Goal: Information Seeking & Learning: Check status

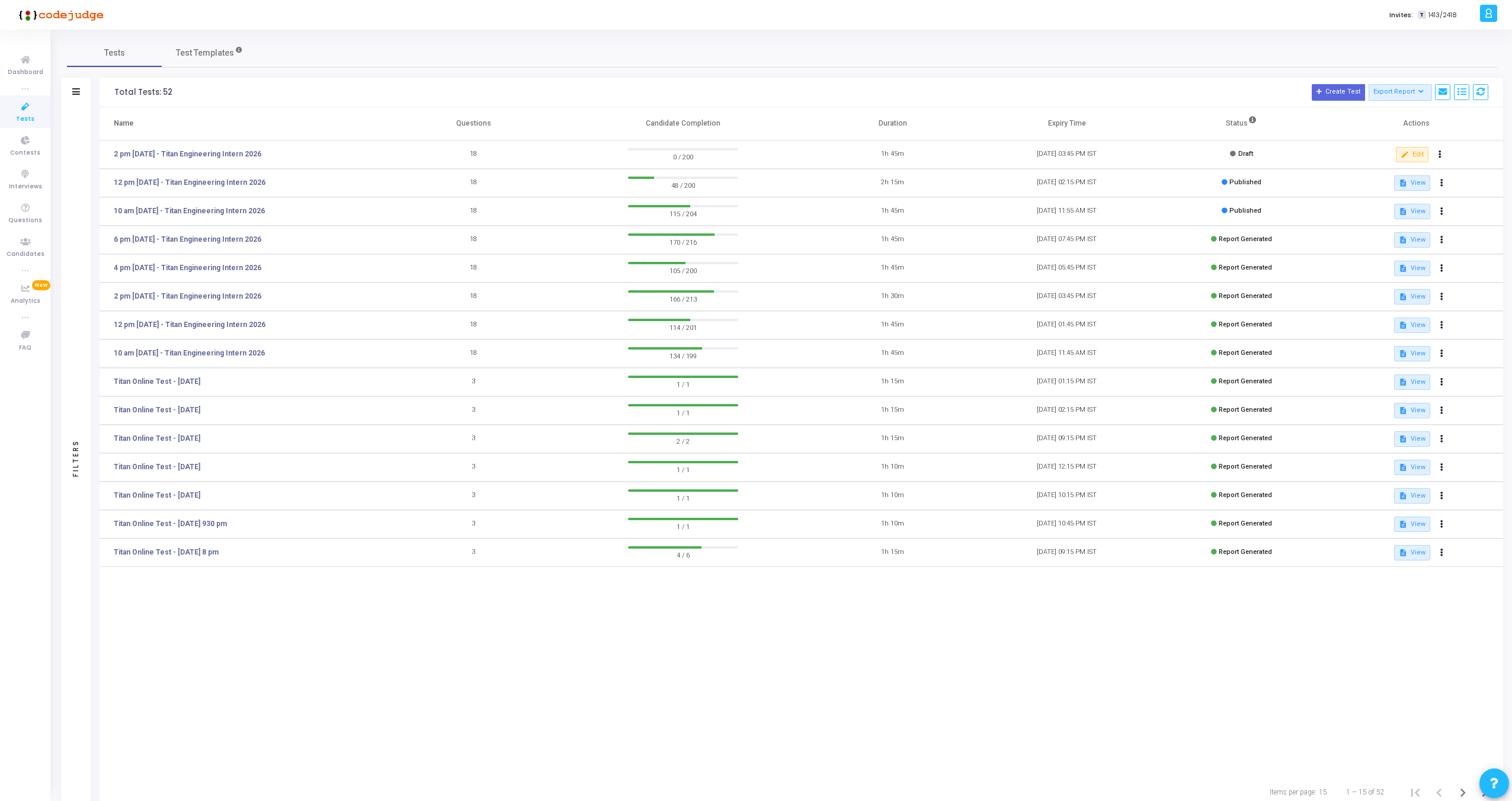
click at [1127, 175] on td "12 Aug, 2025 02:15 PM IST" at bounding box center [1067, 183] width 174 height 28
click at [1408, 190] on button "description View" at bounding box center [1412, 183] width 36 height 16
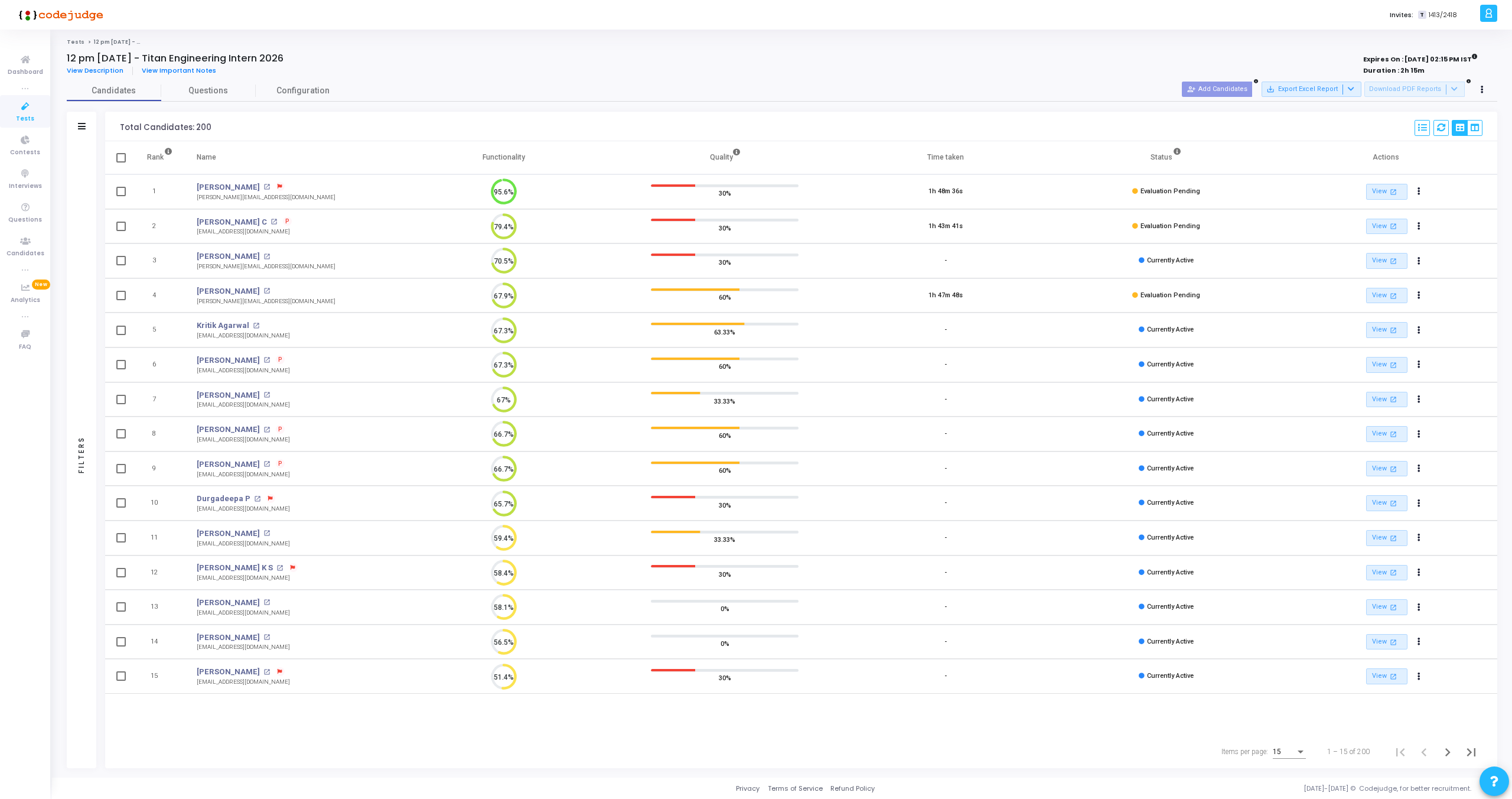
click at [503, 192] on circle at bounding box center [503, 192] width 15 height 15
click at [278, 188] on icon at bounding box center [280, 187] width 5 height 5
click at [391, 188] on div at bounding box center [756, 400] width 1512 height 799
click at [1377, 186] on link "View open_in_new" at bounding box center [1387, 192] width 41 height 16
click at [1385, 226] on link "View open_in_new" at bounding box center [1387, 227] width 41 height 16
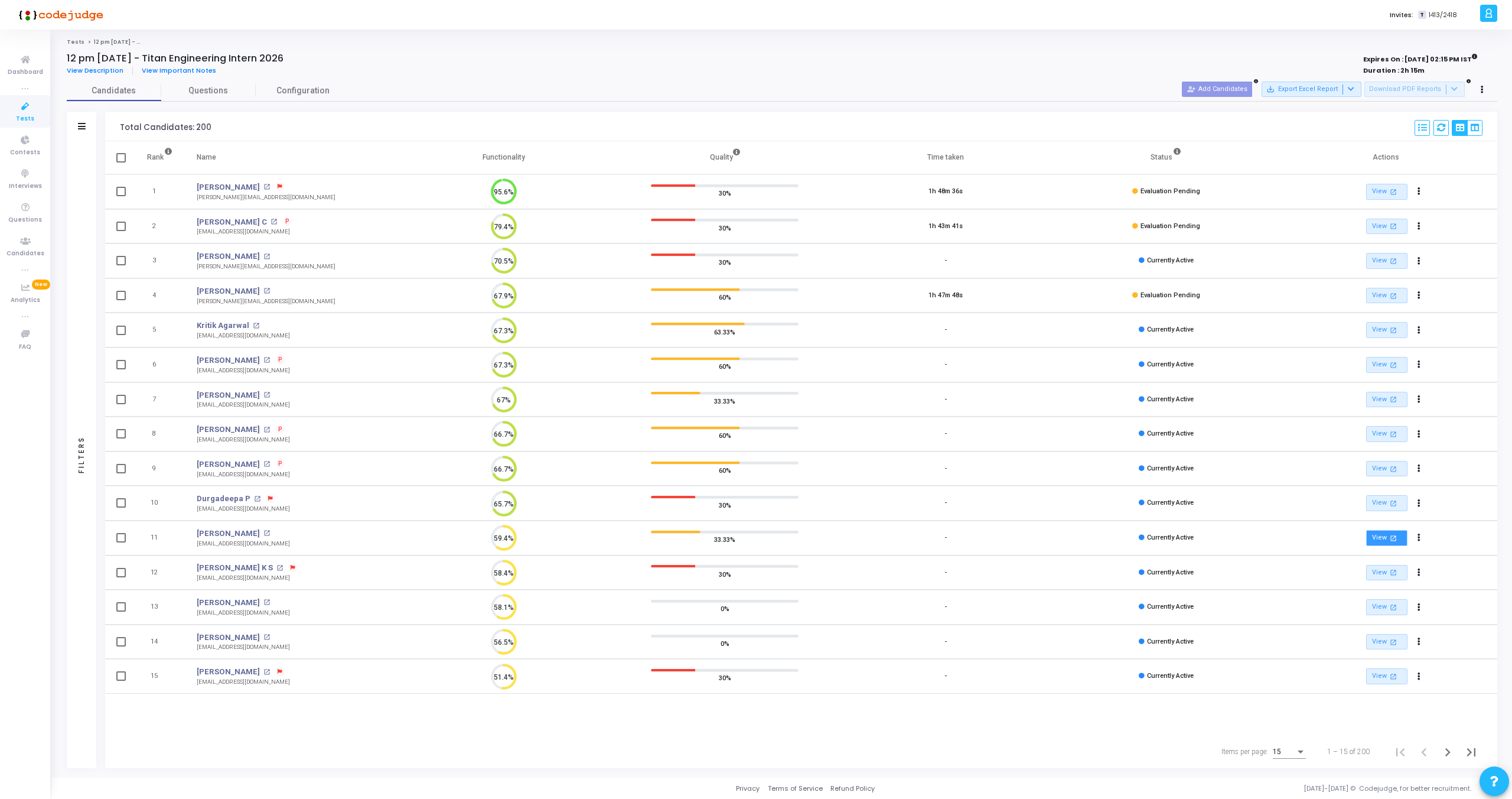
click at [1381, 539] on link "View open_in_new" at bounding box center [1387, 538] width 41 height 16
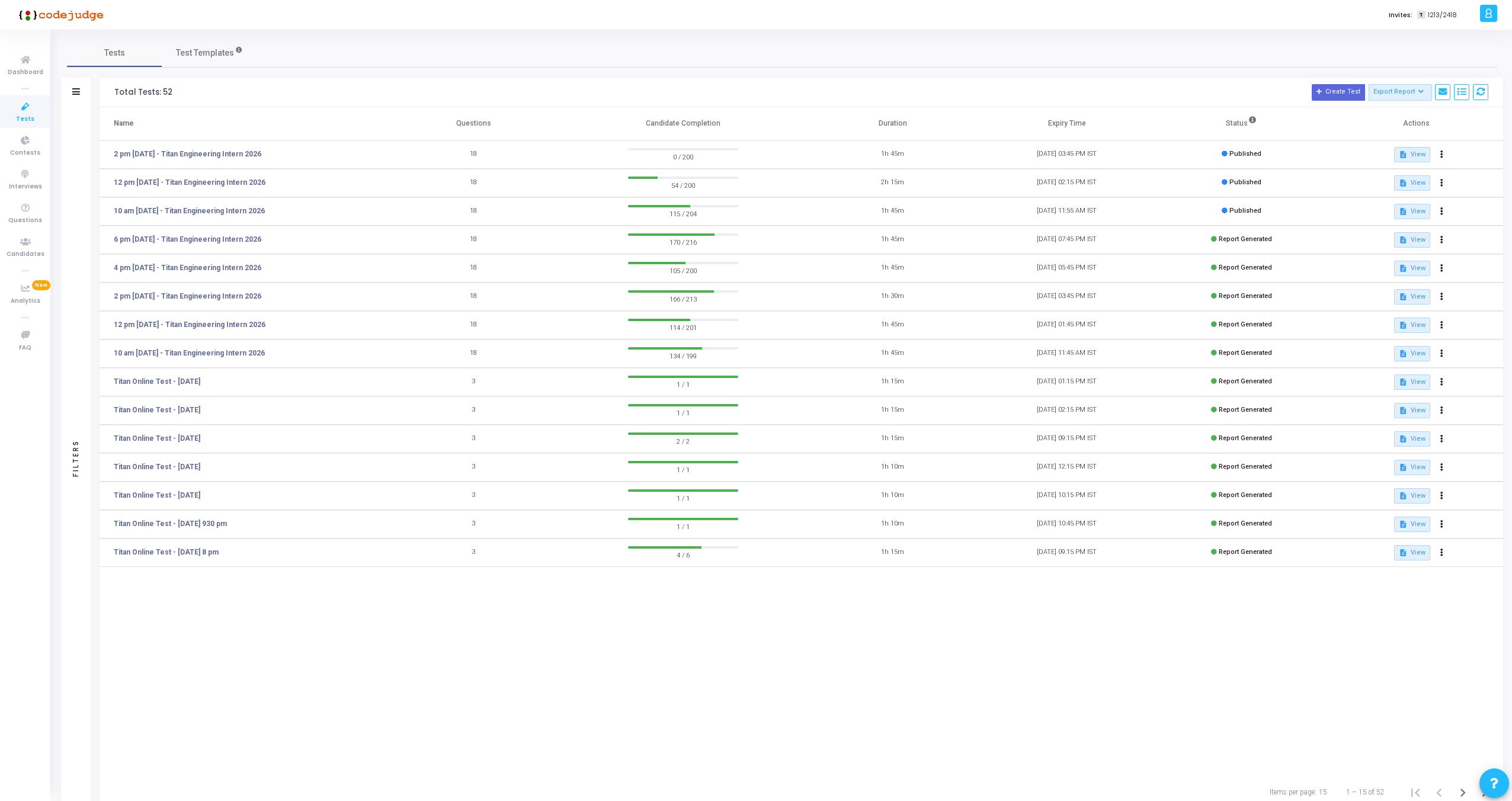
scroll to position [31, 0]
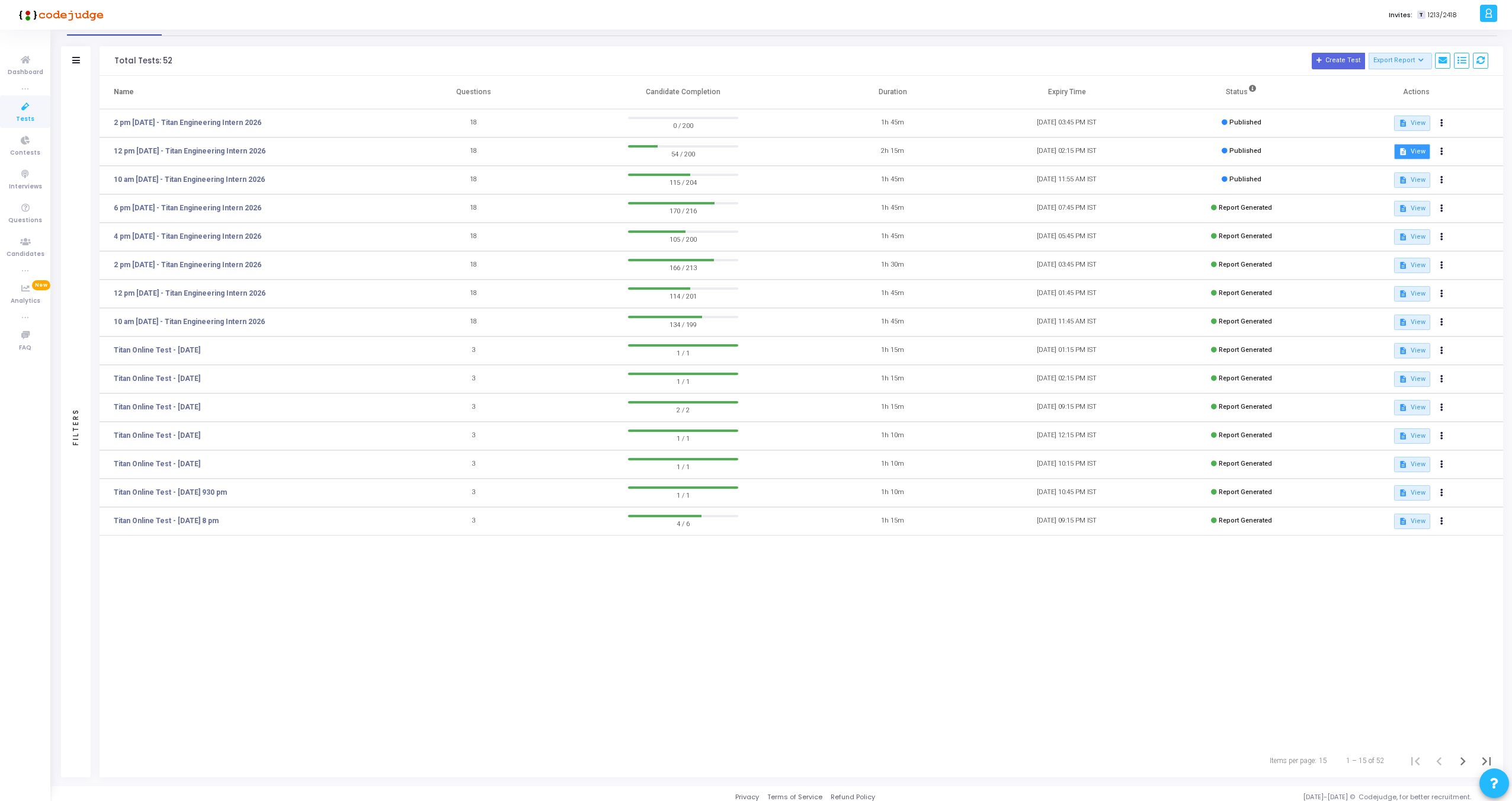
click at [1405, 147] on mat-icon "description" at bounding box center [1403, 151] width 9 height 9
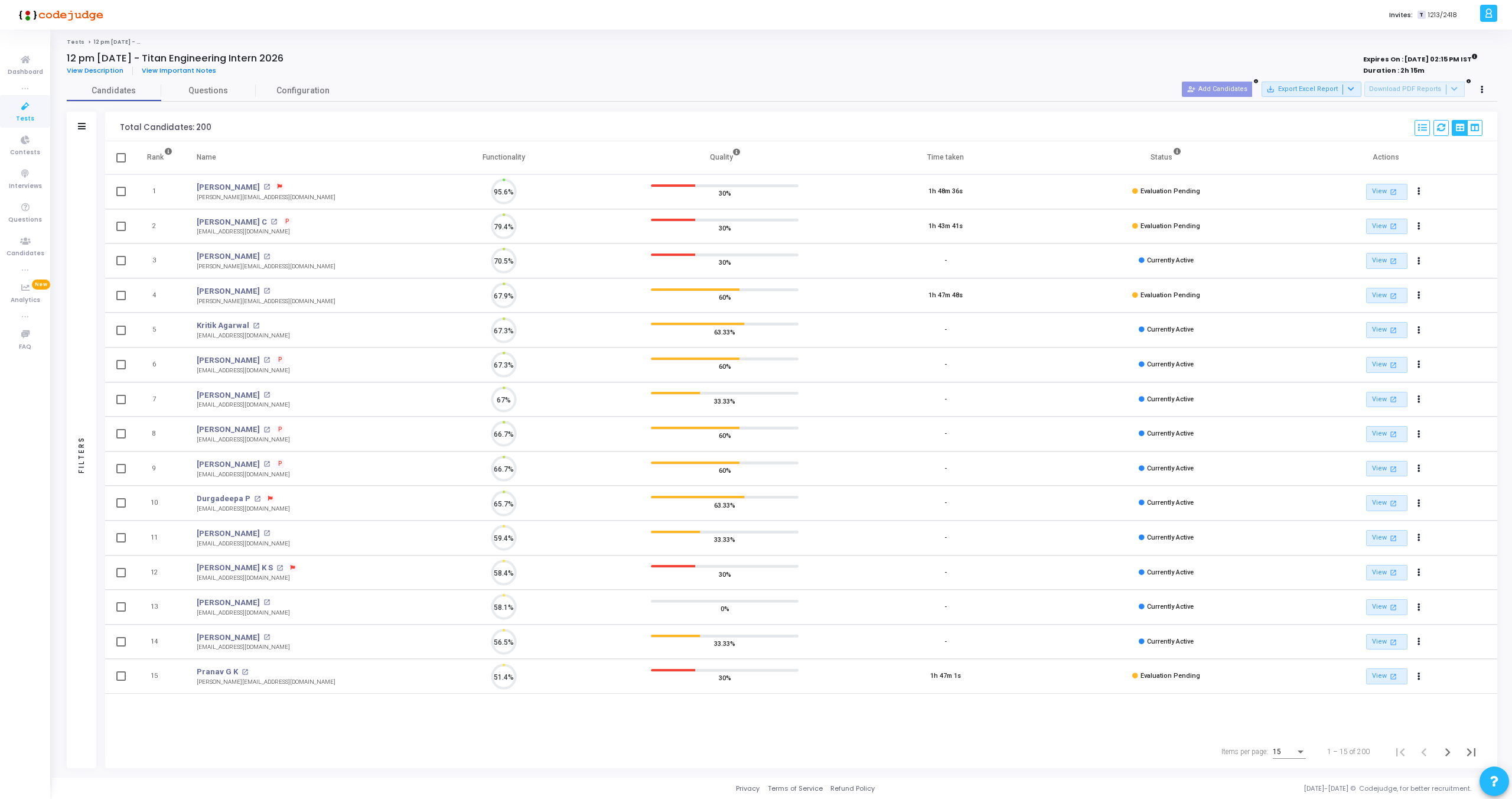
scroll to position [25, 30]
click at [203, 91] on span "Questions" at bounding box center [208, 91] width 95 height 13
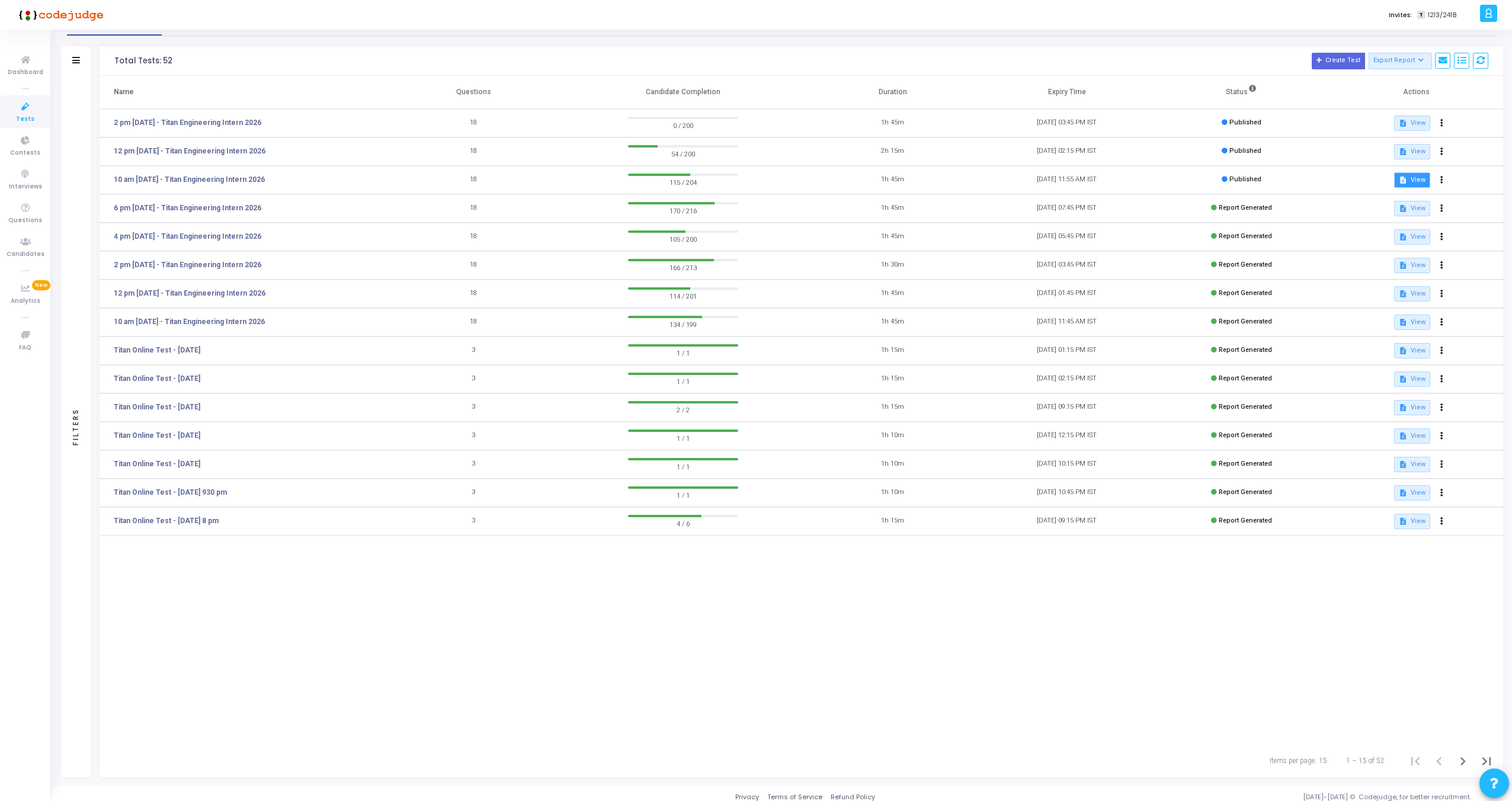
click at [1415, 183] on button "description View" at bounding box center [1412, 180] width 36 height 16
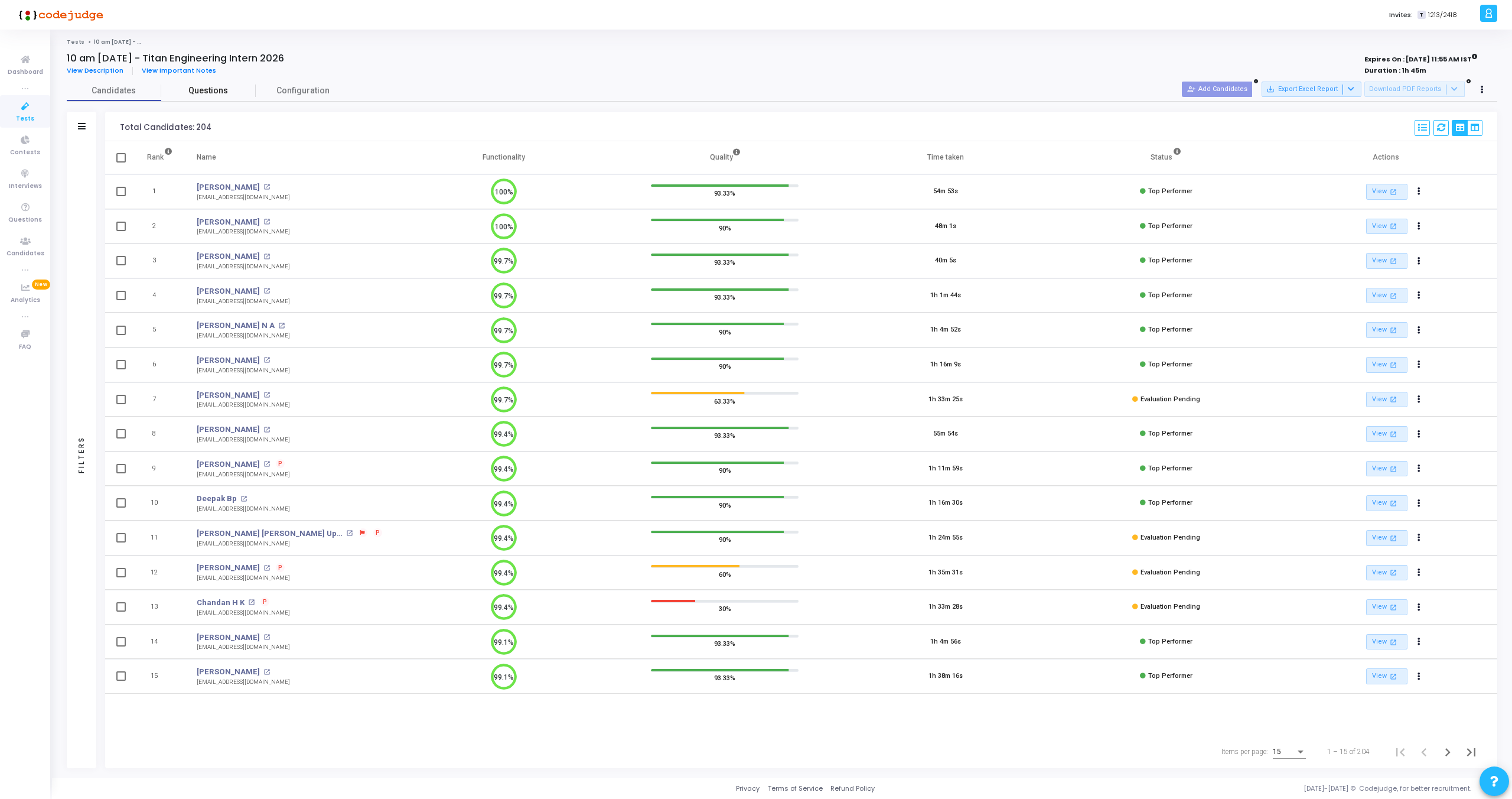
click at [210, 96] on span "Questions" at bounding box center [208, 91] width 95 height 13
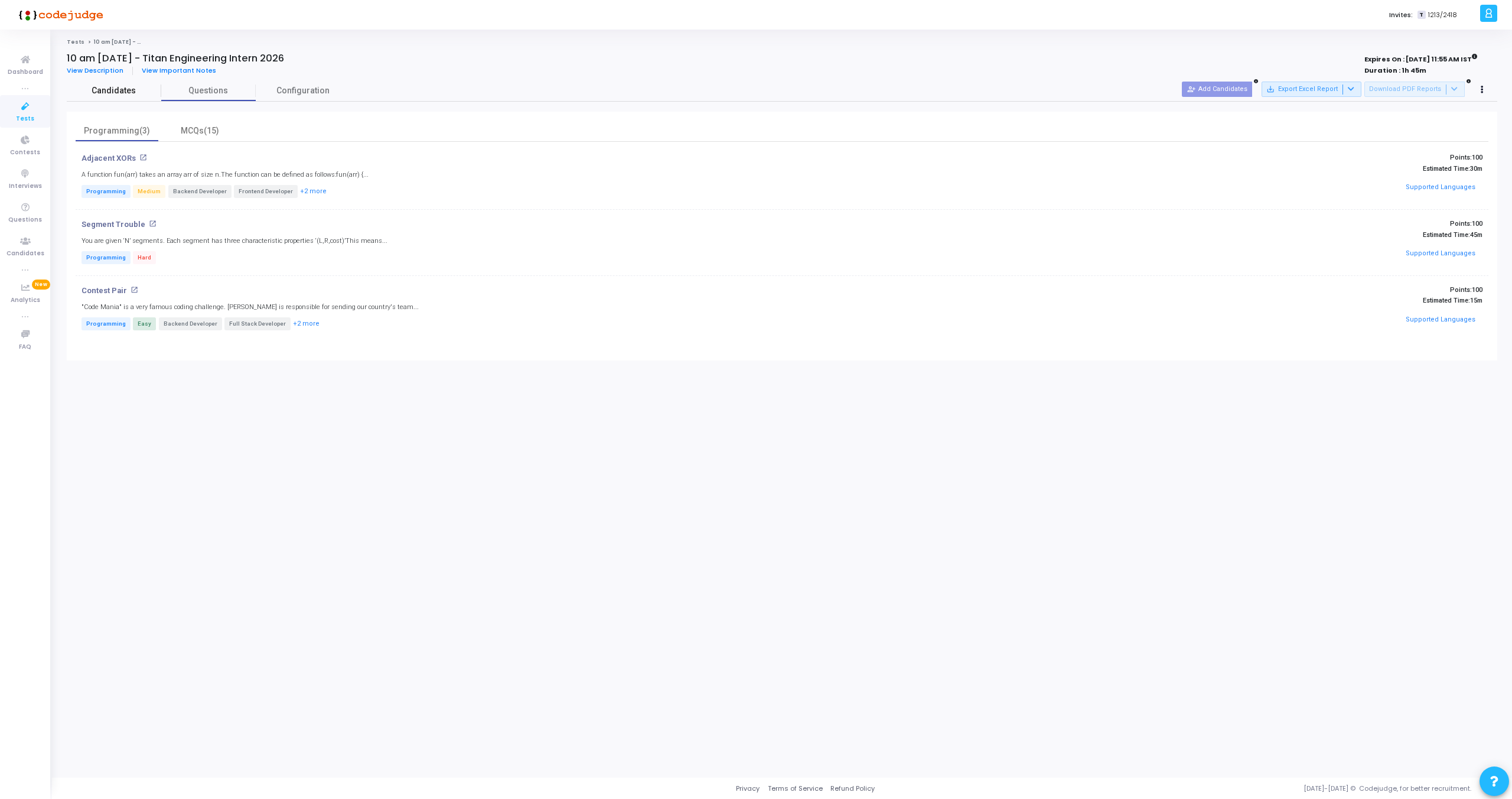
click at [108, 98] on link "Candidates" at bounding box center [113, 91] width 95 height 20
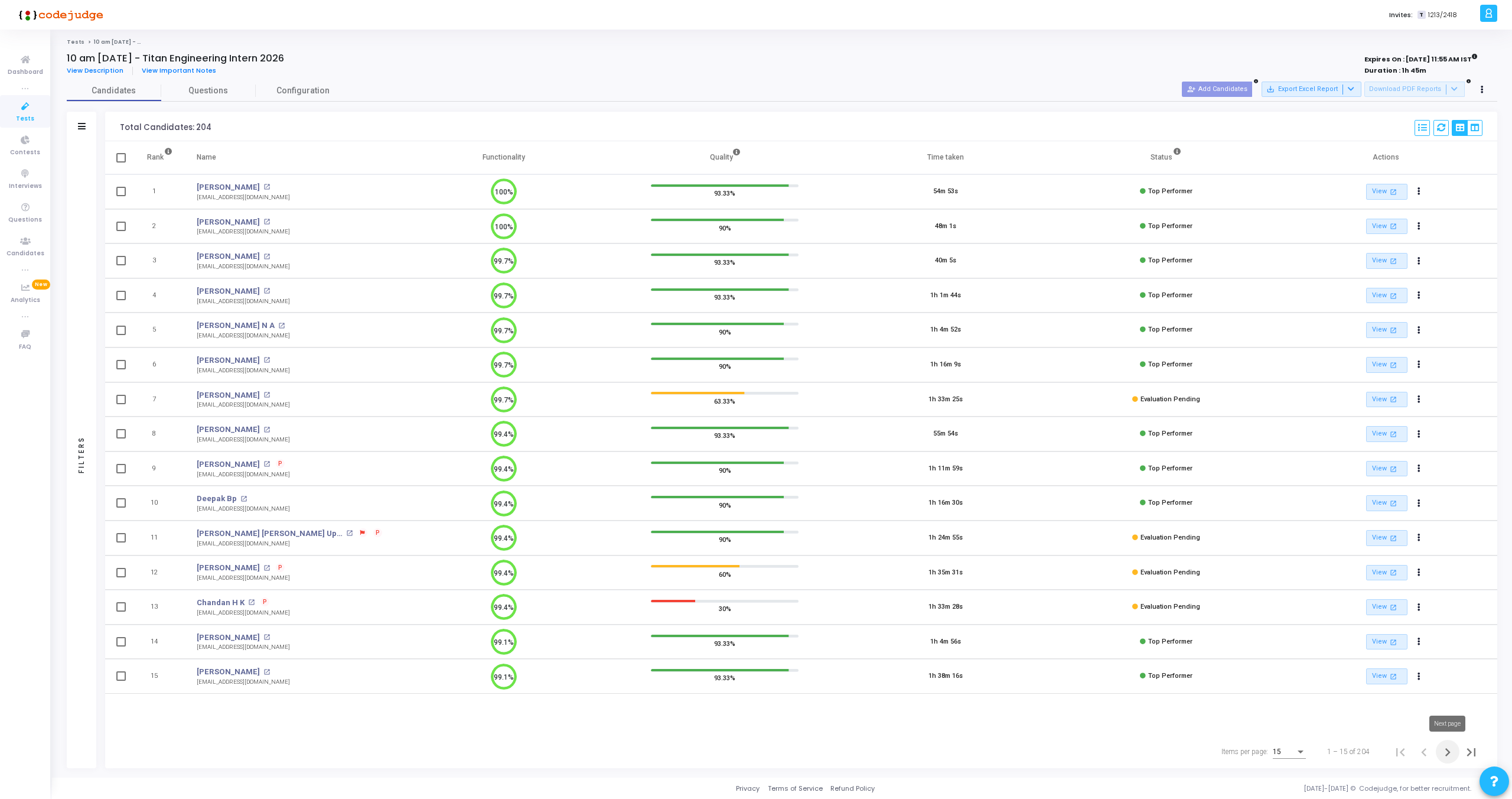
click at [1442, 751] on icon "Next page" at bounding box center [1447, 751] width 16 height 16
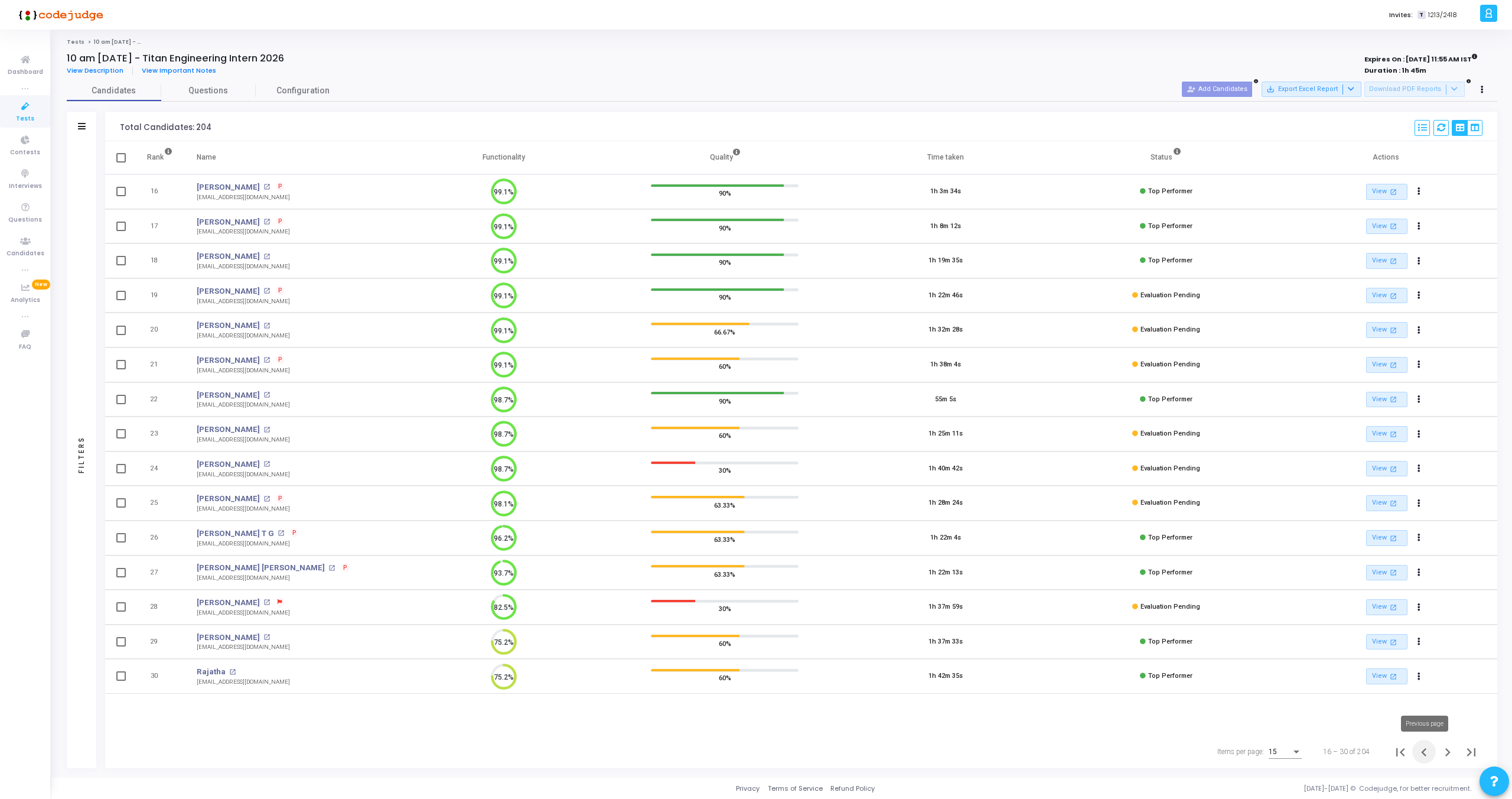
click at [1425, 751] on icon "Previous page" at bounding box center [1424, 751] width 16 height 16
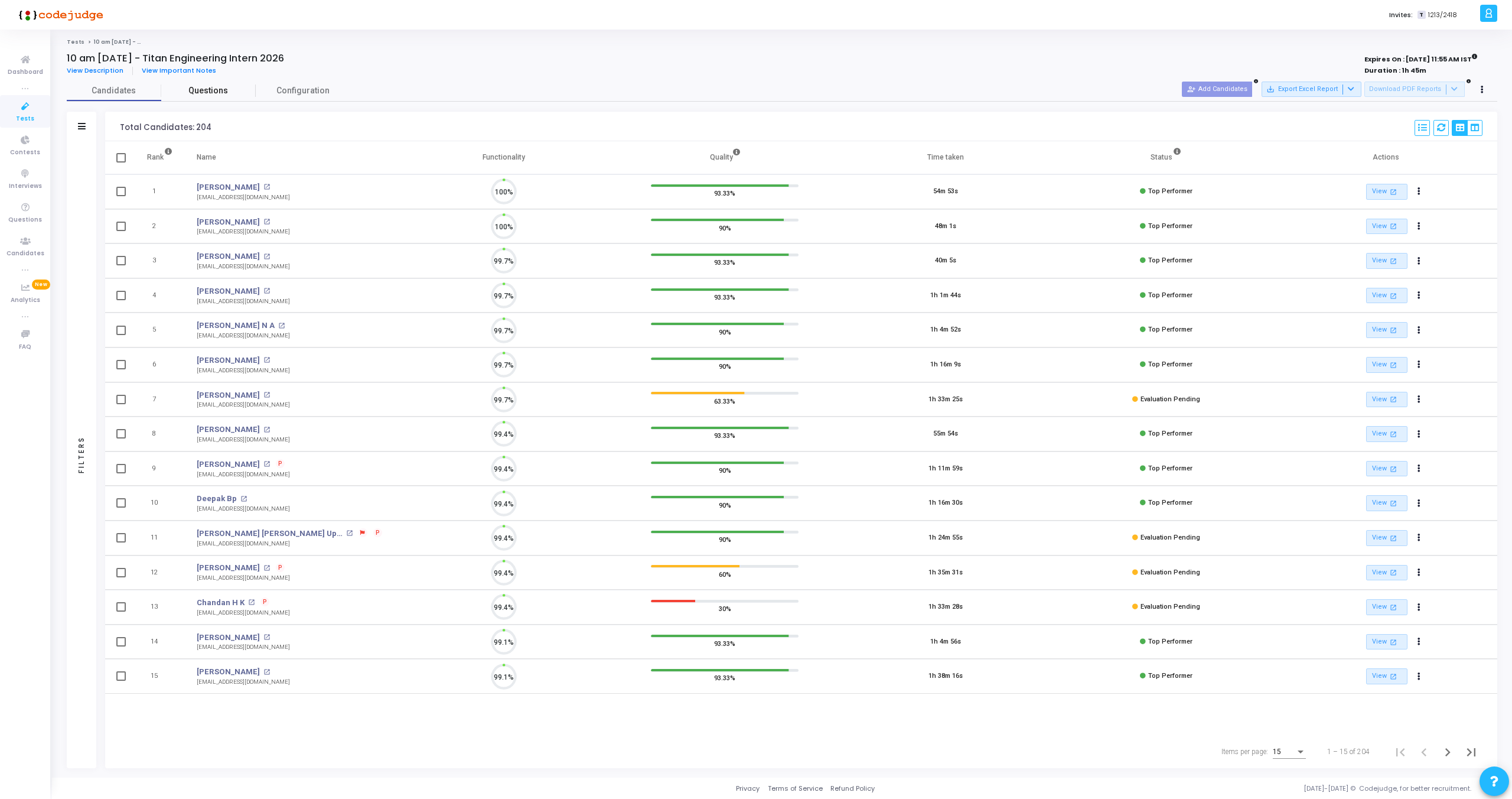
click at [204, 89] on span "Questions" at bounding box center [208, 91] width 95 height 13
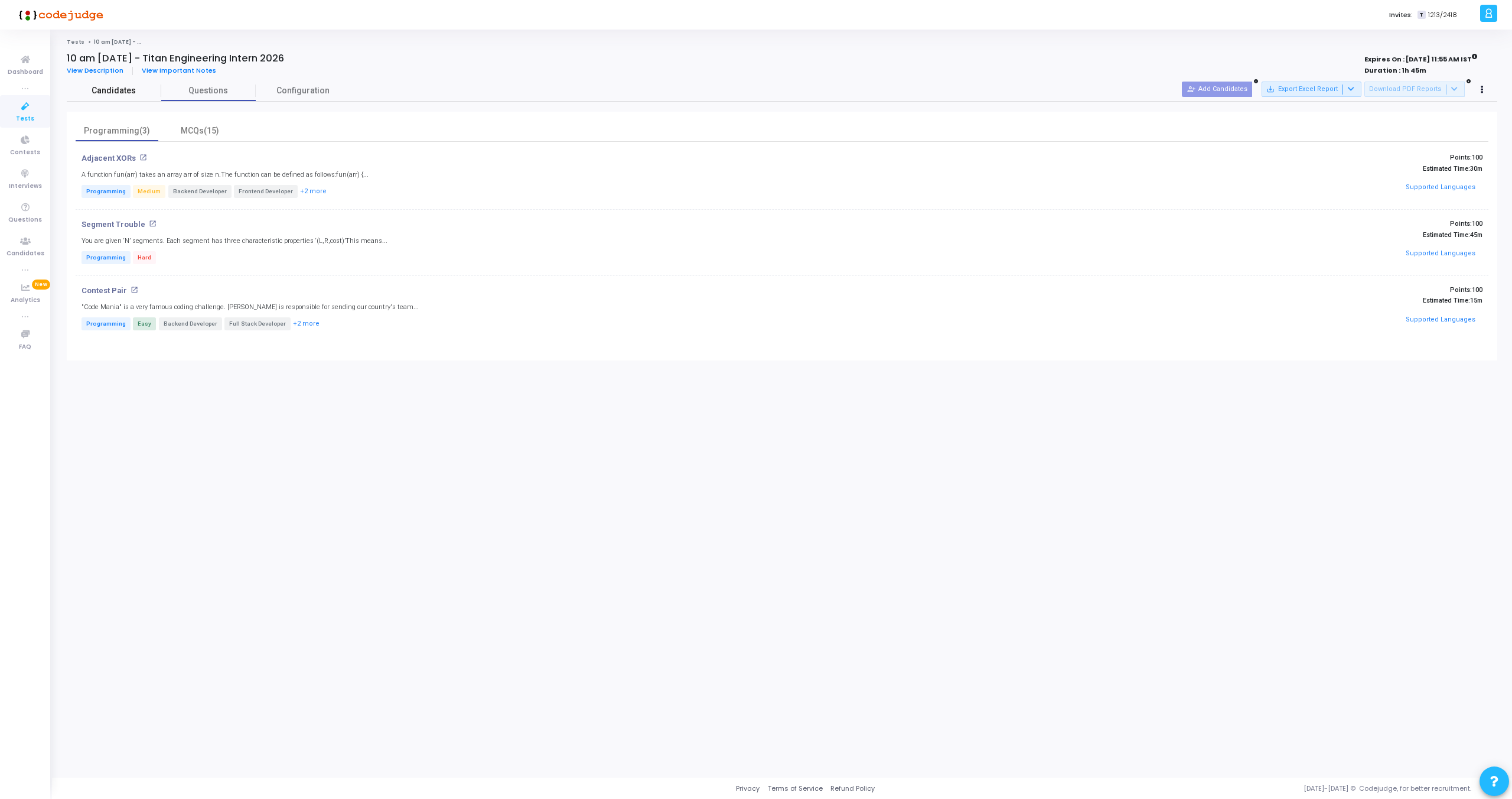
click at [119, 89] on span "Candidates" at bounding box center [113, 91] width 95 height 13
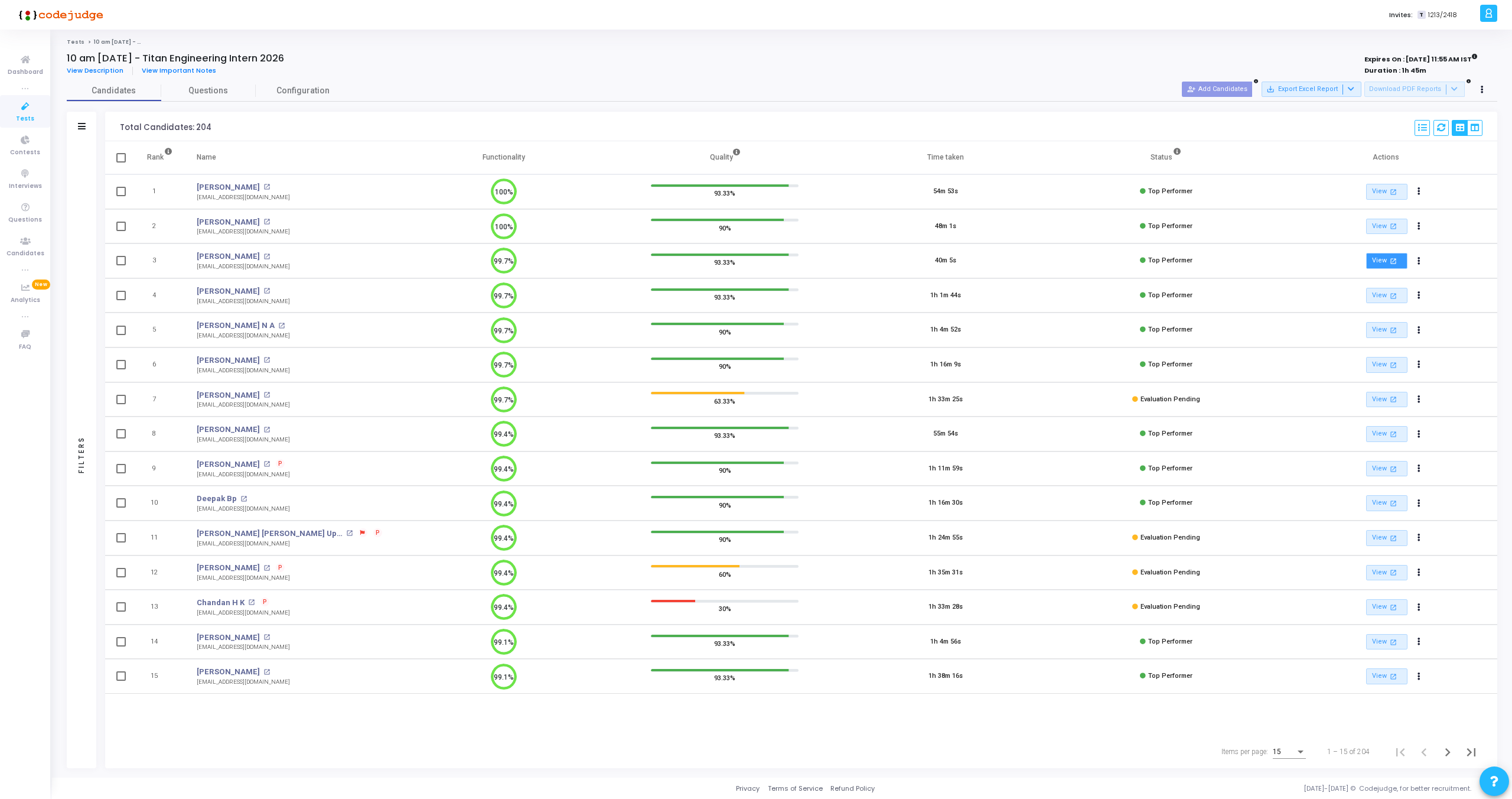
click at [1381, 267] on link "View open_in_new" at bounding box center [1387, 260] width 41 height 16
click at [282, 463] on span "P" at bounding box center [280, 464] width 4 height 9
click at [339, 471] on div at bounding box center [756, 400] width 1512 height 799
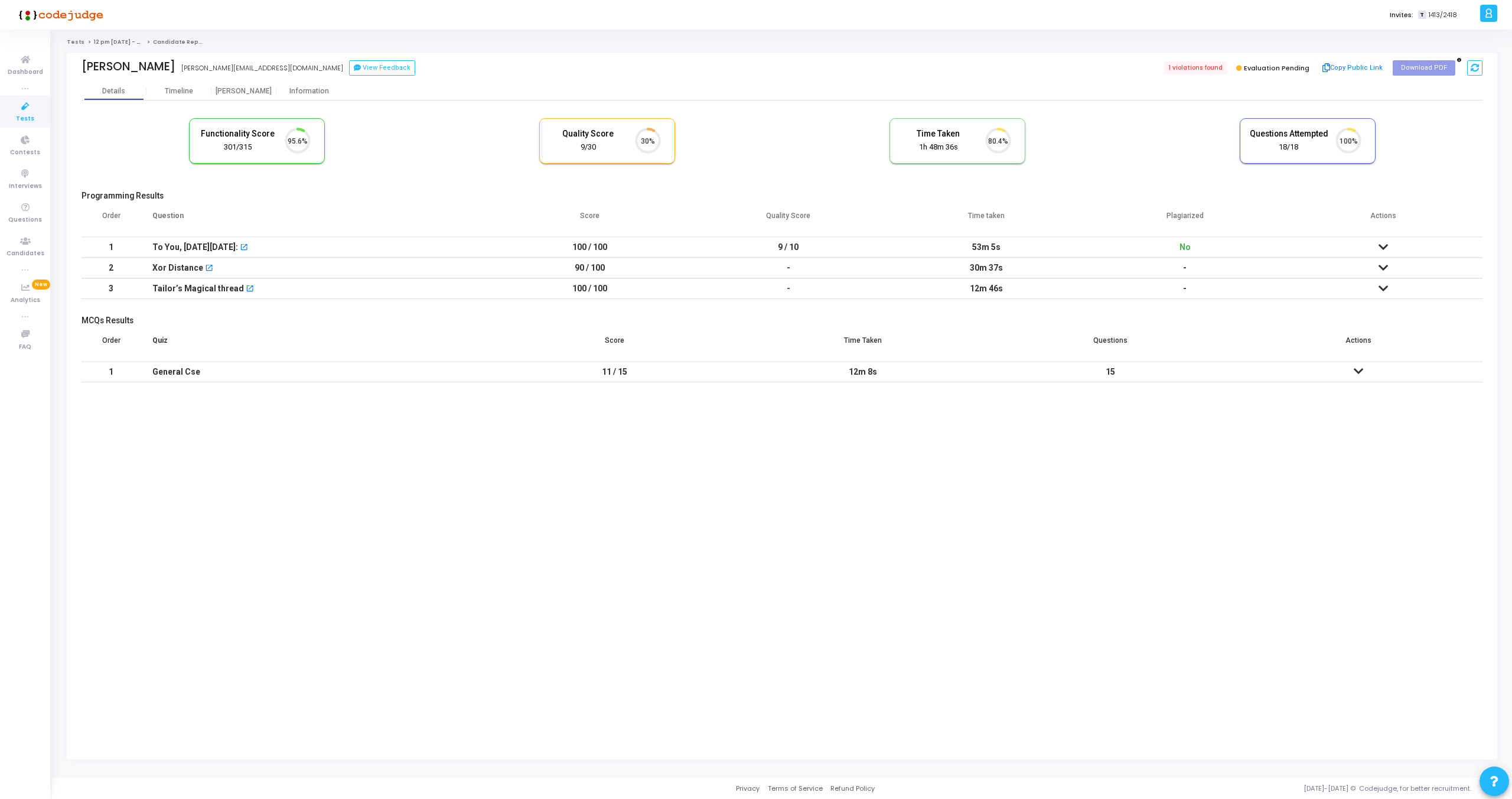
scroll to position [25, 30]
click at [454, 511] on kt-portlet-body "Details Timeline [PERSON_NAME] Information Functionality Score 314/315 99.7% Qu…" at bounding box center [782, 421] width 1431 height 677
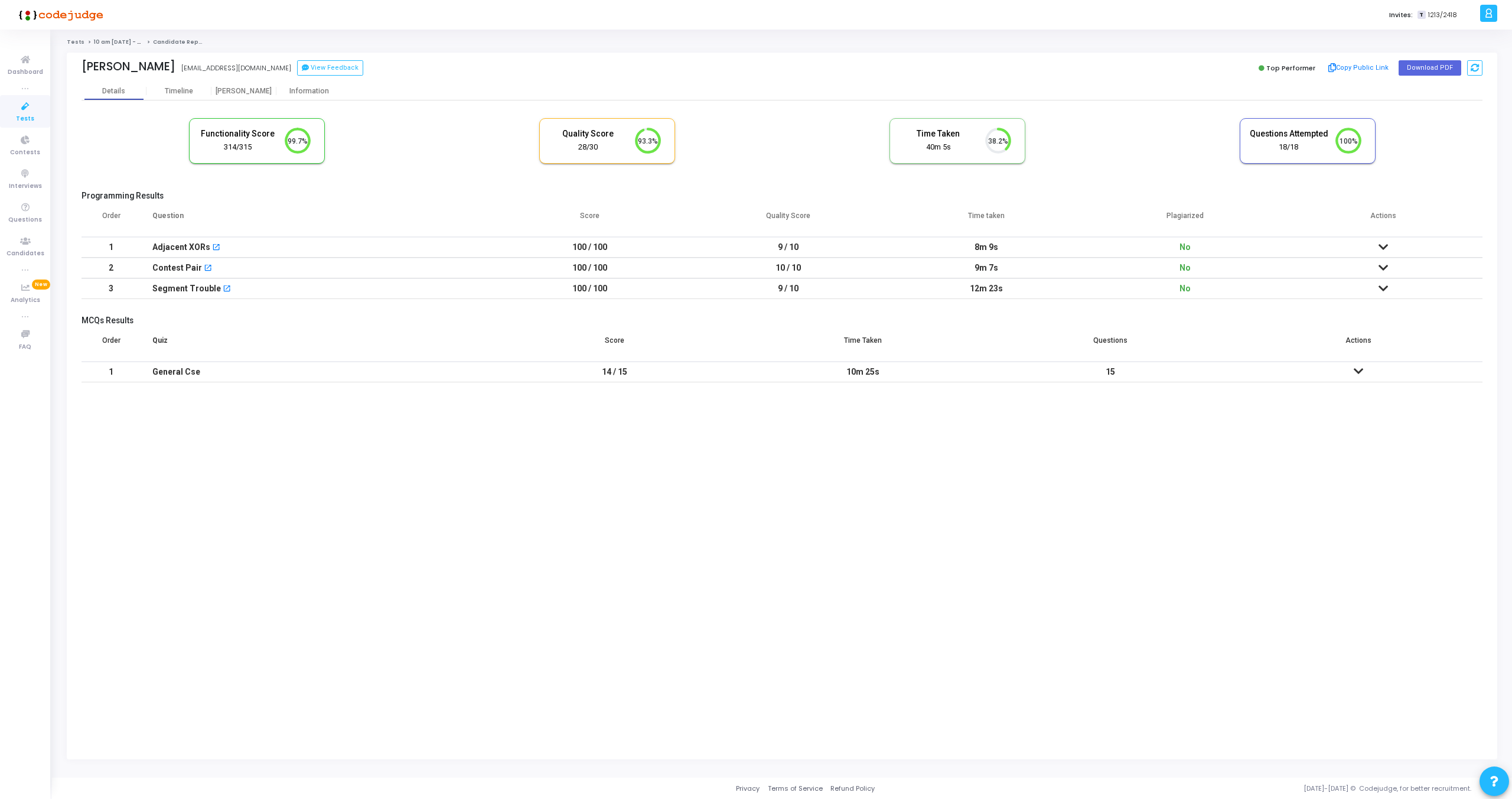
click at [586, 328] on div "MCQs Results Order Quiz Score Time Taken Questions Actions 1 General Cse 14 / 1…" at bounding box center [782, 353] width 1401 height 73
click at [275, 475] on kt-portlet-body "Details Timeline [PERSON_NAME] Information Functionality Score 314/315 99.7% Qu…" at bounding box center [782, 421] width 1431 height 677
click at [289, 458] on kt-portlet-body "Details Timeline [PERSON_NAME] Information Functionality Score 314/315 99.7% Qu…" at bounding box center [782, 421] width 1431 height 677
click at [1383, 244] on icon at bounding box center [1384, 247] width 9 height 9
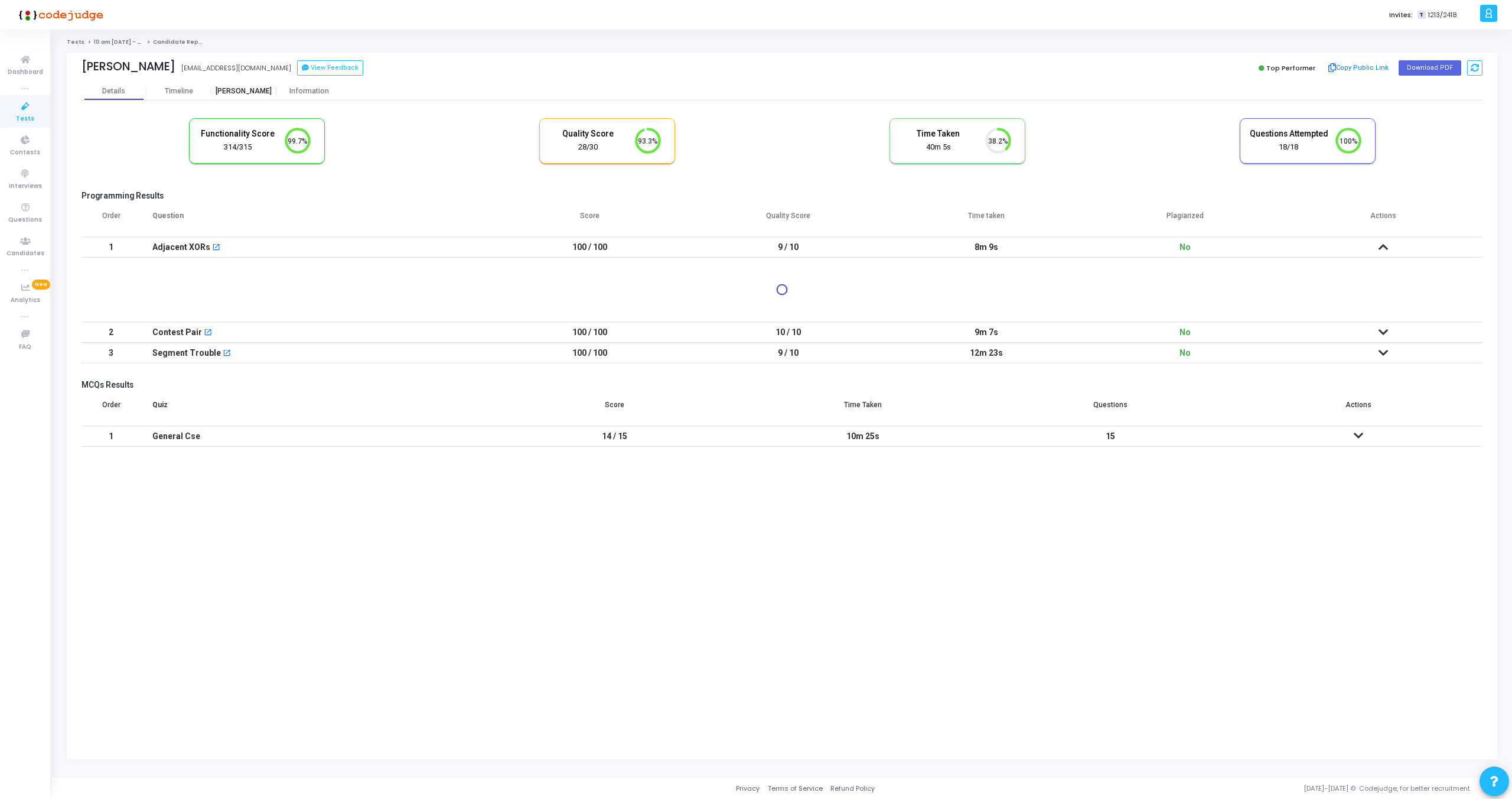
click at [228, 87] on div "[PERSON_NAME]" at bounding box center [244, 91] width 65 height 9
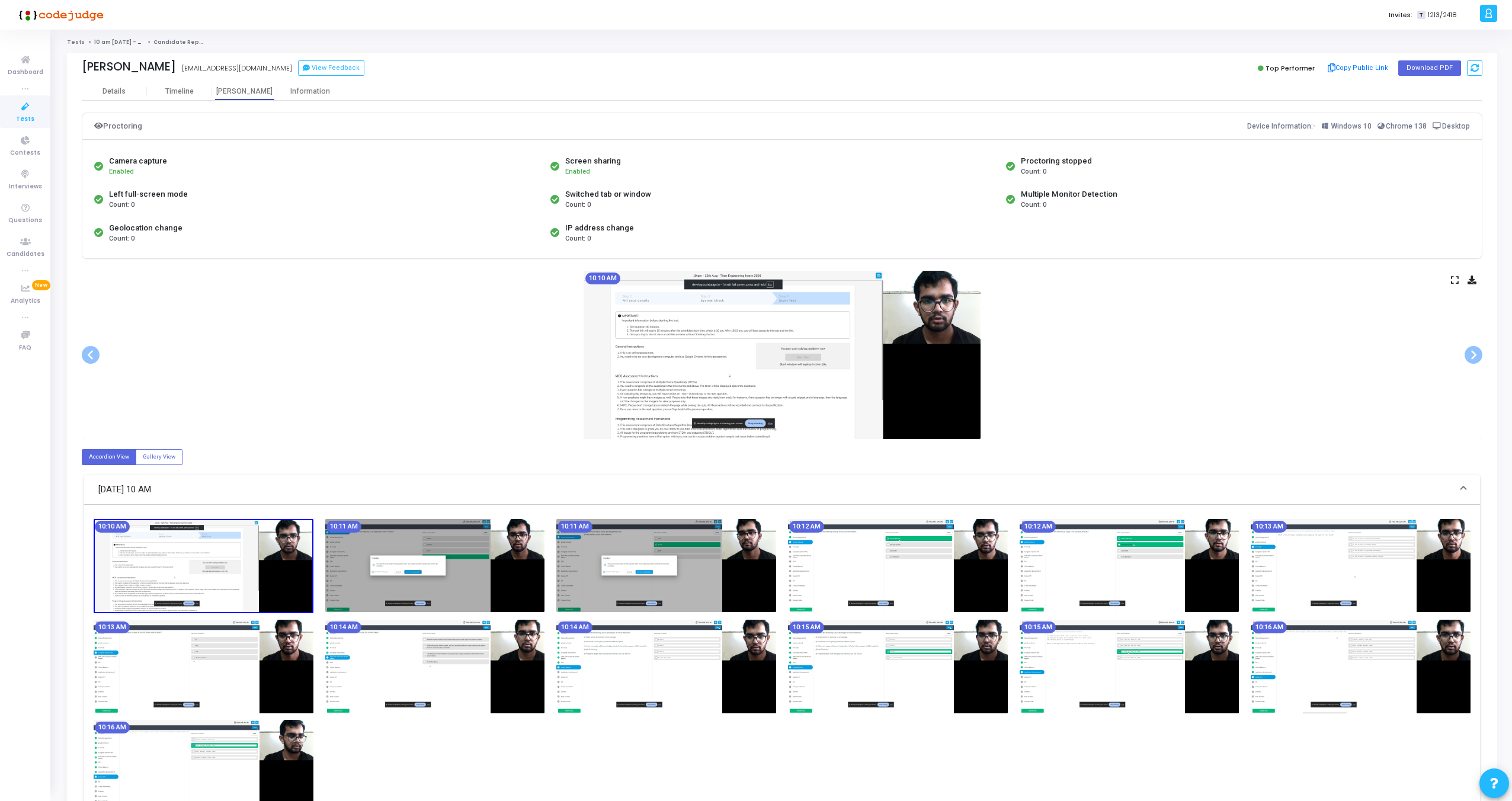
click at [704, 392] on img at bounding box center [782, 354] width 397 height 169
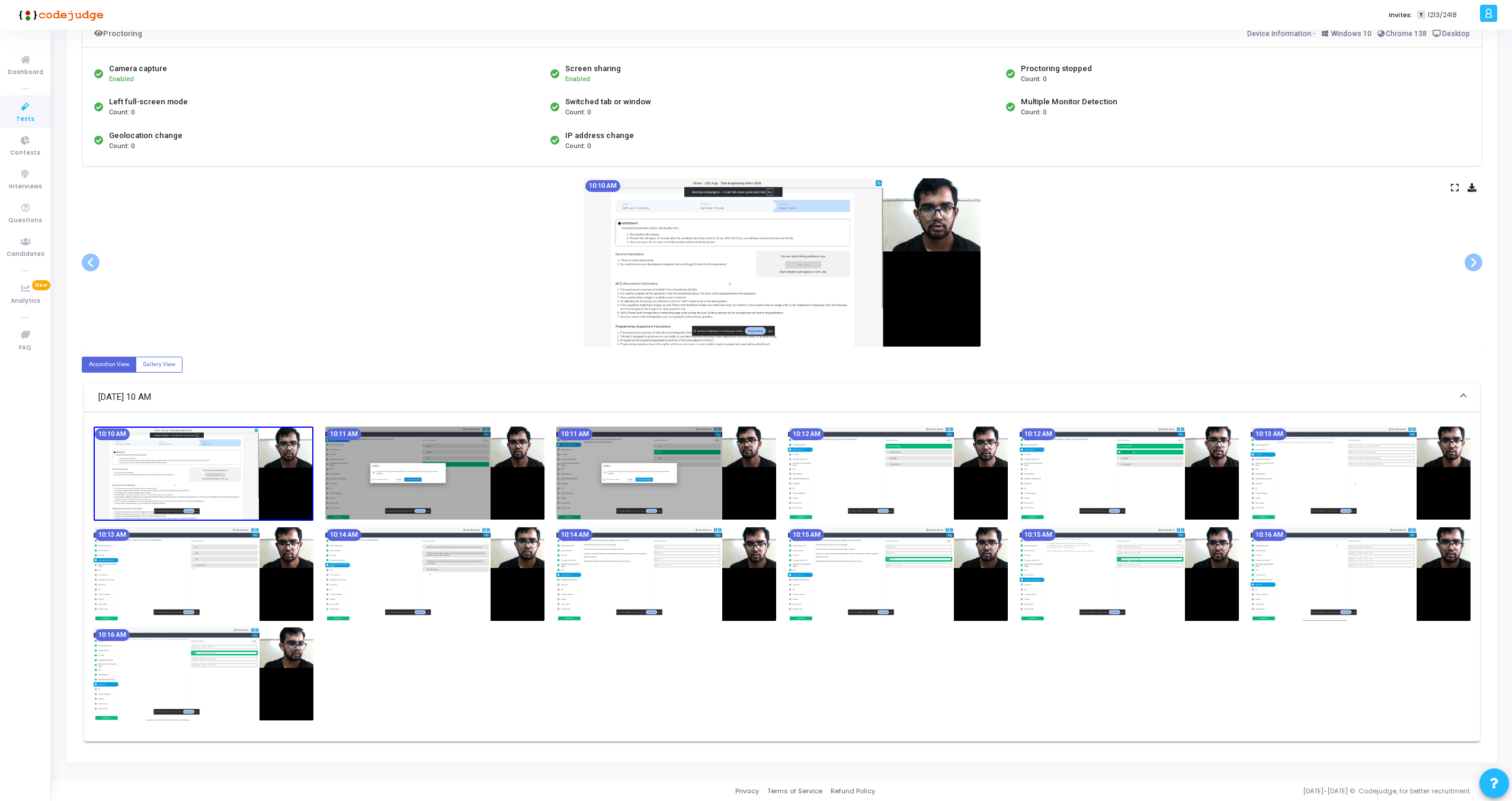
scroll to position [106, 0]
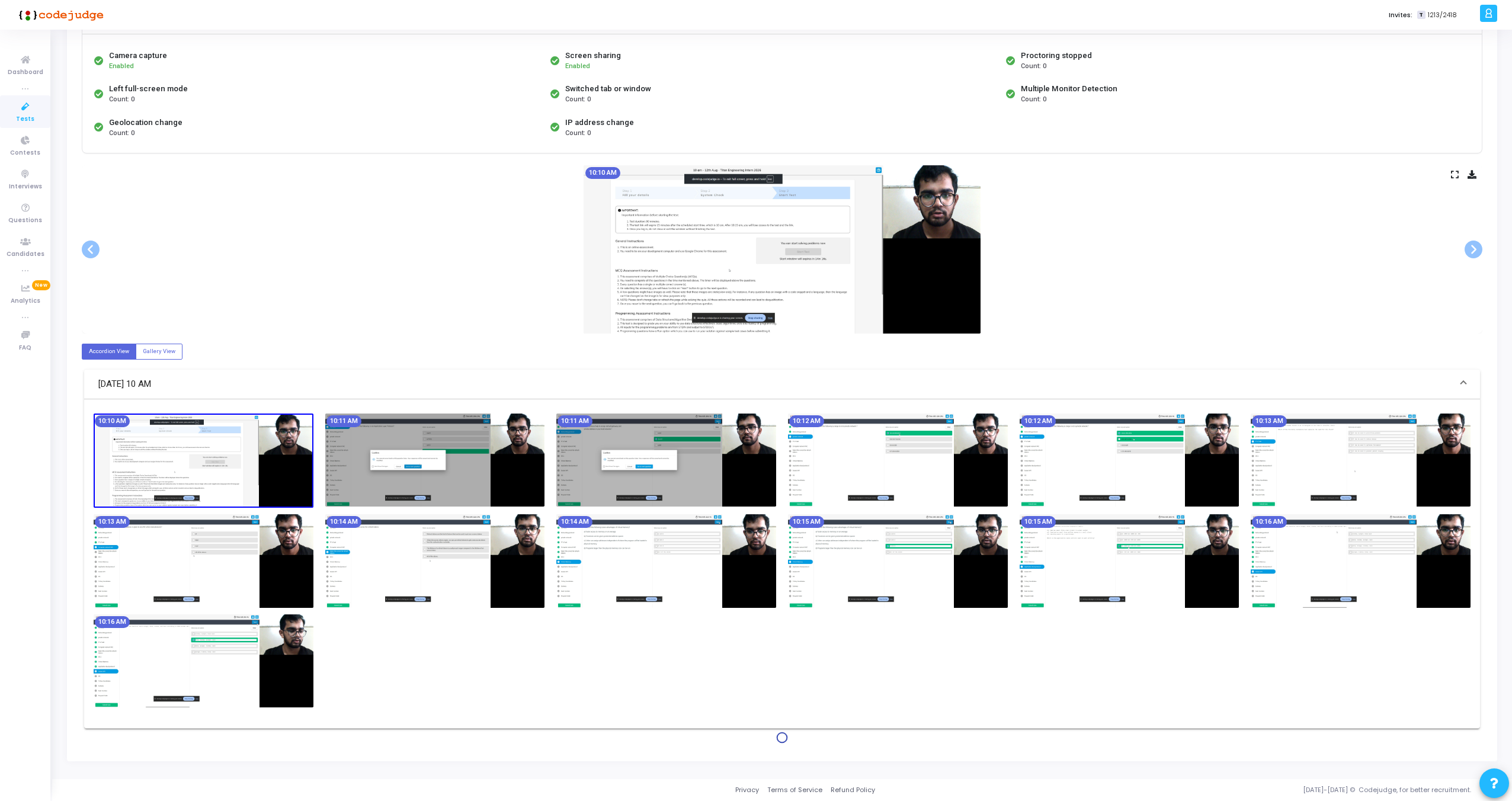
click at [173, 440] on img at bounding box center [203, 460] width 220 height 95
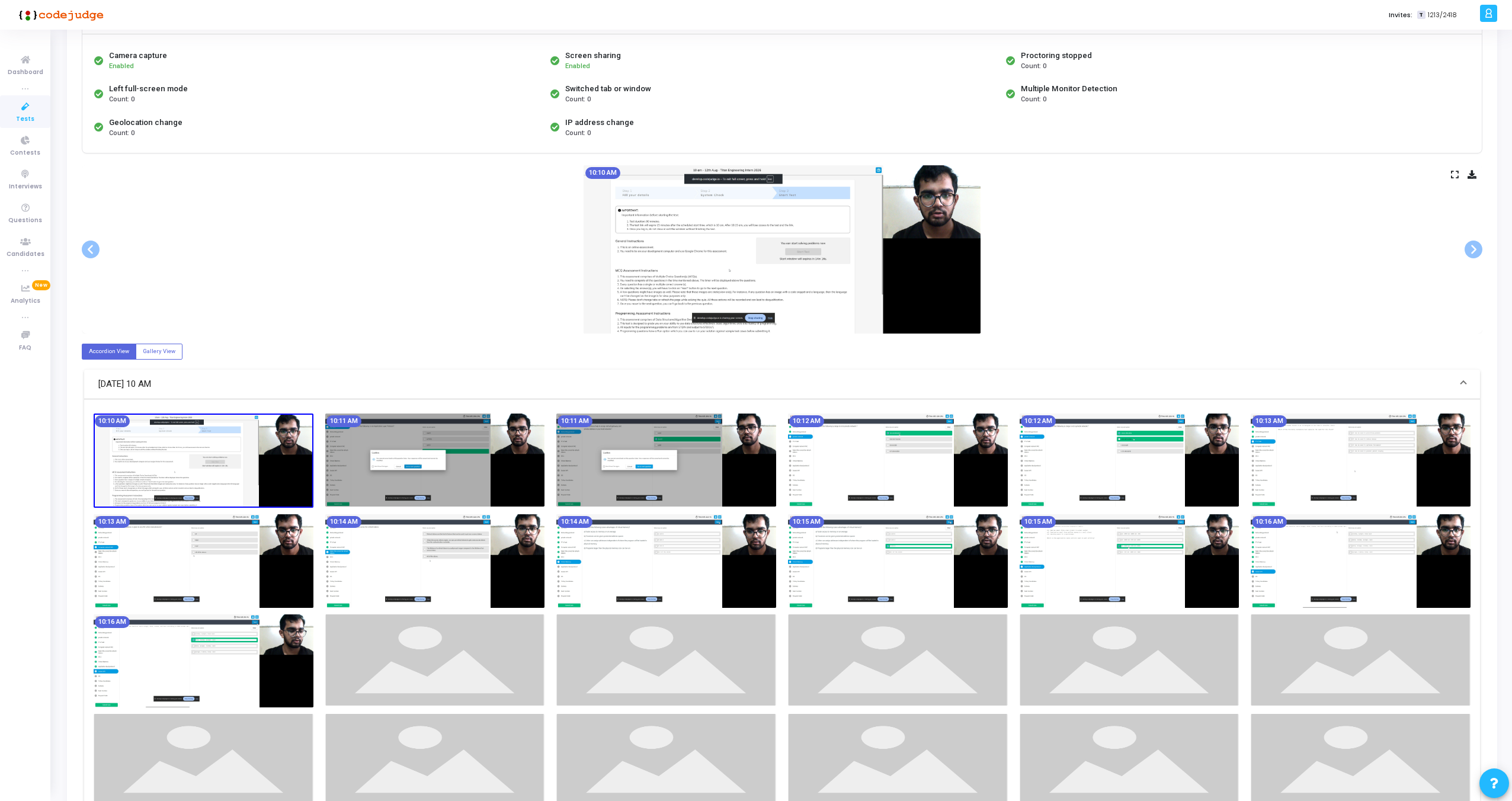
click at [186, 422] on img at bounding box center [203, 460] width 220 height 95
click at [164, 357] on label "Gallery View" at bounding box center [159, 351] width 47 height 16
click at [151, 355] on input "Gallery View" at bounding box center [147, 351] width 8 height 8
radio input "true"
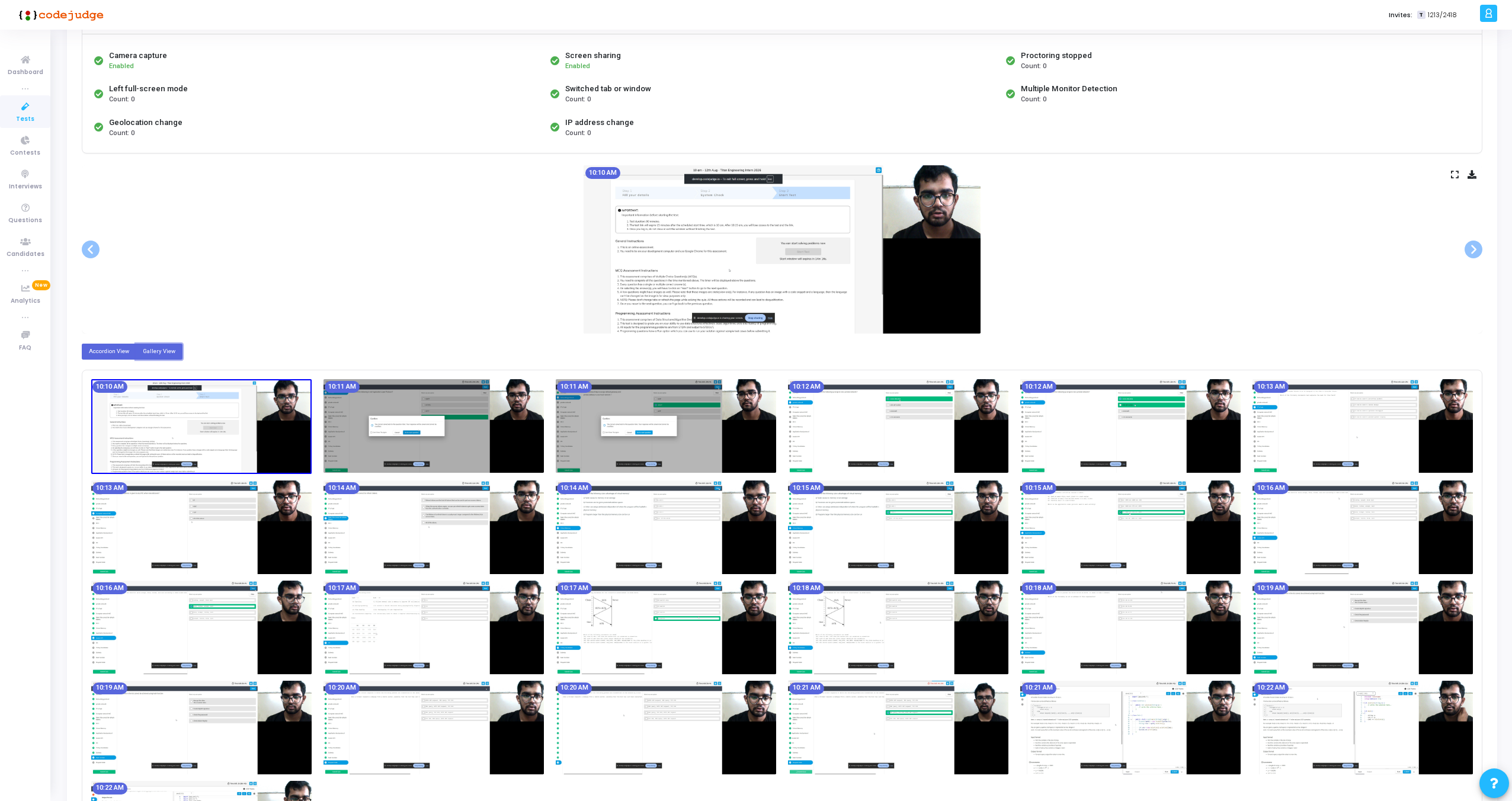
click at [106, 353] on label "Accordion View" at bounding box center [109, 351] width 55 height 16
click at [96, 353] on input "Accordion View" at bounding box center [93, 351] width 8 height 8
radio input "true"
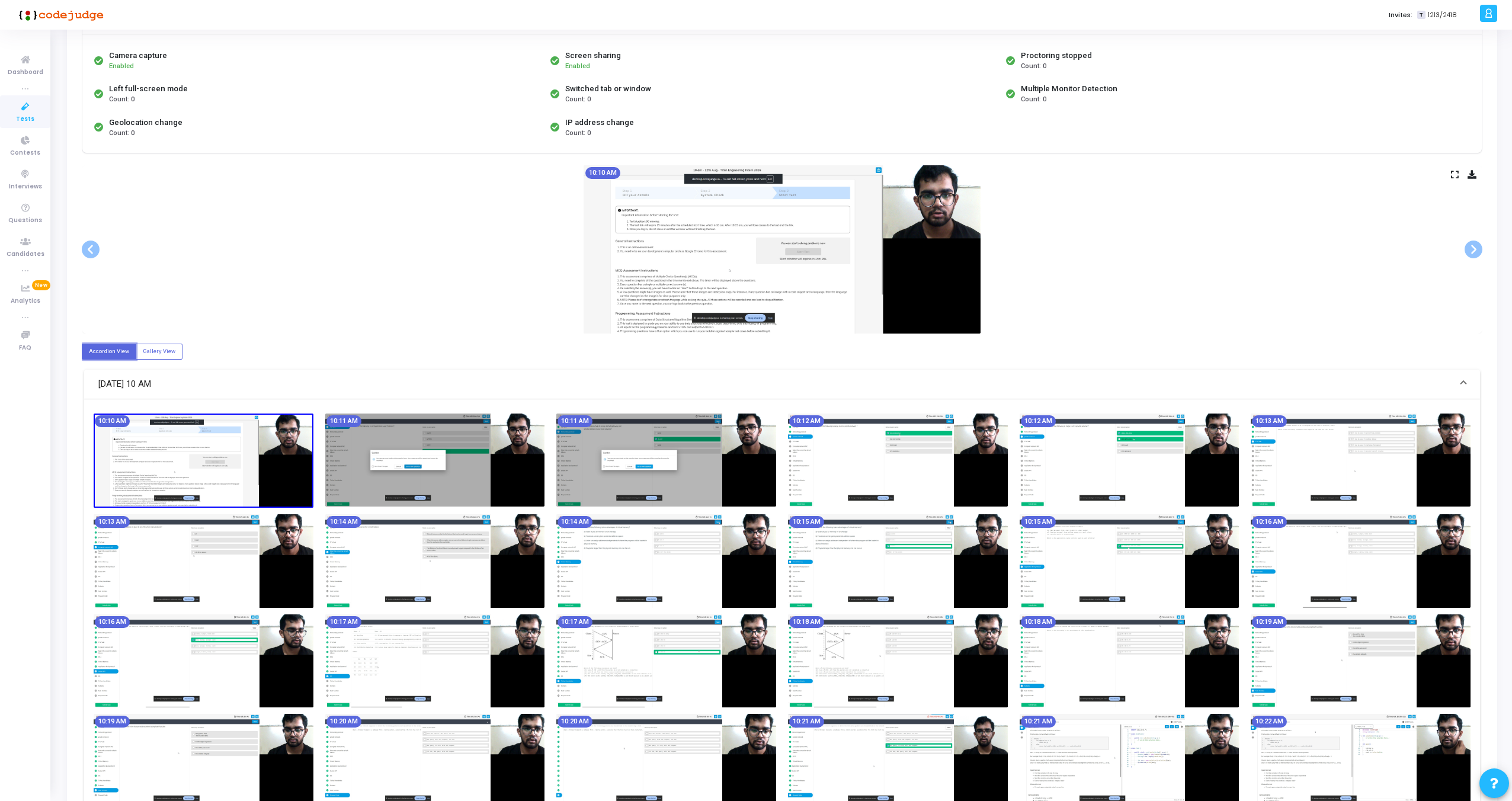
click at [173, 430] on img at bounding box center [203, 460] width 220 height 95
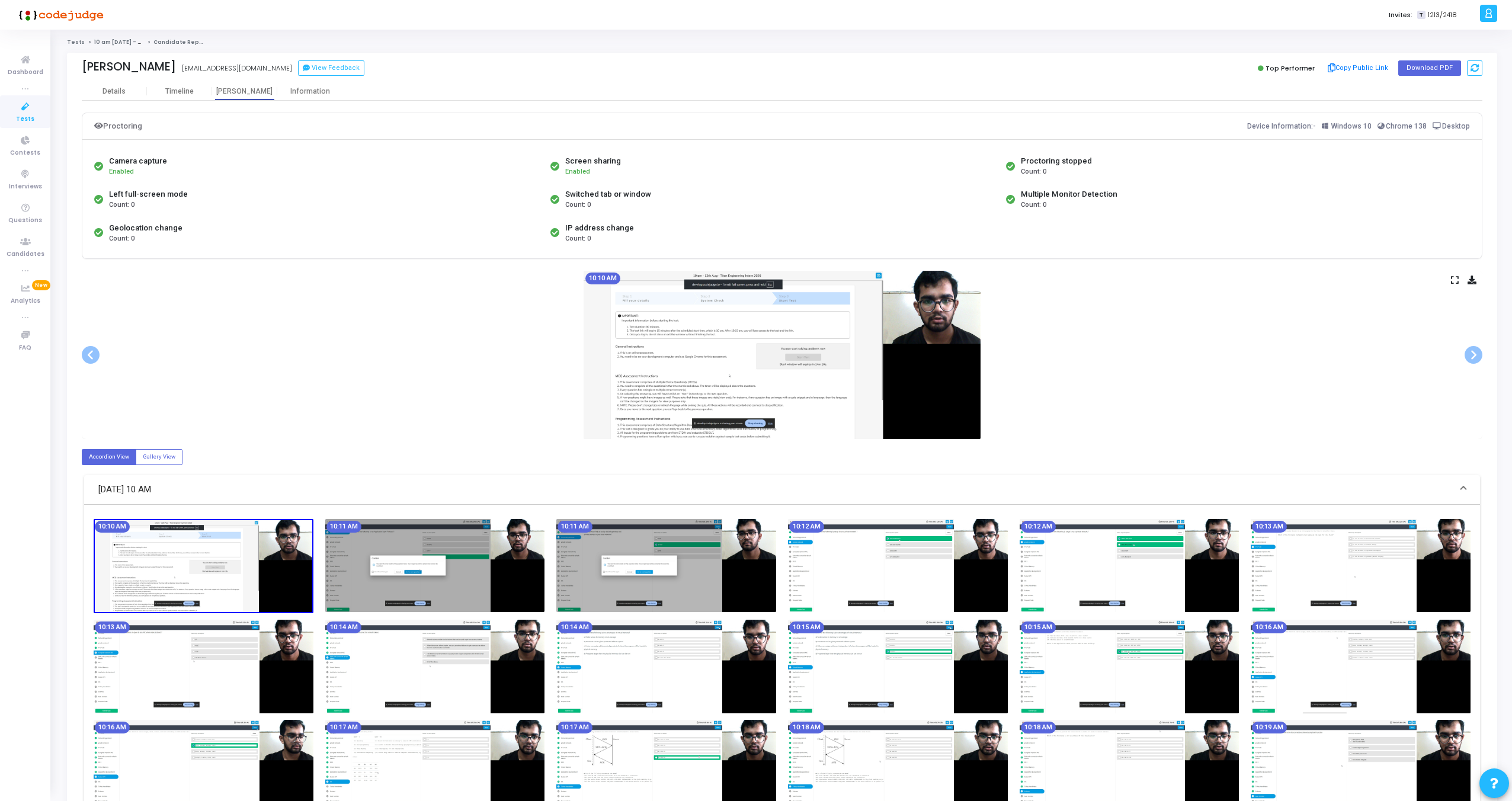
click at [1455, 285] on div "10:10 AM" at bounding box center [782, 354] width 1401 height 169
click at [1455, 277] on icon at bounding box center [1456, 280] width 8 height 6
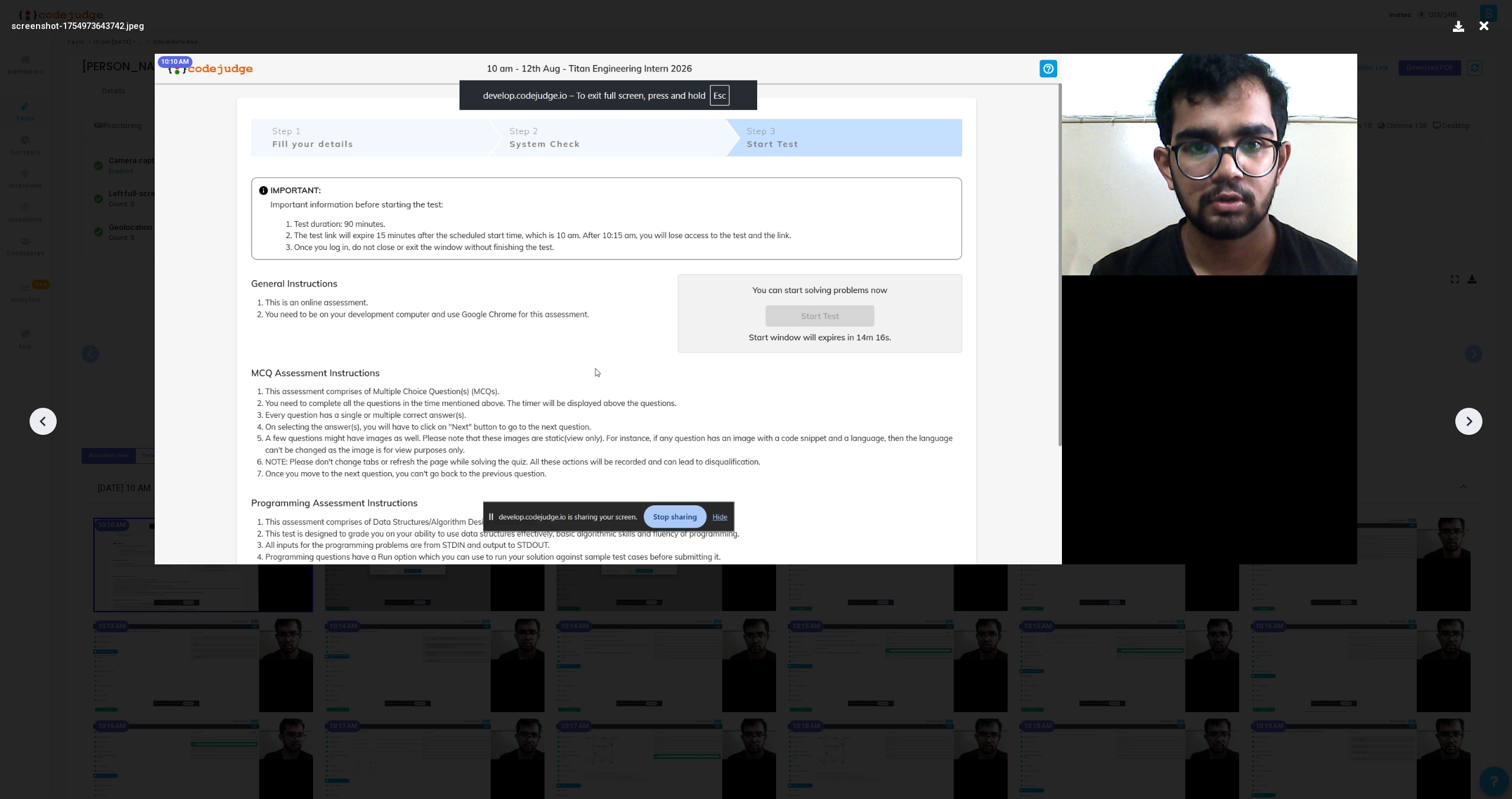
click at [1471, 422] on icon at bounding box center [1469, 421] width 18 height 18
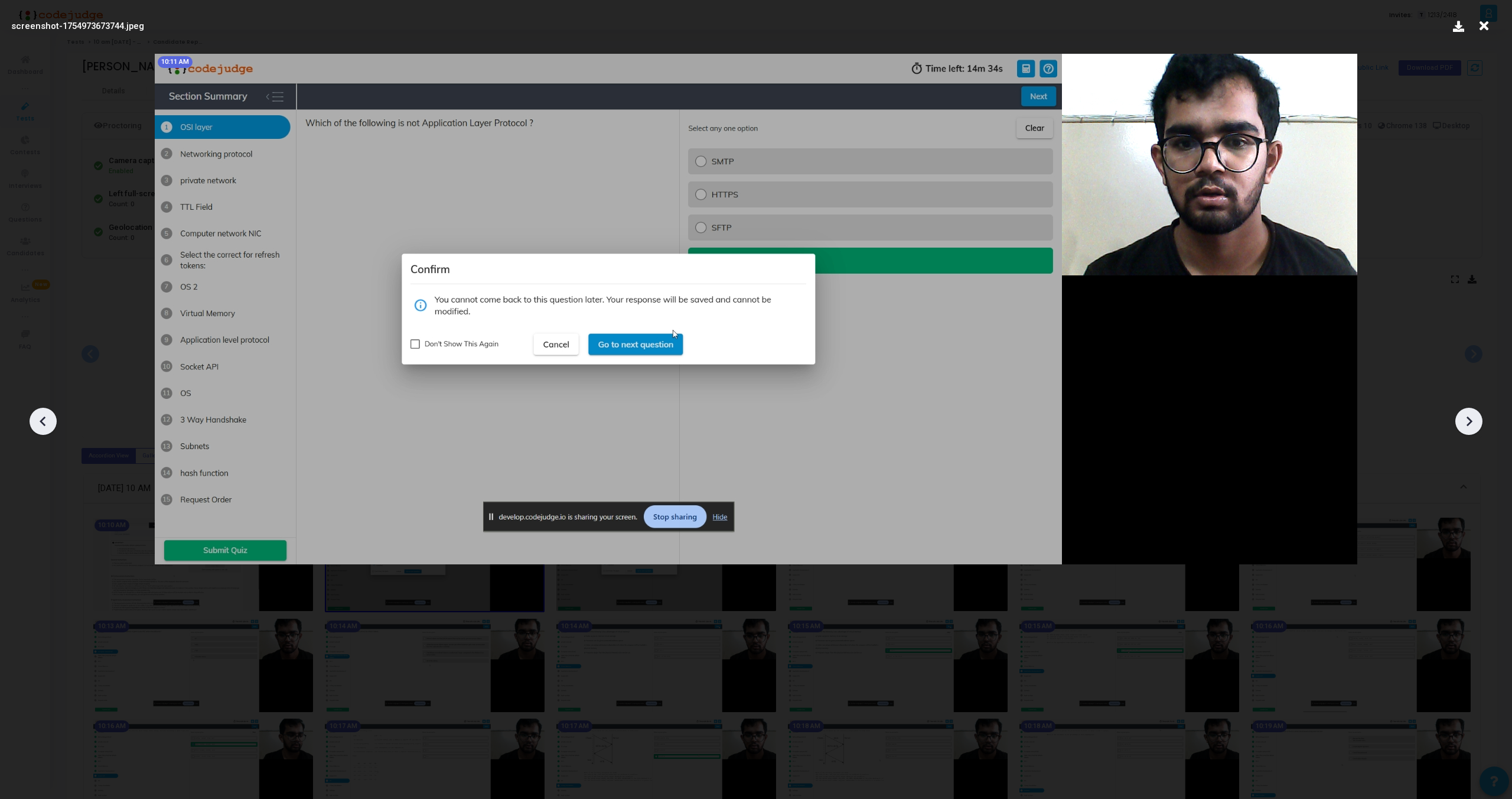
click at [1471, 422] on icon at bounding box center [1469, 421] width 18 height 18
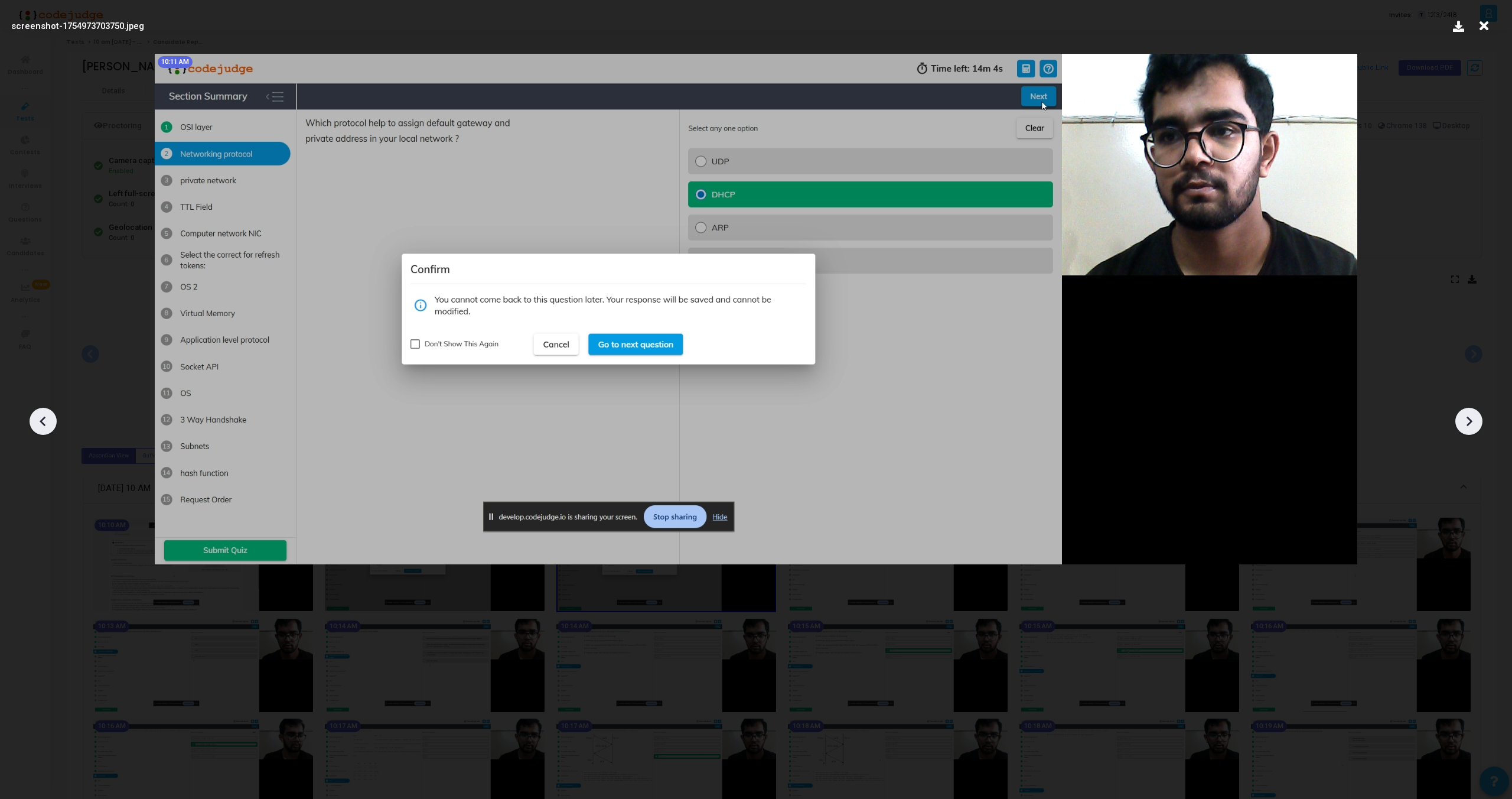
click at [1471, 422] on icon at bounding box center [1469, 421] width 18 height 18
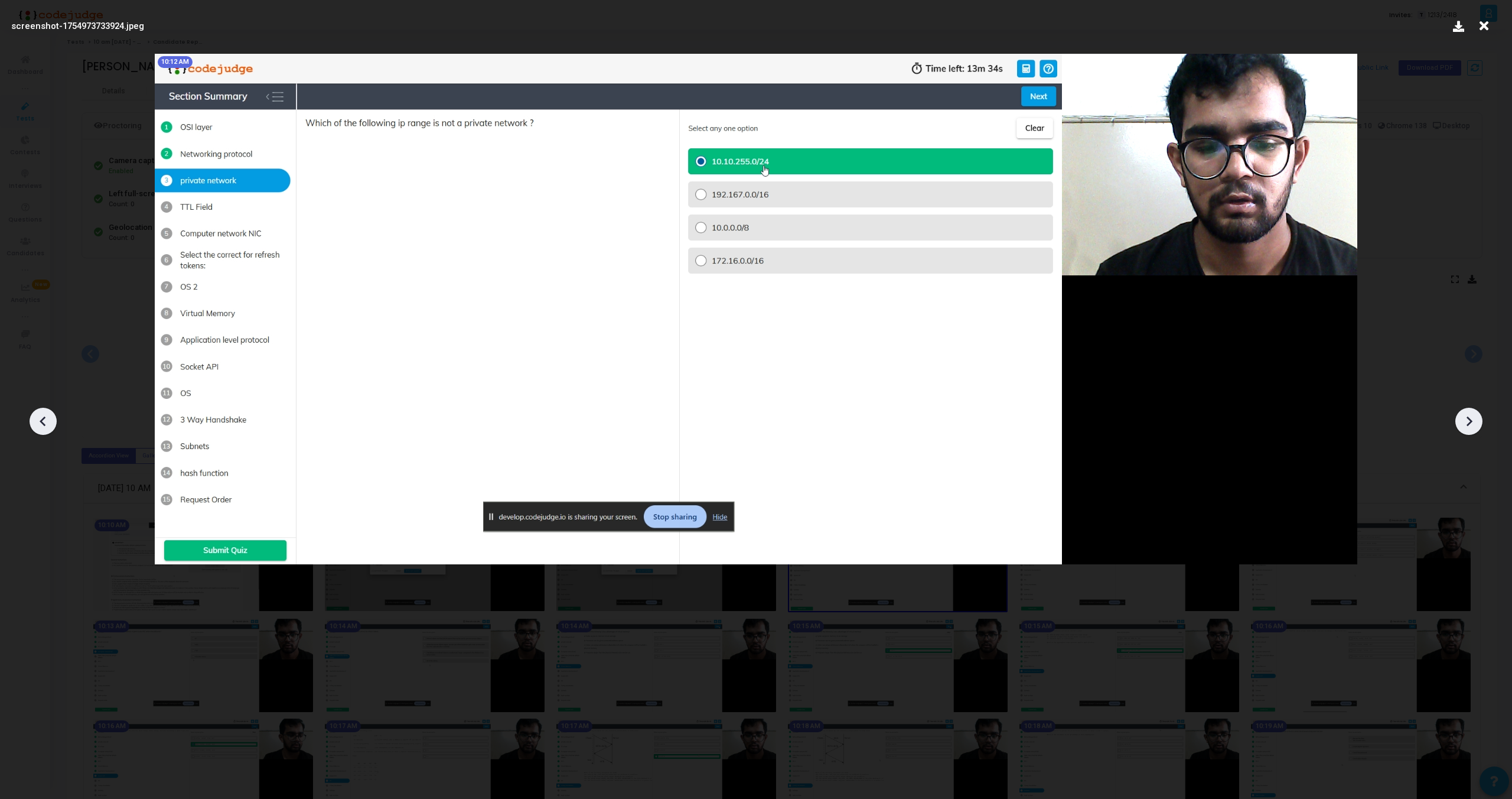
click at [1471, 422] on icon at bounding box center [1469, 421] width 18 height 18
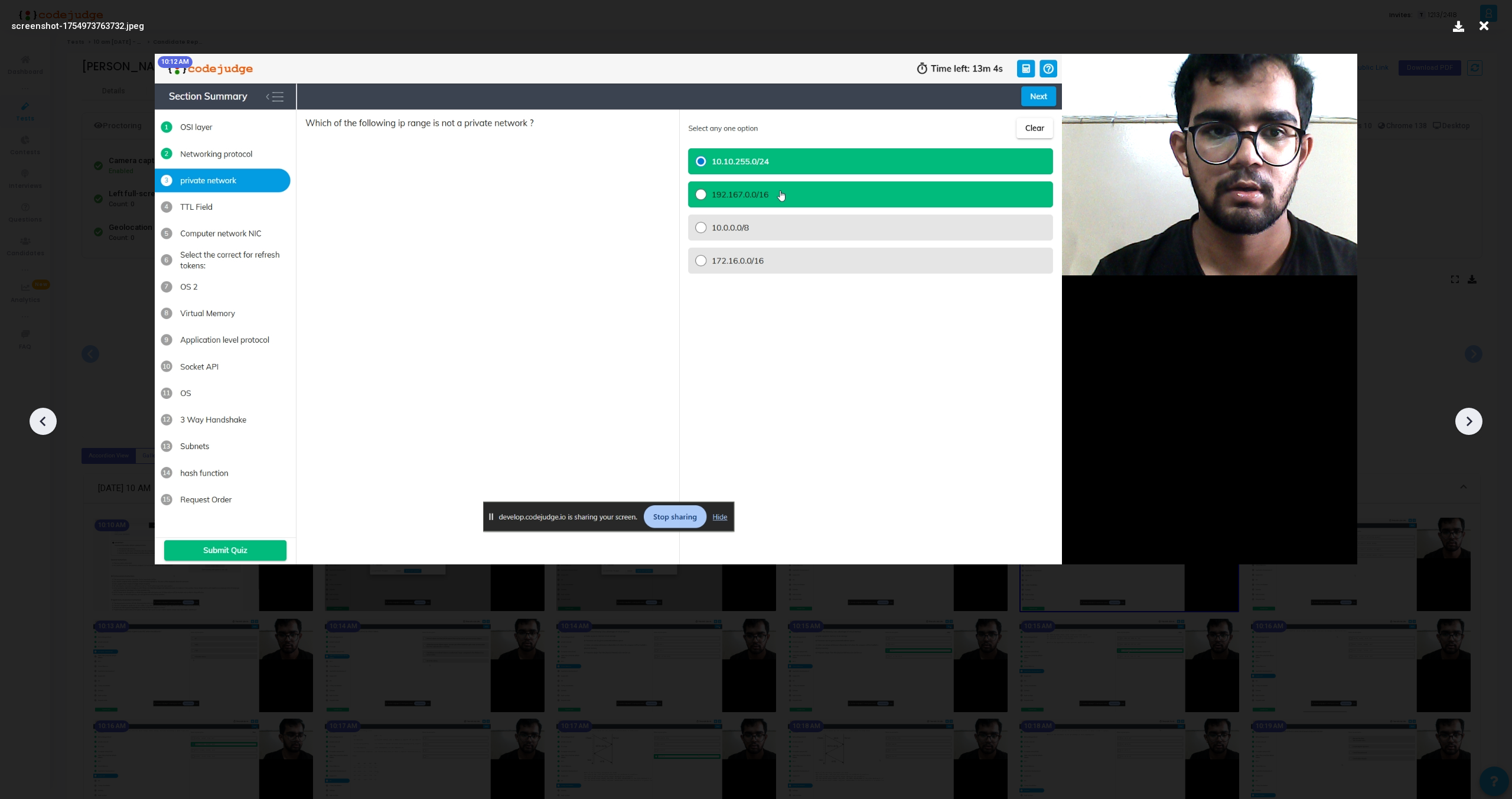
click at [1471, 422] on icon at bounding box center [1469, 421] width 18 height 18
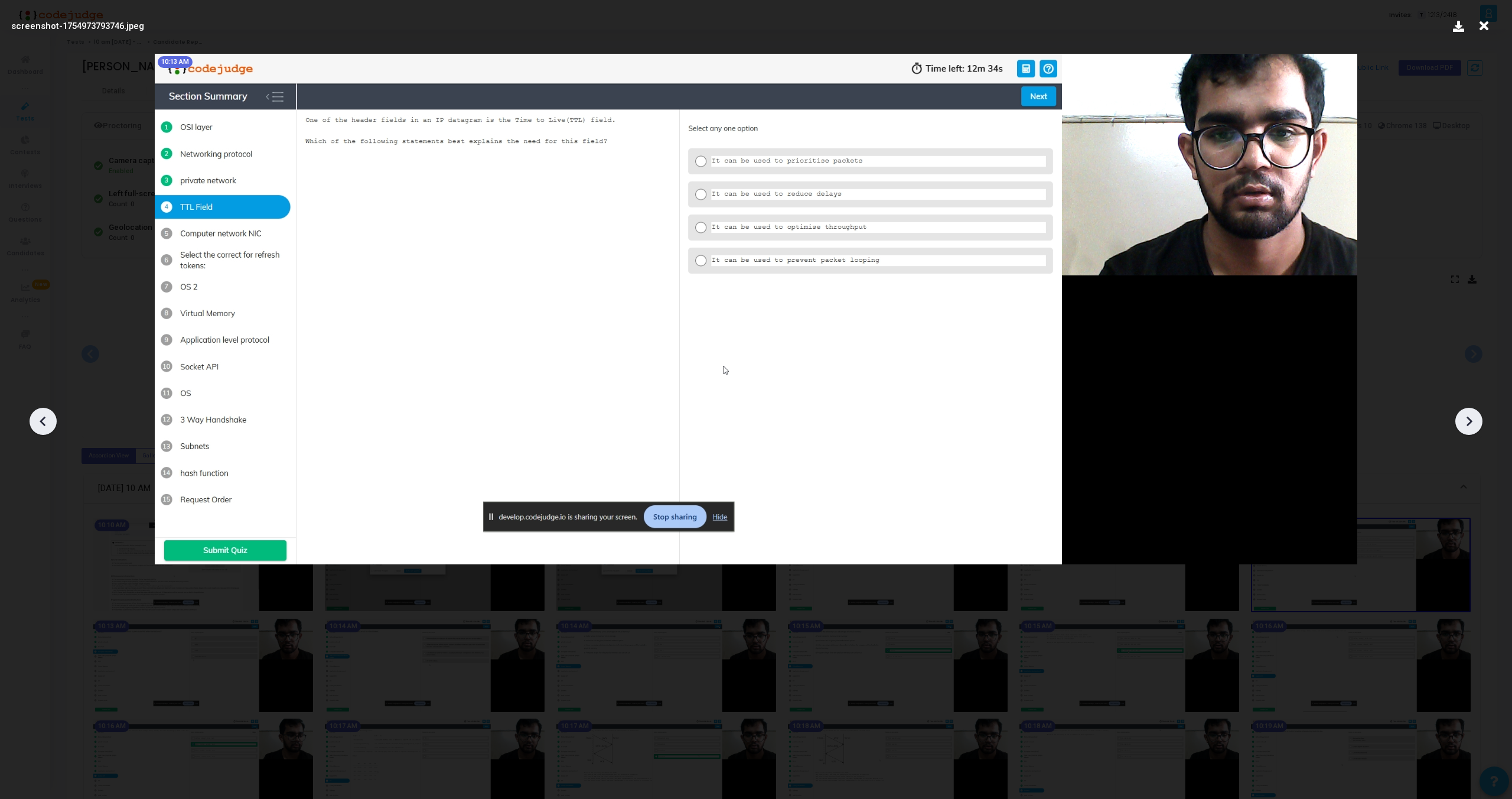
click at [1471, 422] on icon at bounding box center [1469, 421] width 18 height 18
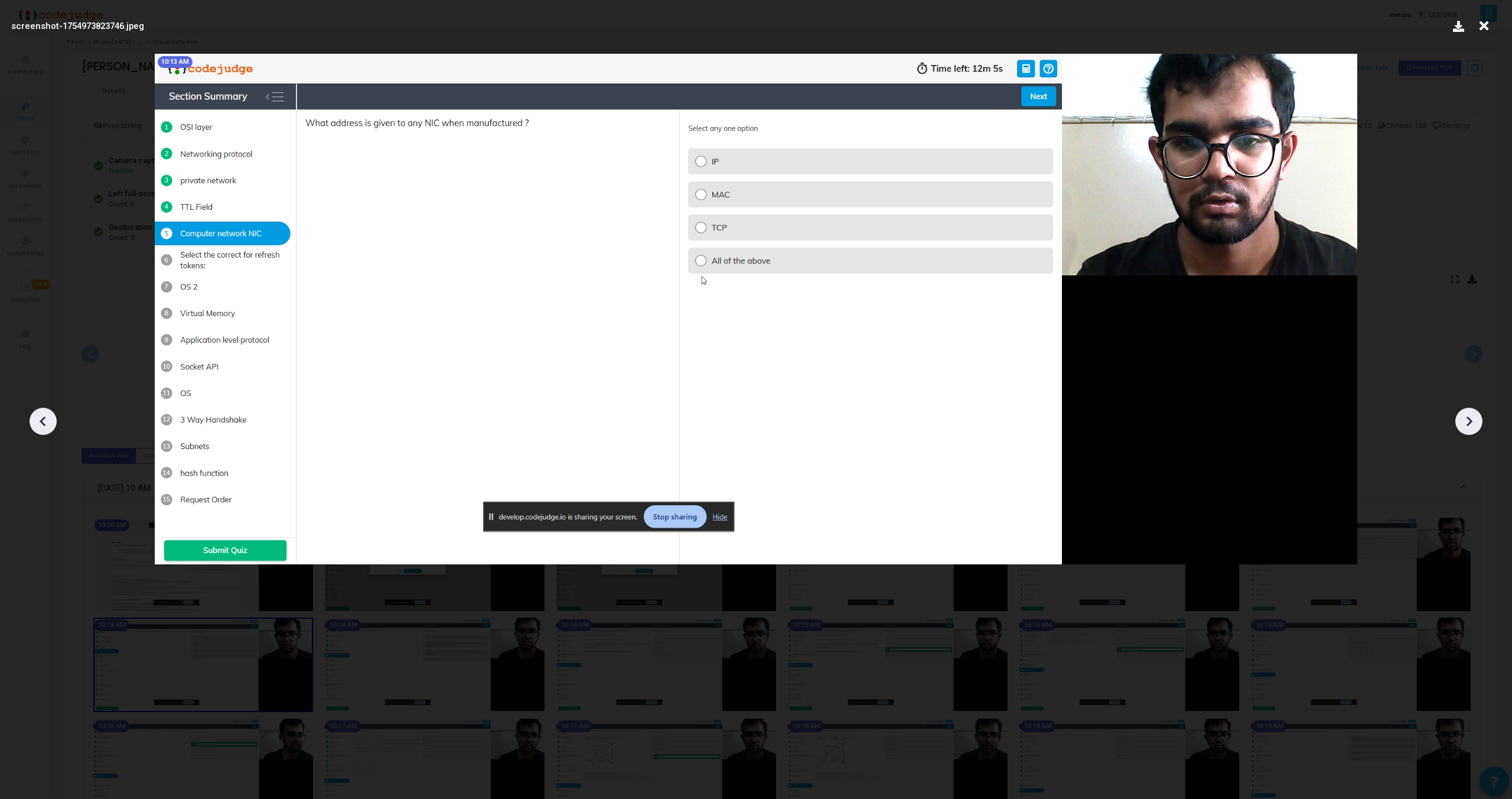
click at [1471, 422] on icon at bounding box center [1469, 421] width 18 height 18
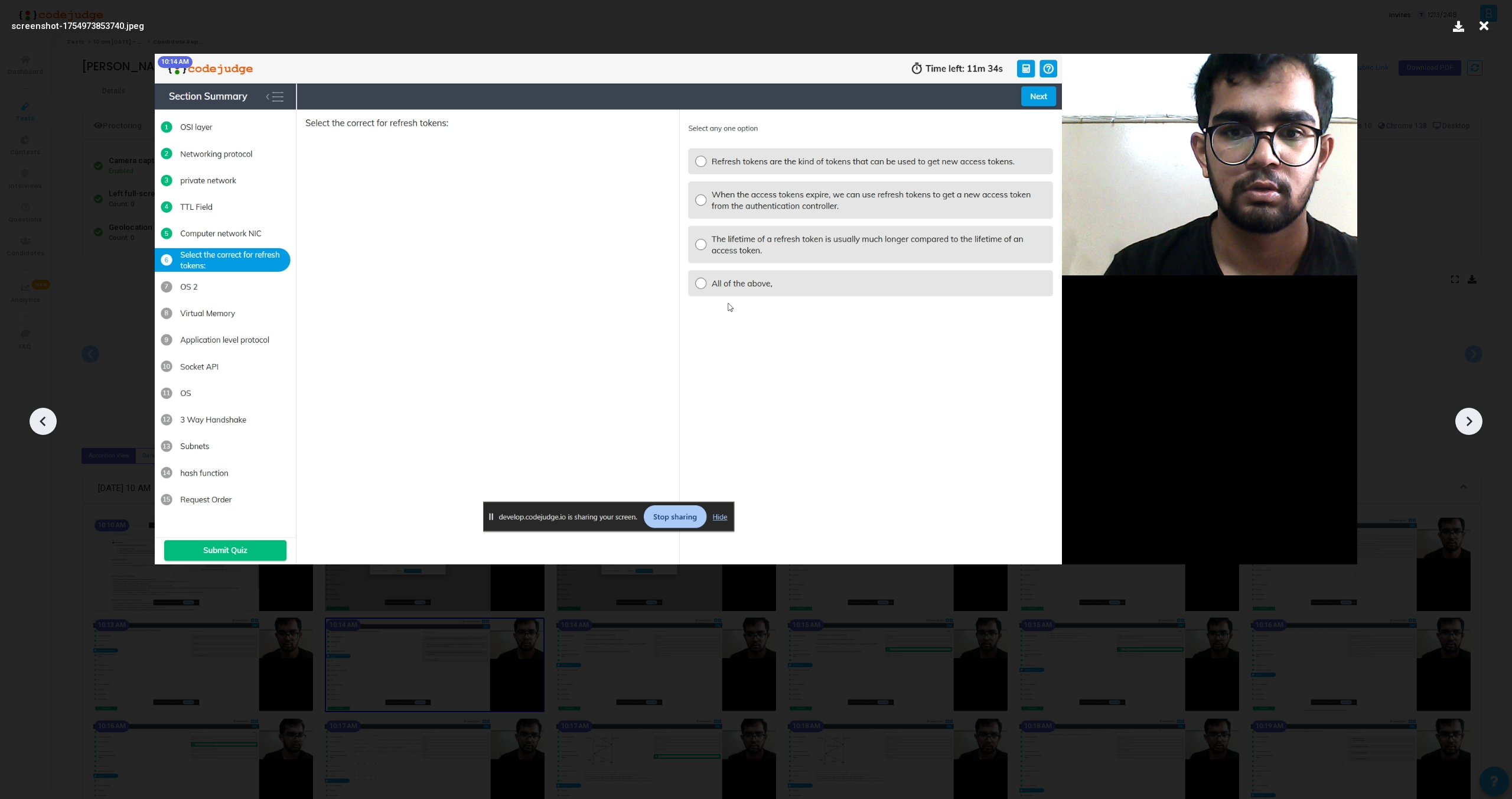
click at [1471, 422] on icon at bounding box center [1469, 421] width 18 height 18
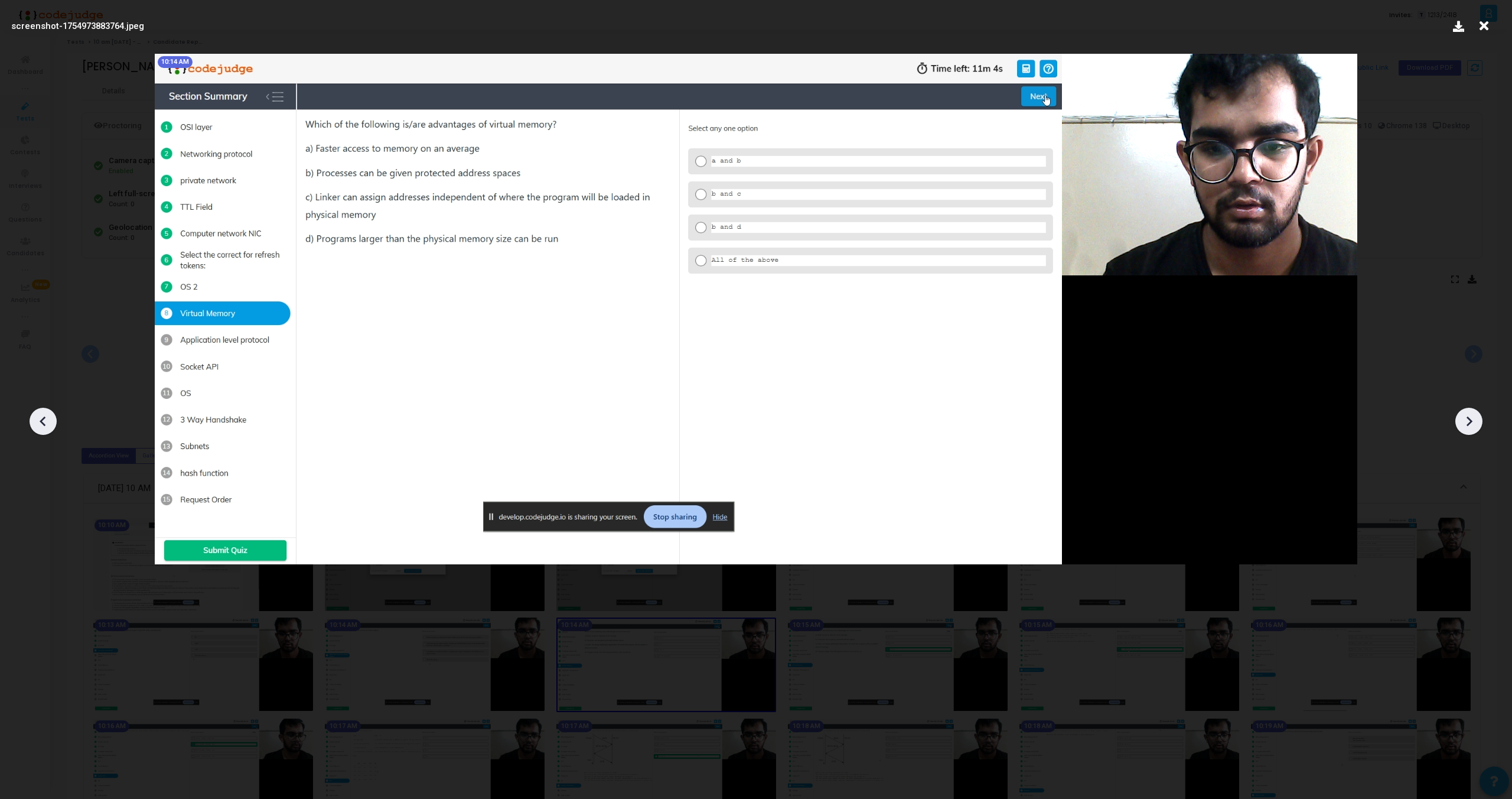
click at [1471, 422] on icon at bounding box center [1469, 421] width 18 height 18
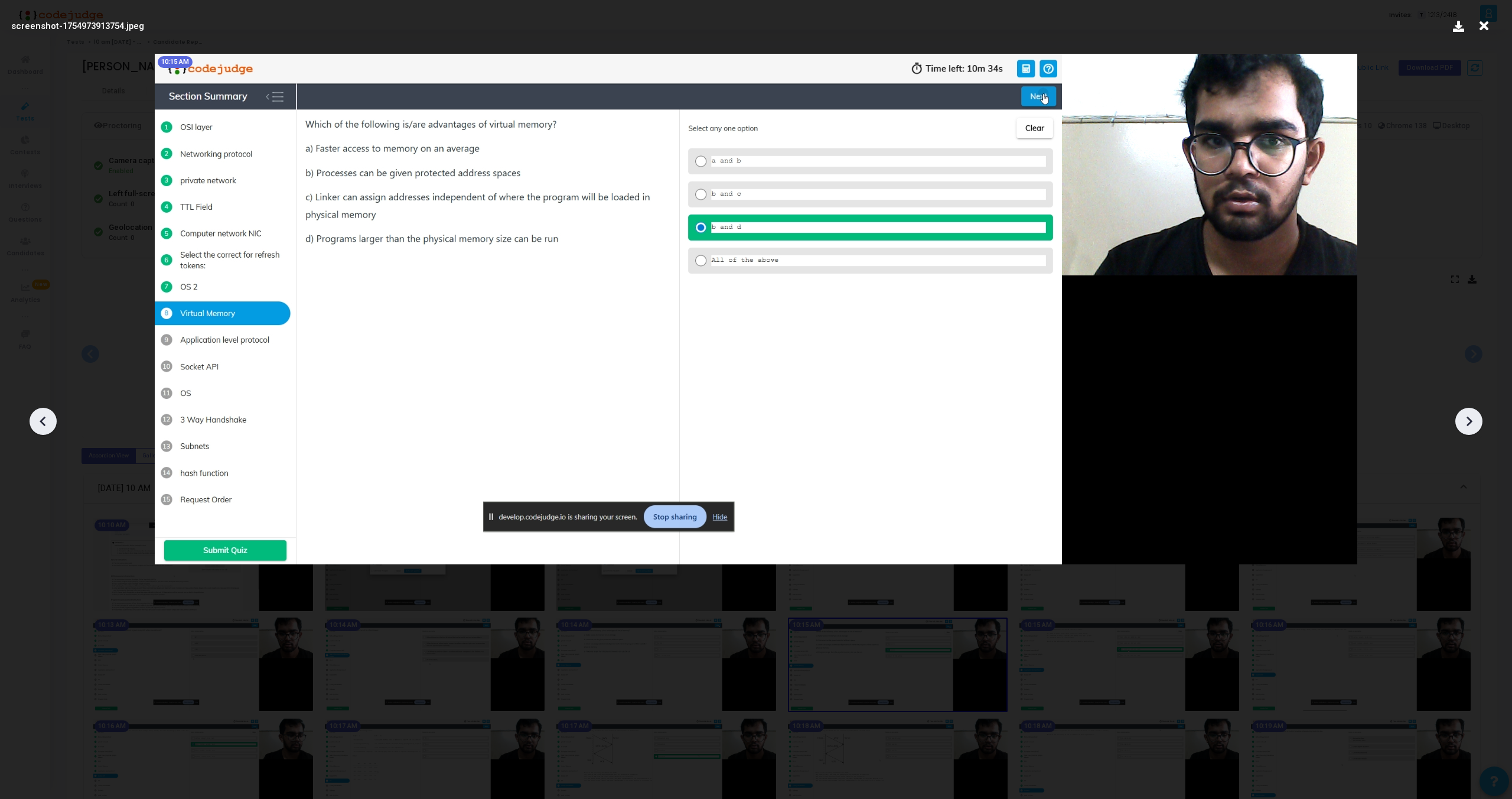
click at [1471, 422] on icon at bounding box center [1469, 421] width 18 height 18
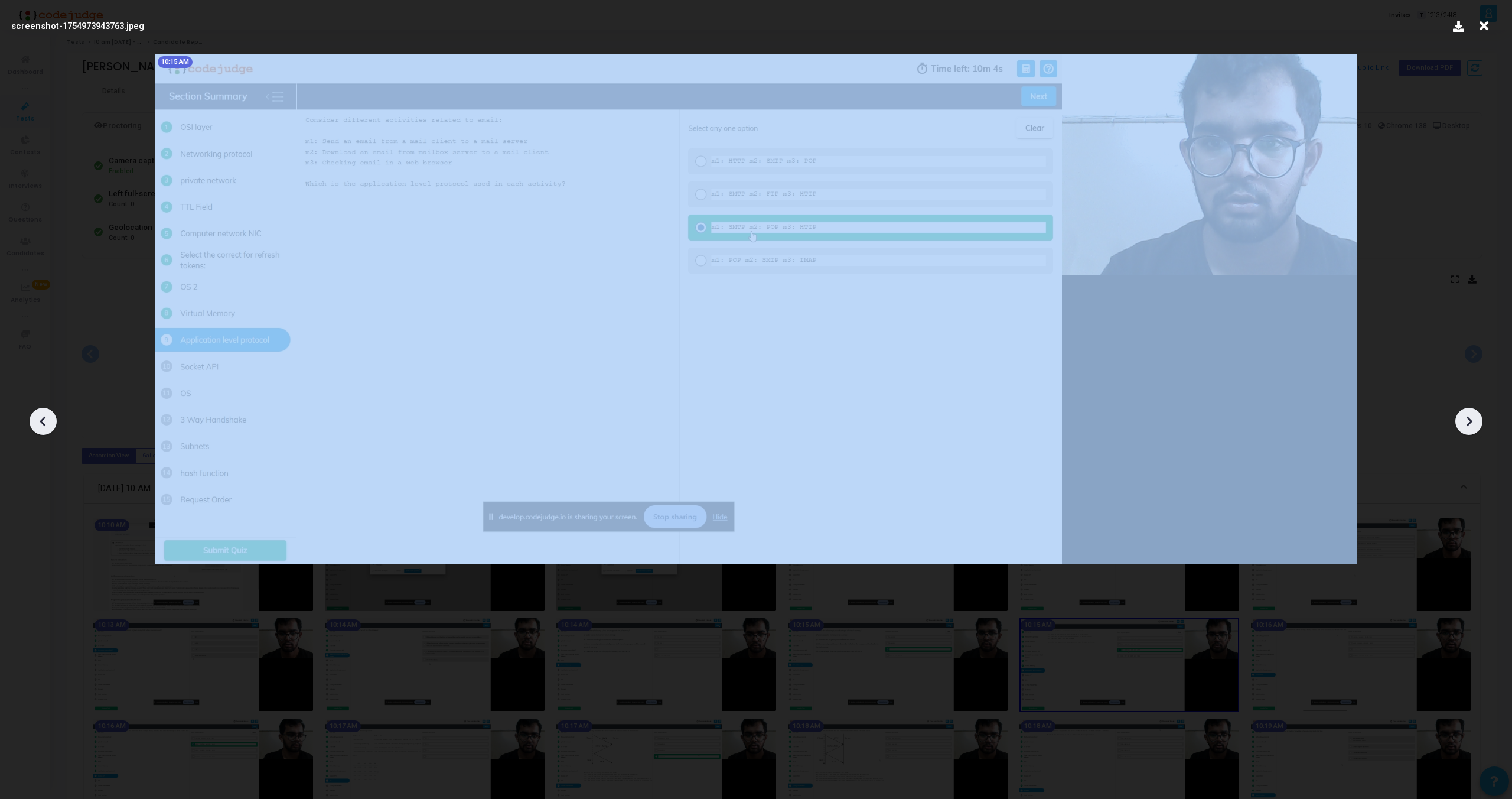
click at [1471, 422] on icon at bounding box center [1469, 421] width 18 height 18
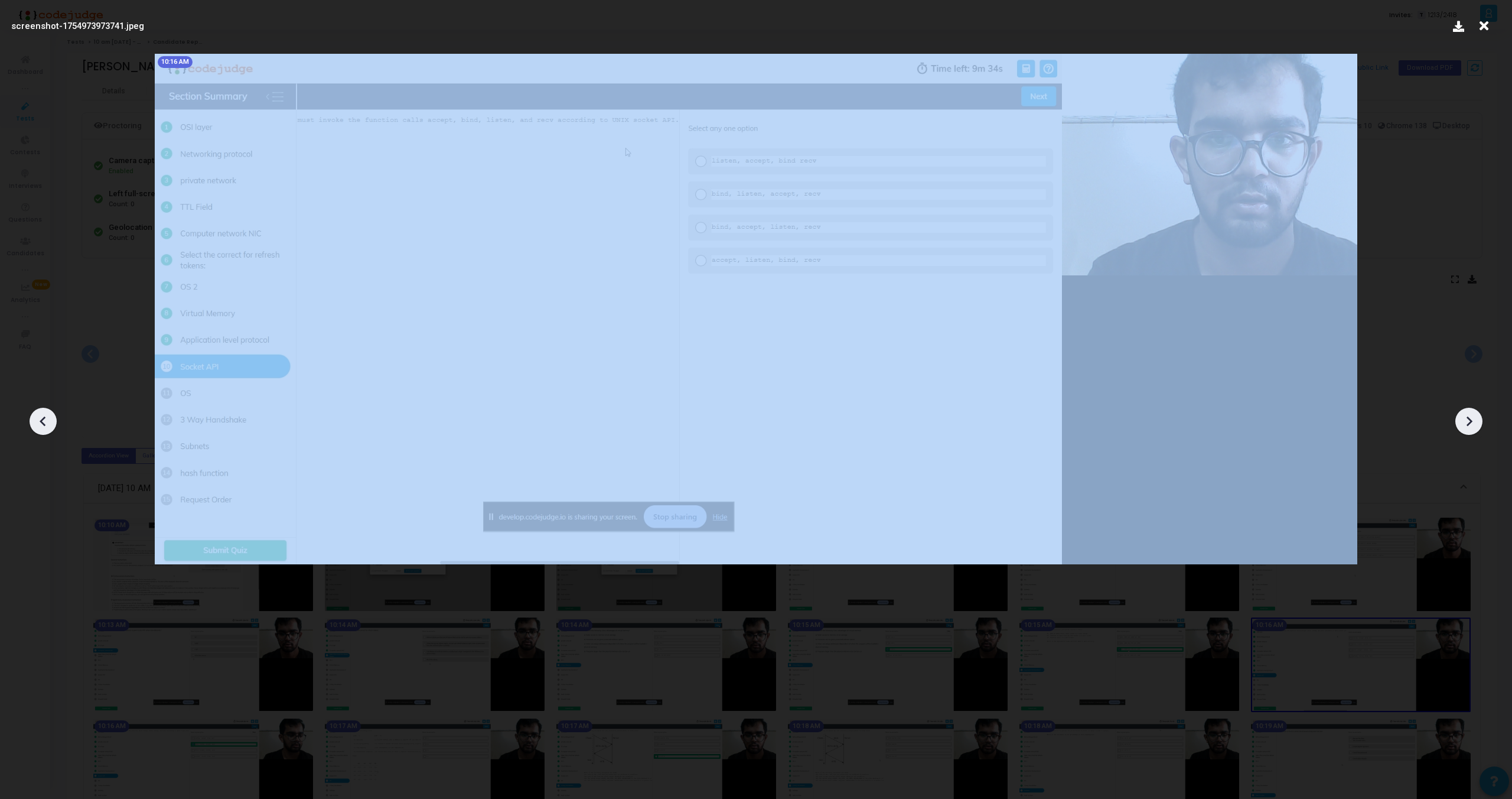
click at [1471, 422] on icon at bounding box center [1469, 421] width 18 height 18
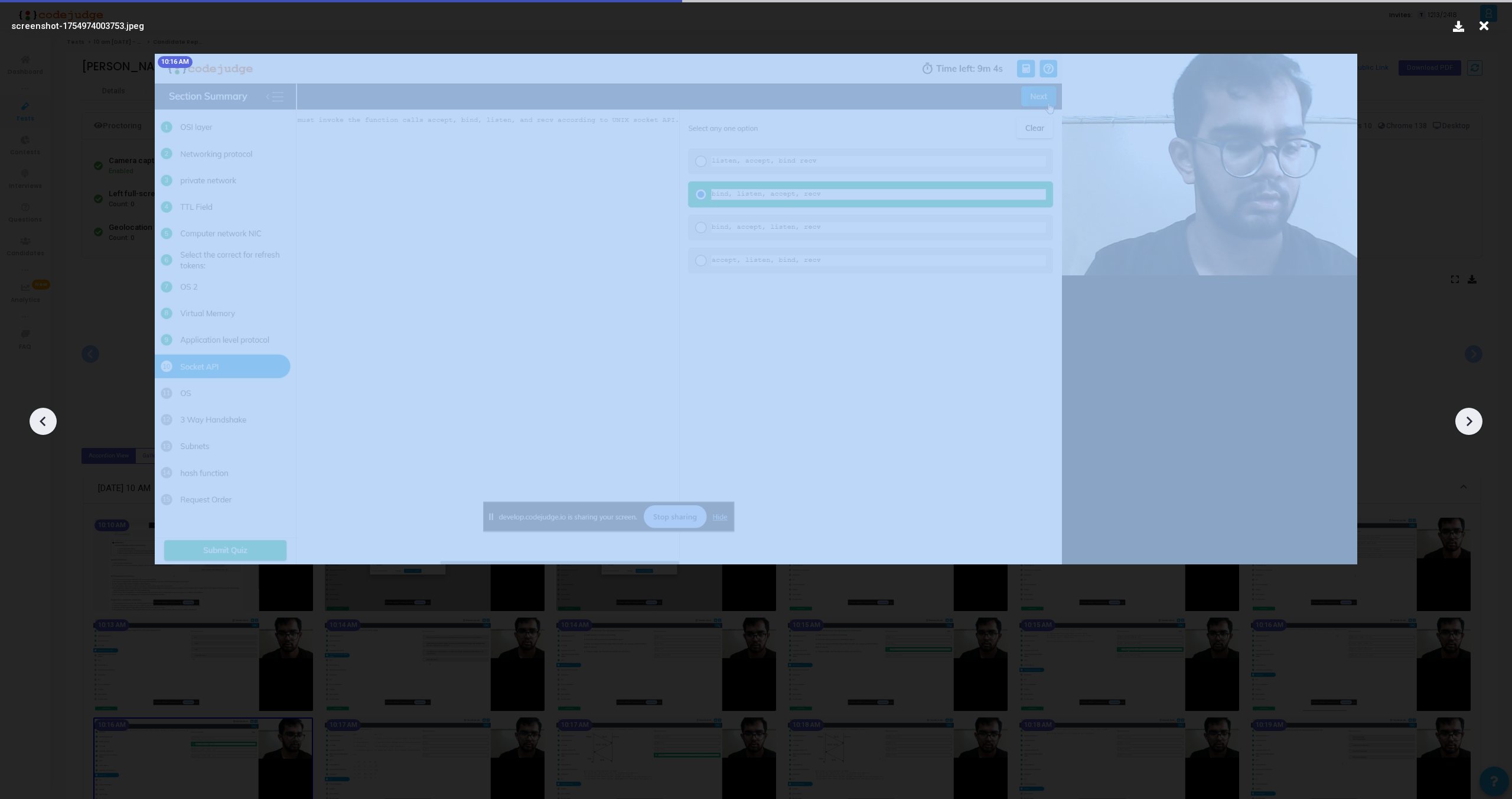
click at [1471, 422] on icon at bounding box center [1469, 421] width 18 height 18
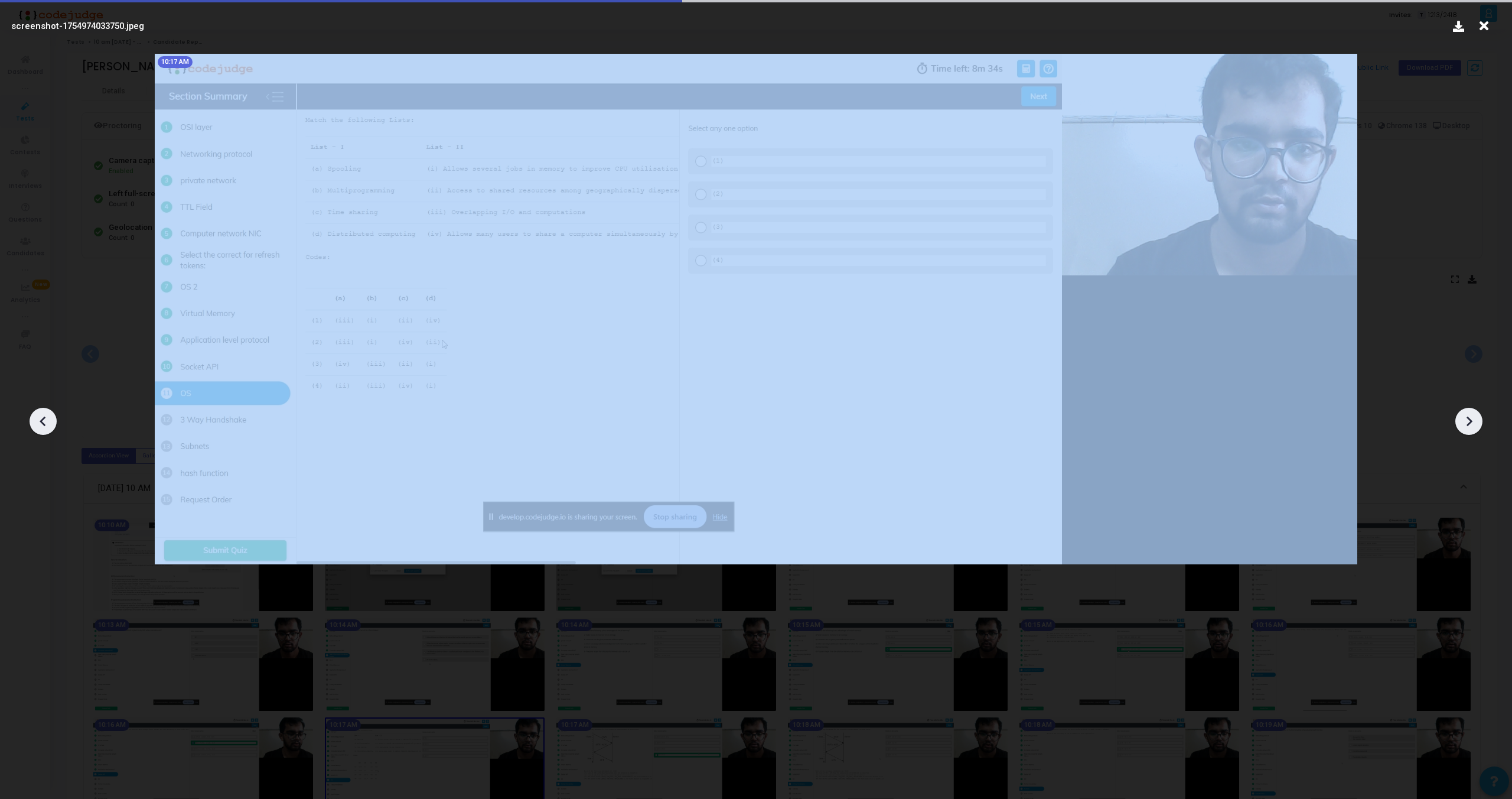
click at [1471, 422] on icon at bounding box center [1469, 421] width 18 height 18
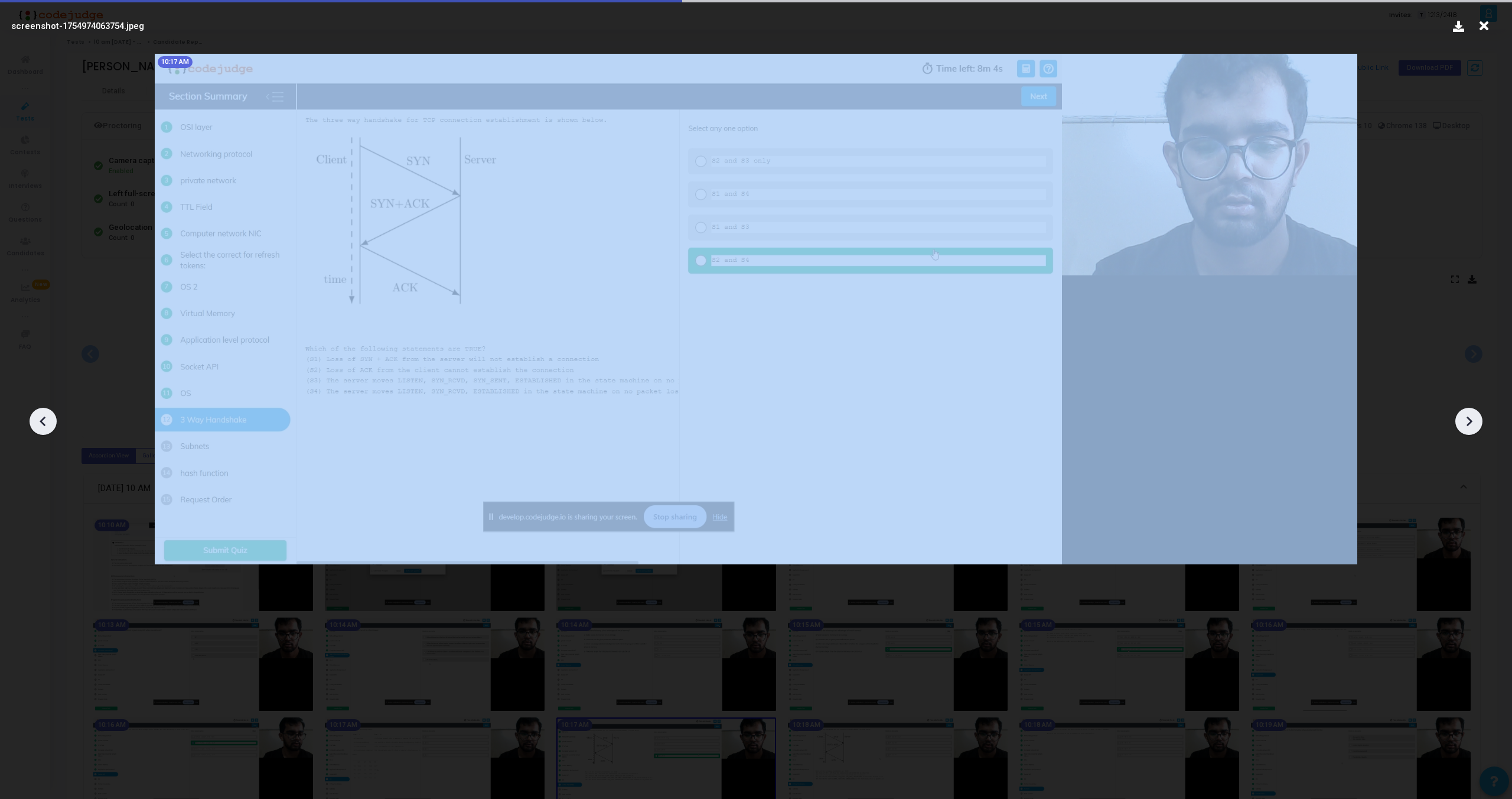
click at [1471, 422] on icon at bounding box center [1469, 421] width 18 height 18
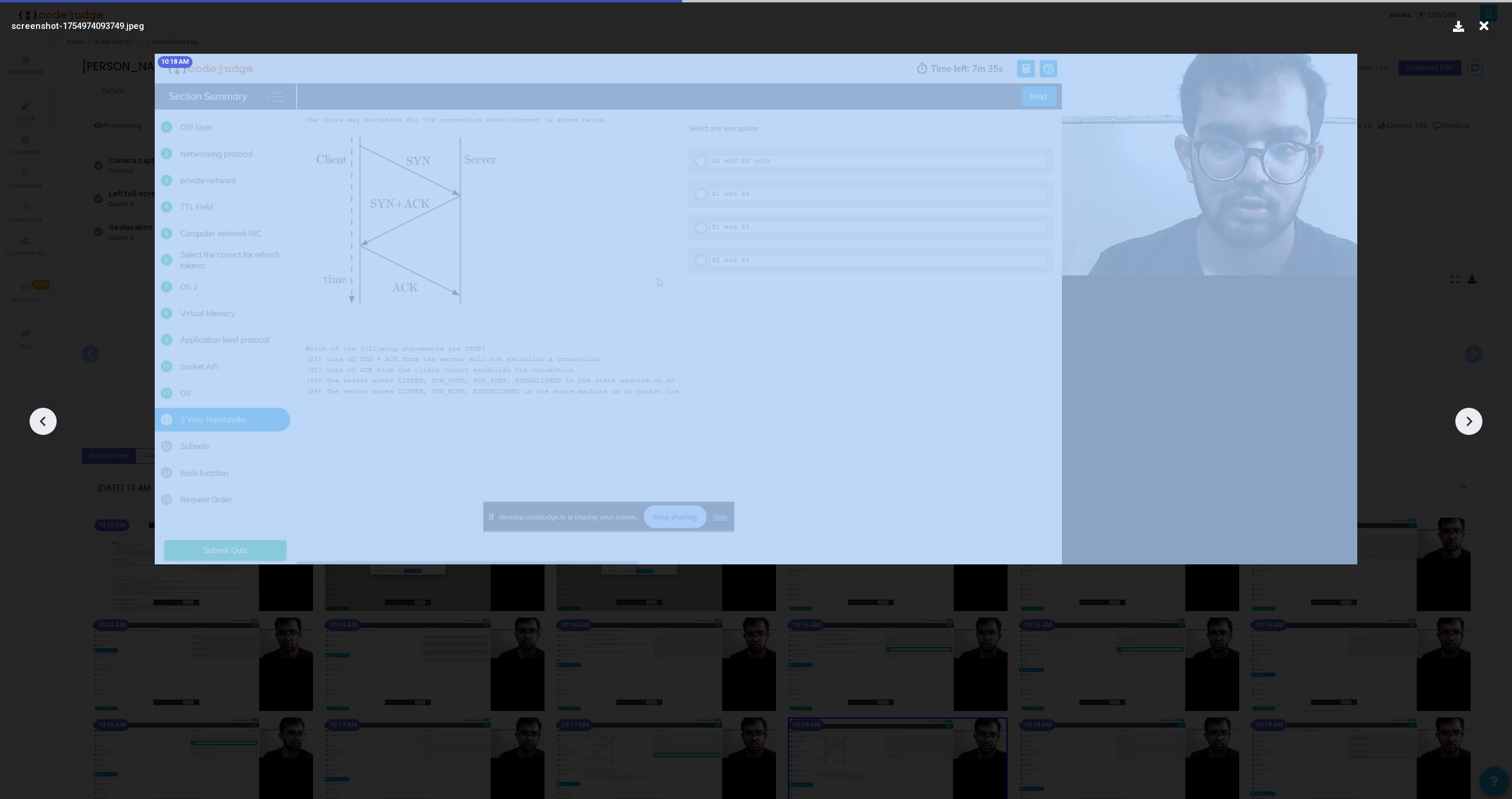
click at [1471, 422] on icon at bounding box center [1469, 421] width 18 height 18
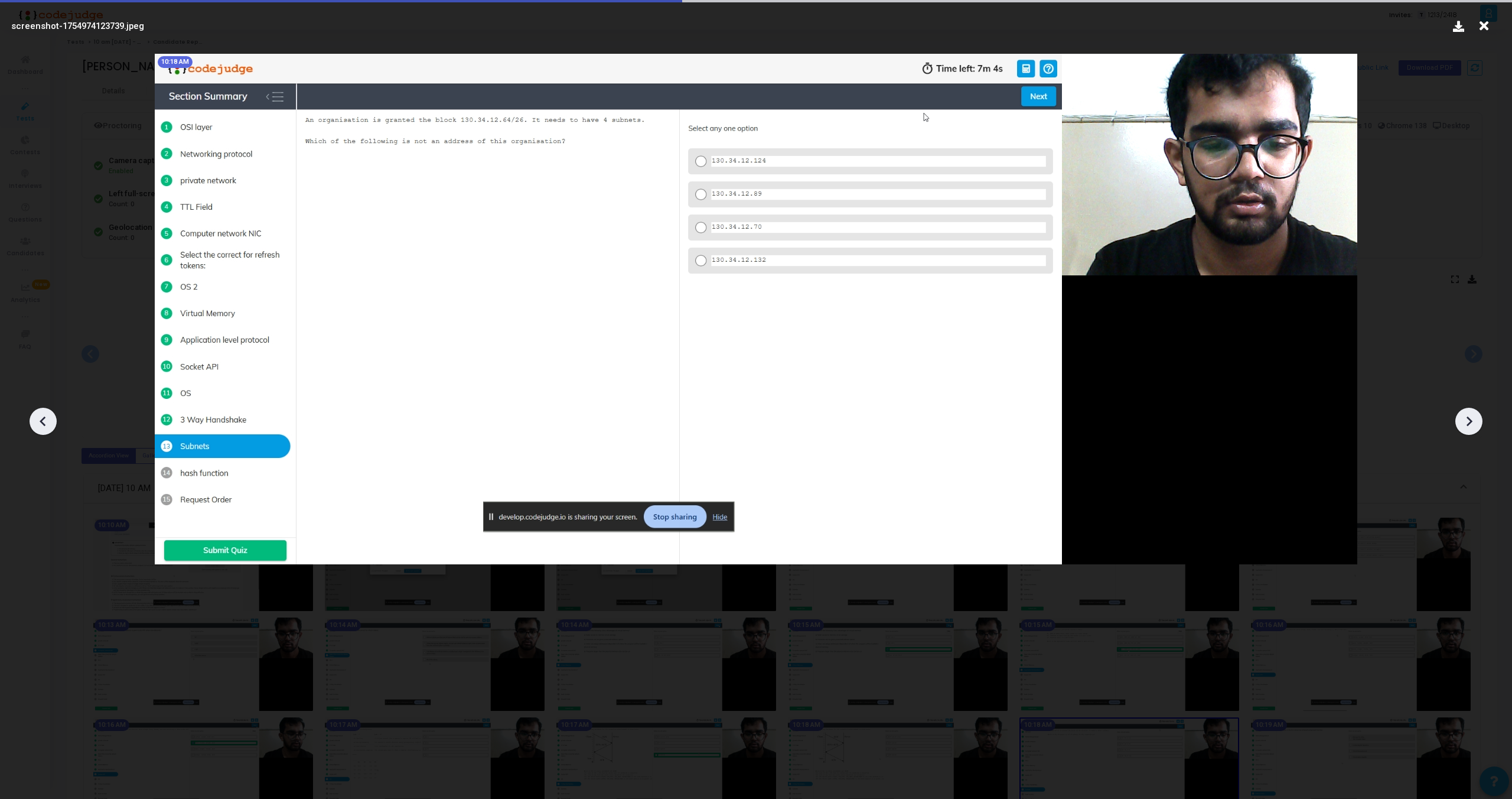
click at [1471, 422] on icon at bounding box center [1469, 421] width 18 height 18
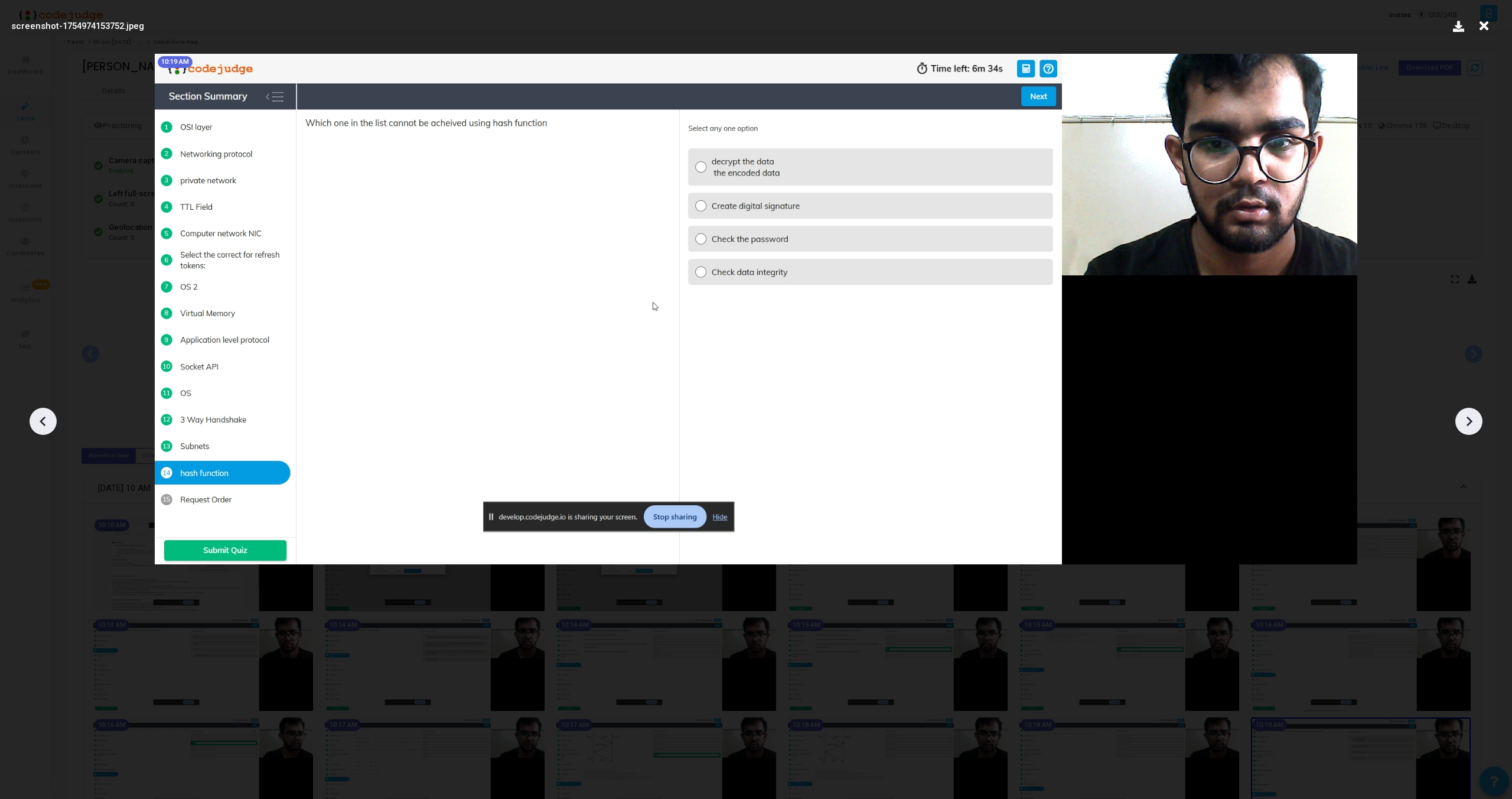
click at [1471, 422] on icon at bounding box center [1469, 421] width 18 height 18
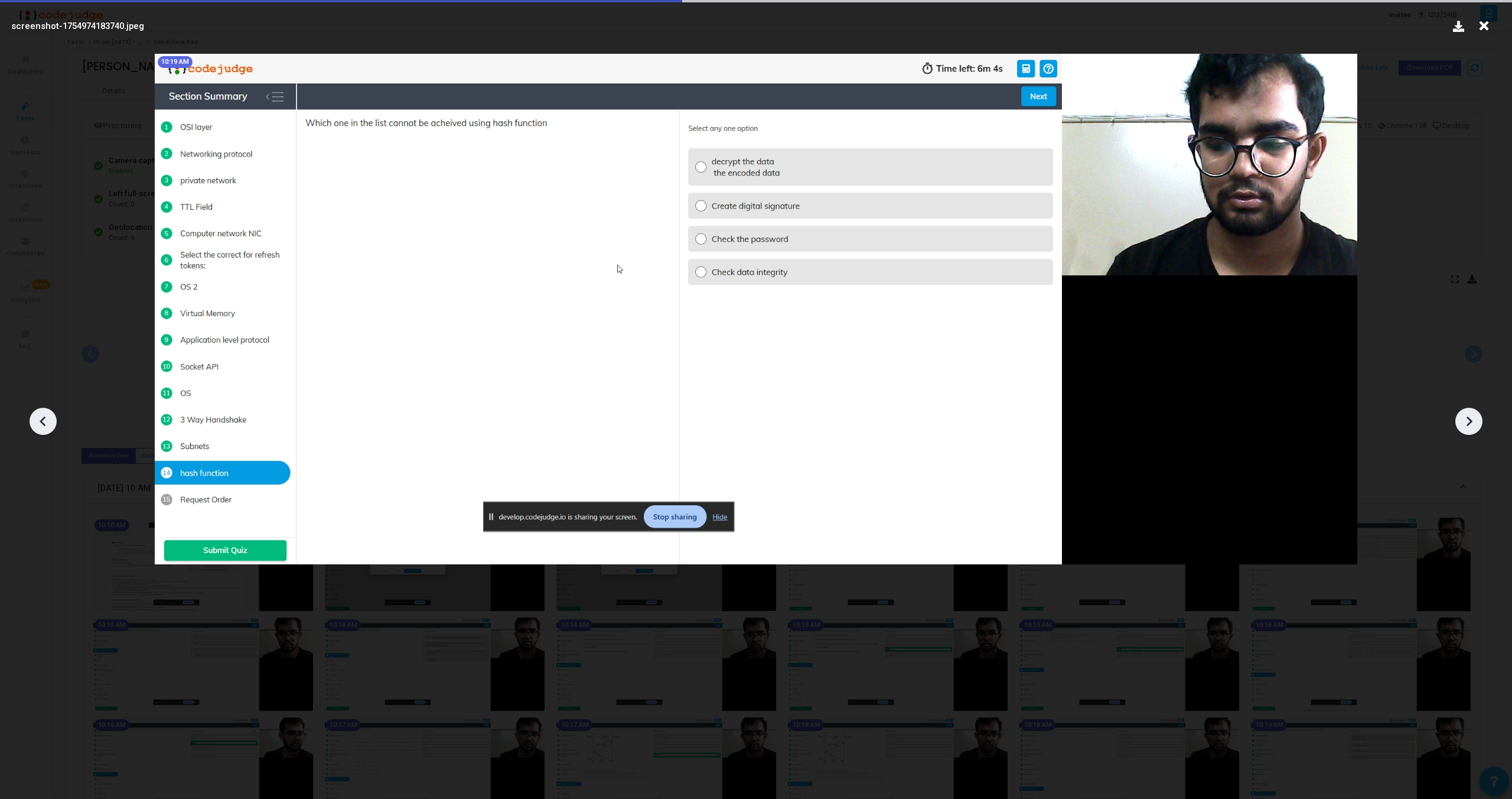
click at [1471, 422] on icon at bounding box center [1469, 421] width 18 height 18
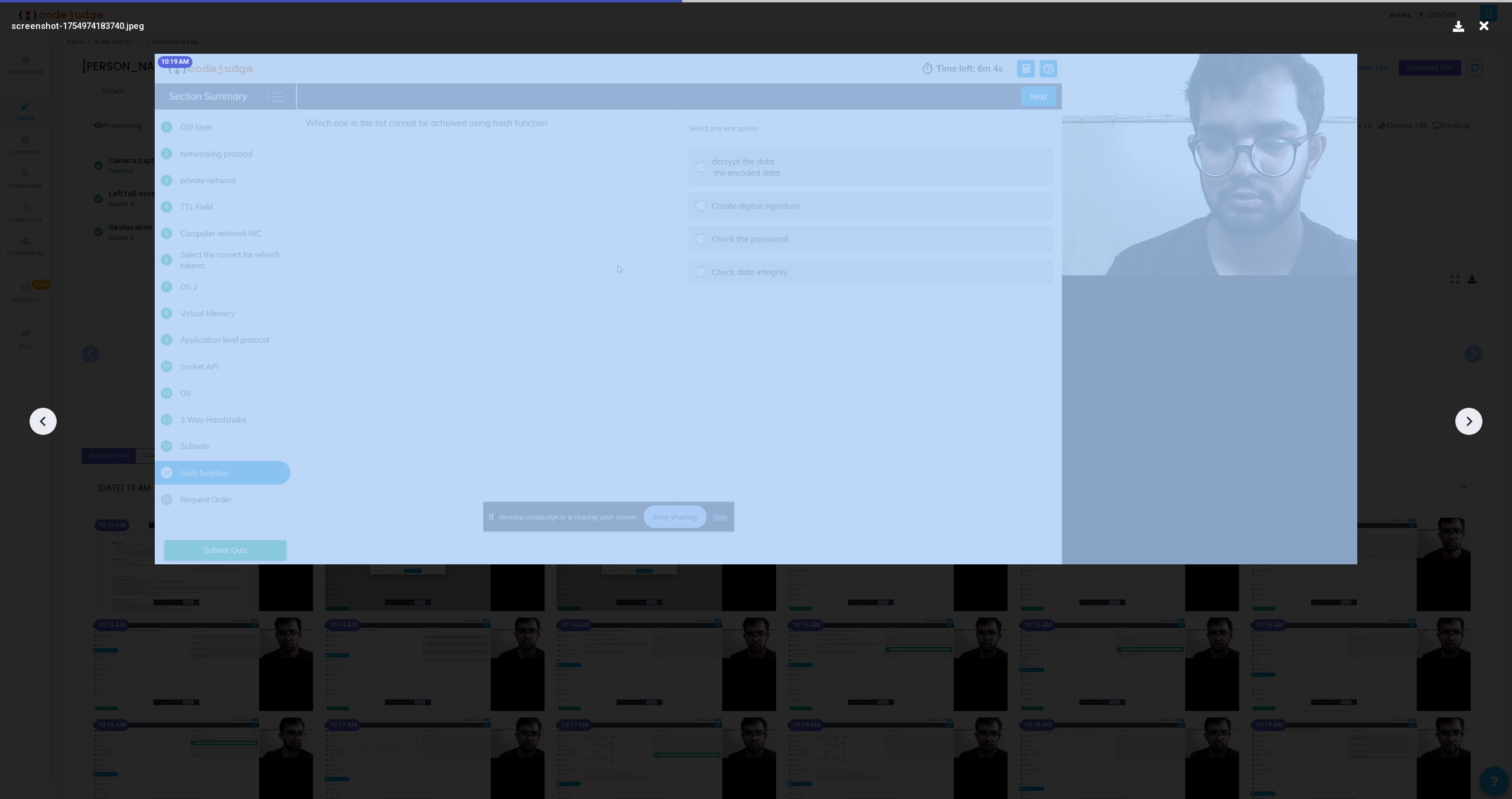
click at [1471, 422] on icon at bounding box center [1469, 421] width 18 height 18
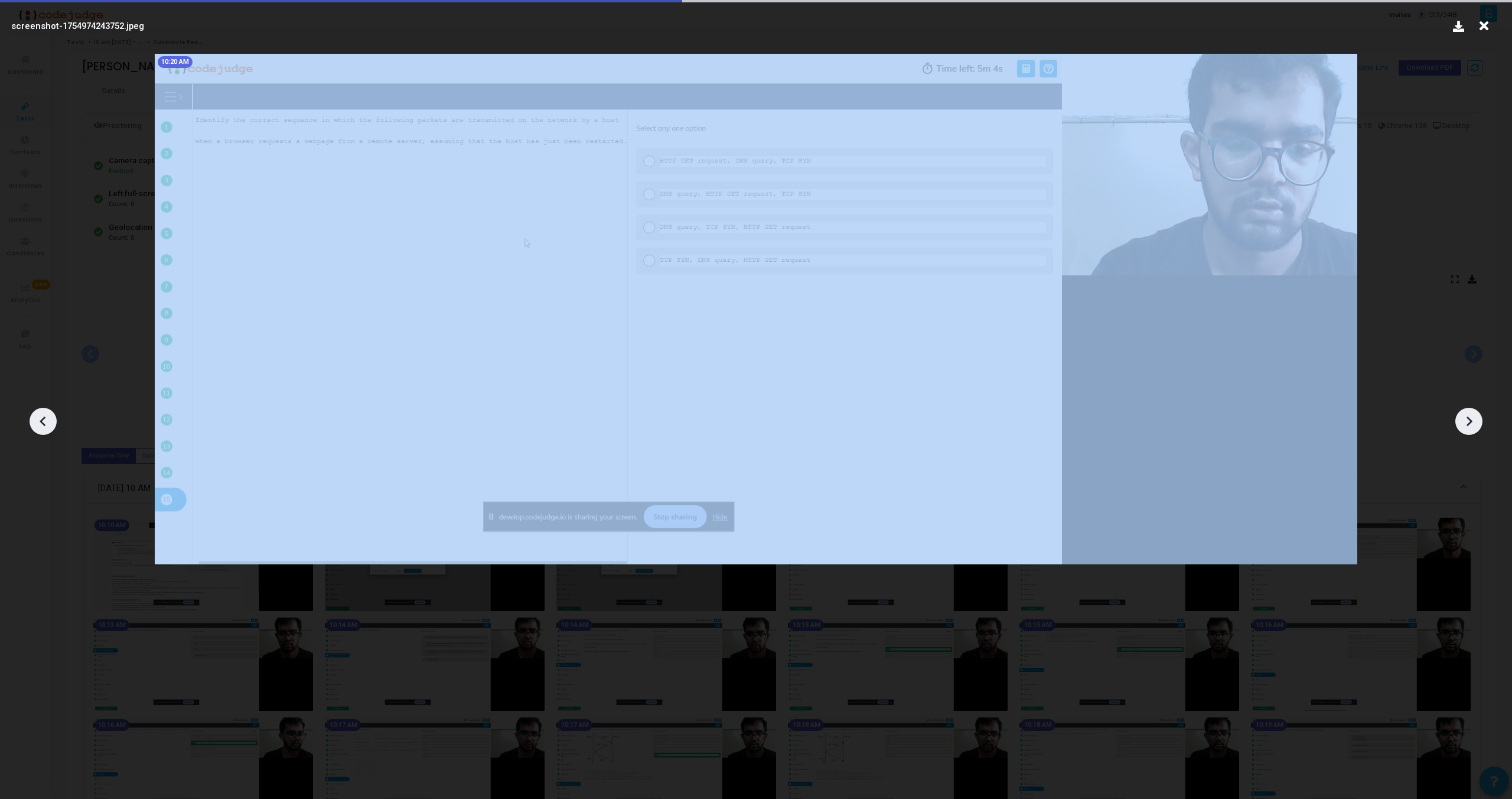
click at [1471, 422] on icon at bounding box center [1469, 421] width 18 height 18
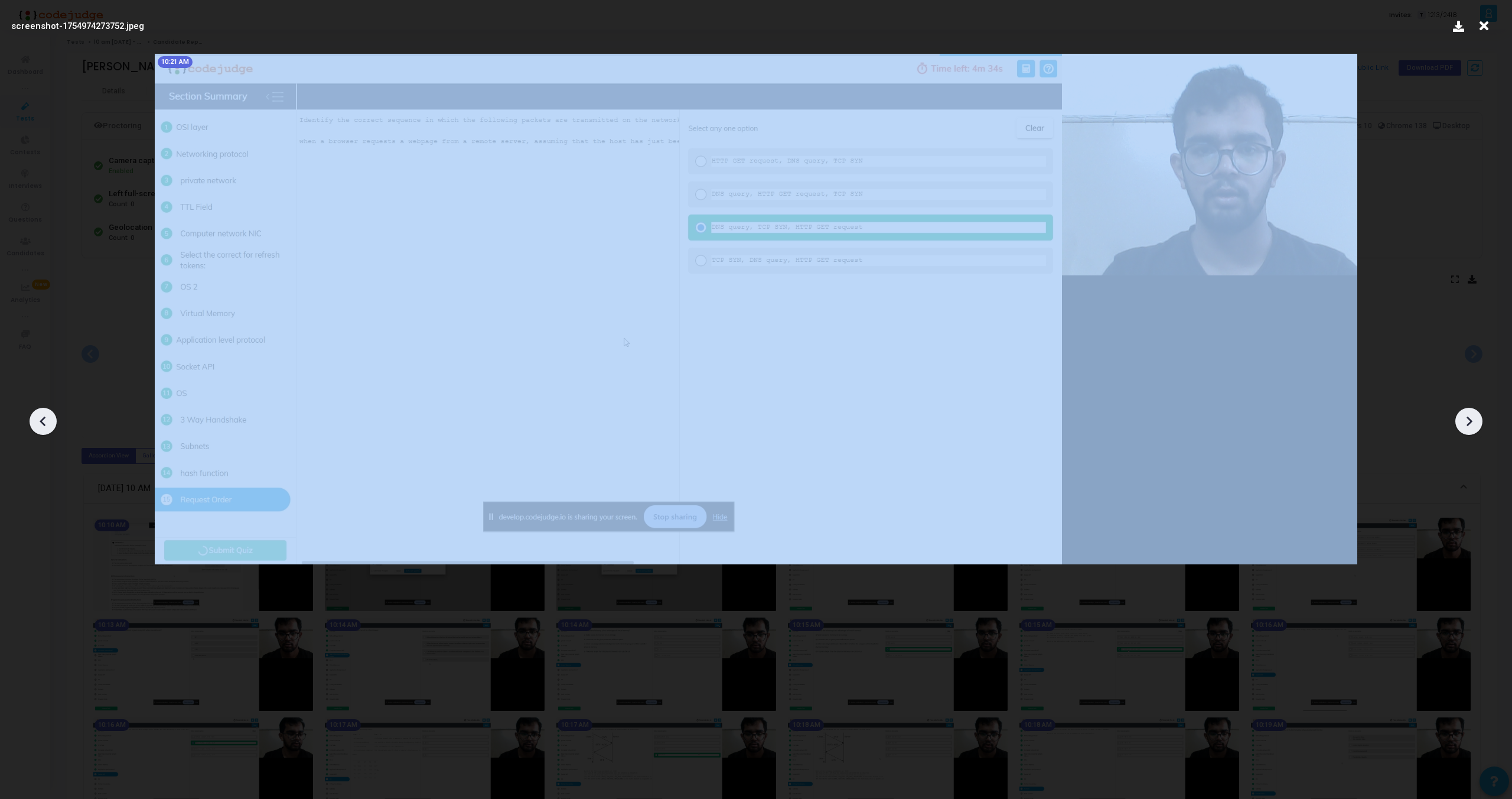
click at [1471, 422] on icon at bounding box center [1469, 421] width 18 height 18
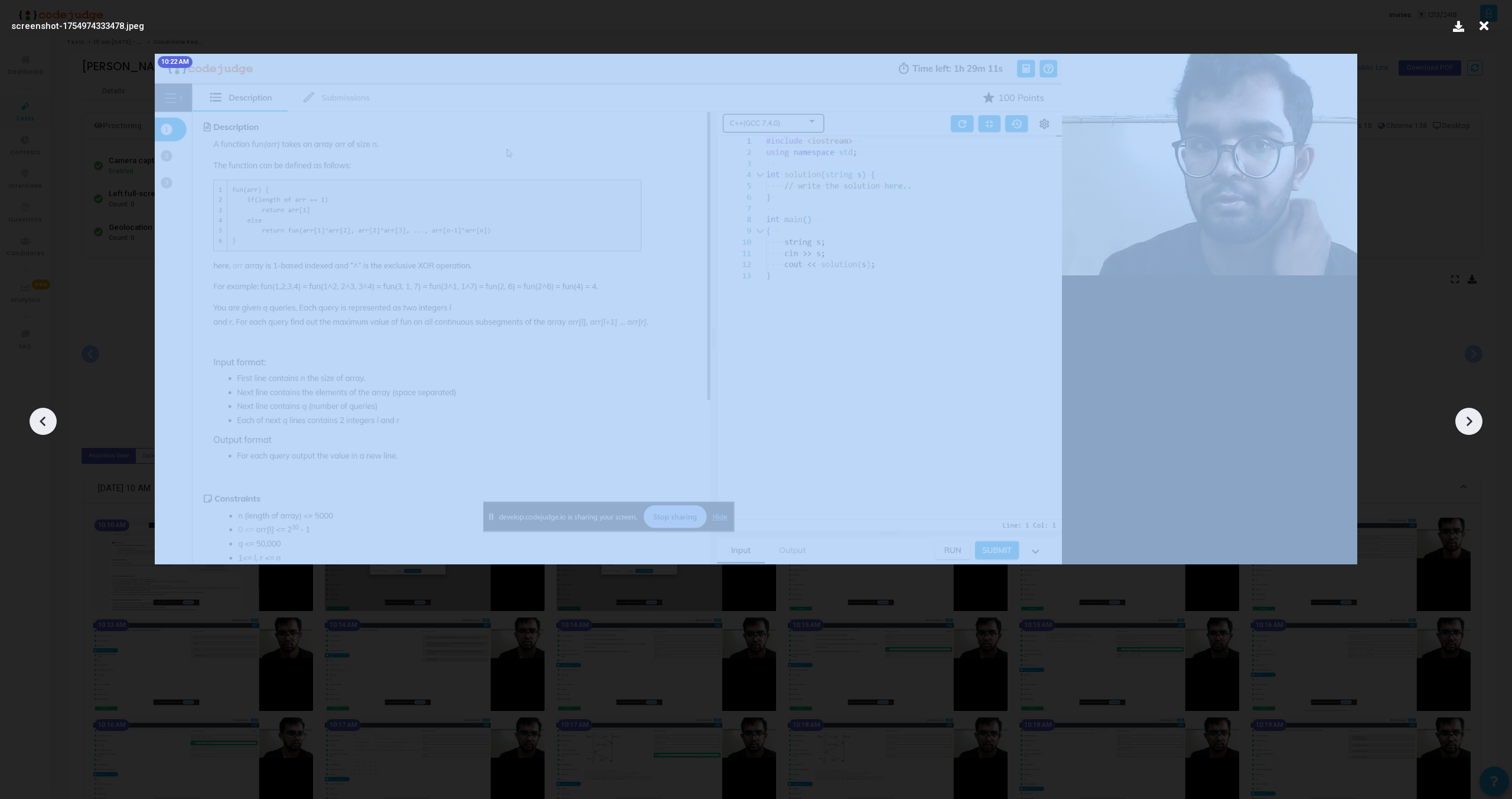
click at [1471, 422] on icon at bounding box center [1469, 421] width 18 height 18
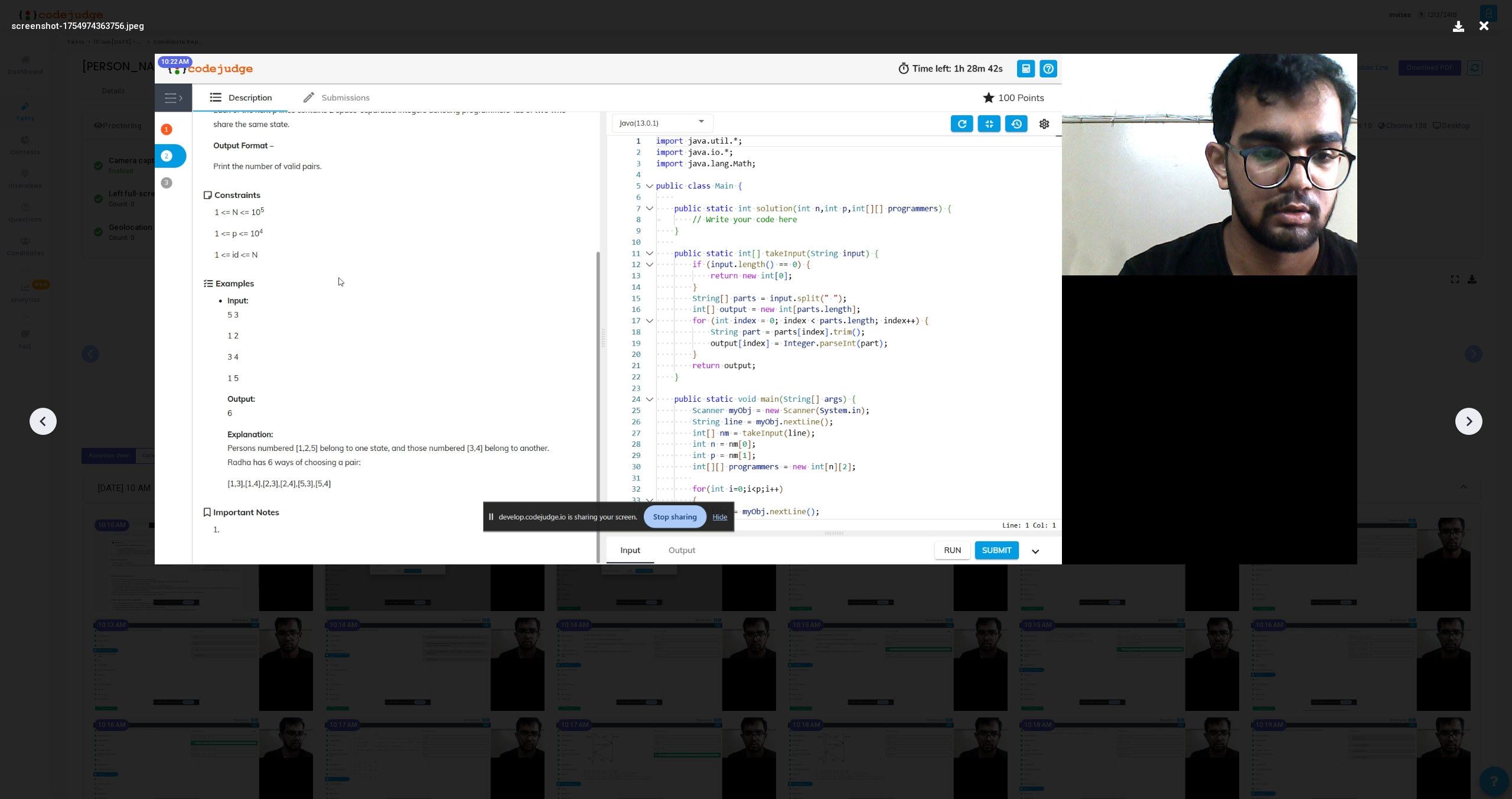
click at [42, 416] on icon at bounding box center [43, 421] width 18 height 18
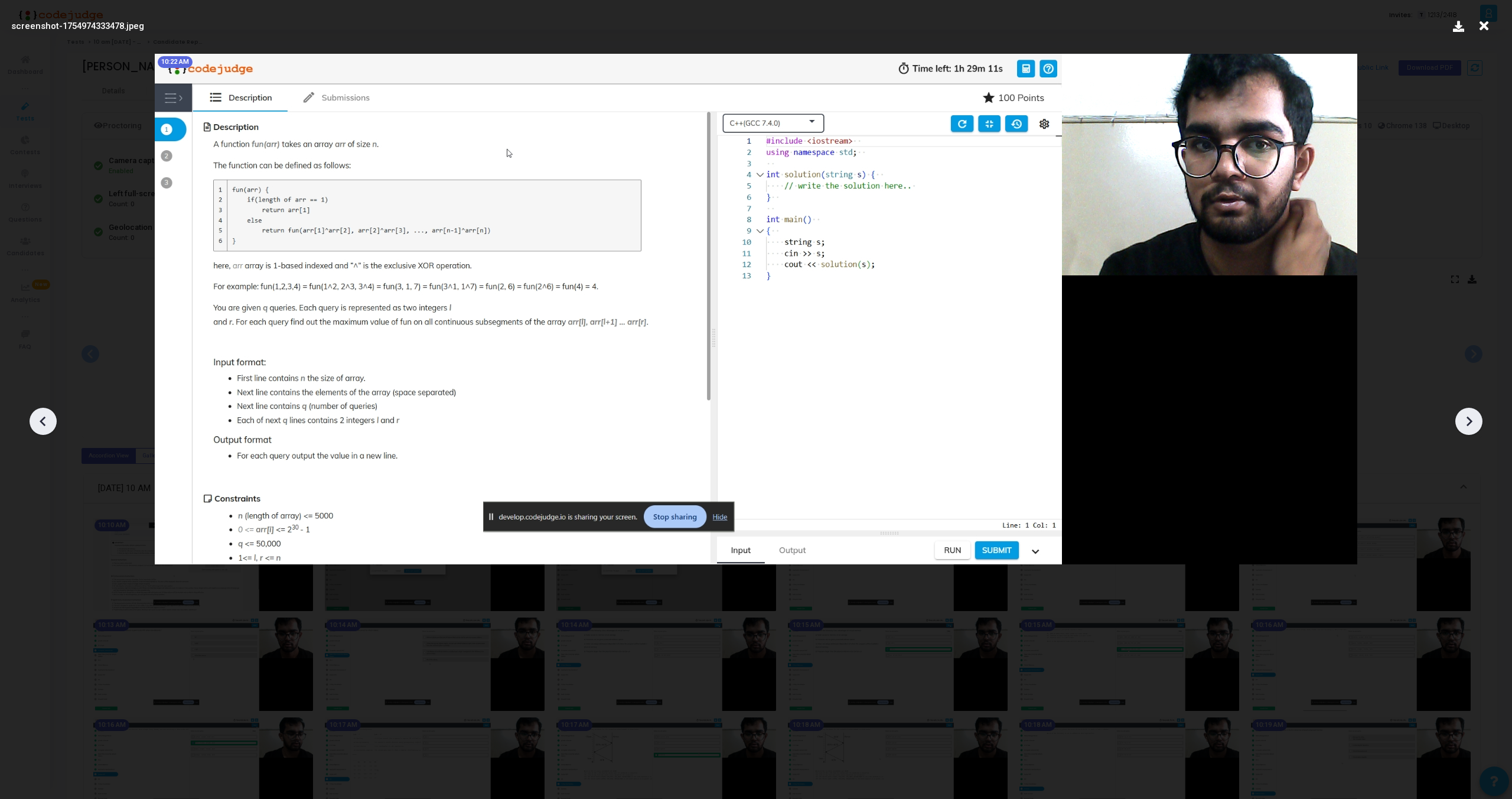
click at [1466, 422] on icon at bounding box center [1469, 421] width 18 height 18
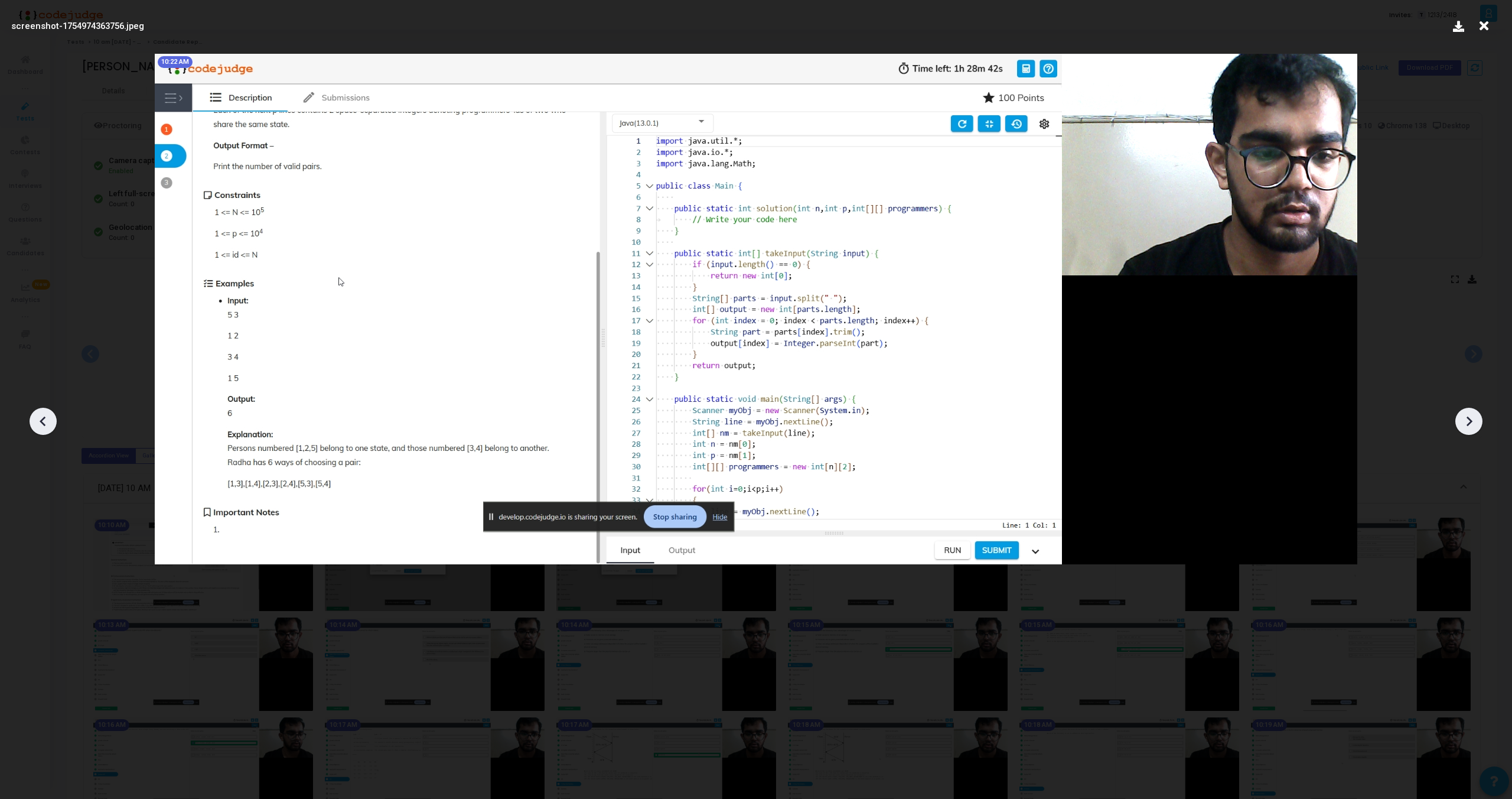
click at [47, 415] on icon at bounding box center [43, 421] width 18 height 18
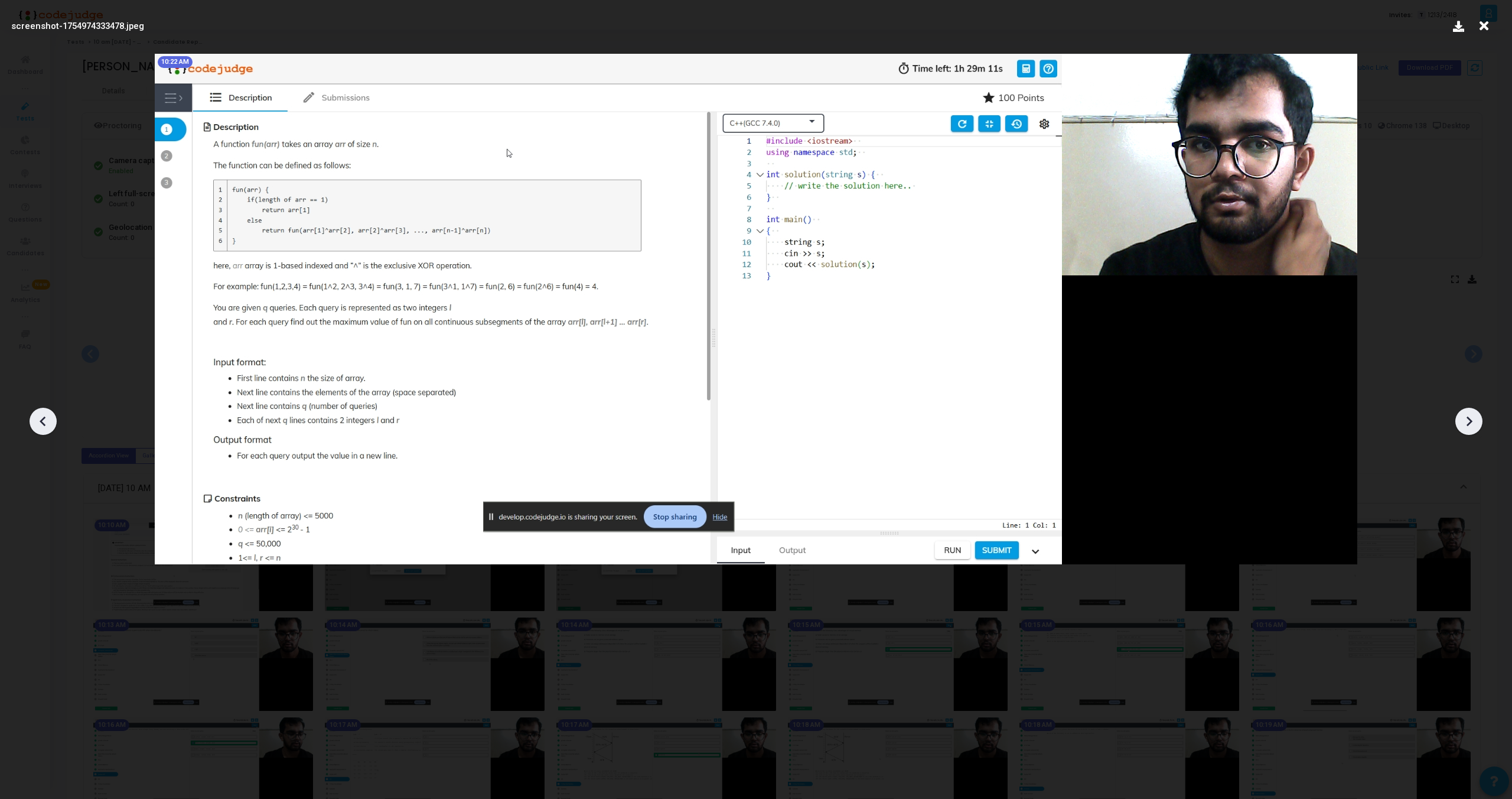
click at [47, 415] on icon at bounding box center [43, 421] width 18 height 18
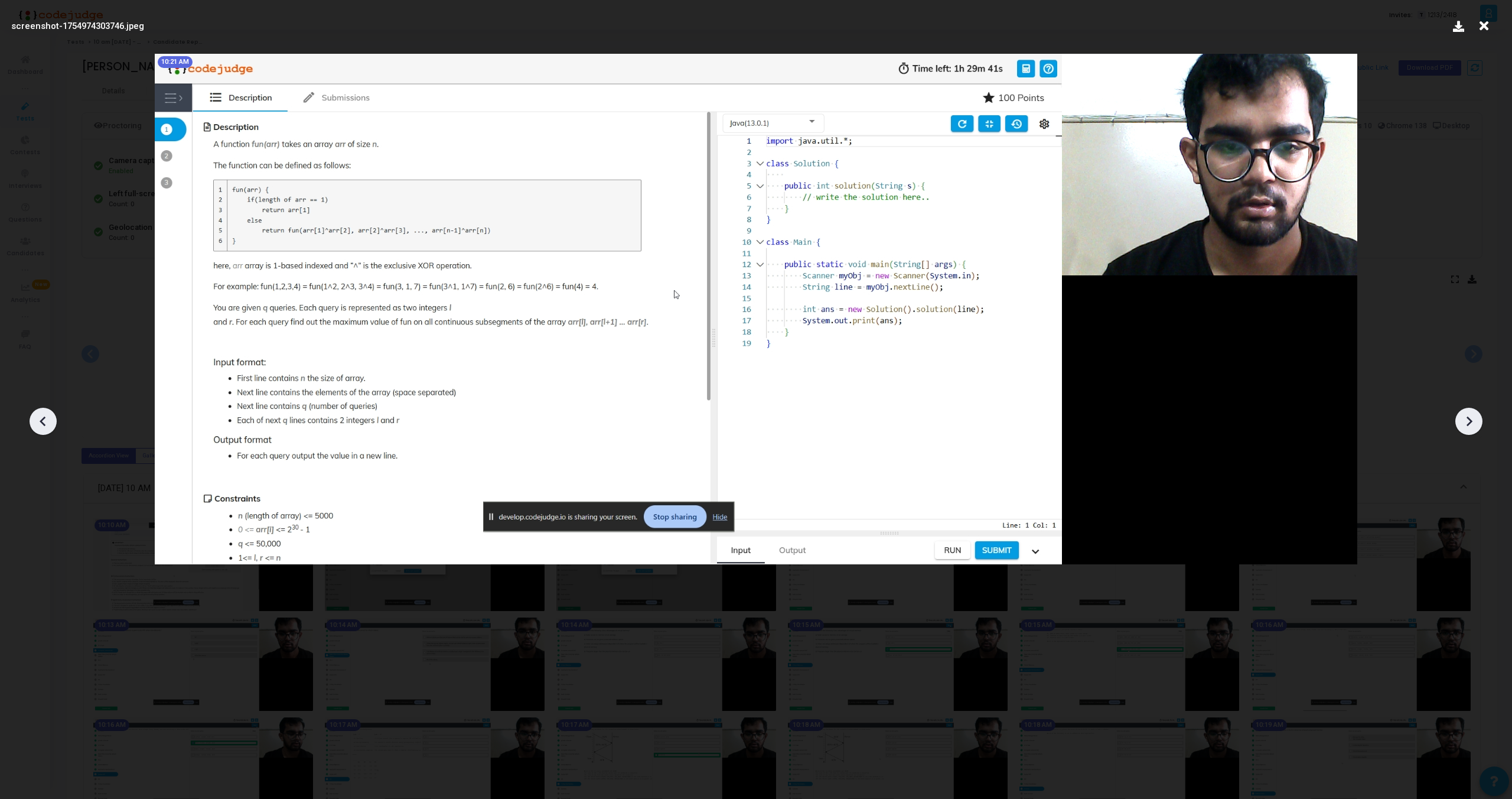
click at [47, 415] on icon at bounding box center [43, 421] width 18 height 18
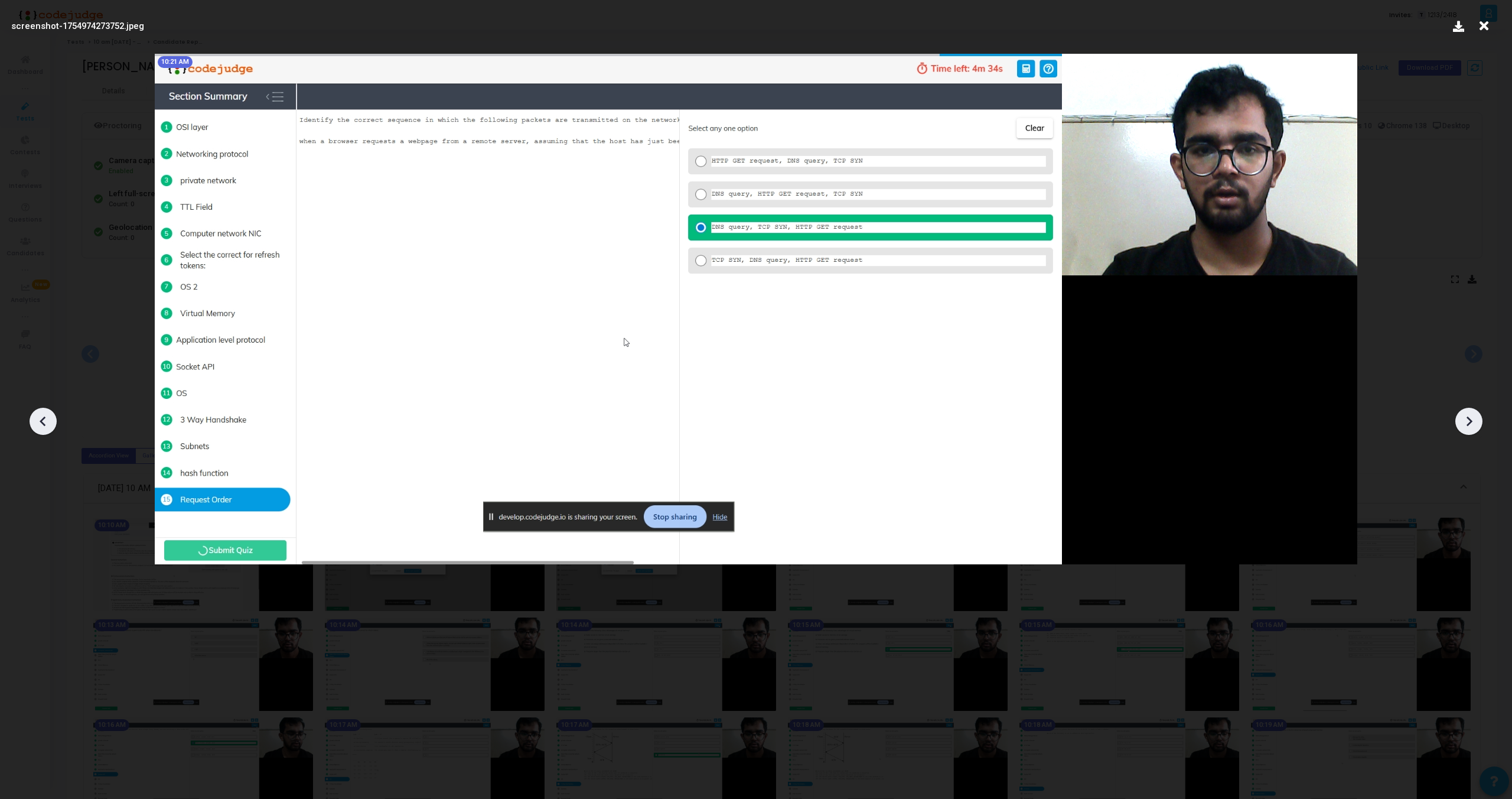
click at [1473, 420] on icon at bounding box center [1469, 421] width 18 height 18
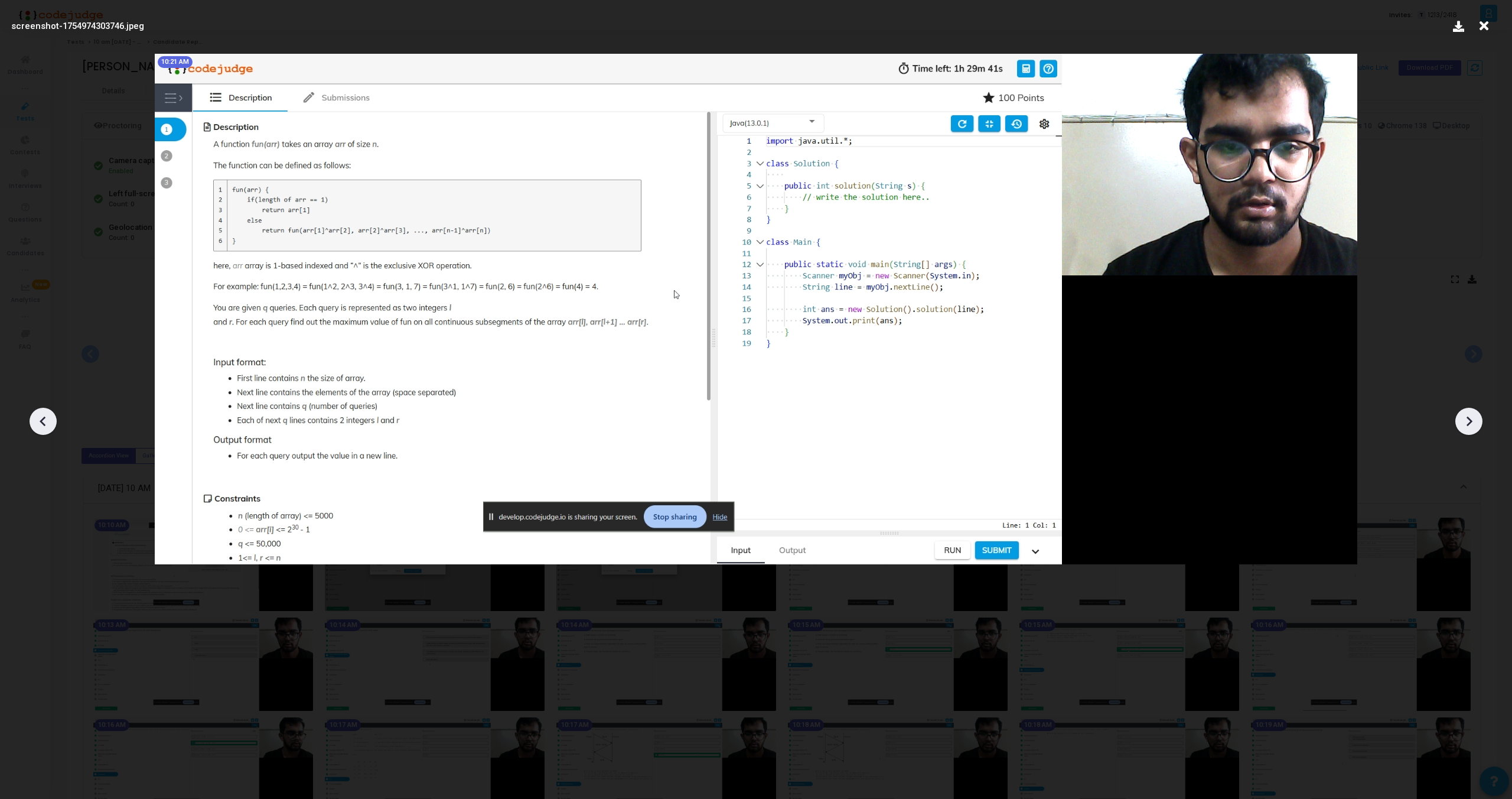
click at [1474, 425] on icon at bounding box center [1469, 421] width 18 height 18
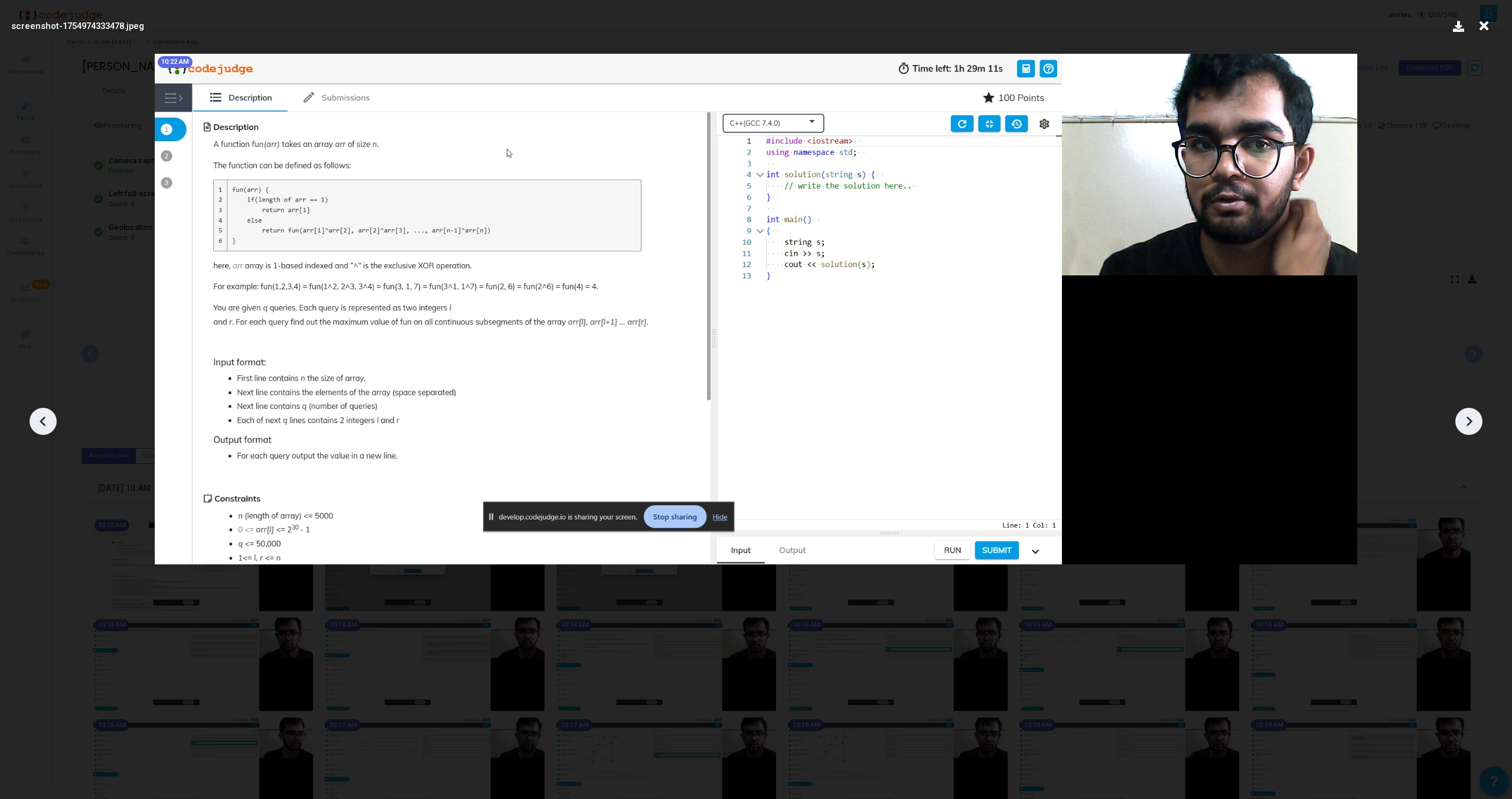
click at [1474, 425] on icon at bounding box center [1469, 421] width 18 height 18
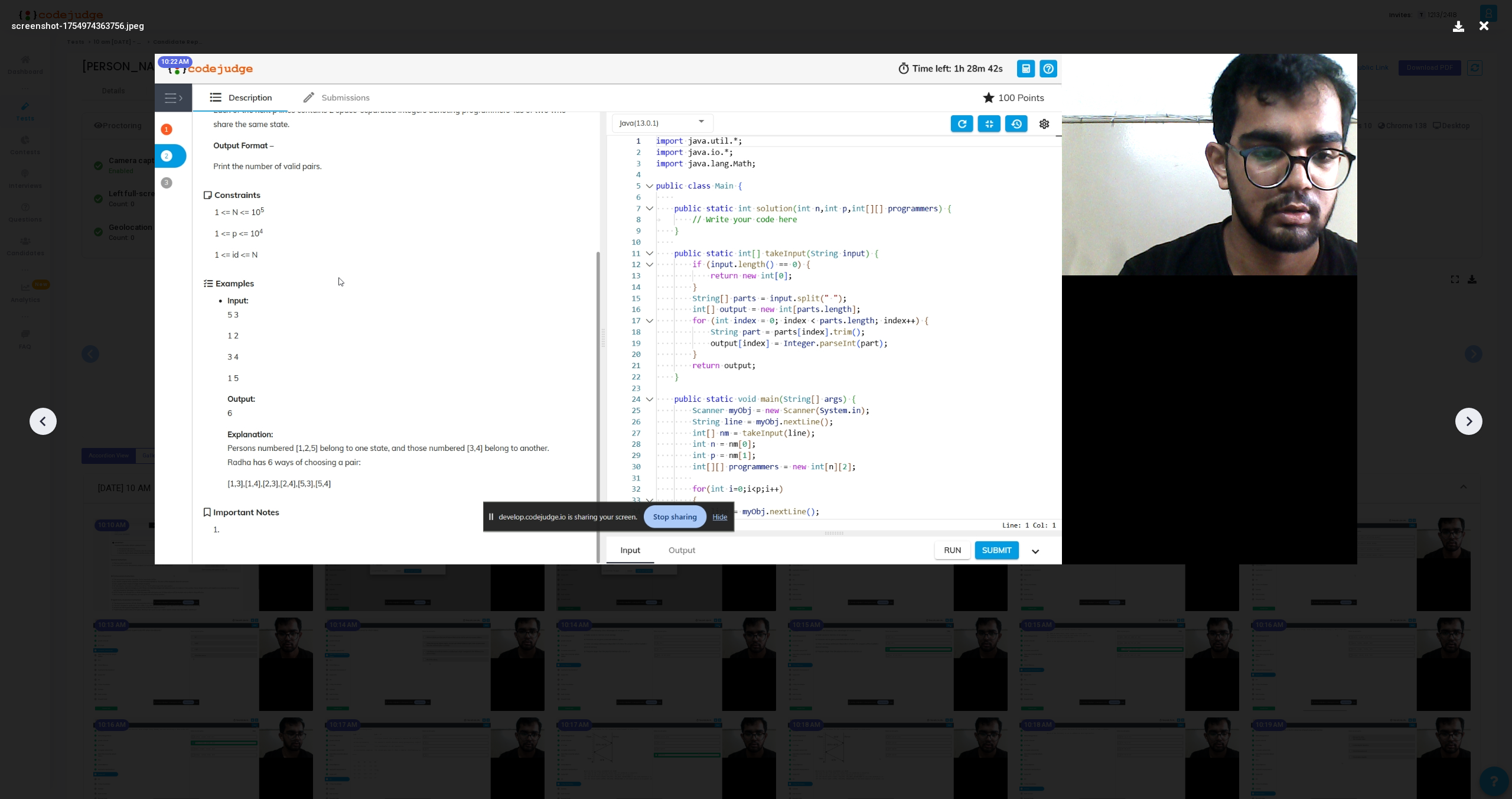
click at [42, 412] on icon at bounding box center [43, 421] width 18 height 18
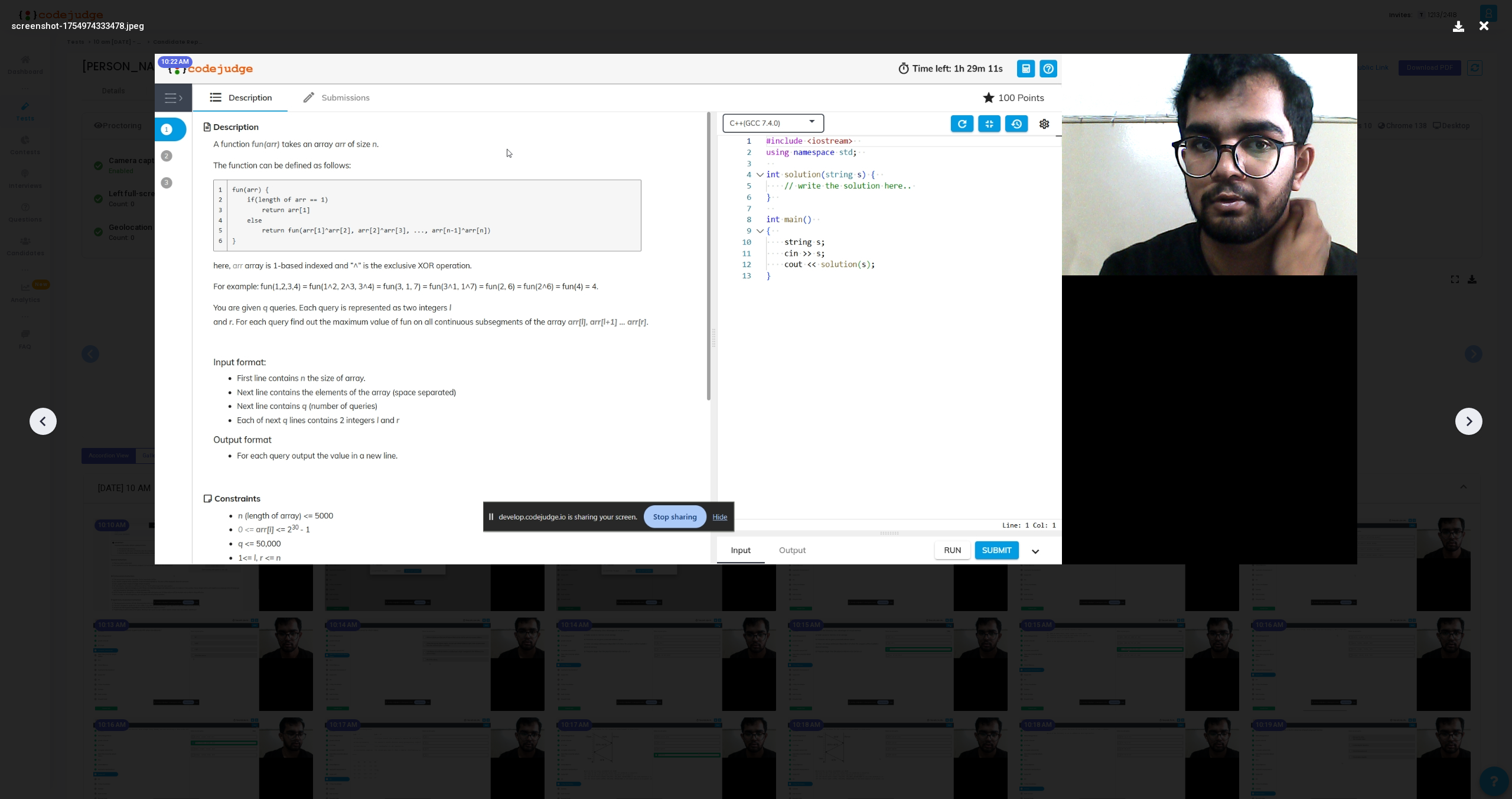
click at [1471, 422] on icon at bounding box center [1469, 421] width 18 height 18
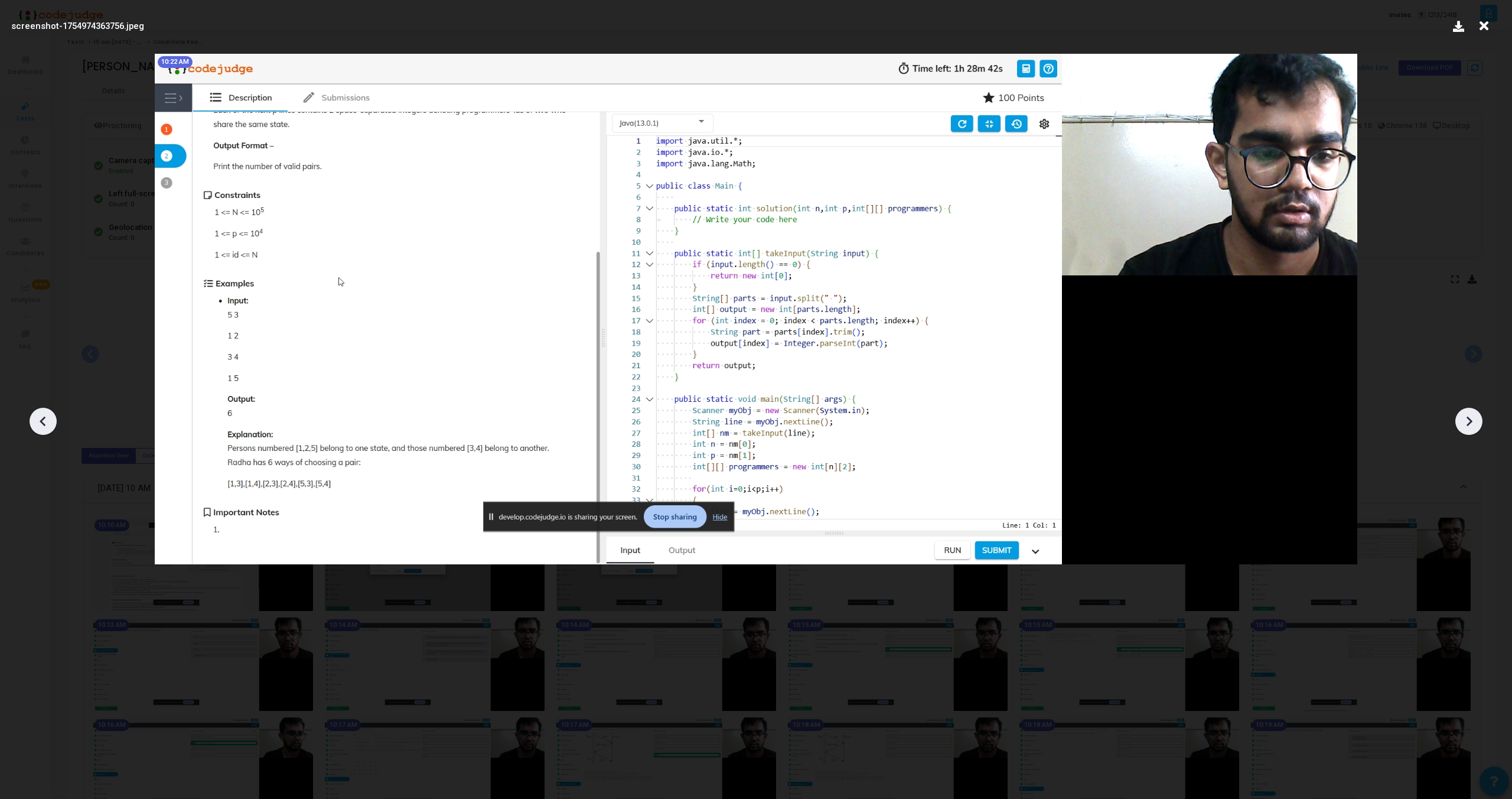
click at [1471, 422] on icon at bounding box center [1469, 421] width 18 height 18
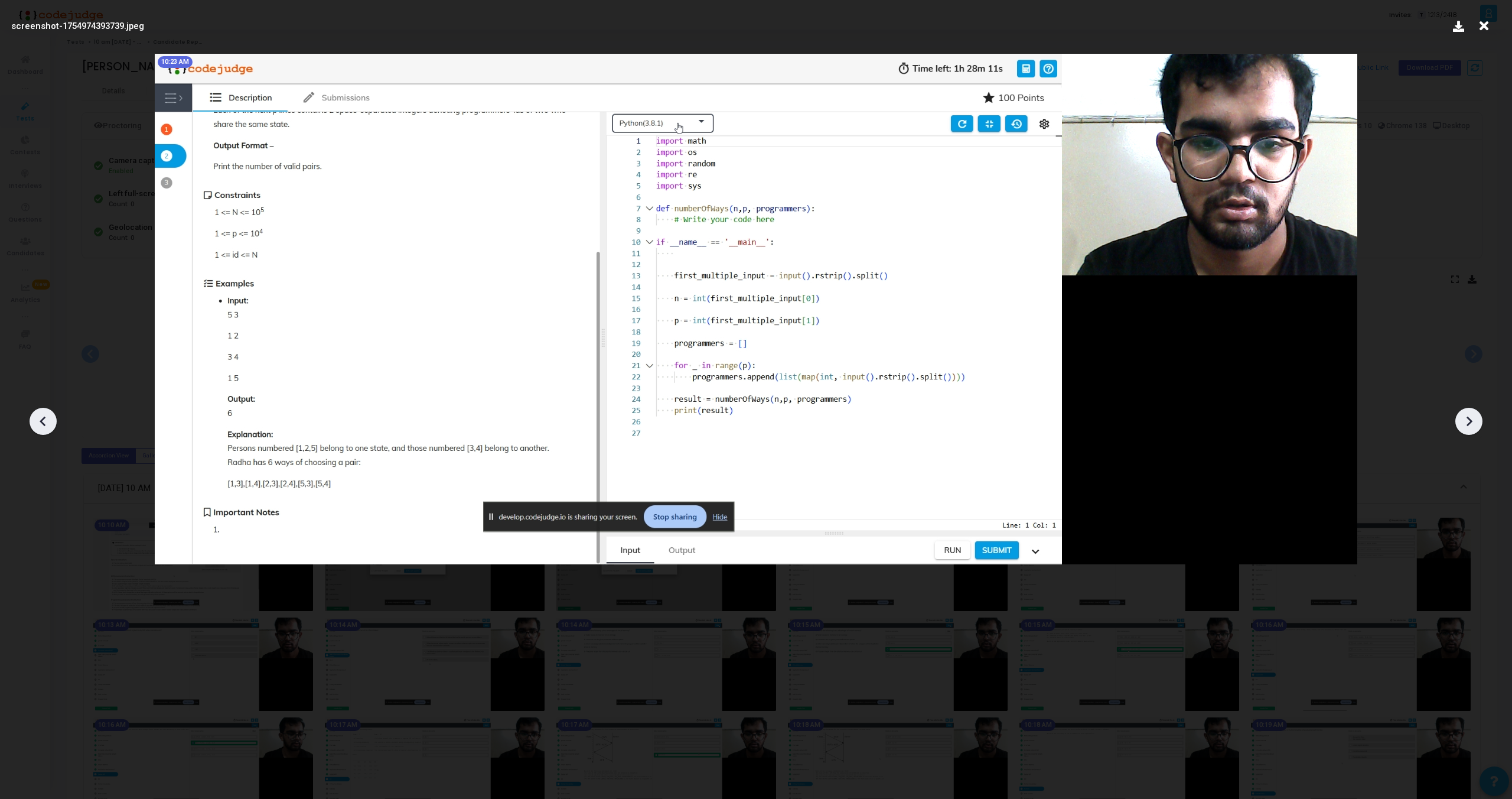
click at [1471, 422] on icon at bounding box center [1469, 421] width 18 height 18
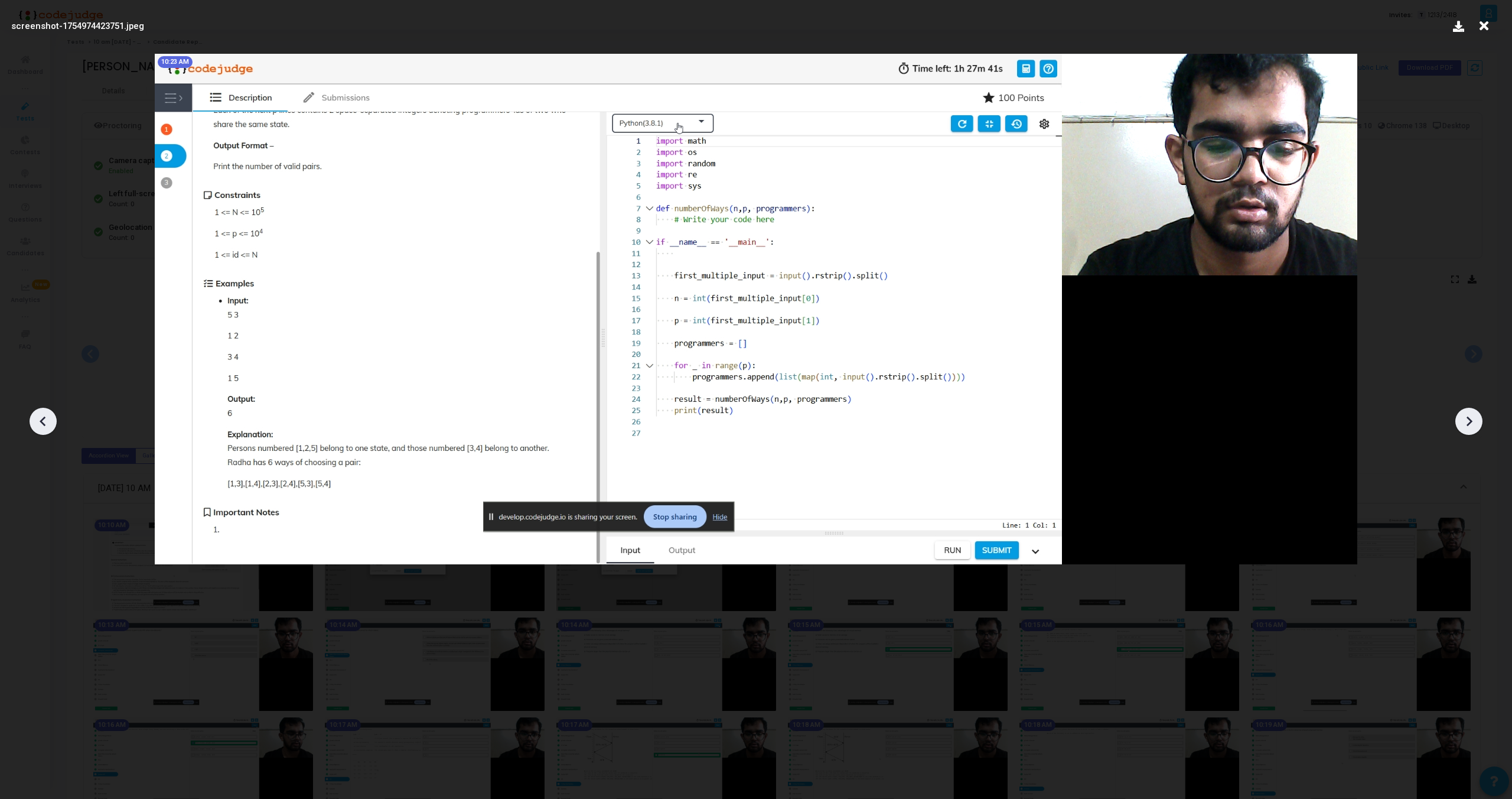
click at [1471, 422] on icon at bounding box center [1469, 421] width 18 height 18
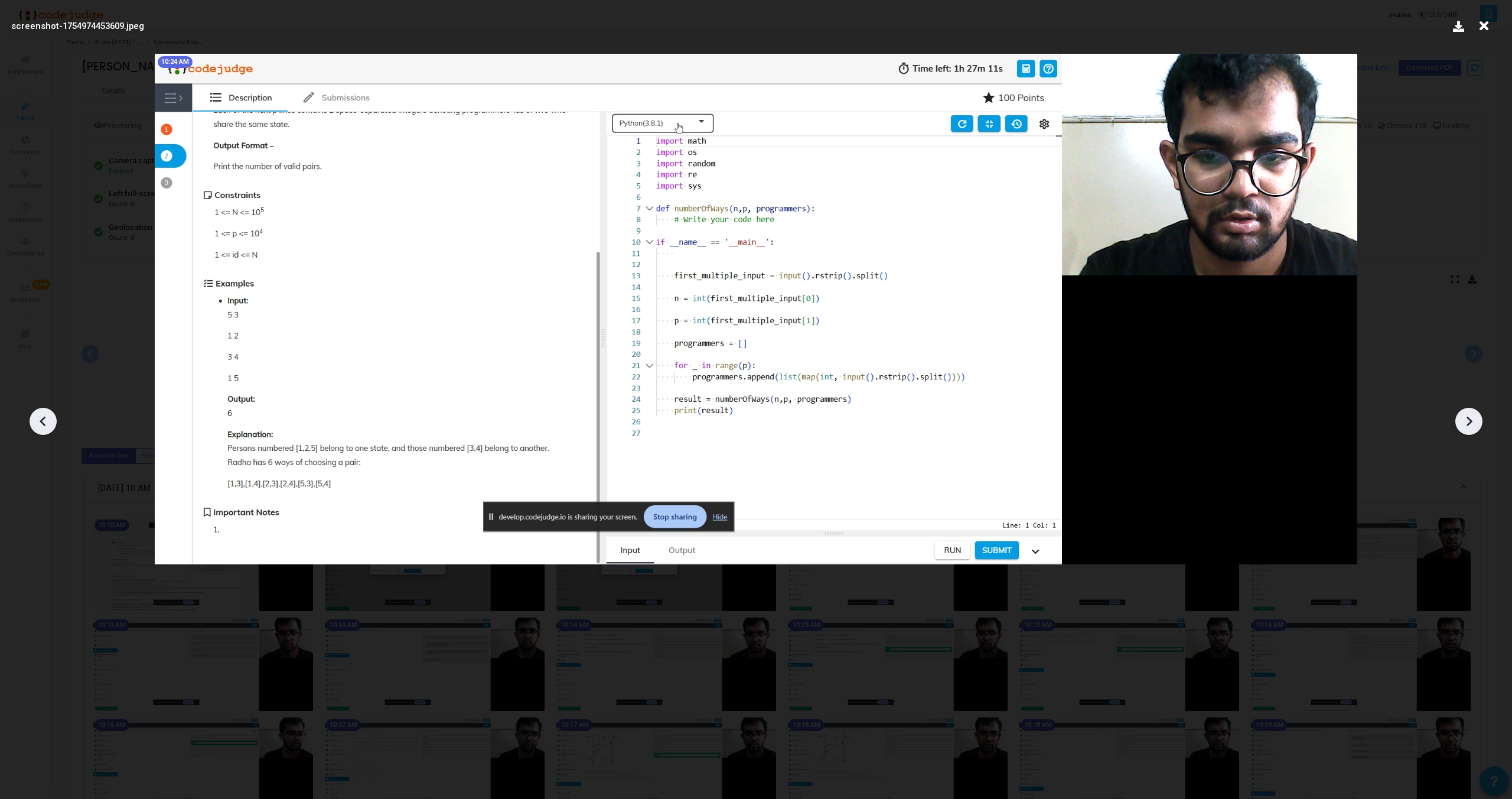
click at [1471, 422] on icon at bounding box center [1469, 421] width 18 height 18
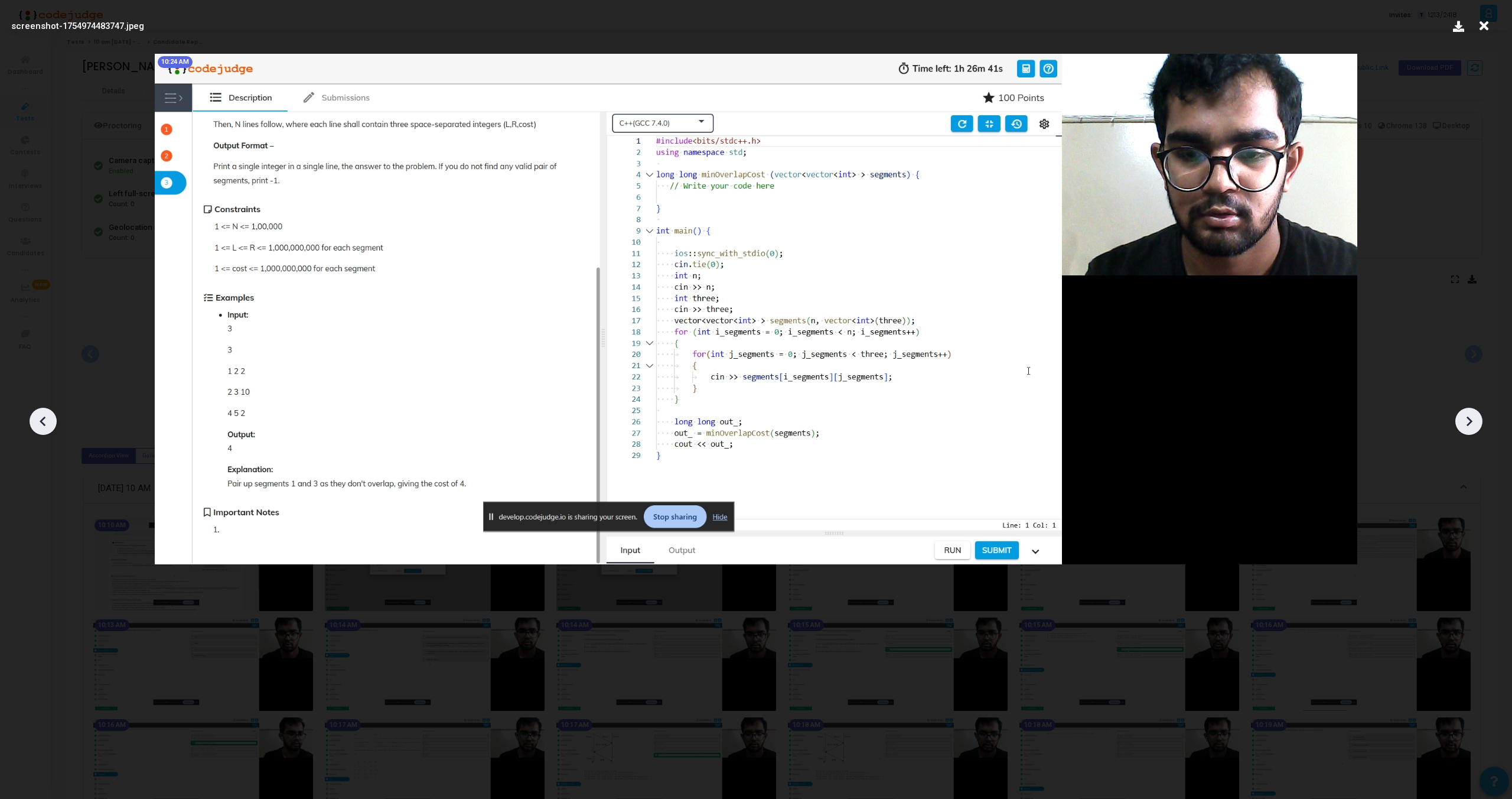
click at [1471, 422] on icon at bounding box center [1469, 421] width 18 height 18
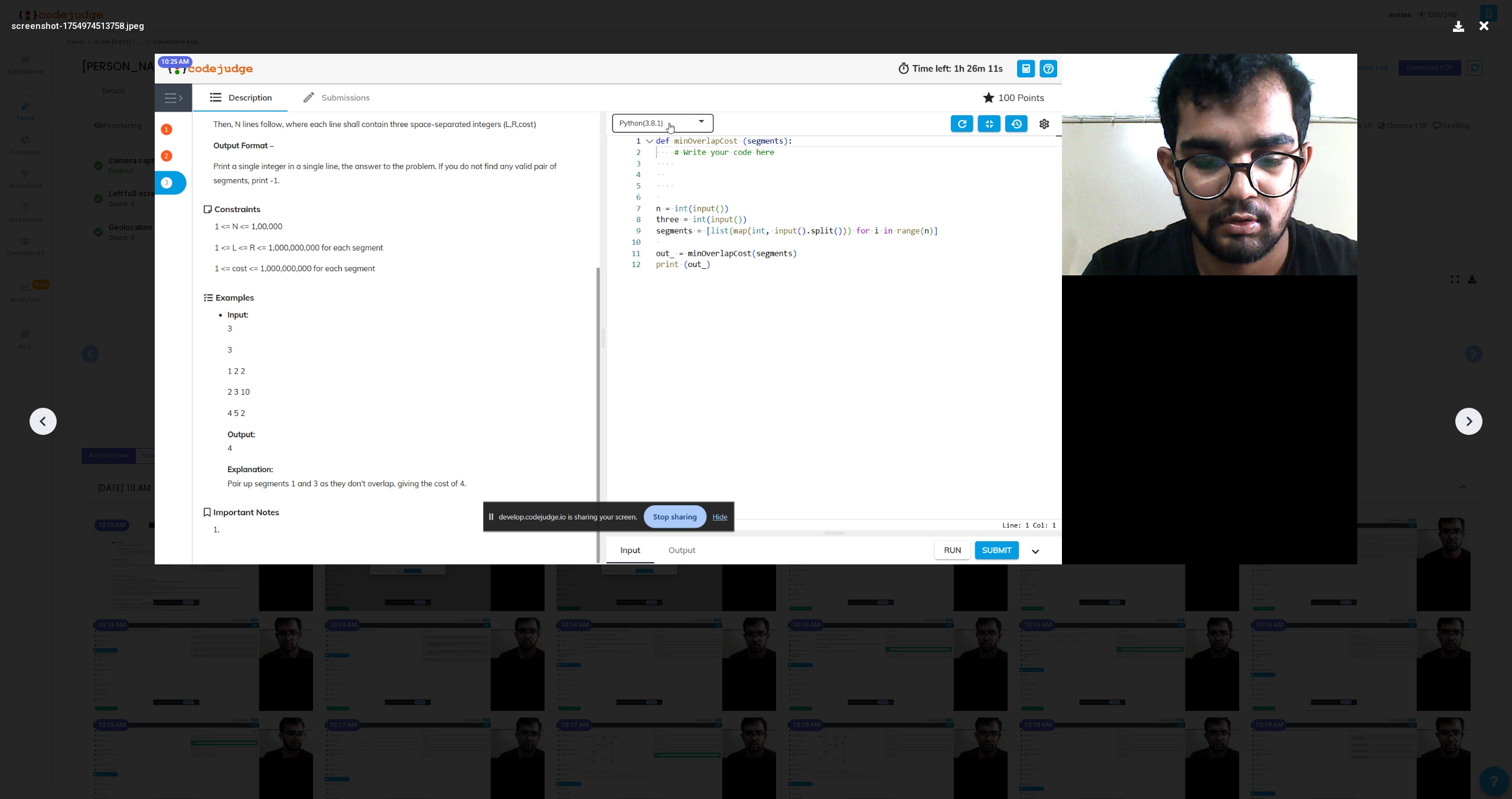
click at [1471, 422] on icon at bounding box center [1469, 421] width 18 height 18
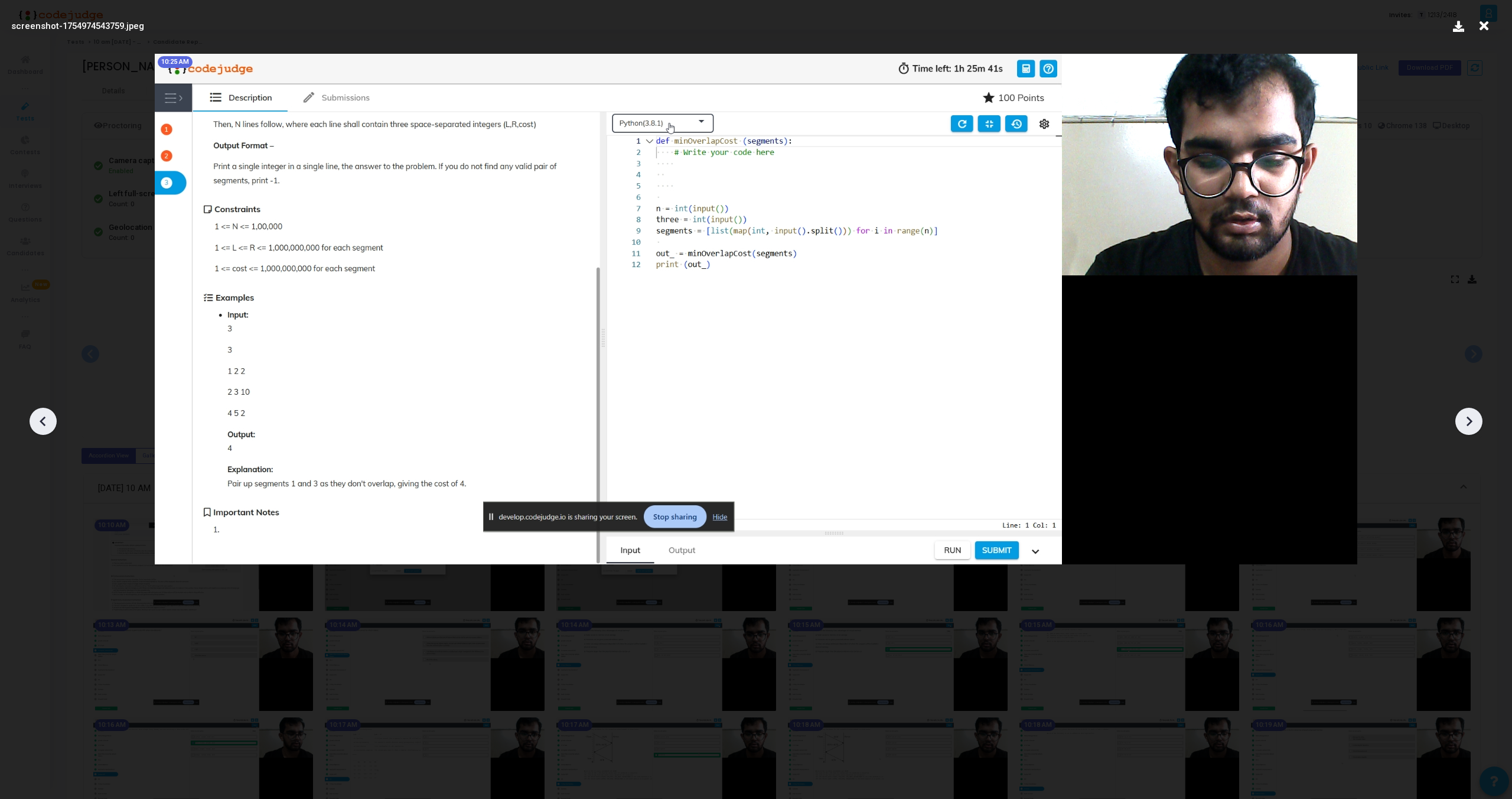
click at [1471, 422] on icon at bounding box center [1469, 421] width 18 height 18
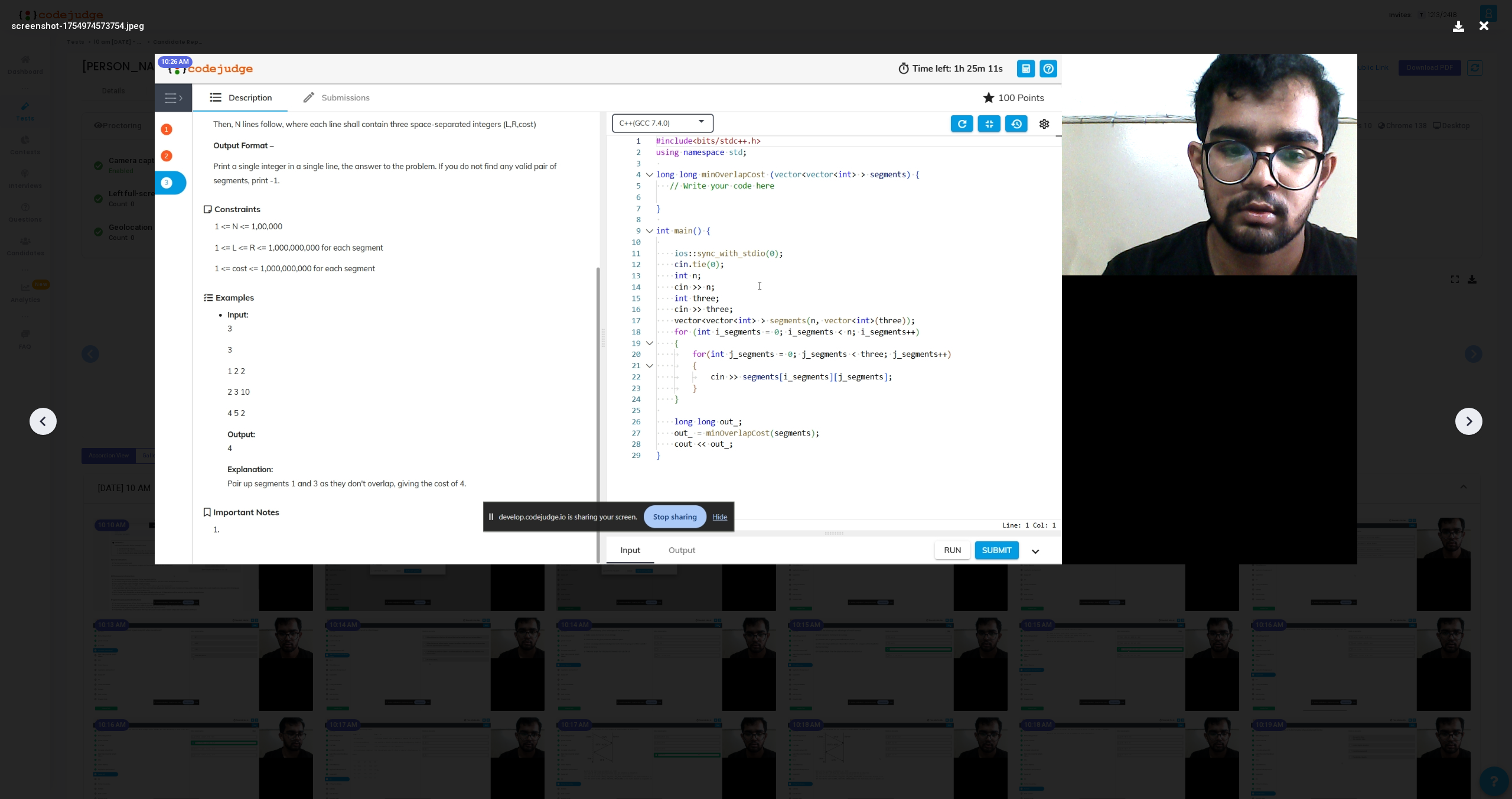
click at [1471, 422] on icon at bounding box center [1469, 421] width 18 height 18
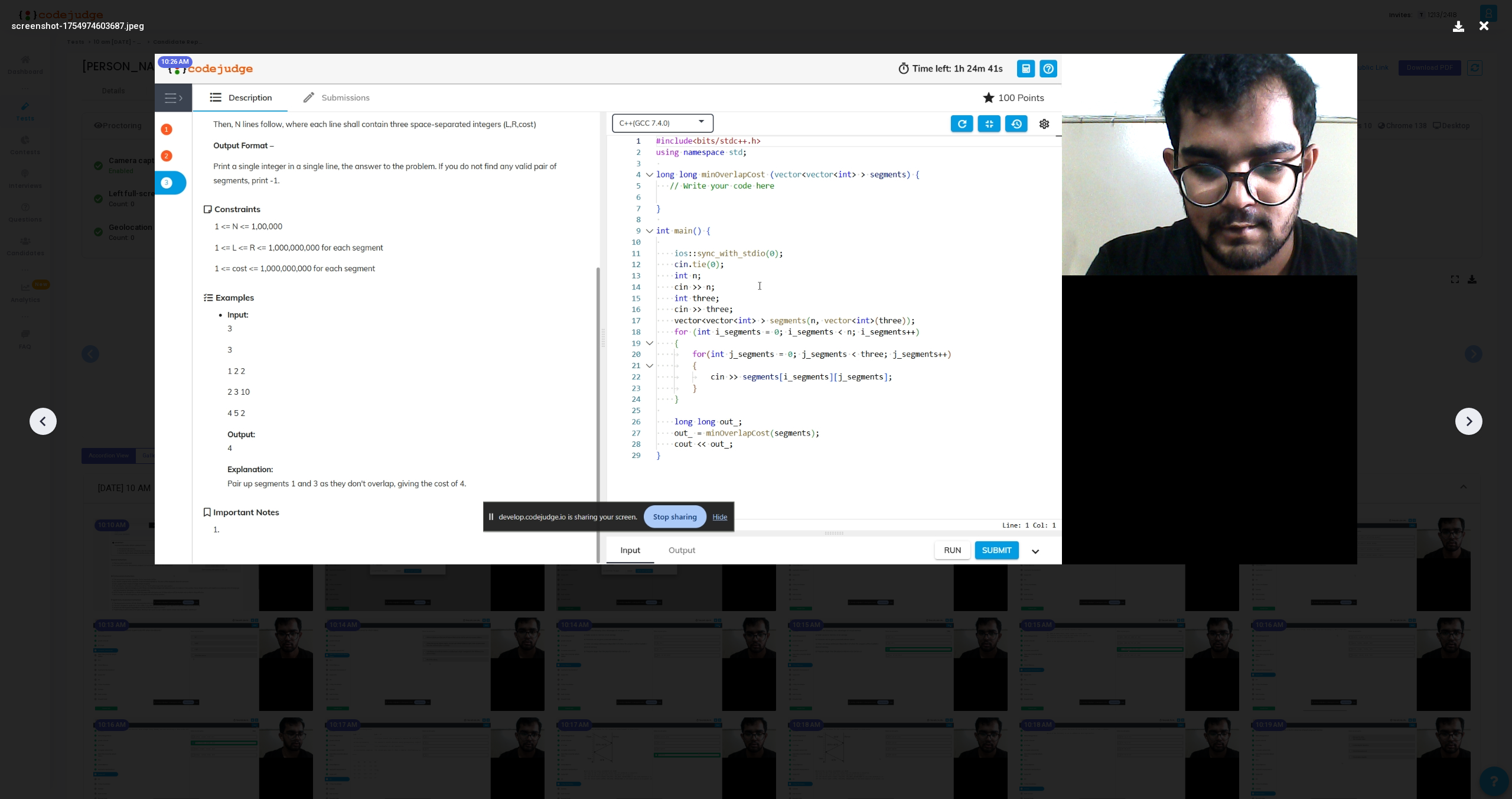
click at [1471, 422] on icon at bounding box center [1469, 421] width 18 height 18
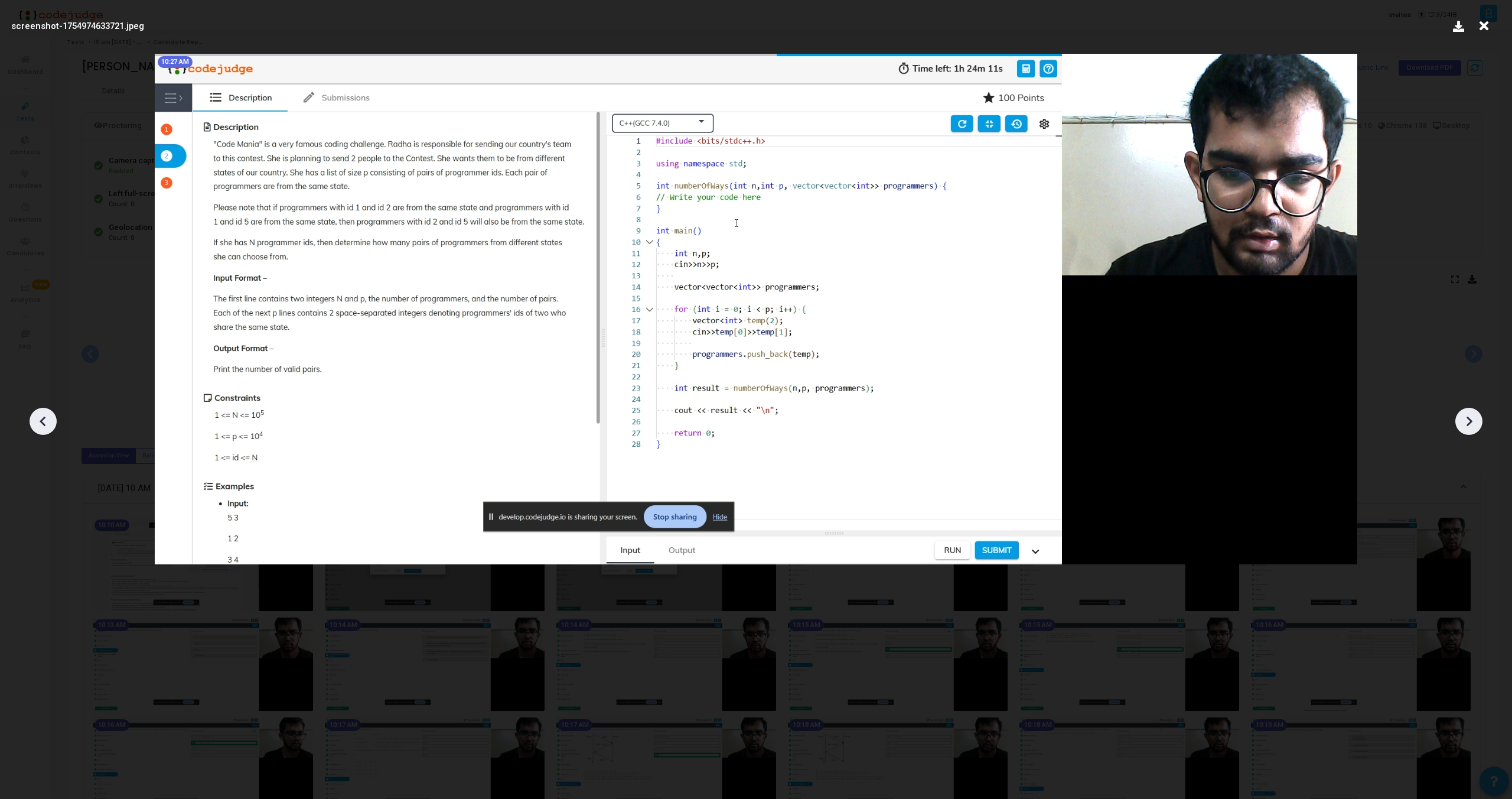
click at [1471, 422] on icon at bounding box center [1469, 421] width 18 height 18
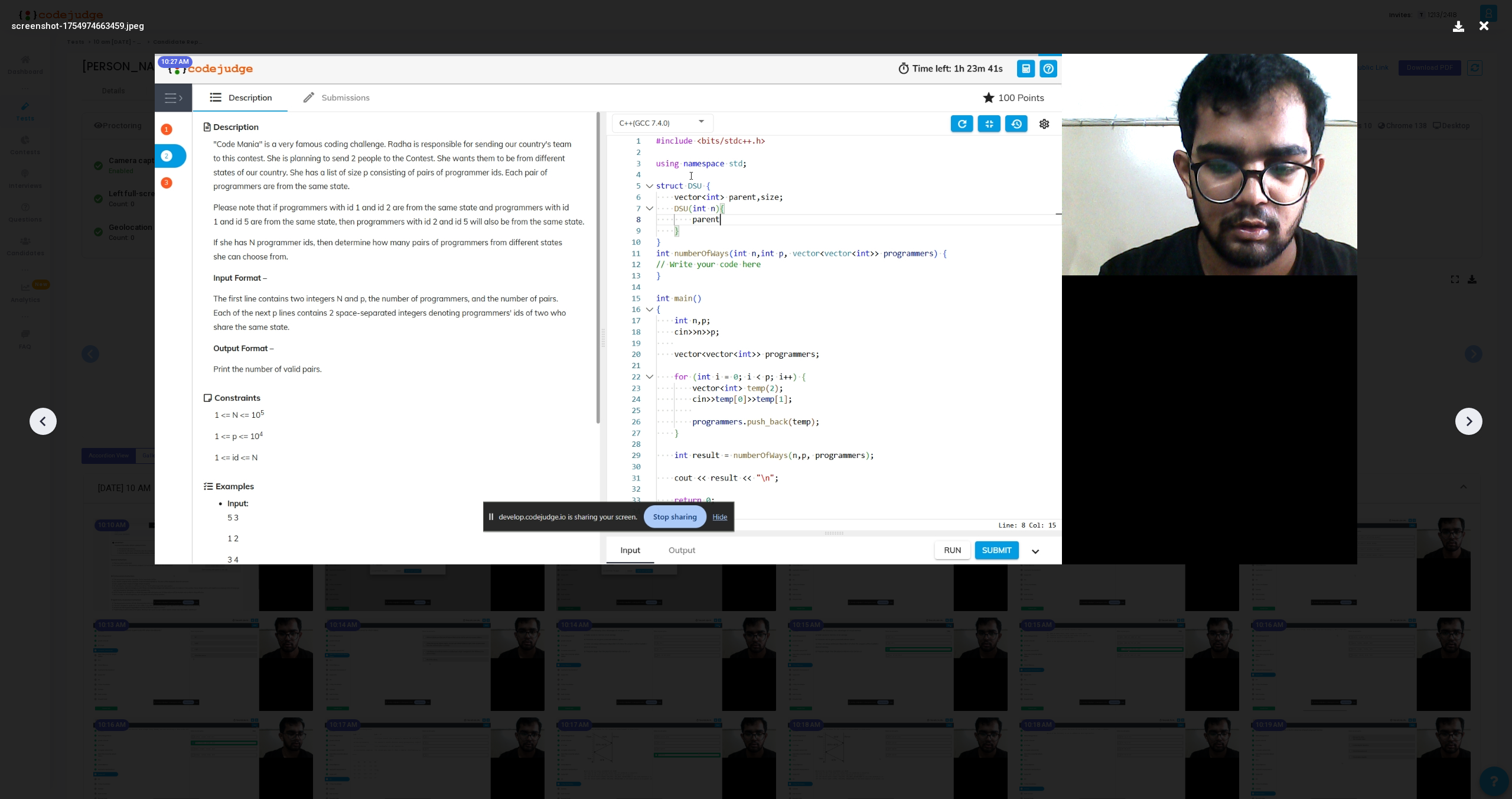
click at [1471, 422] on icon at bounding box center [1469, 421] width 18 height 18
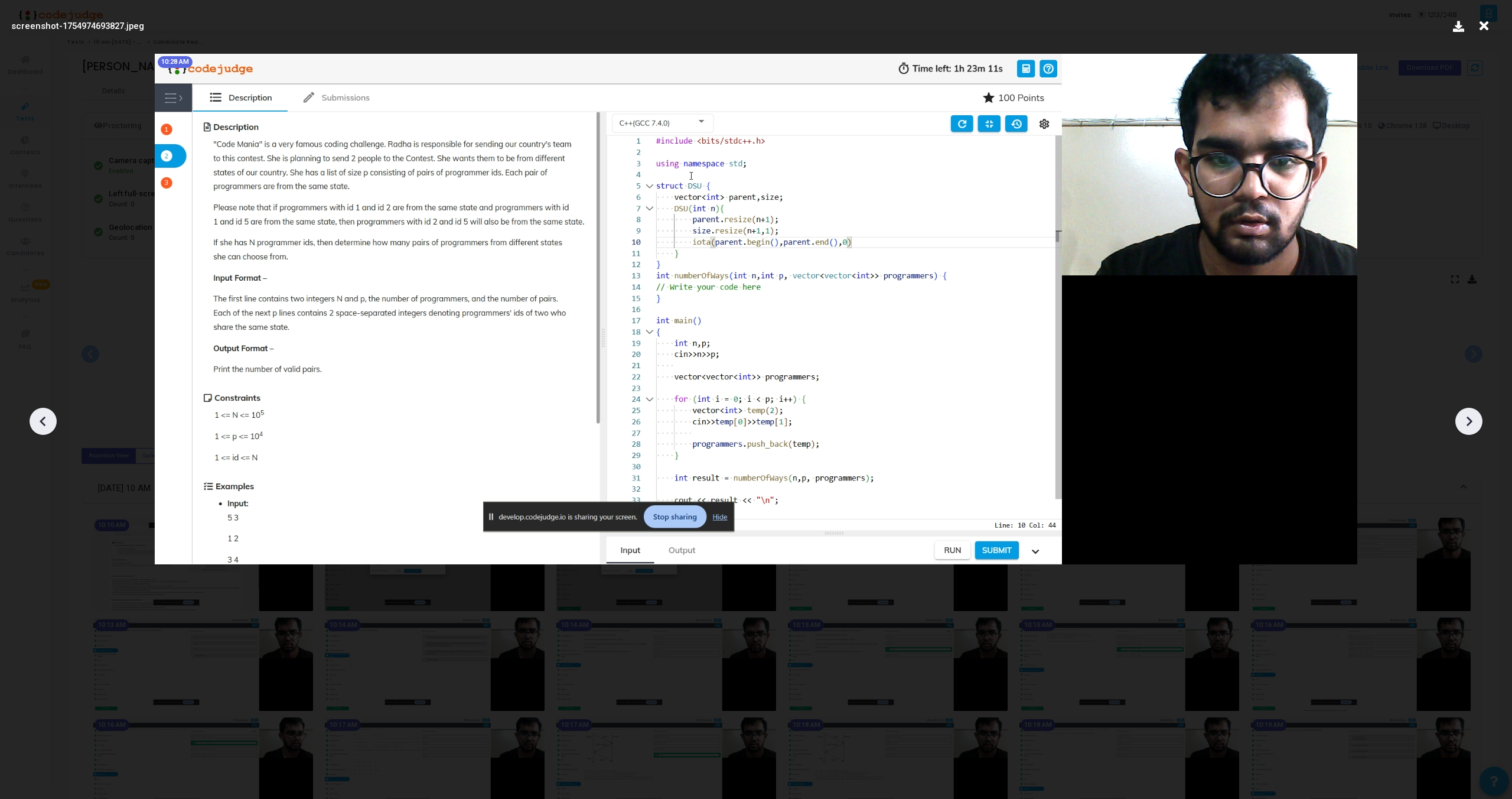
click at [1471, 422] on icon at bounding box center [1469, 421] width 18 height 18
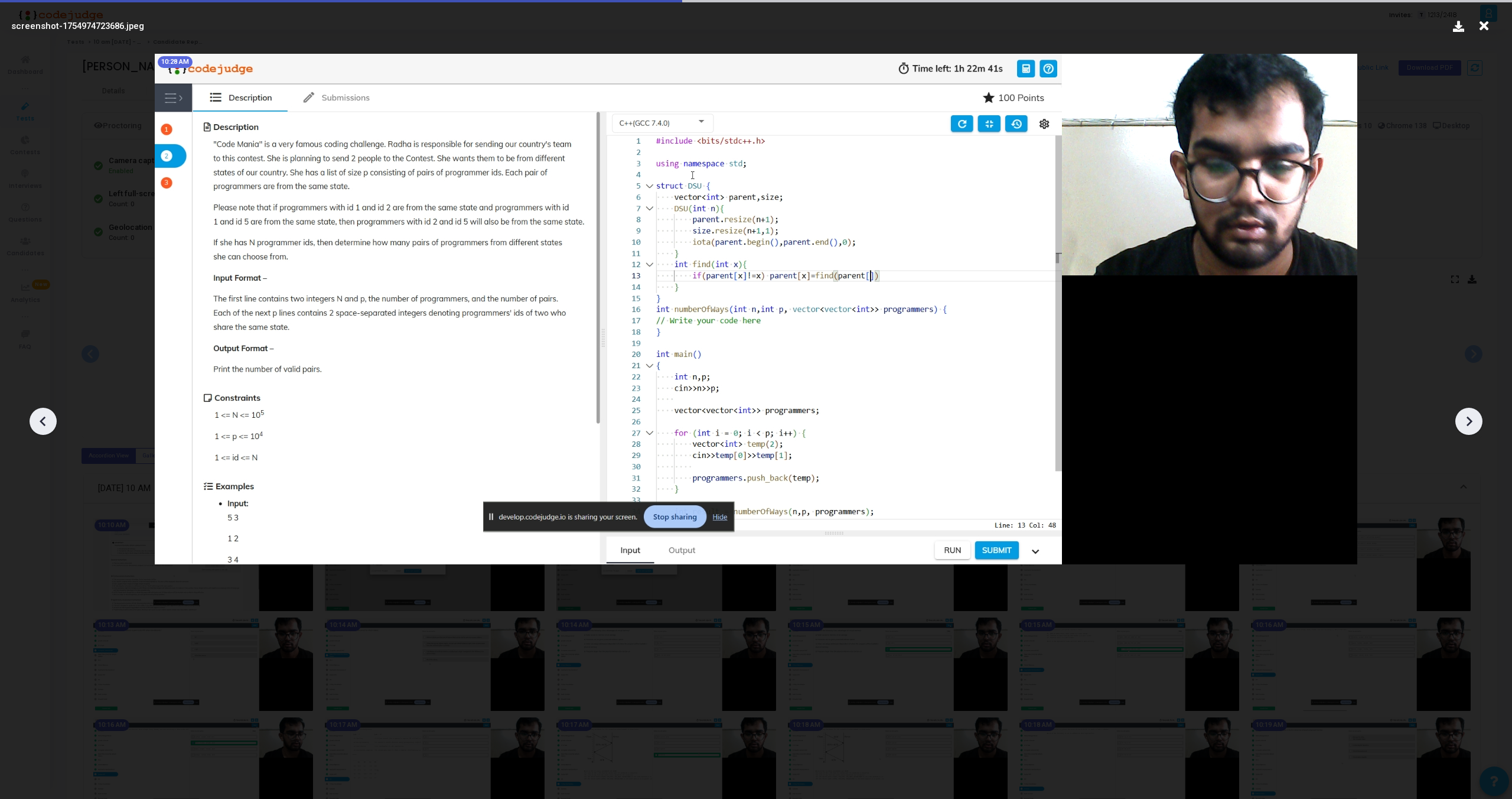
click at [1471, 422] on icon at bounding box center [1469, 421] width 18 height 18
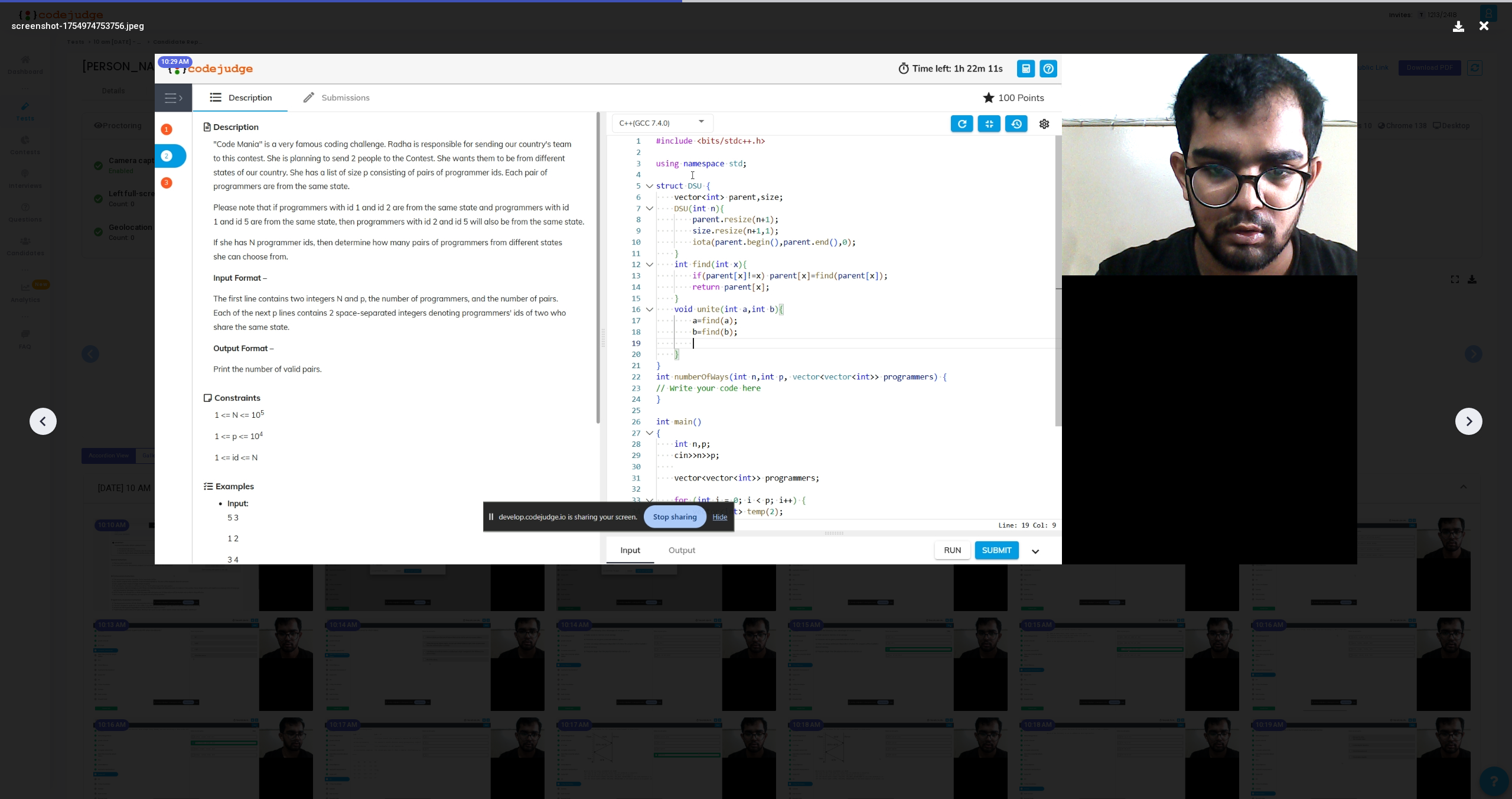
click at [1471, 422] on icon at bounding box center [1469, 421] width 18 height 18
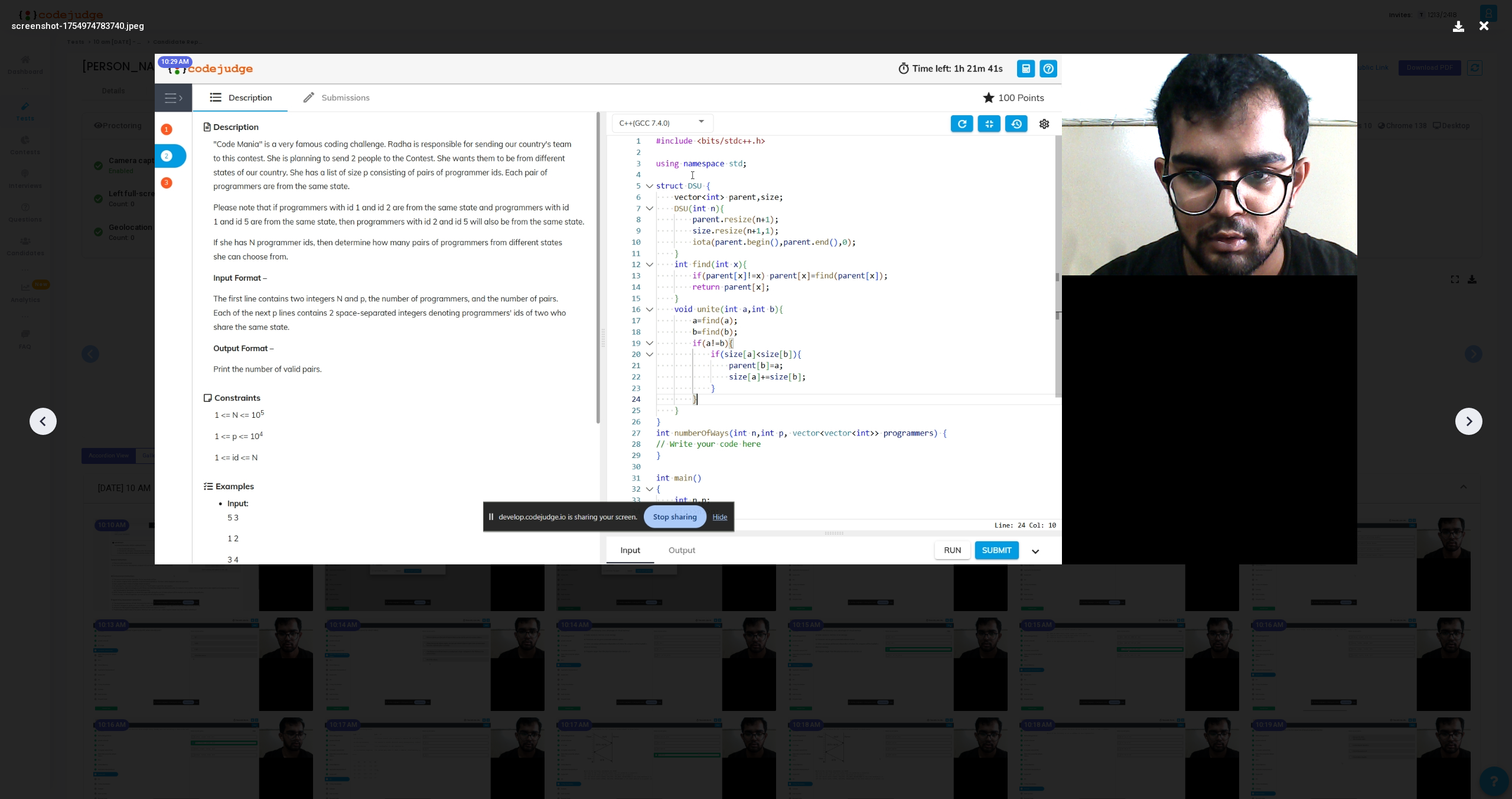
click at [1471, 422] on icon at bounding box center [1470, 421] width 6 height 10
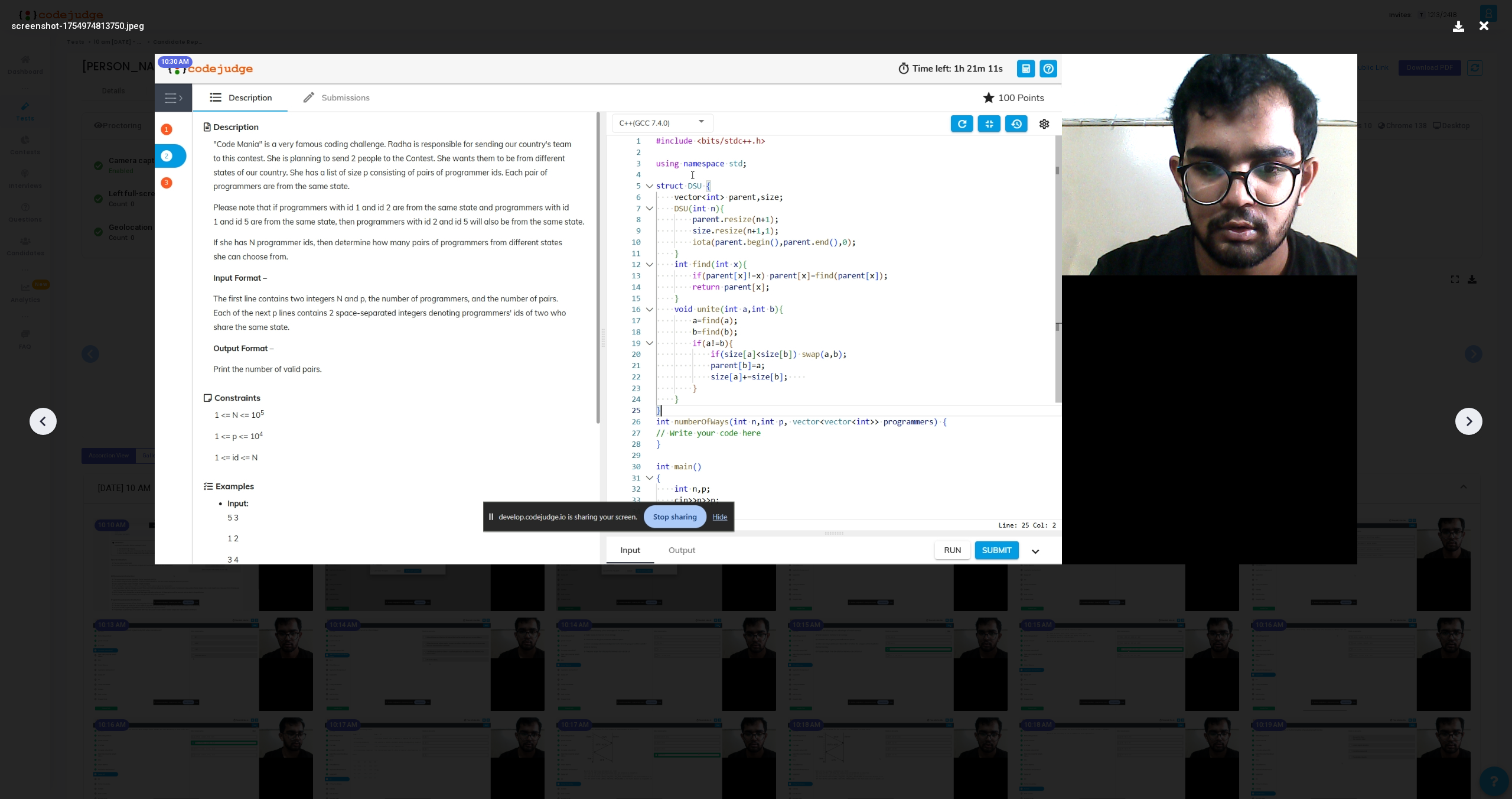
click at [1471, 422] on icon at bounding box center [1470, 421] width 6 height 10
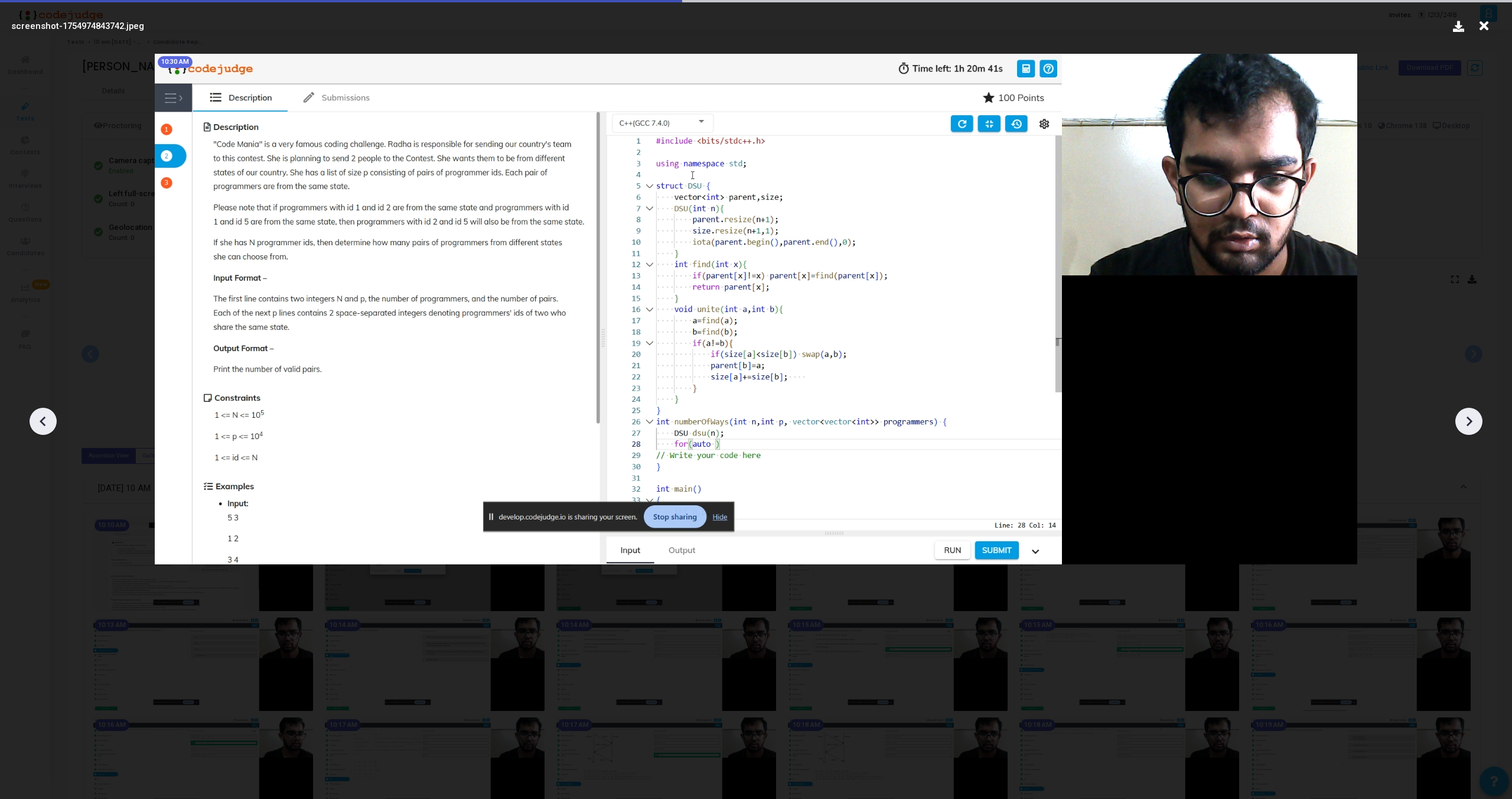
click at [1471, 422] on icon at bounding box center [1470, 421] width 6 height 10
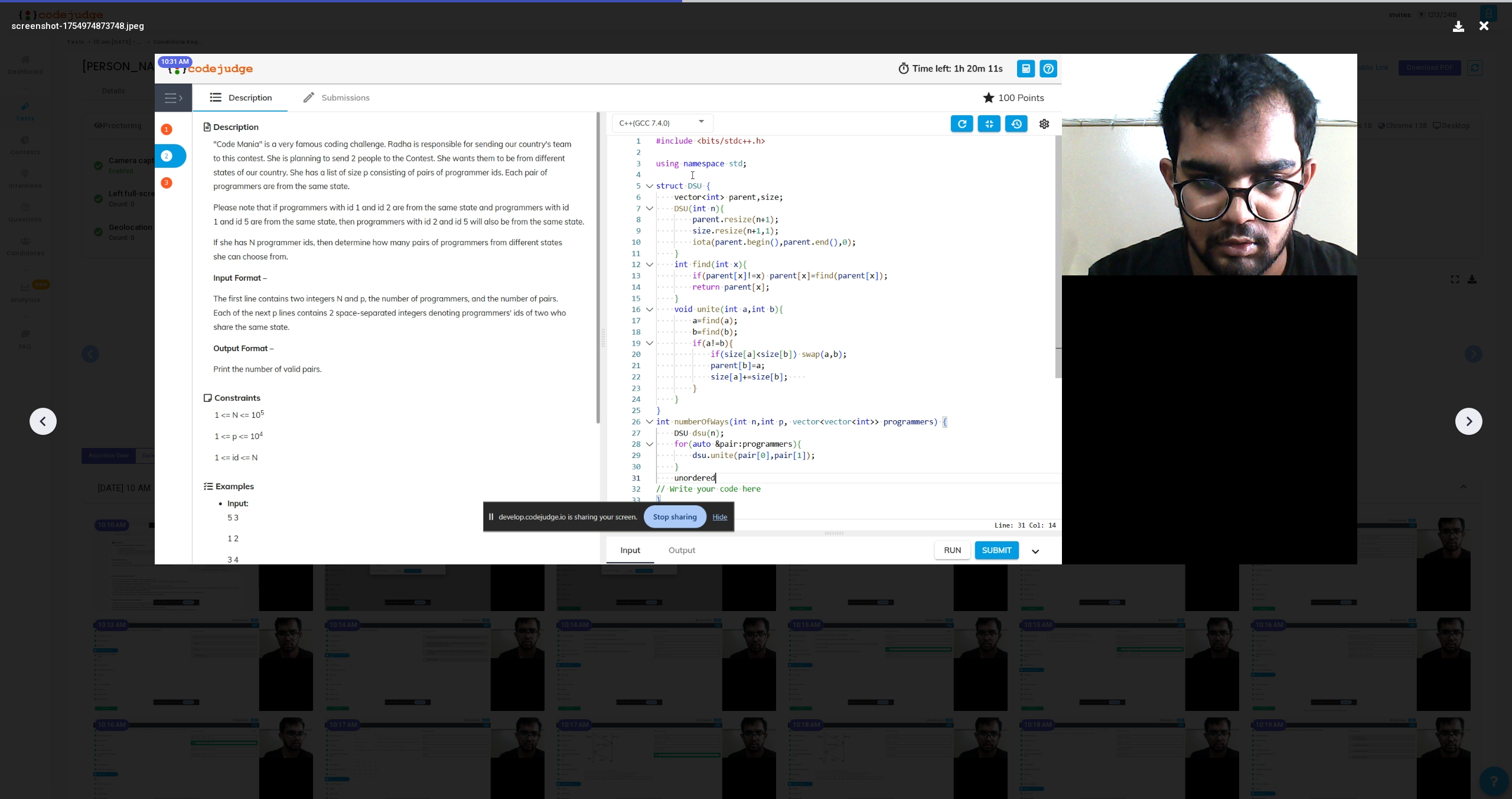
click at [1471, 422] on icon at bounding box center [1470, 421] width 6 height 10
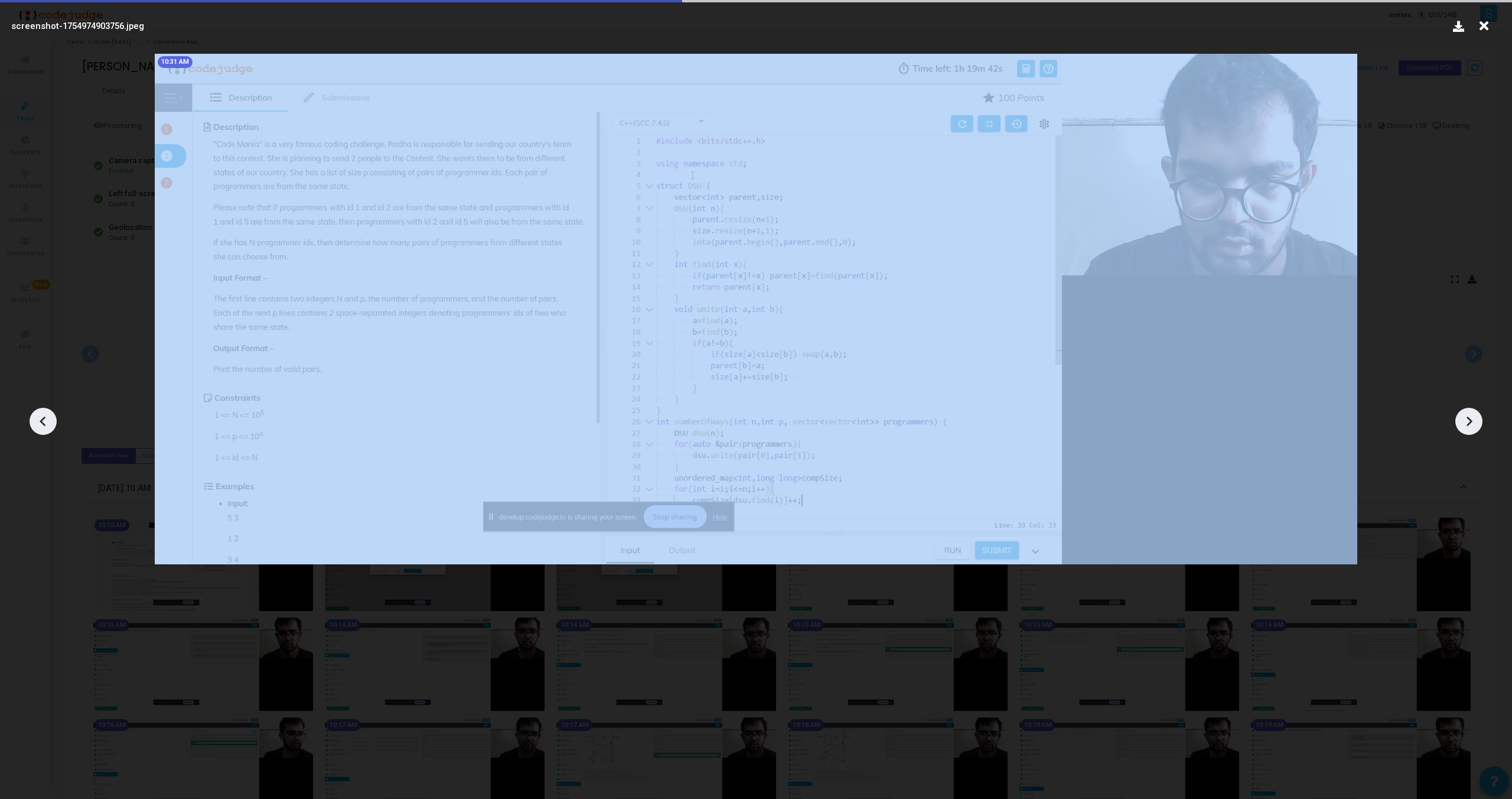
click at [1471, 422] on icon at bounding box center [1470, 421] width 6 height 10
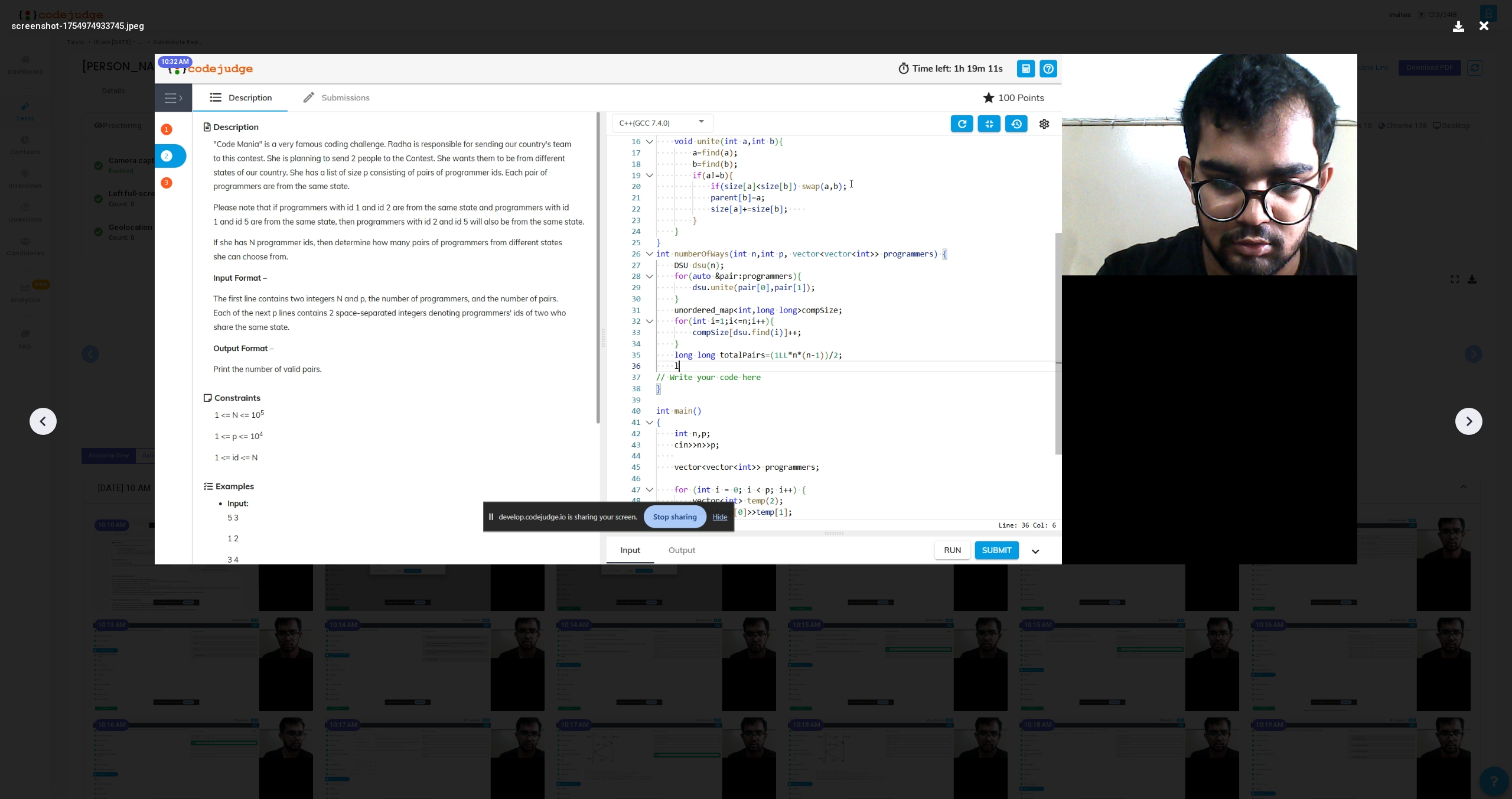
click at [1471, 422] on icon at bounding box center [1470, 421] width 6 height 10
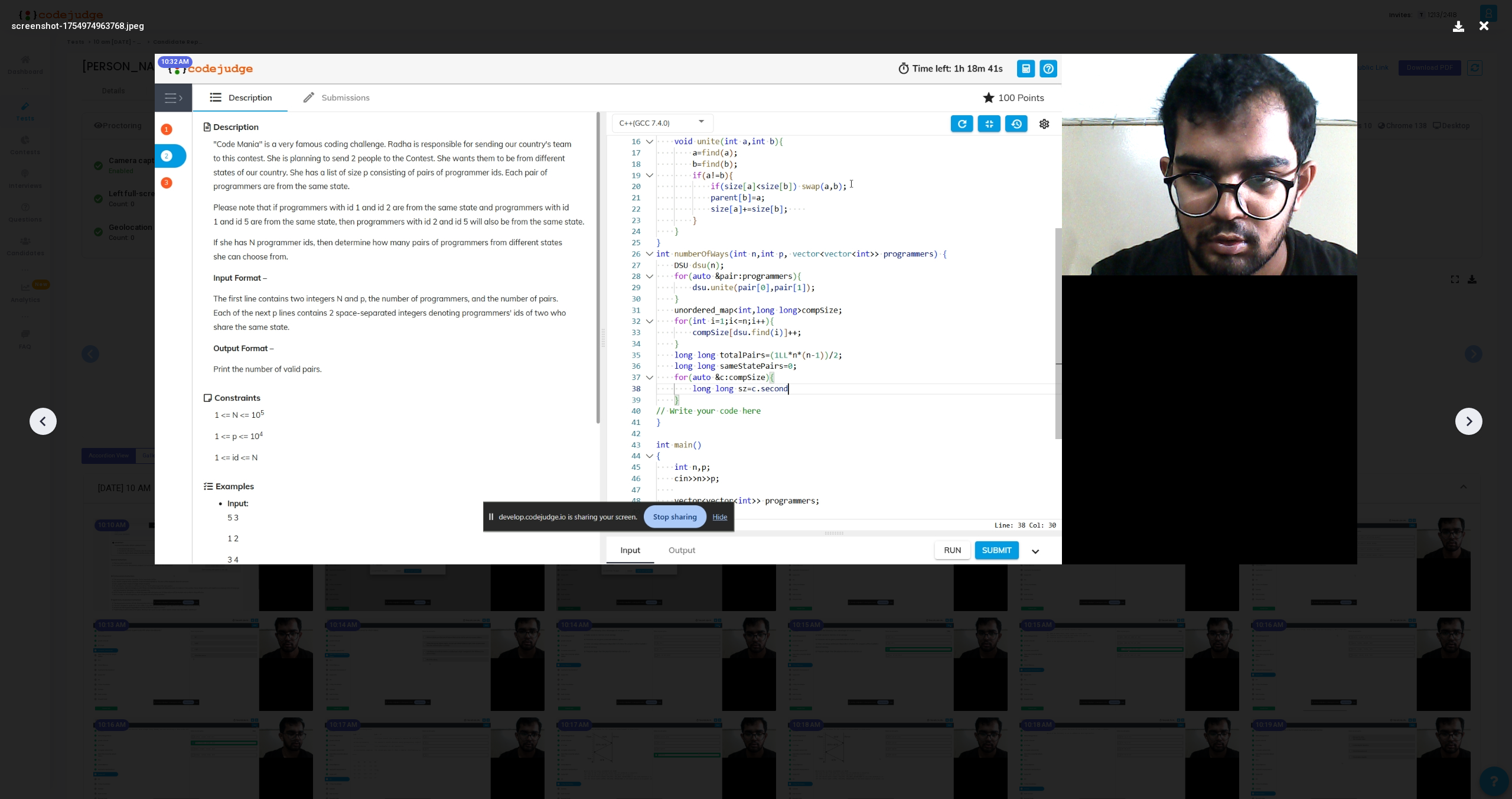
click at [1471, 422] on icon at bounding box center [1470, 421] width 6 height 10
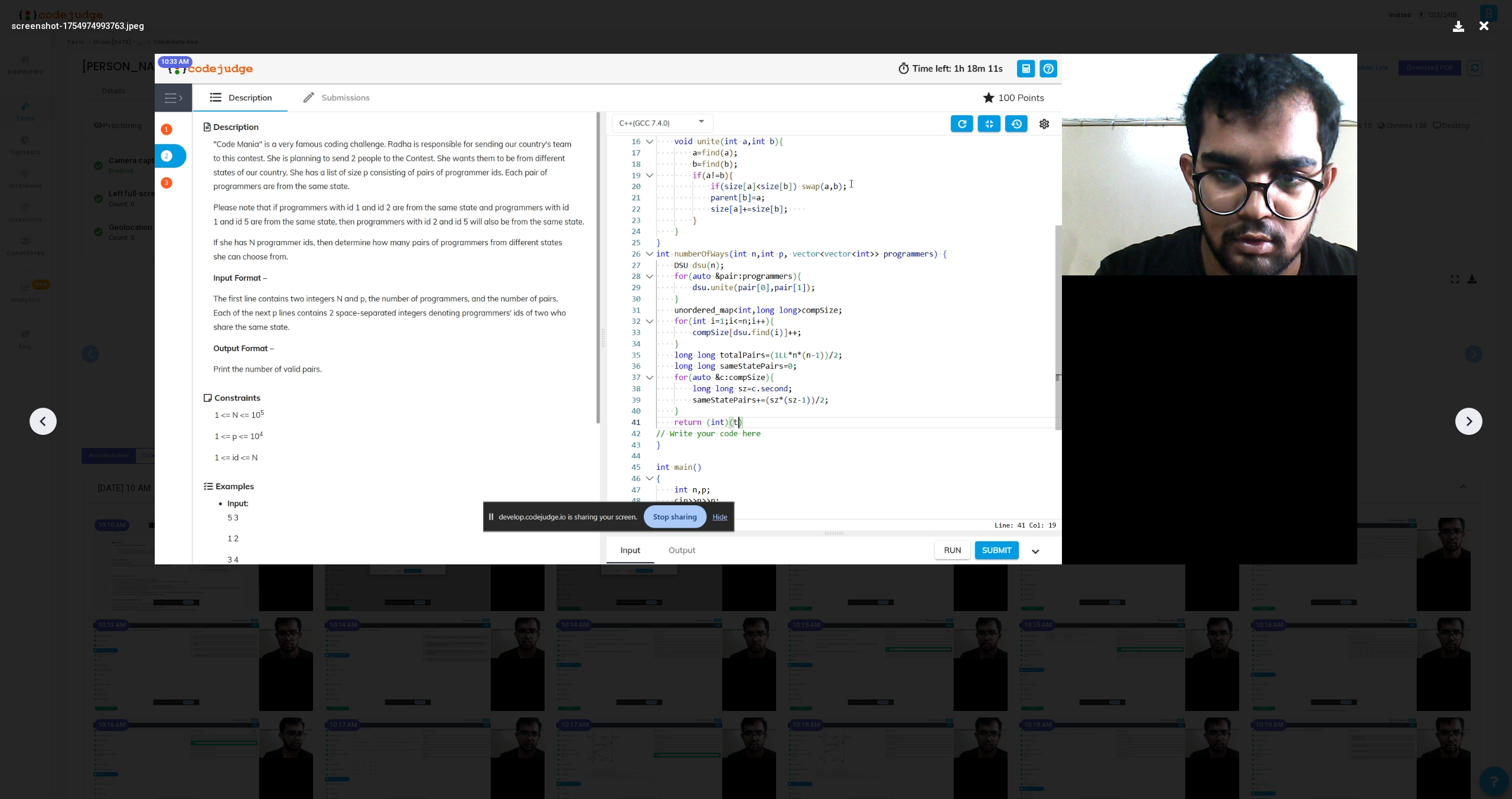
click at [1471, 422] on icon at bounding box center [1470, 421] width 6 height 10
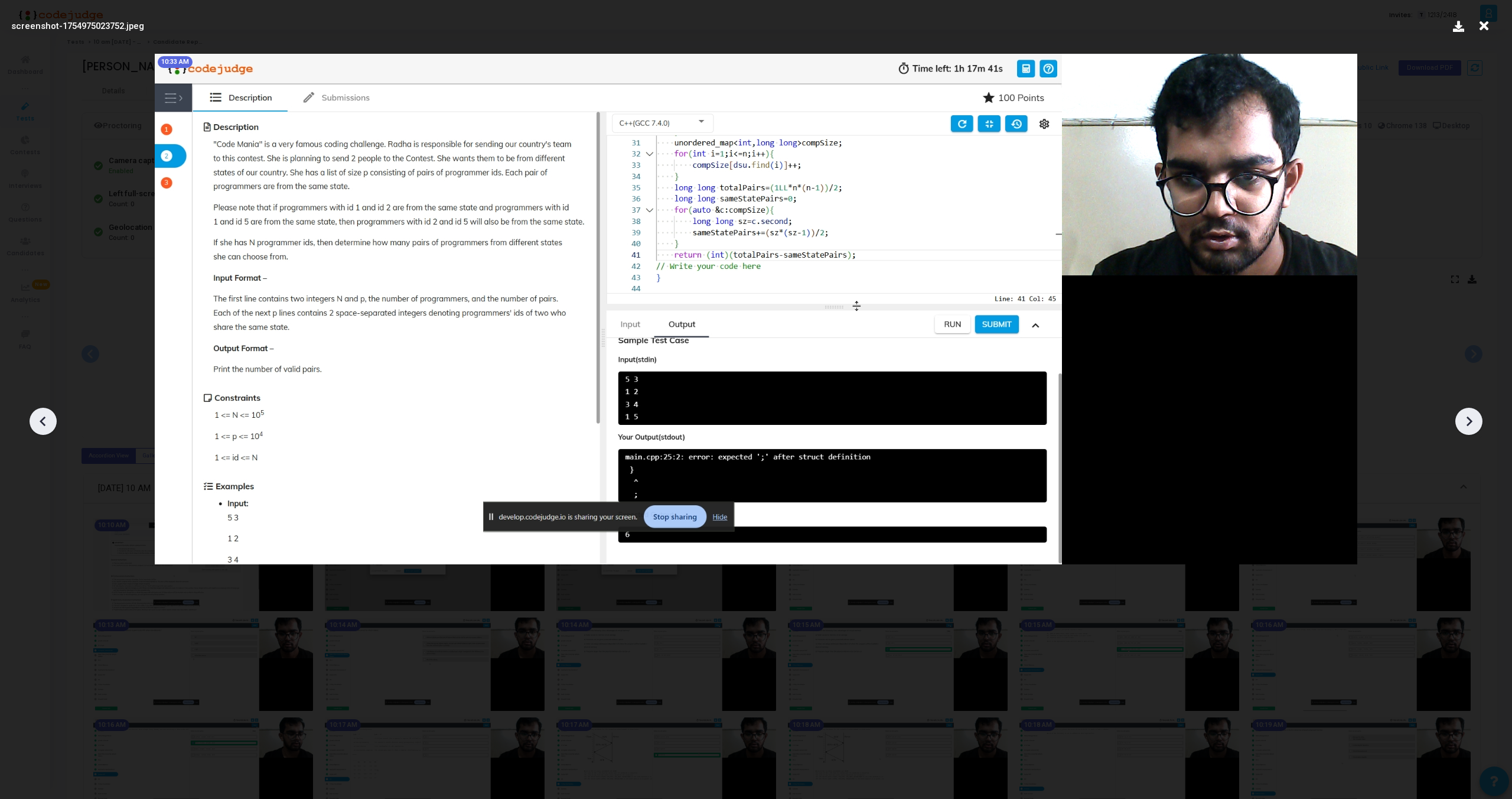
click at [1471, 422] on icon at bounding box center [1470, 421] width 6 height 10
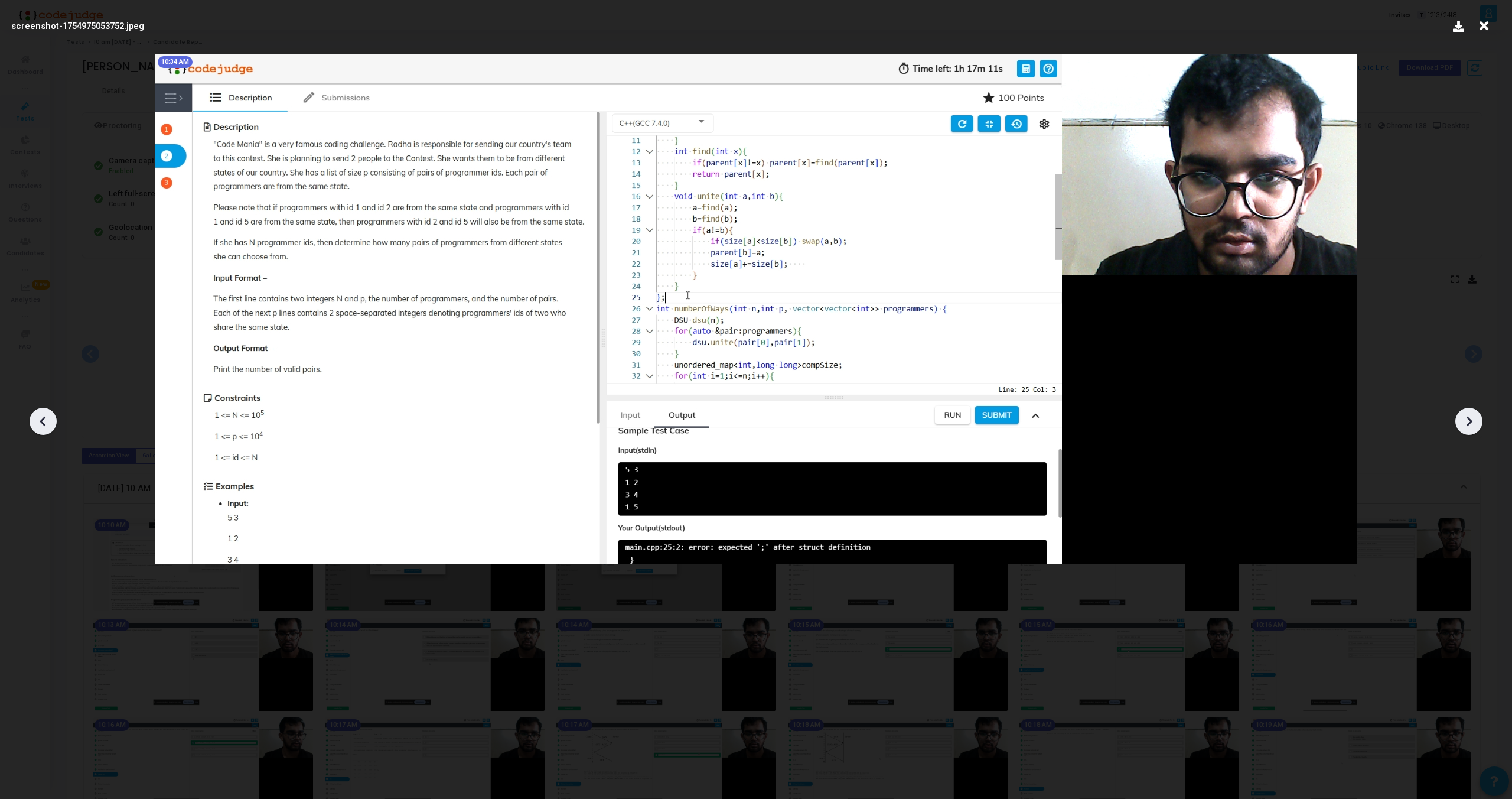
click at [1471, 422] on icon at bounding box center [1470, 421] width 6 height 10
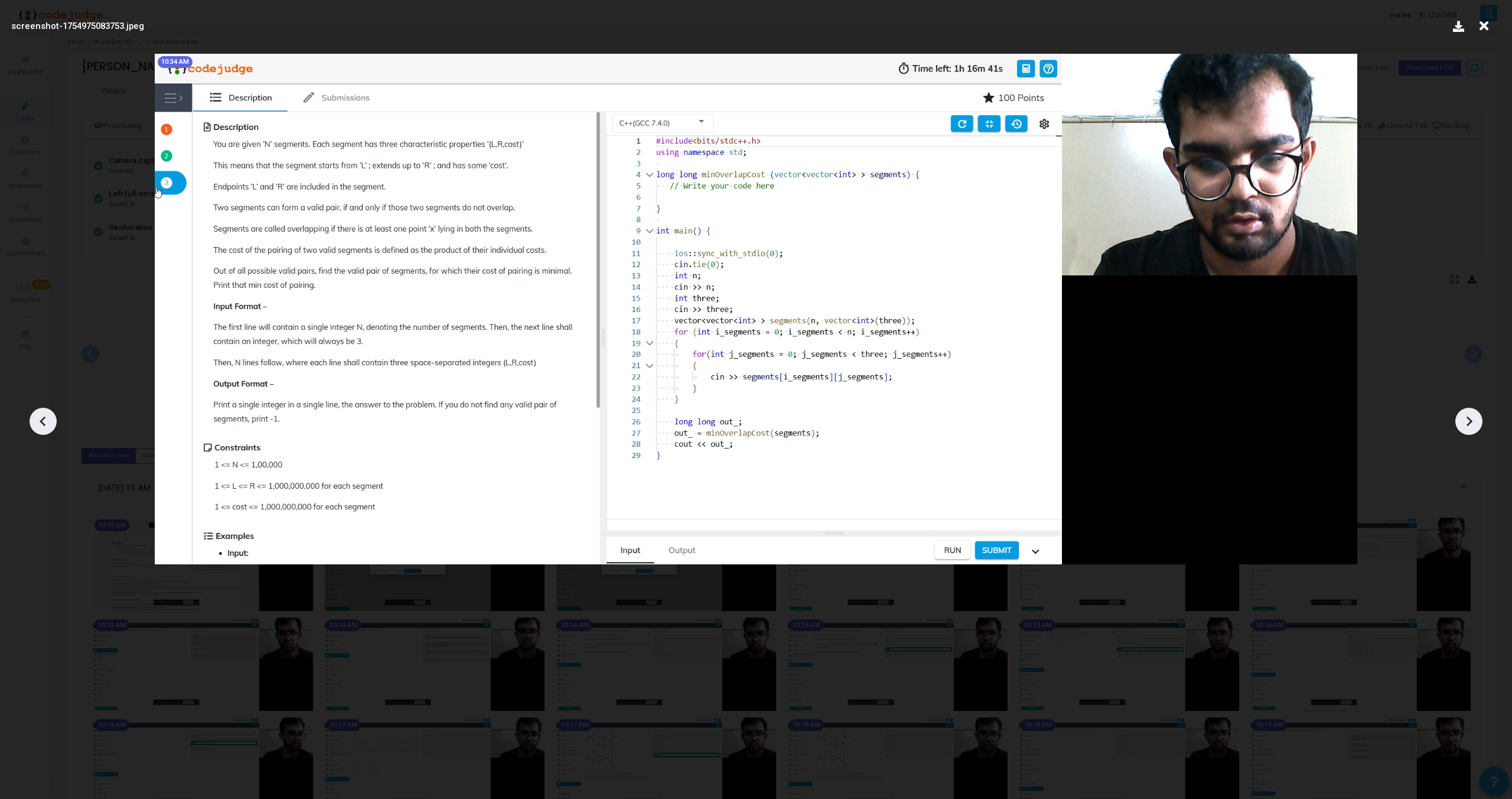
click at [1471, 422] on icon at bounding box center [1470, 421] width 6 height 10
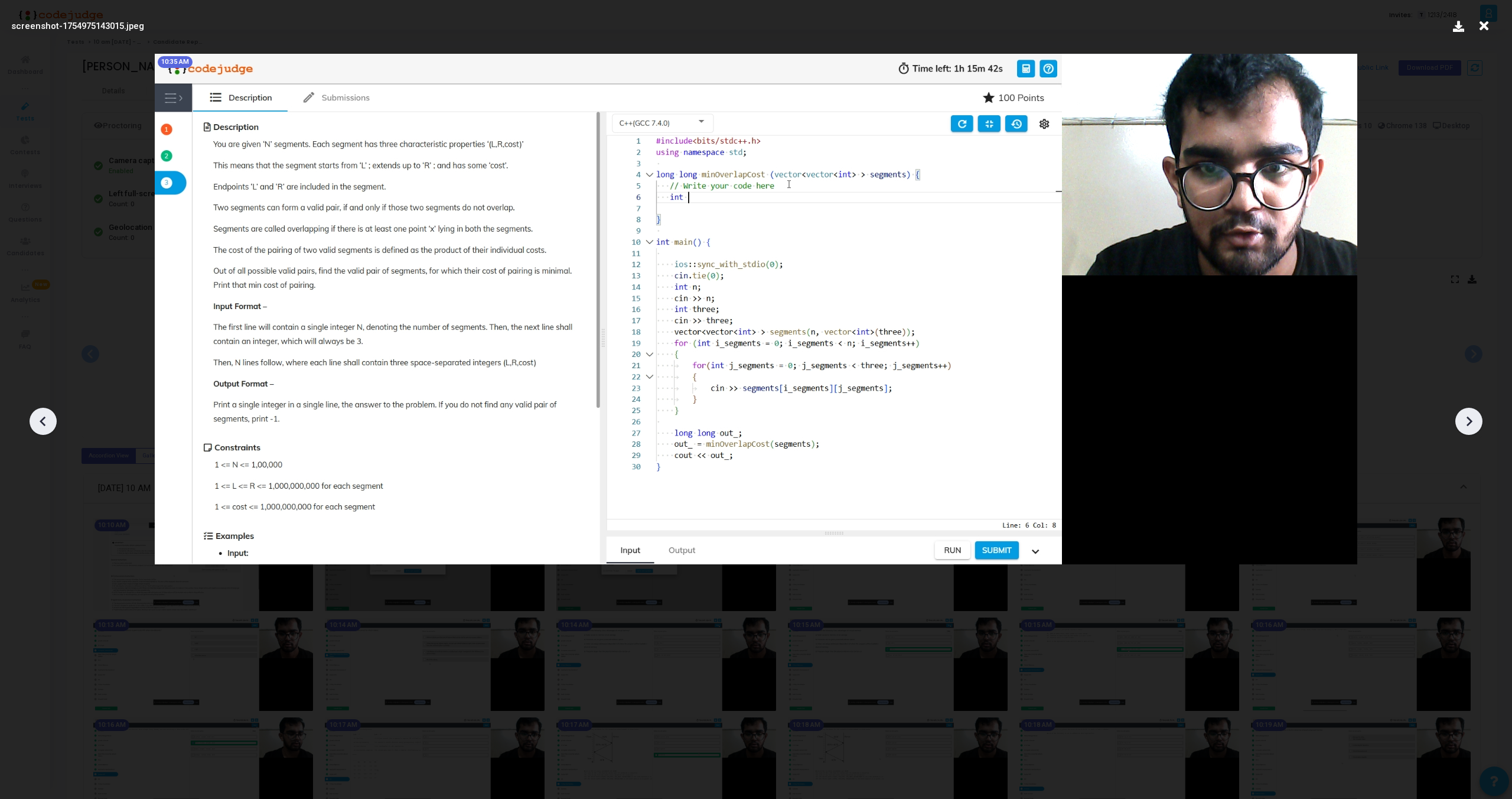
click at [1471, 422] on icon at bounding box center [1470, 421] width 6 height 10
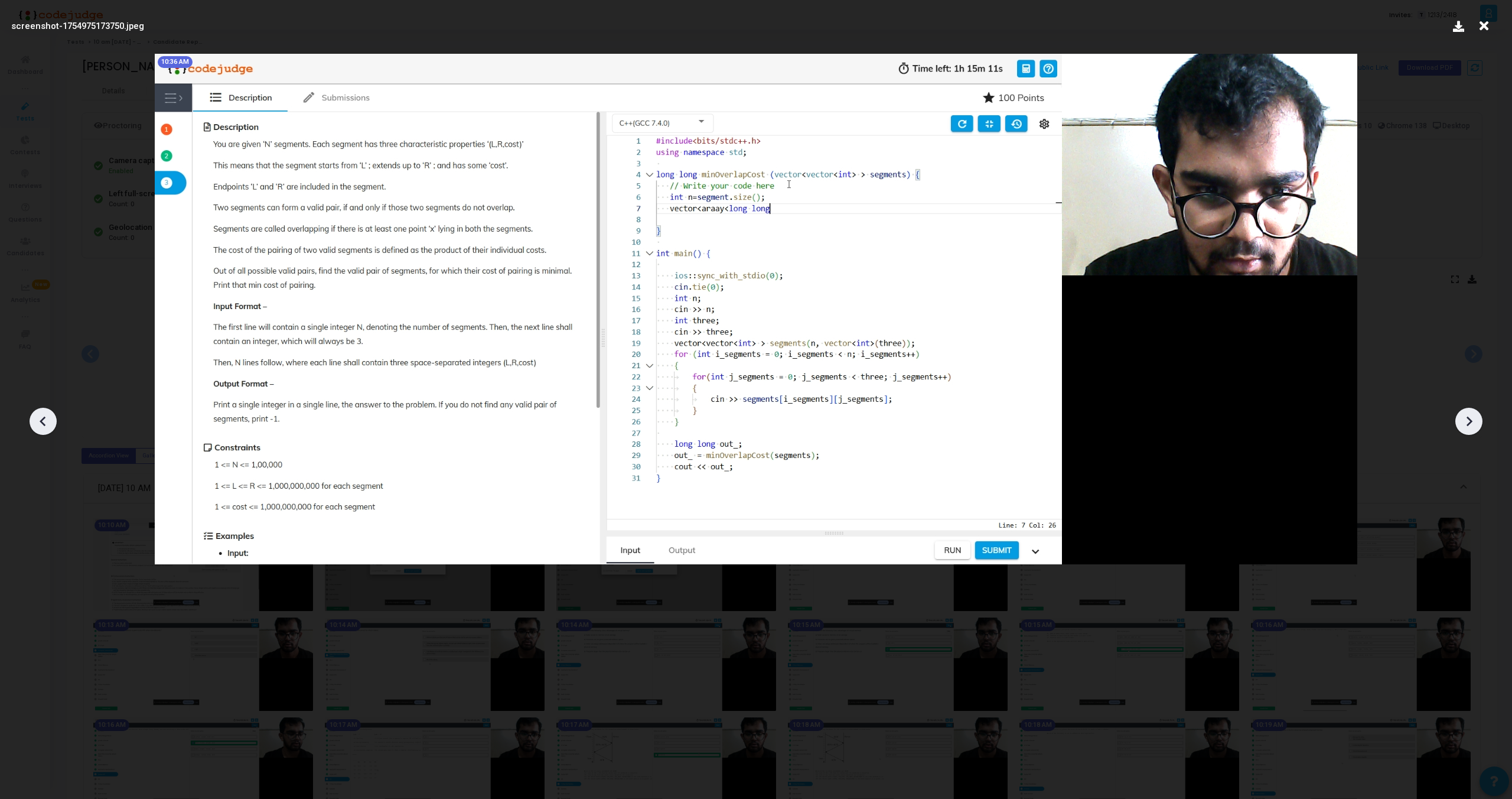
click at [1471, 422] on icon at bounding box center [1470, 421] width 6 height 10
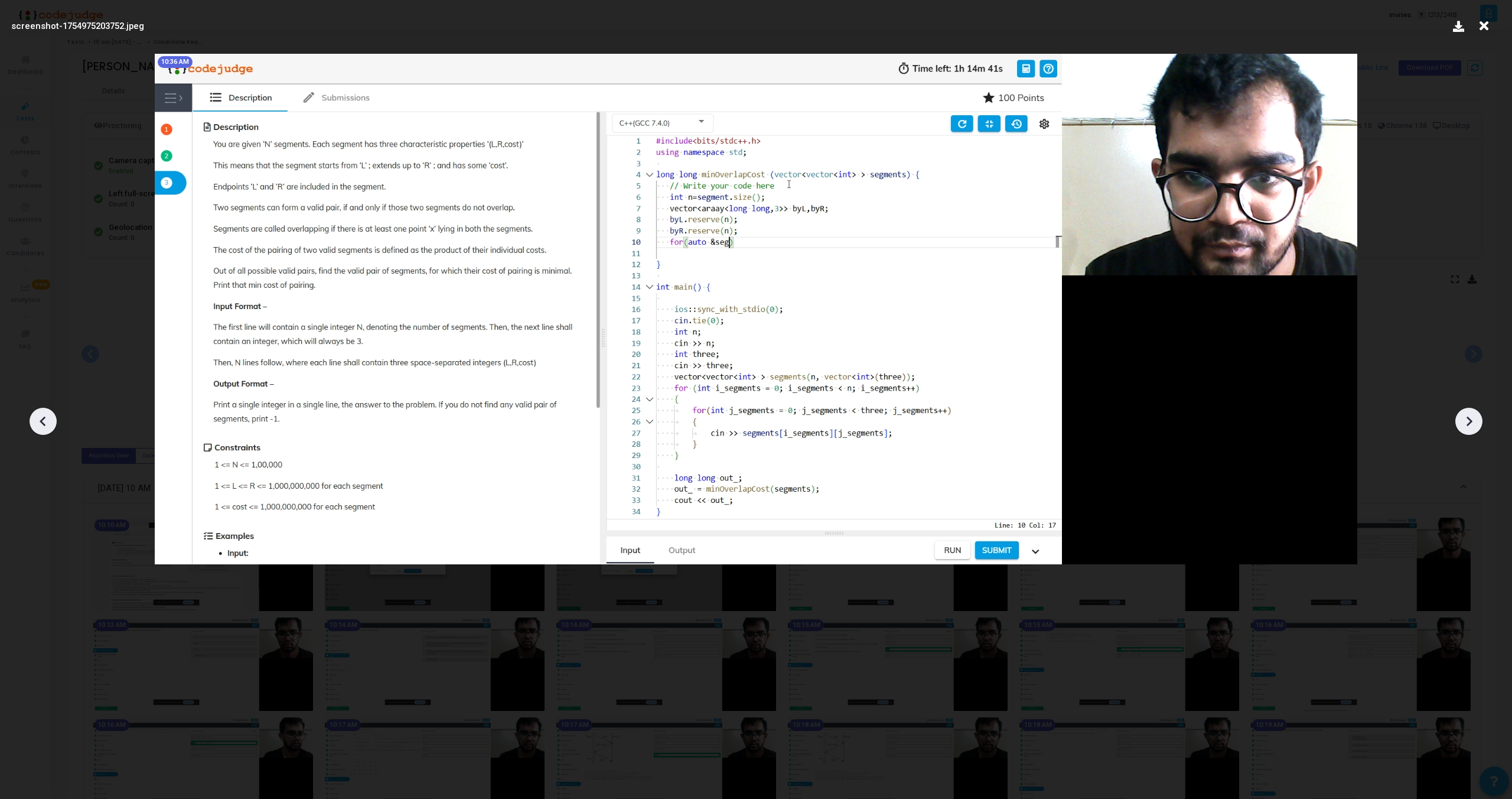
click at [1471, 422] on icon at bounding box center [1470, 421] width 6 height 10
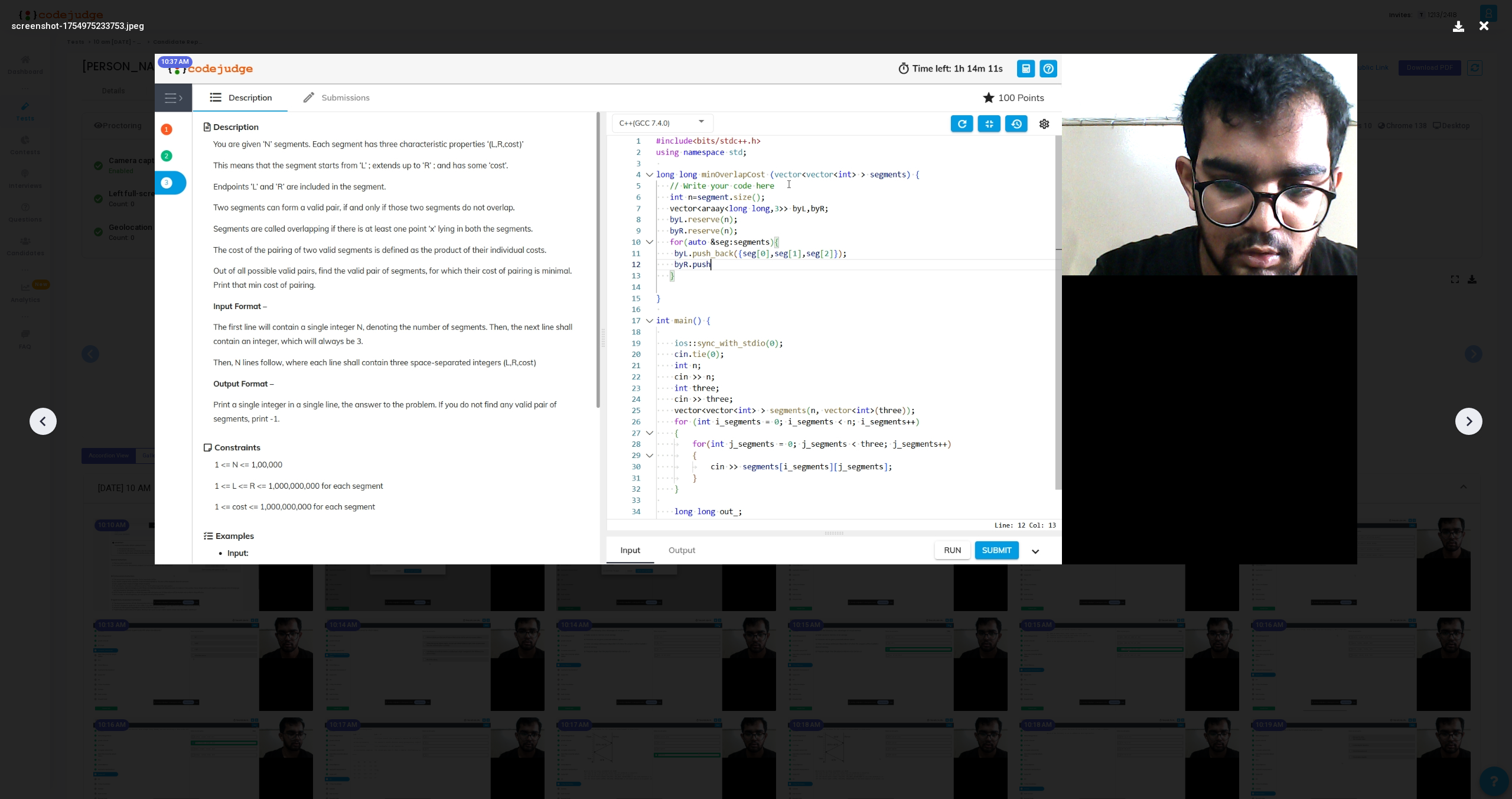
click at [1471, 422] on icon at bounding box center [1470, 421] width 6 height 10
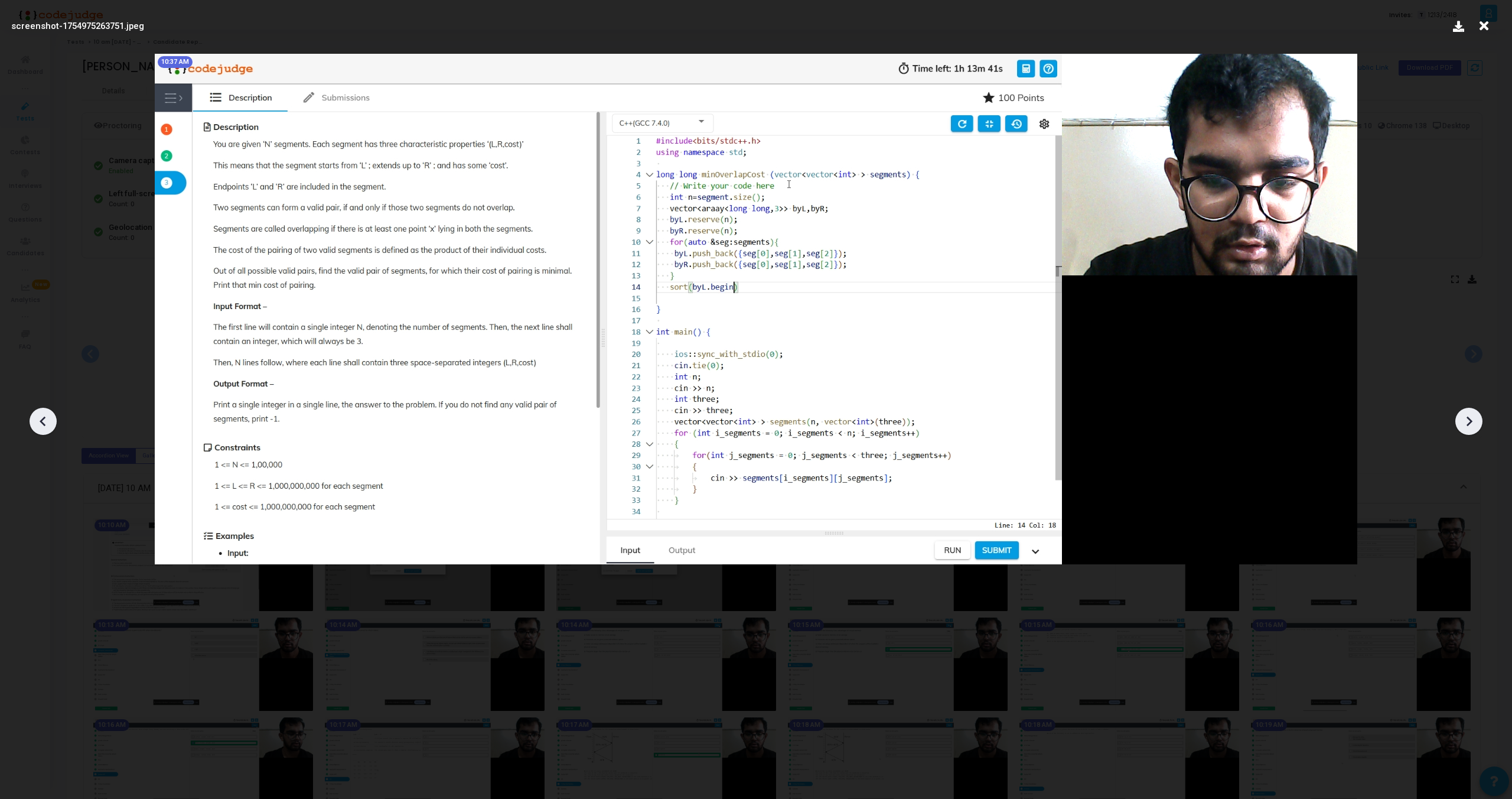
click at [1471, 422] on icon at bounding box center [1470, 421] width 6 height 10
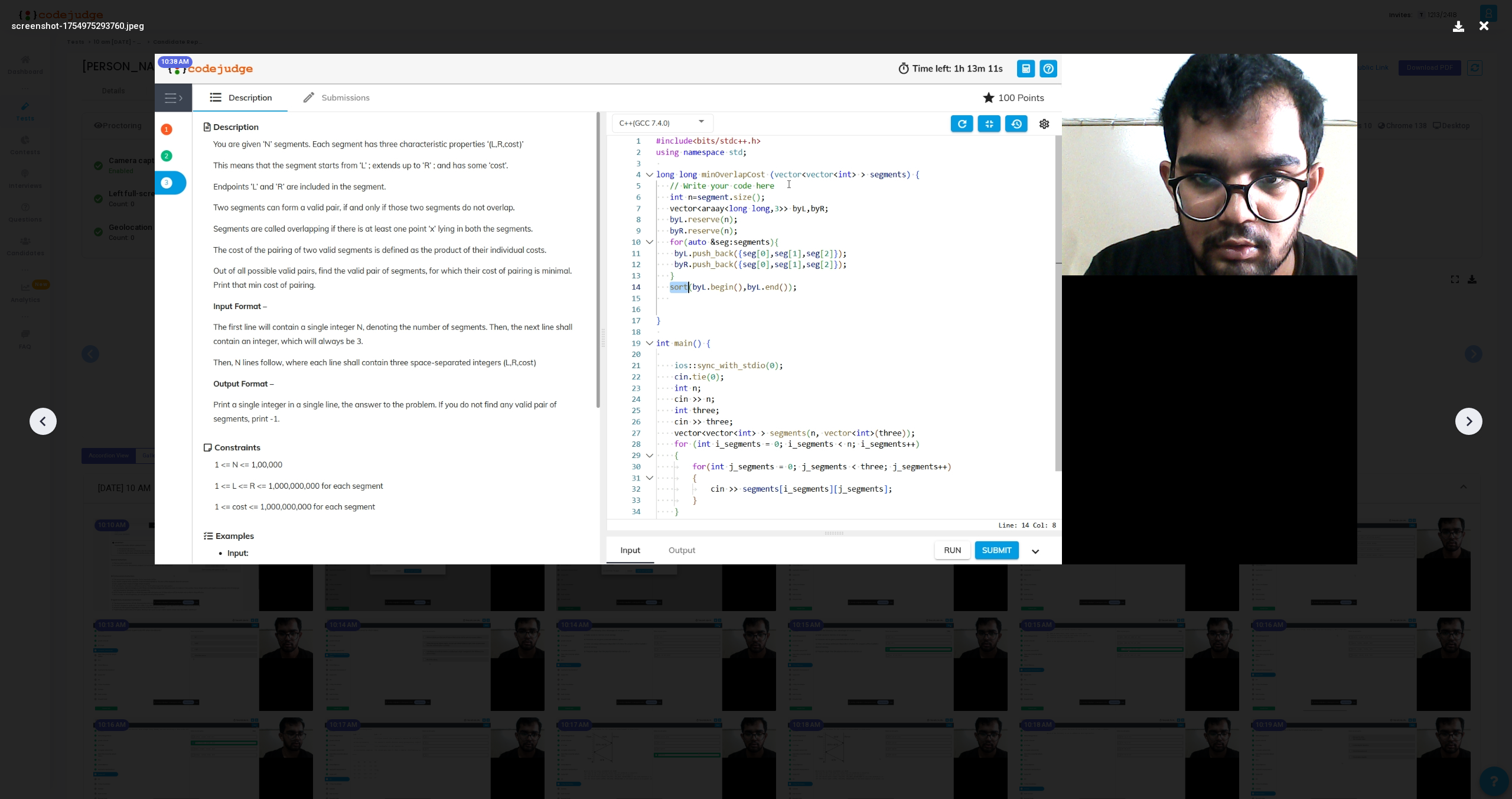
click at [1471, 422] on icon at bounding box center [1470, 421] width 6 height 10
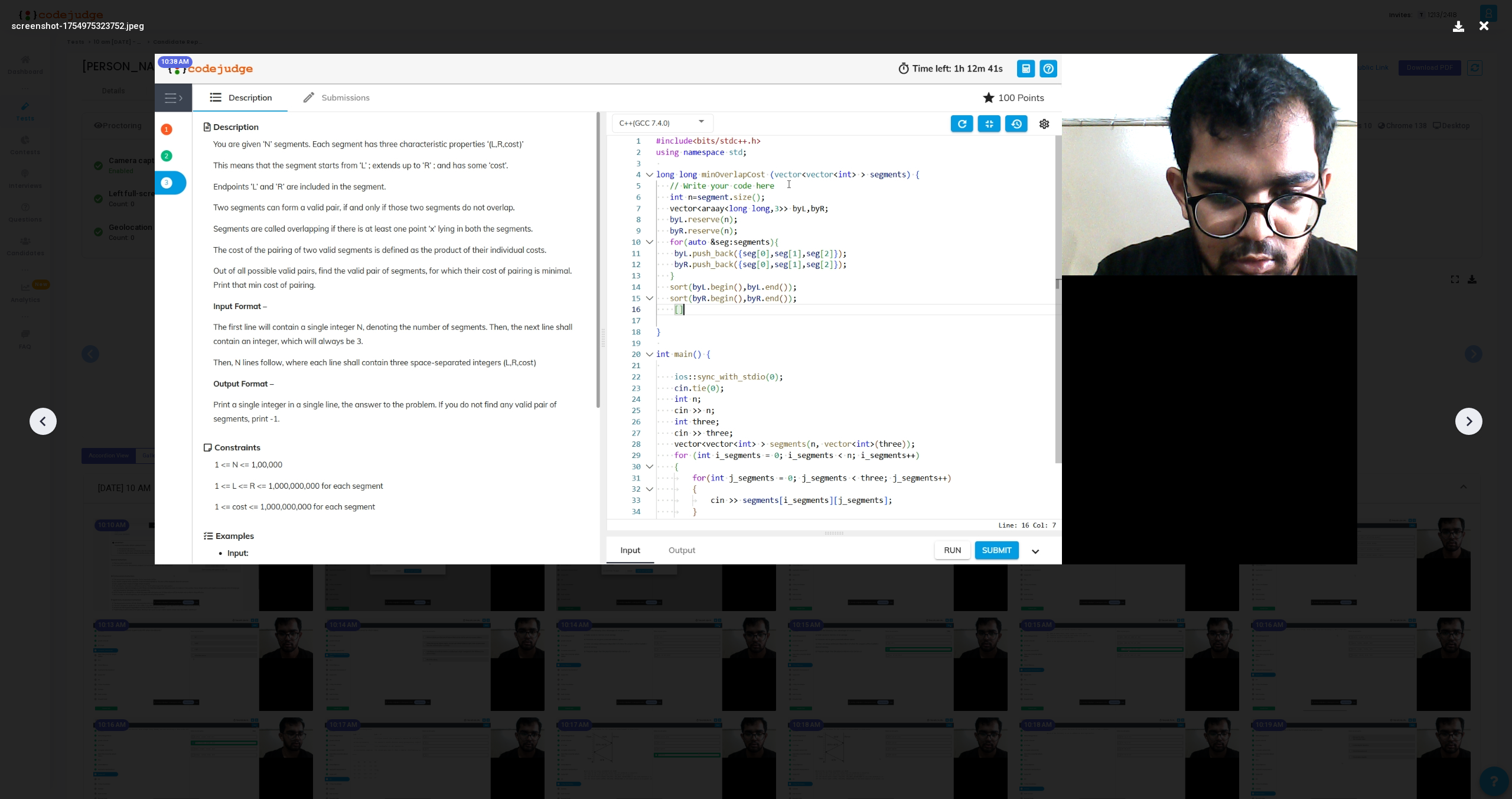
click at [1471, 422] on icon at bounding box center [1470, 421] width 6 height 10
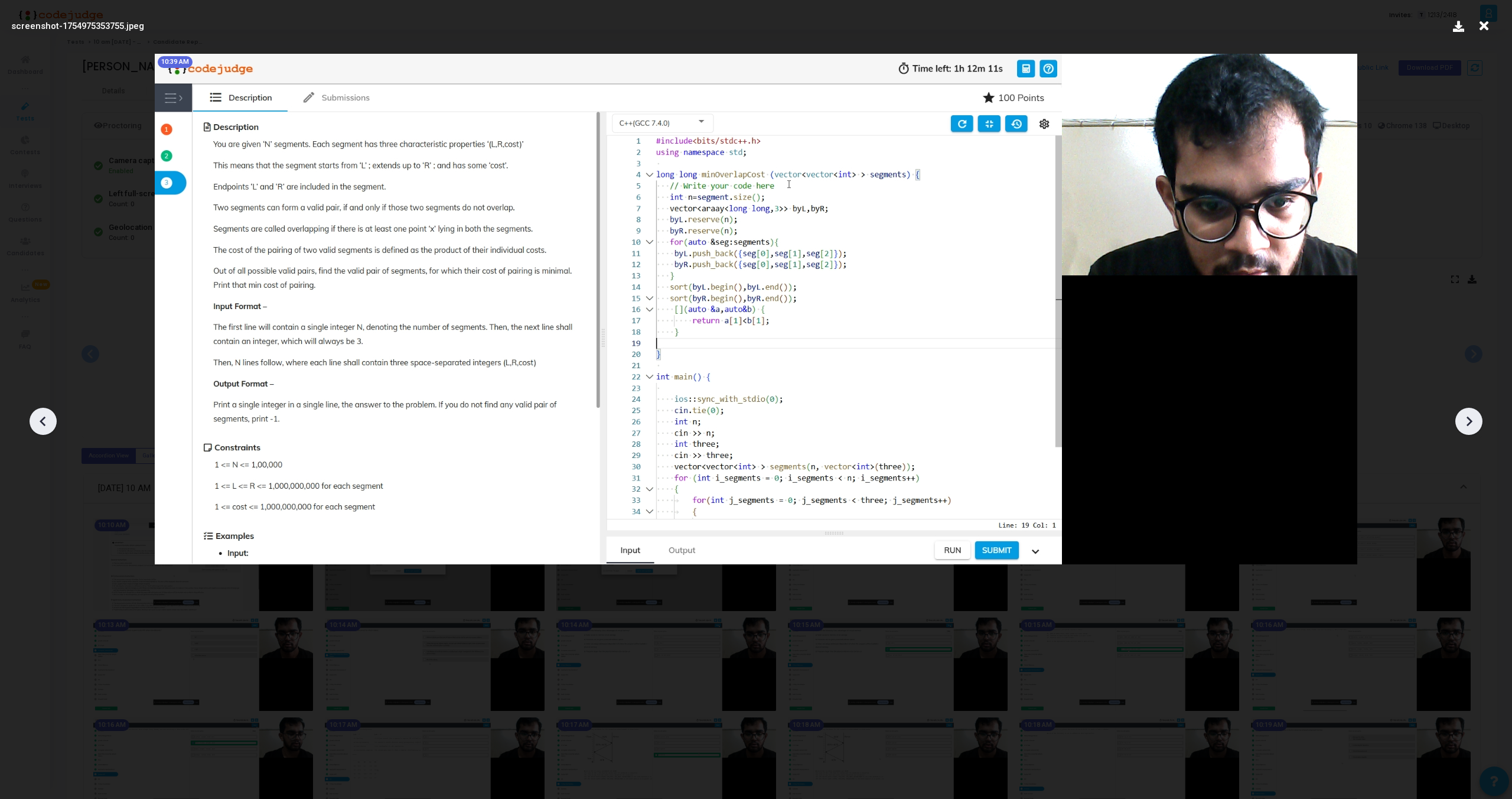
click at [1471, 422] on icon at bounding box center [1470, 421] width 6 height 10
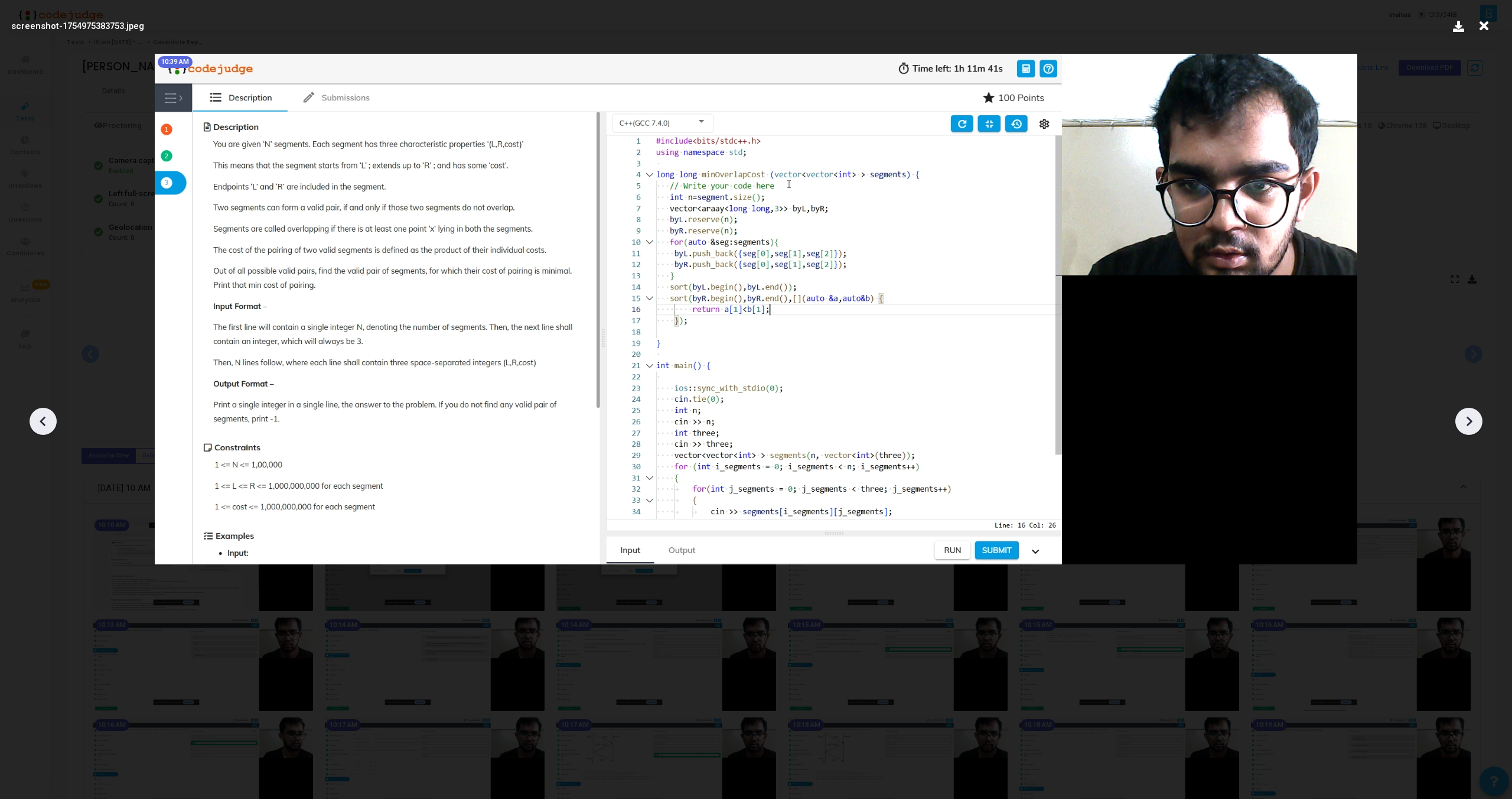
click at [1471, 422] on icon at bounding box center [1470, 421] width 6 height 10
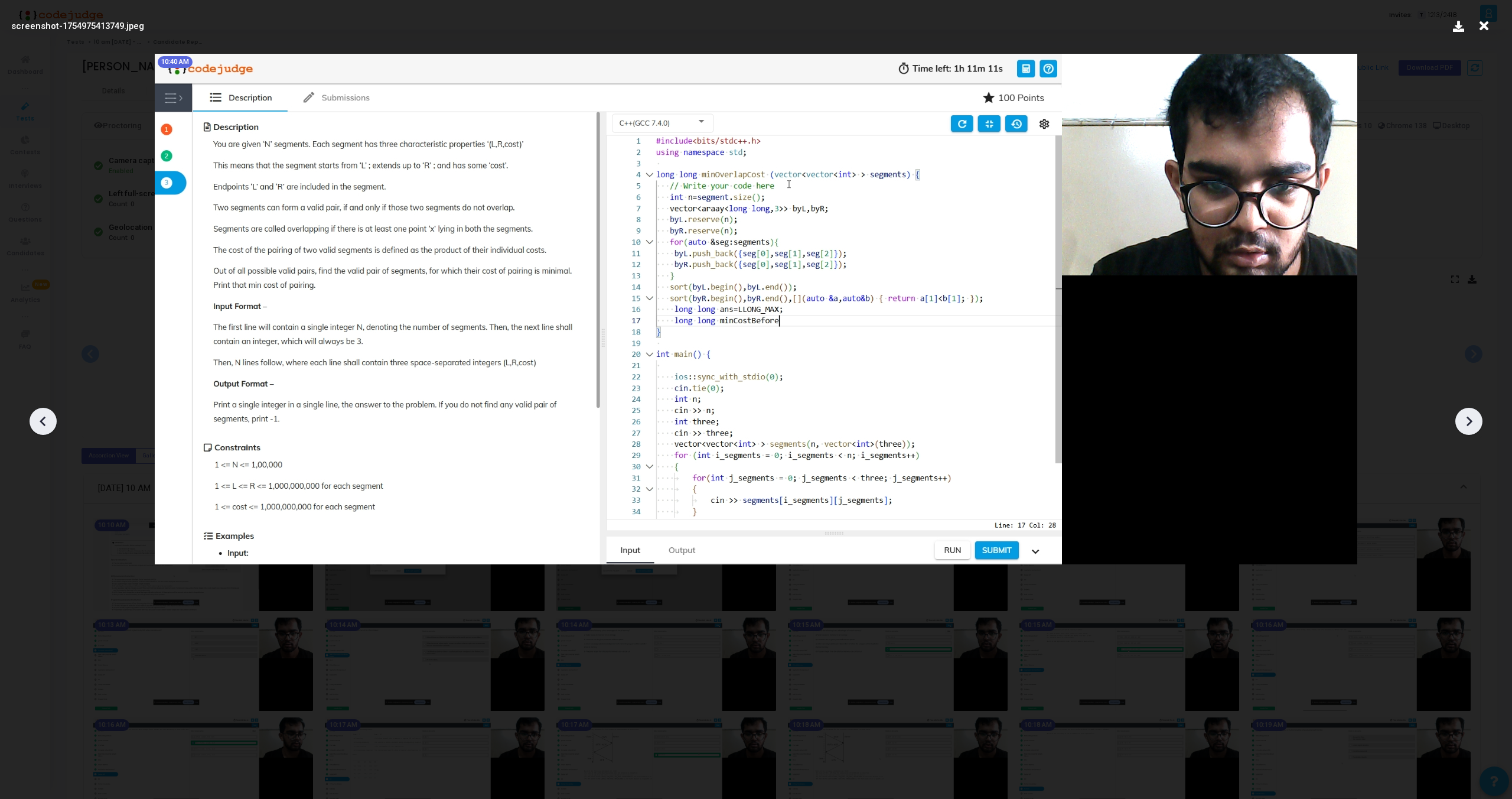
click at [1471, 422] on icon at bounding box center [1470, 421] width 6 height 10
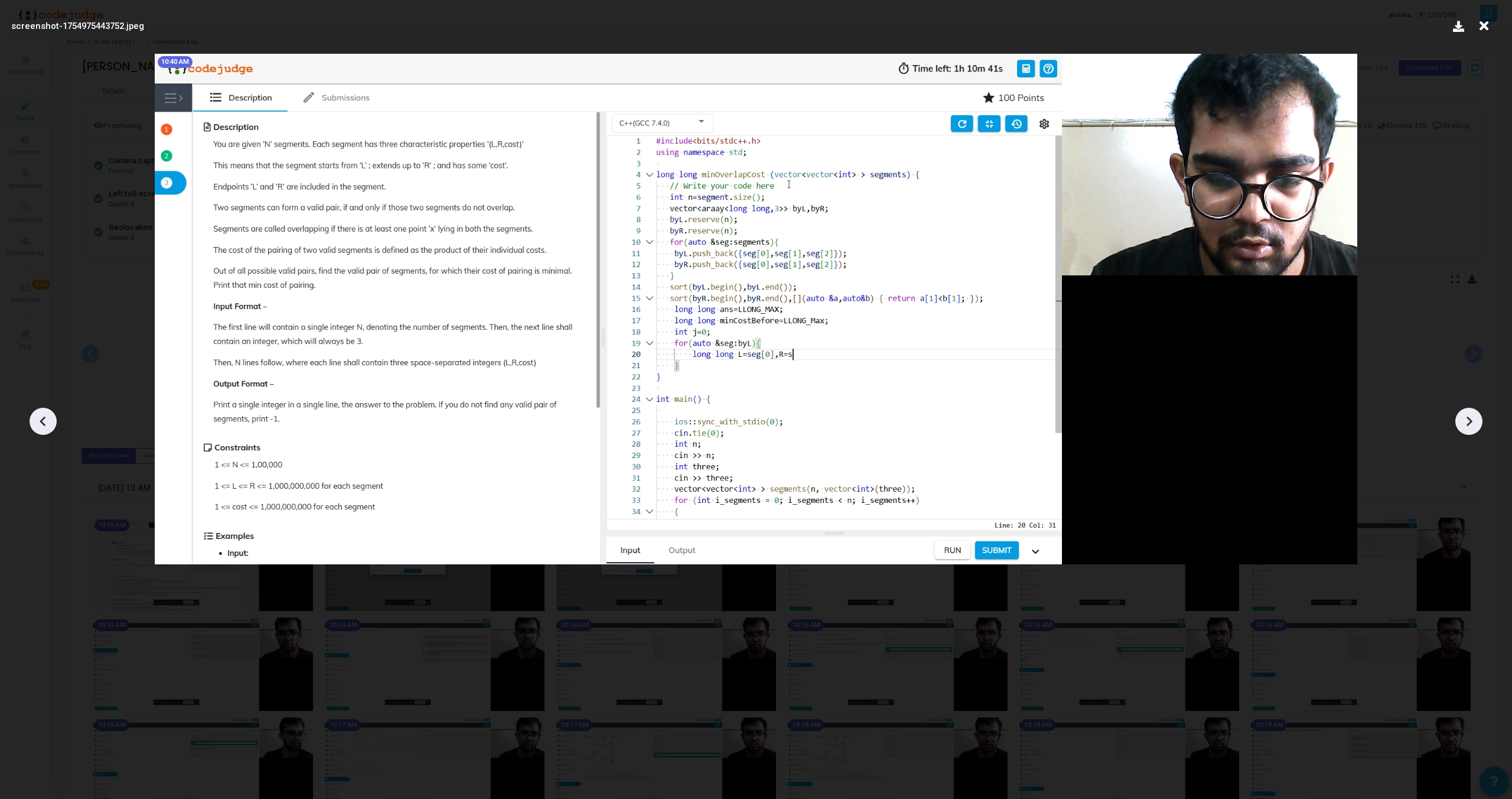
click at [1471, 422] on icon at bounding box center [1470, 421] width 6 height 10
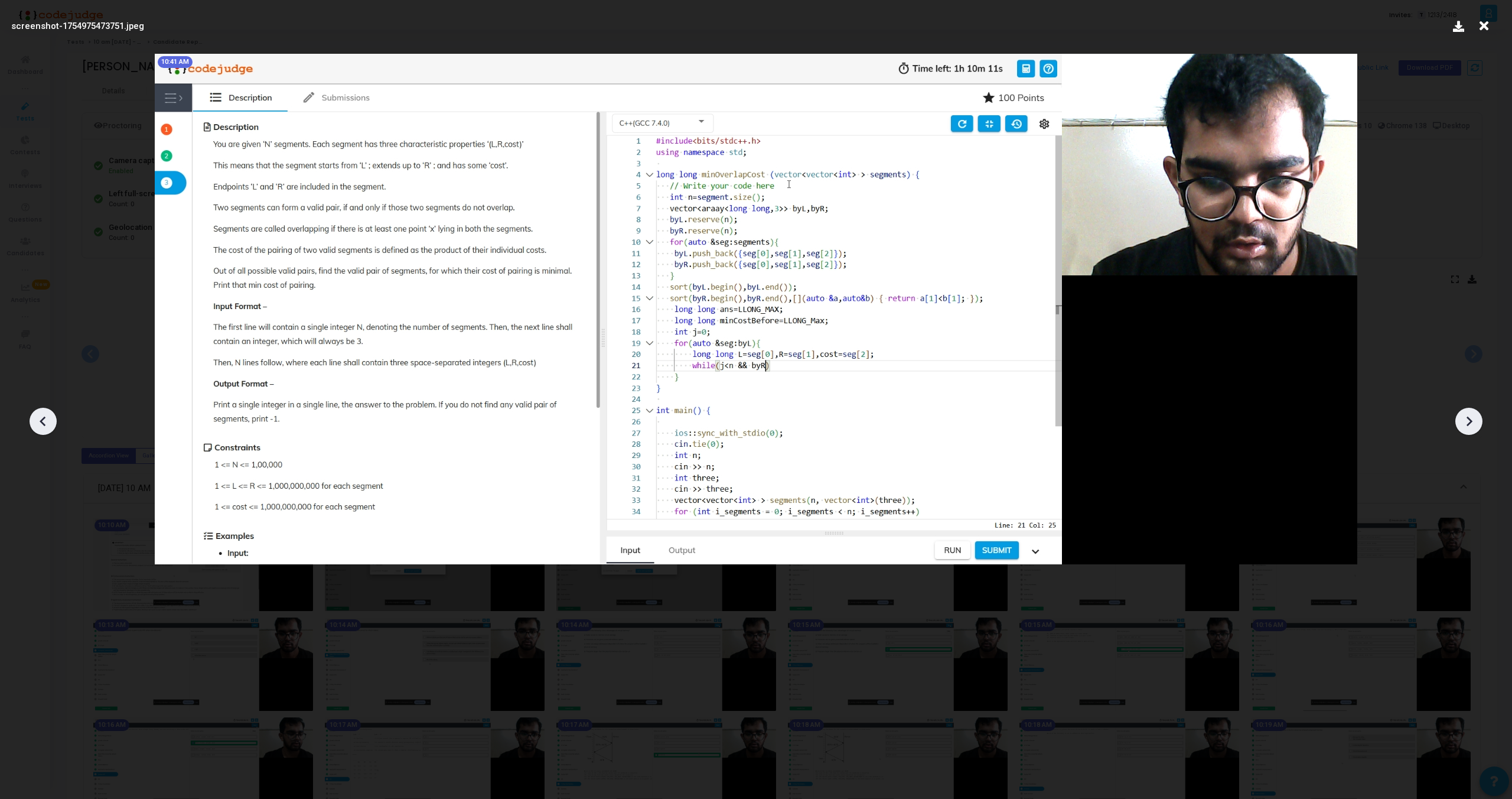
click at [1471, 422] on icon at bounding box center [1470, 421] width 6 height 10
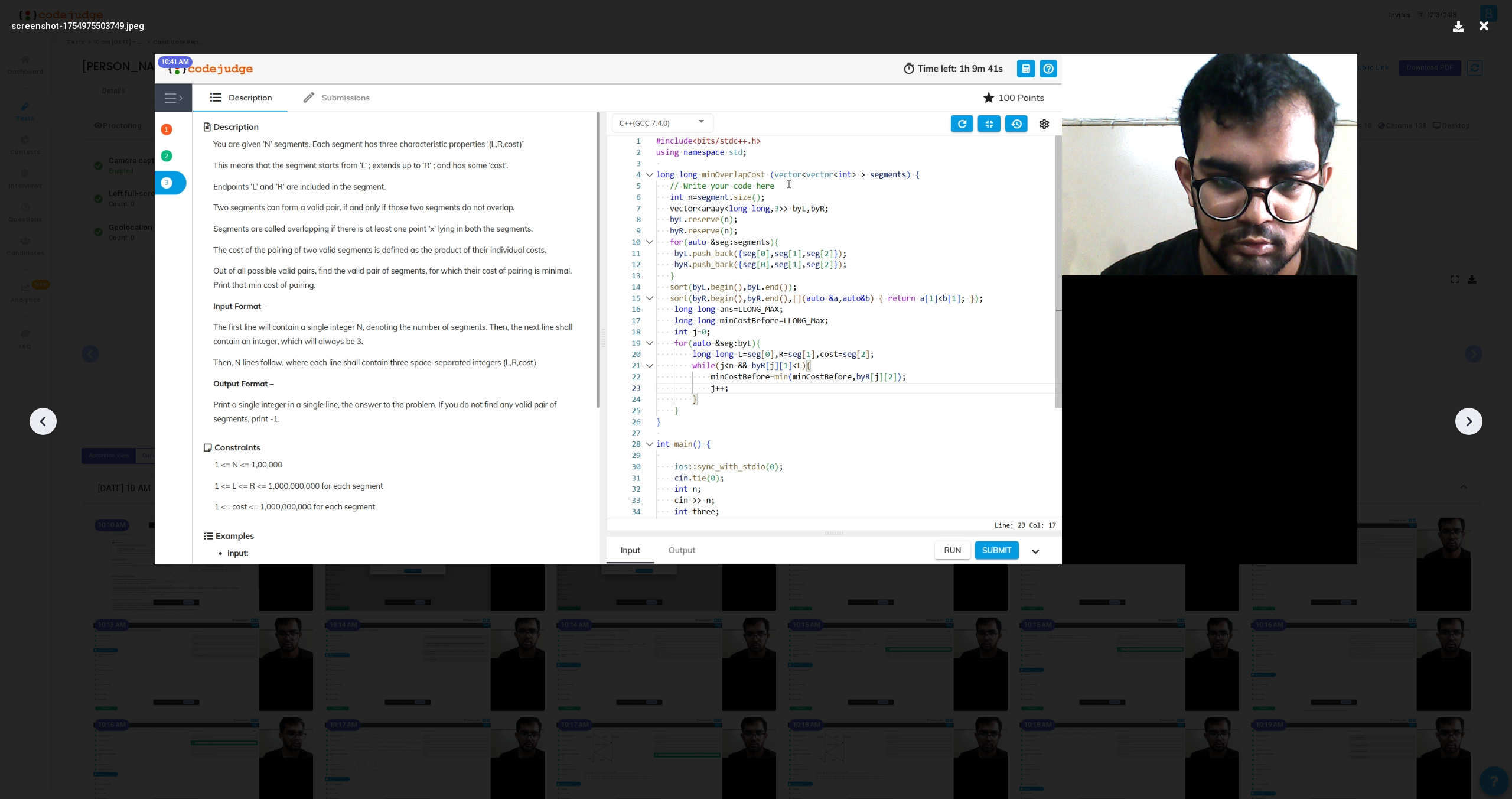
click at [1471, 422] on icon at bounding box center [1470, 421] width 6 height 10
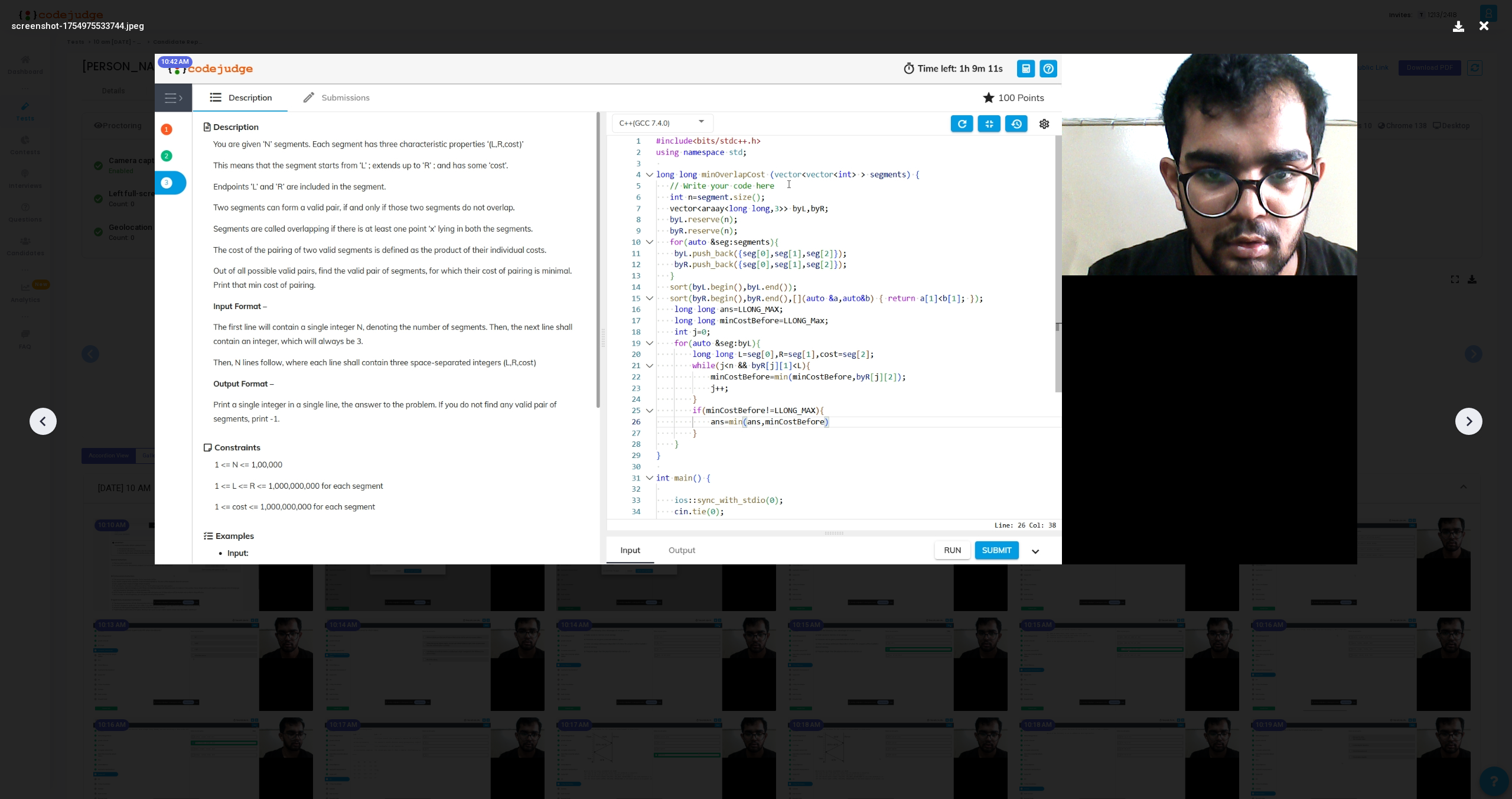
click at [1471, 422] on icon at bounding box center [1470, 421] width 6 height 10
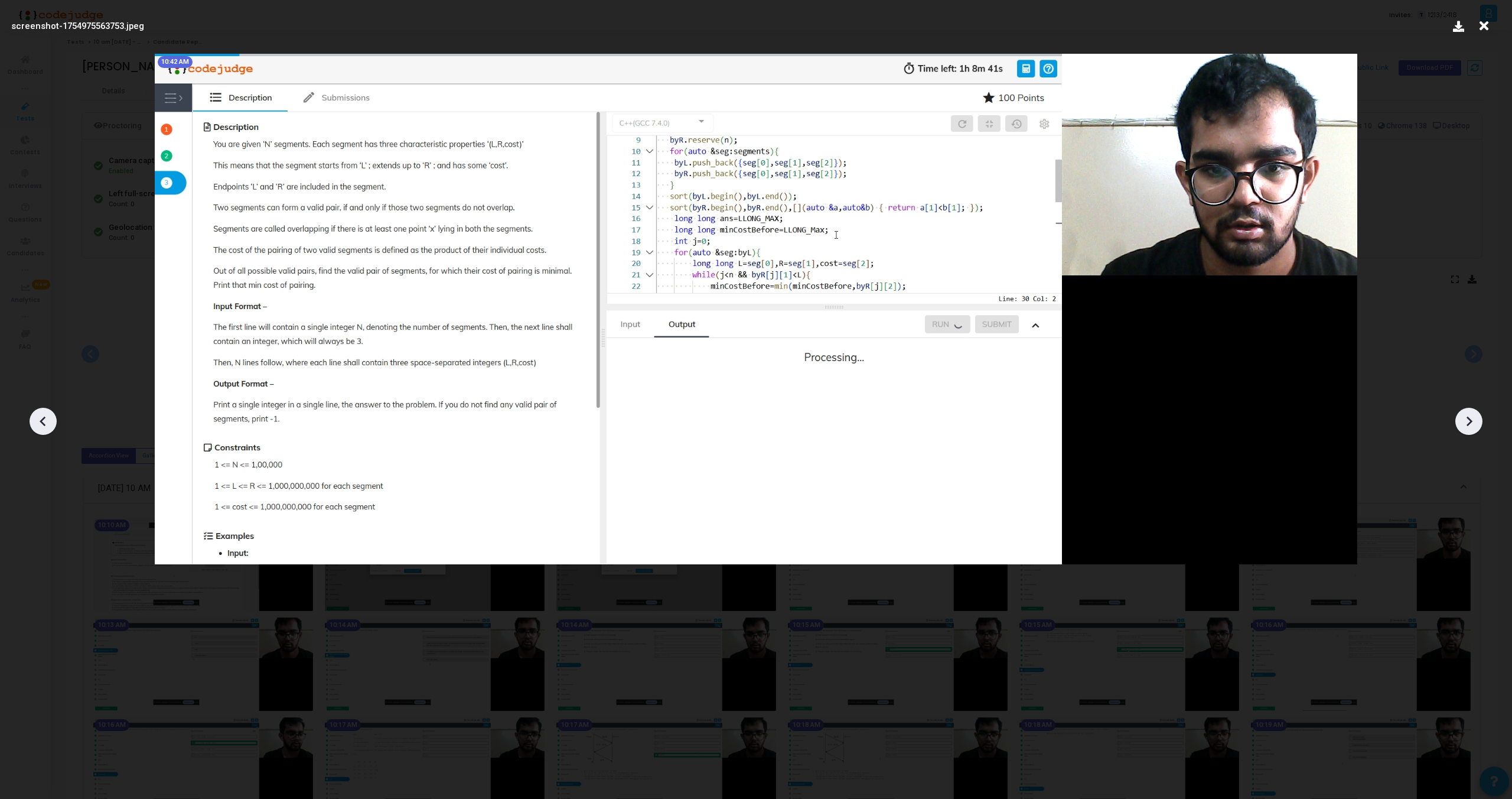
click at [1471, 422] on icon at bounding box center [1470, 421] width 6 height 10
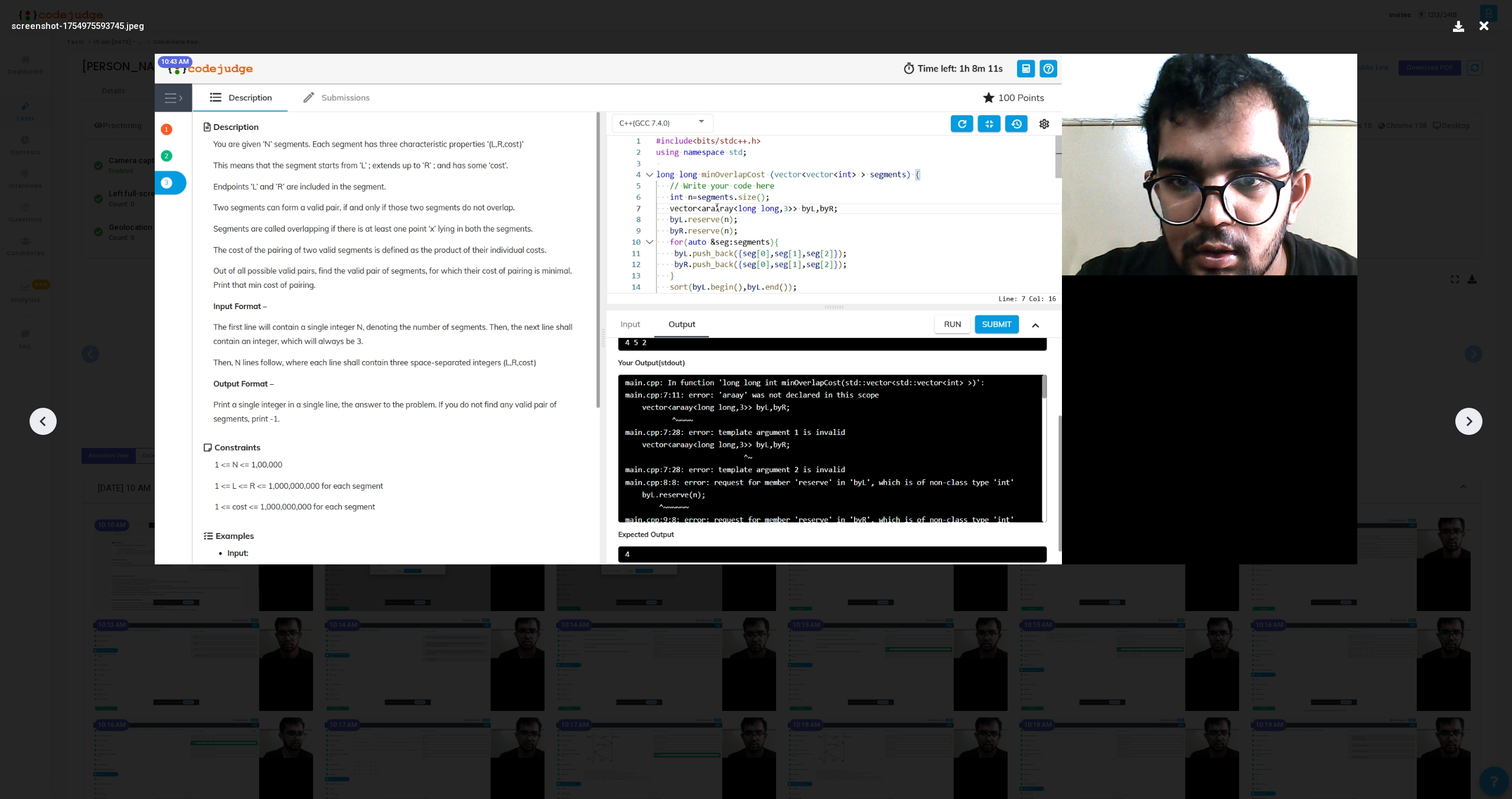
click at [1471, 422] on icon at bounding box center [1470, 421] width 6 height 10
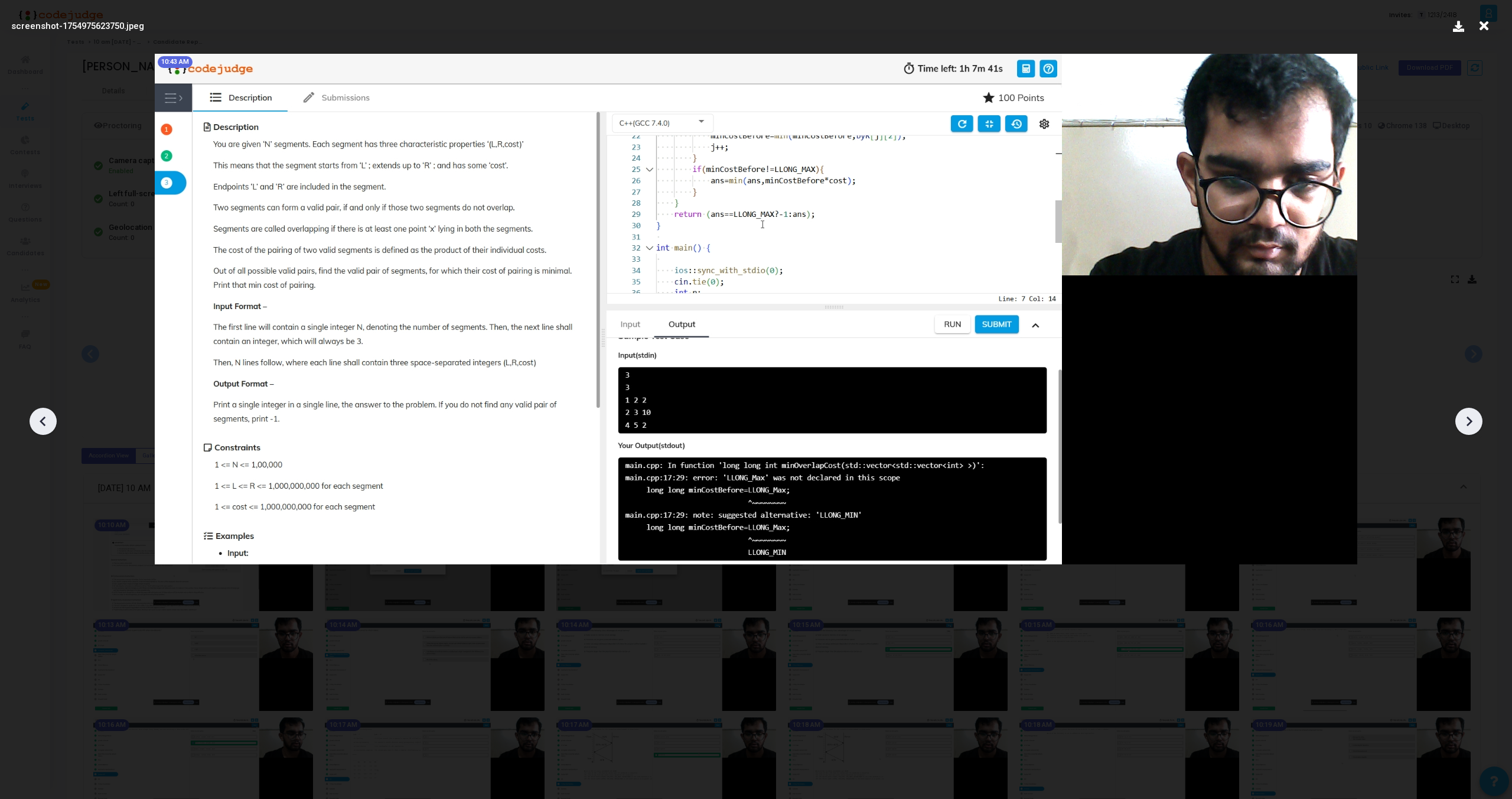
click at [1471, 422] on icon at bounding box center [1470, 421] width 6 height 10
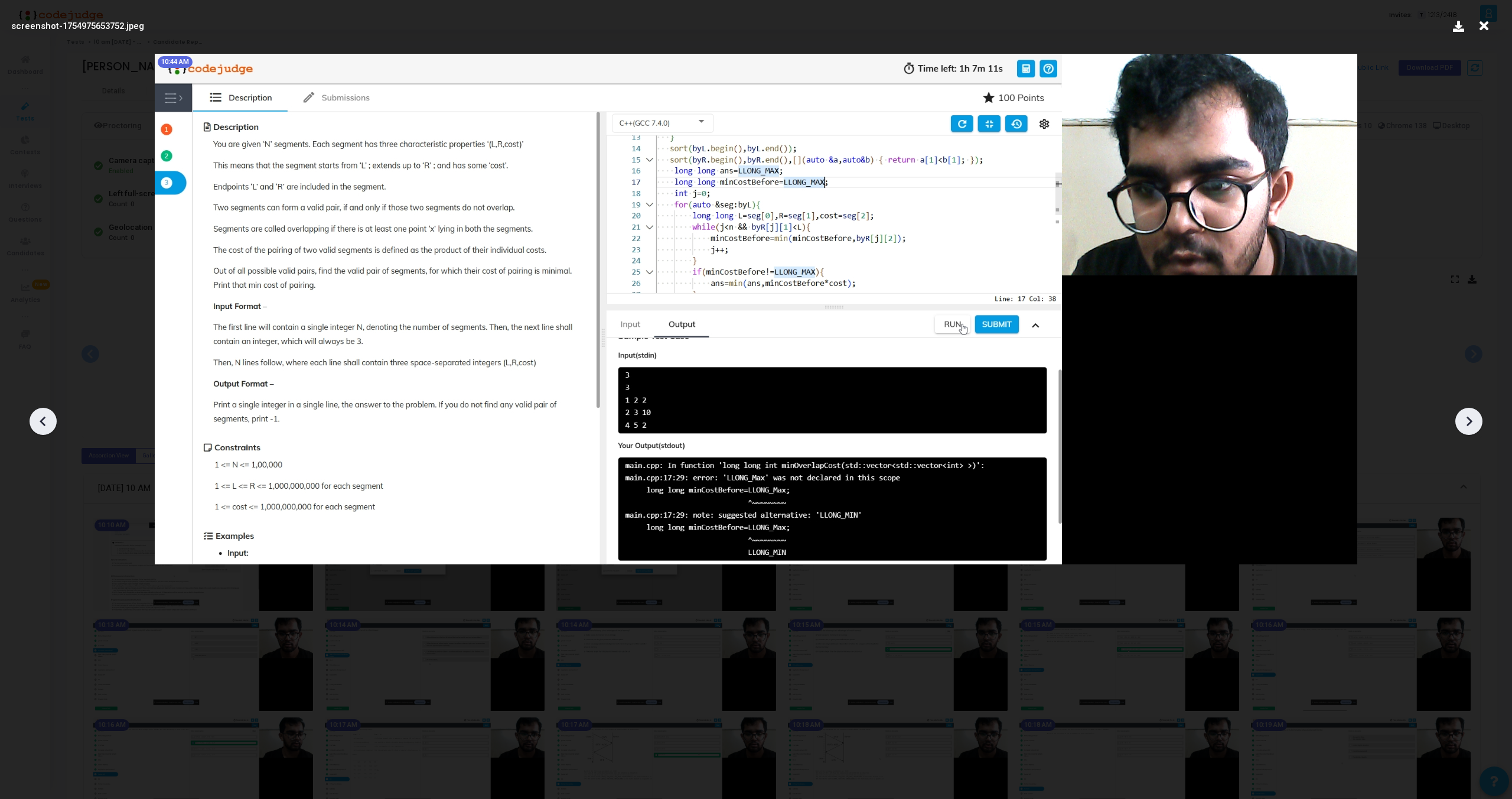
click at [1471, 422] on icon at bounding box center [1470, 421] width 6 height 10
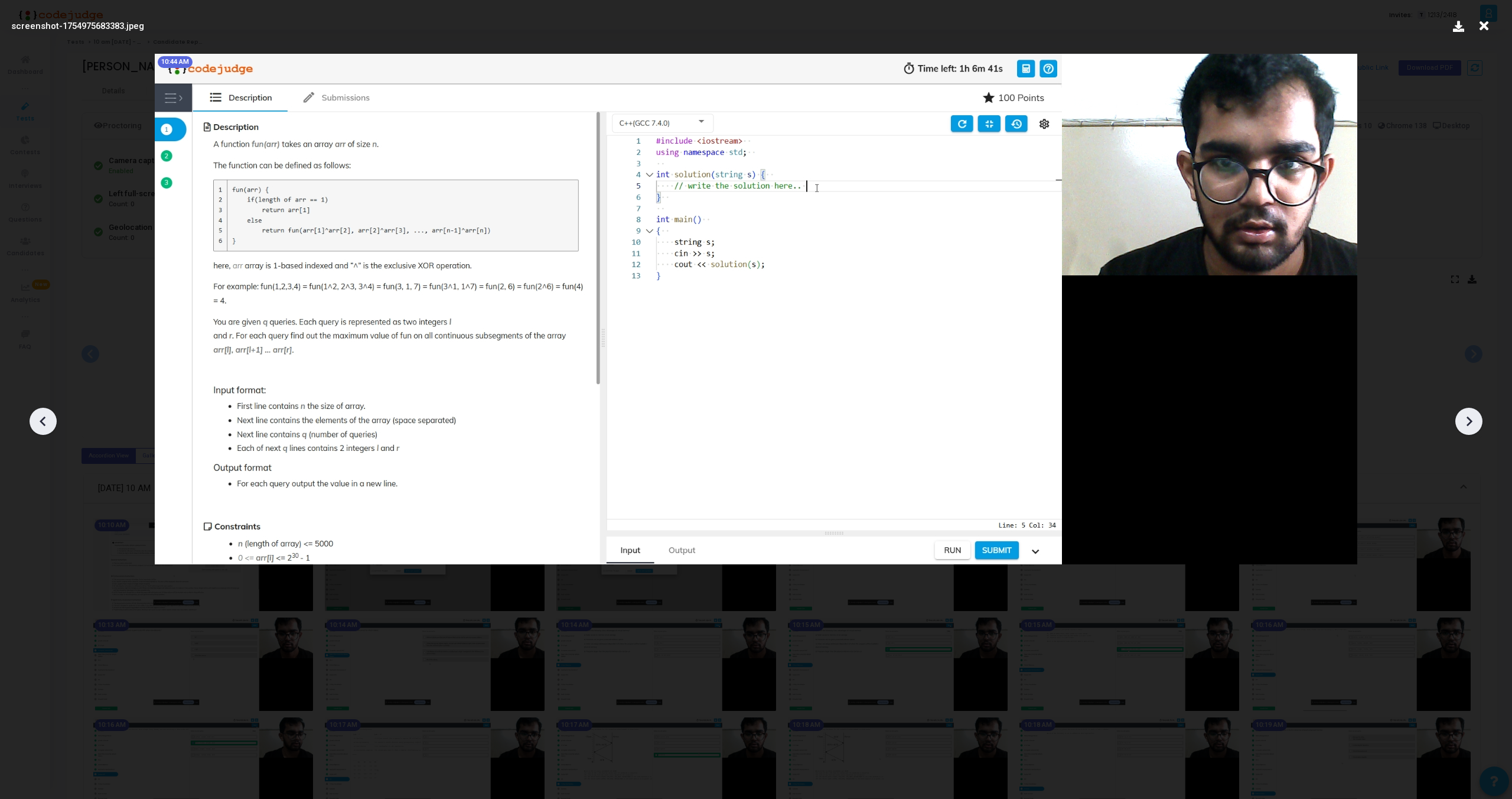
click at [1471, 422] on icon at bounding box center [1470, 421] width 6 height 10
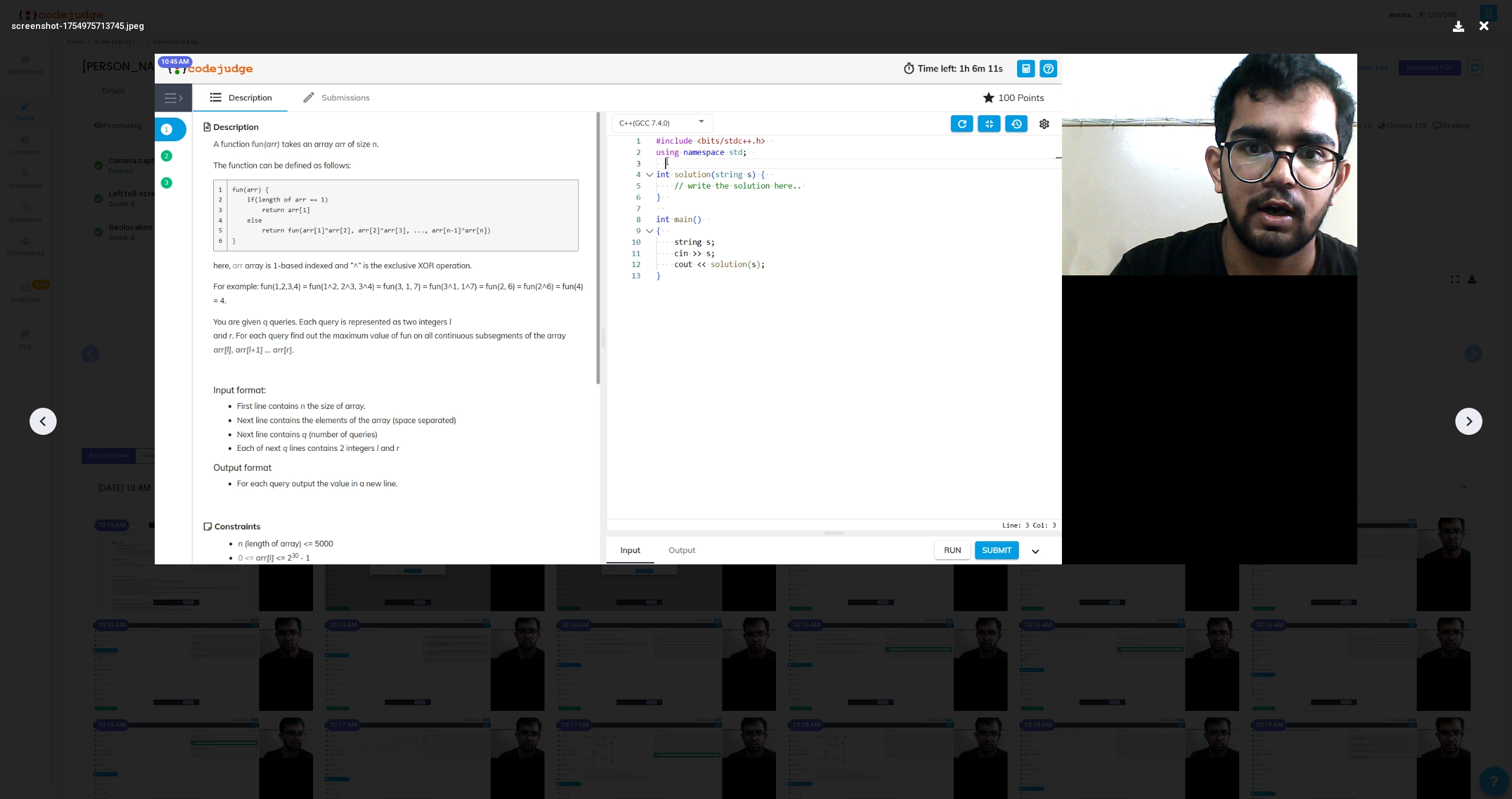
click at [1471, 422] on icon at bounding box center [1470, 421] width 6 height 10
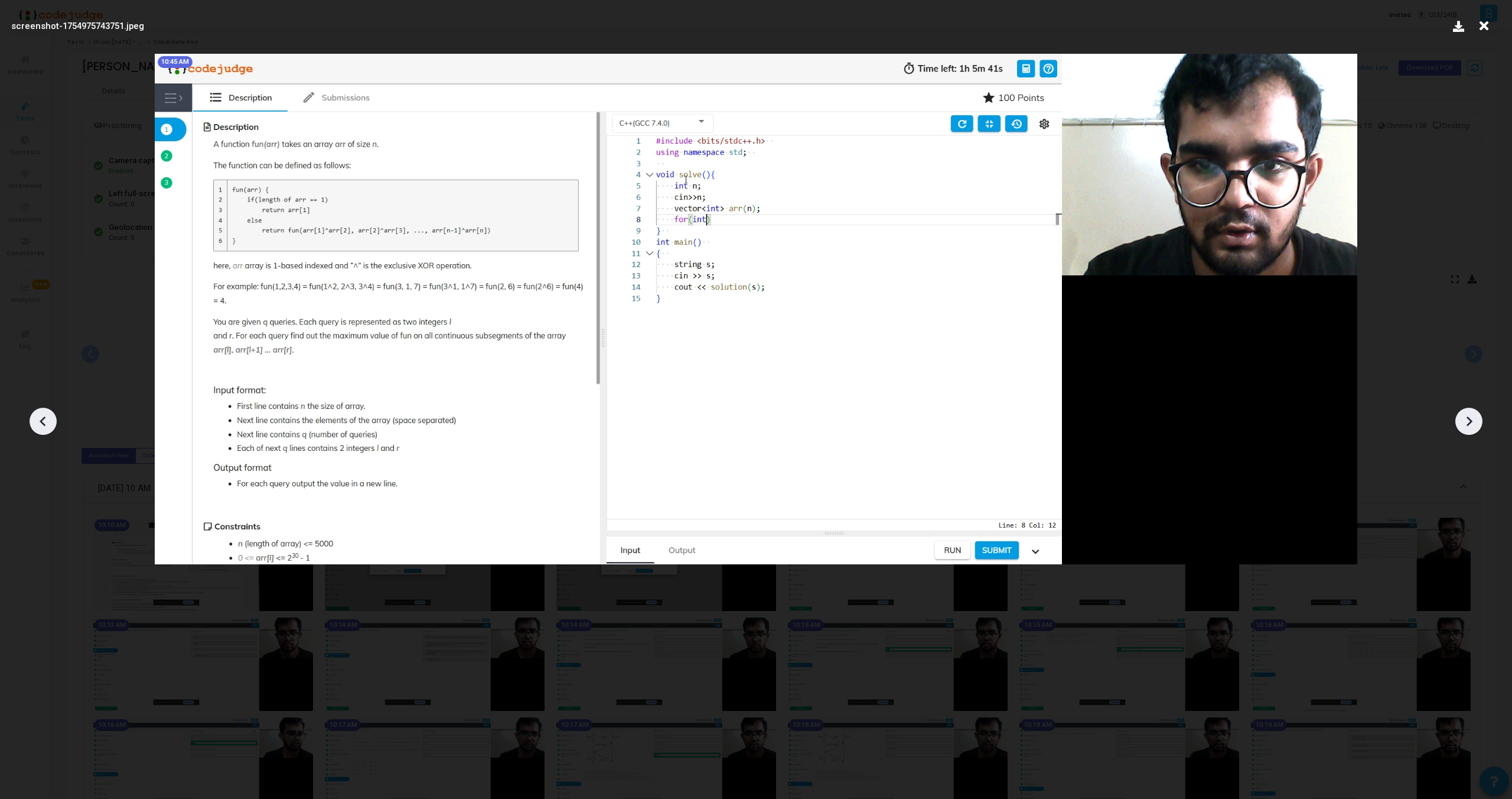
click at [1471, 422] on icon at bounding box center [1470, 421] width 6 height 10
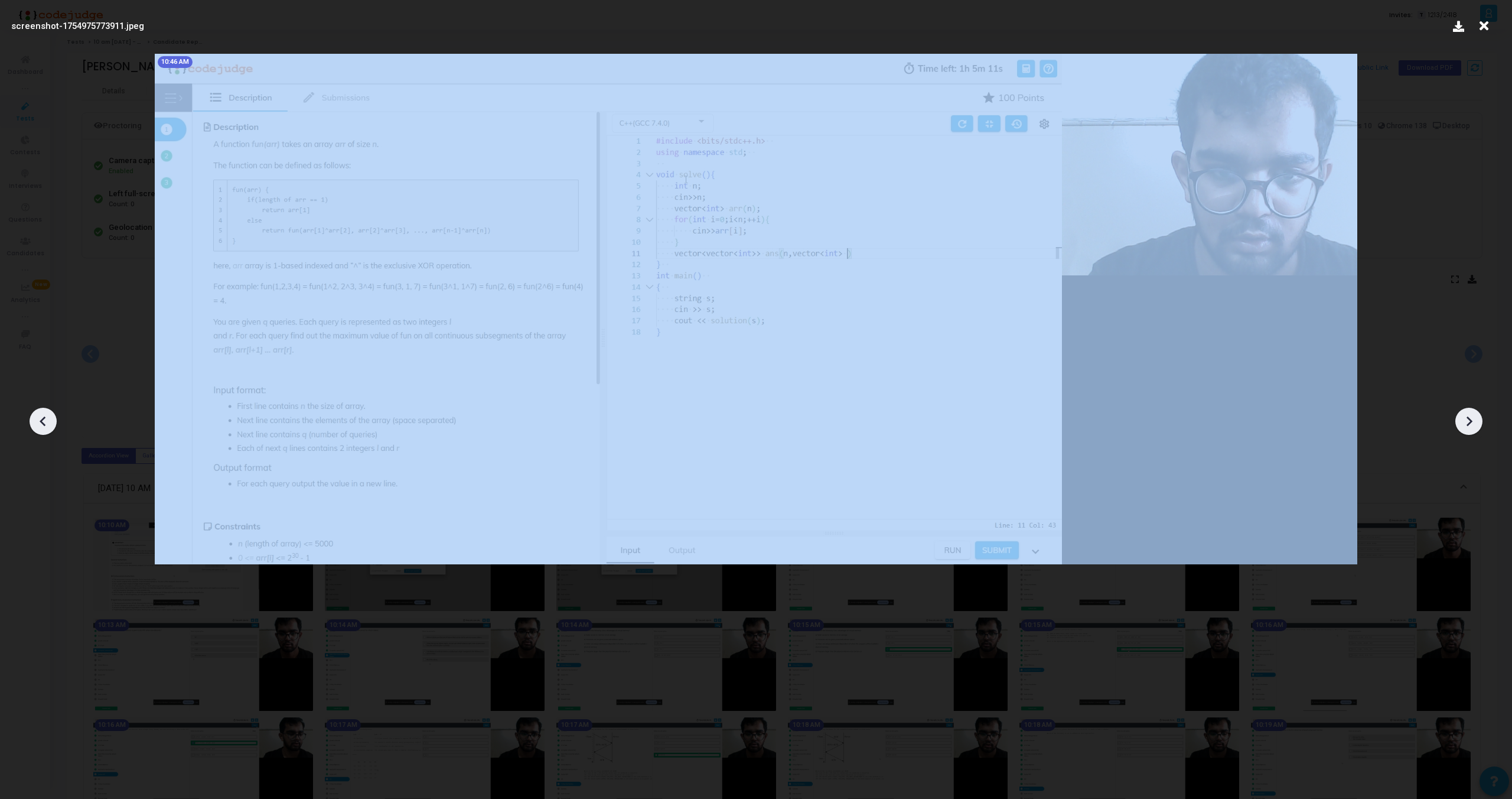
click at [1471, 422] on icon at bounding box center [1470, 421] width 6 height 10
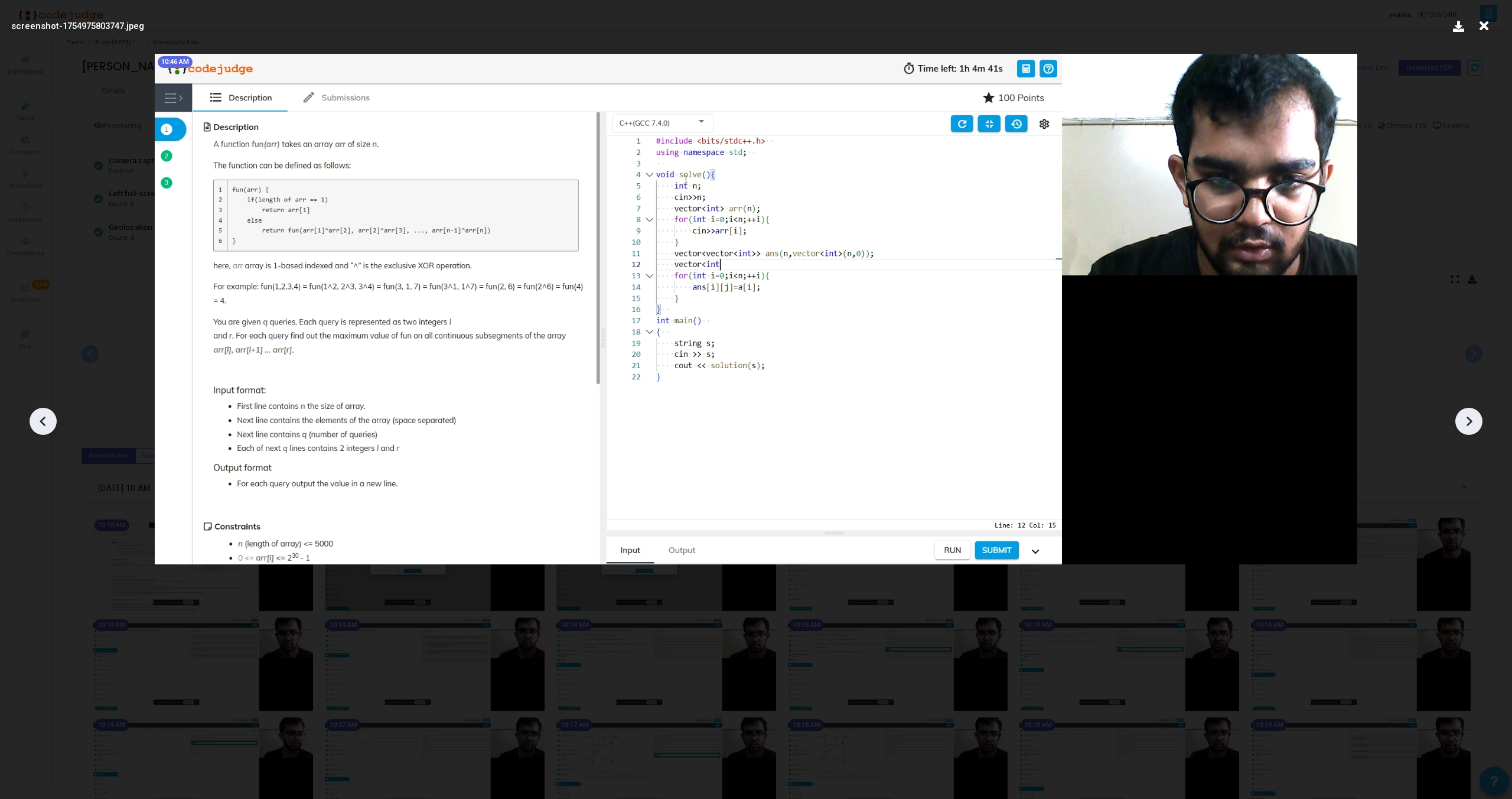
click at [1471, 422] on icon at bounding box center [1470, 421] width 6 height 10
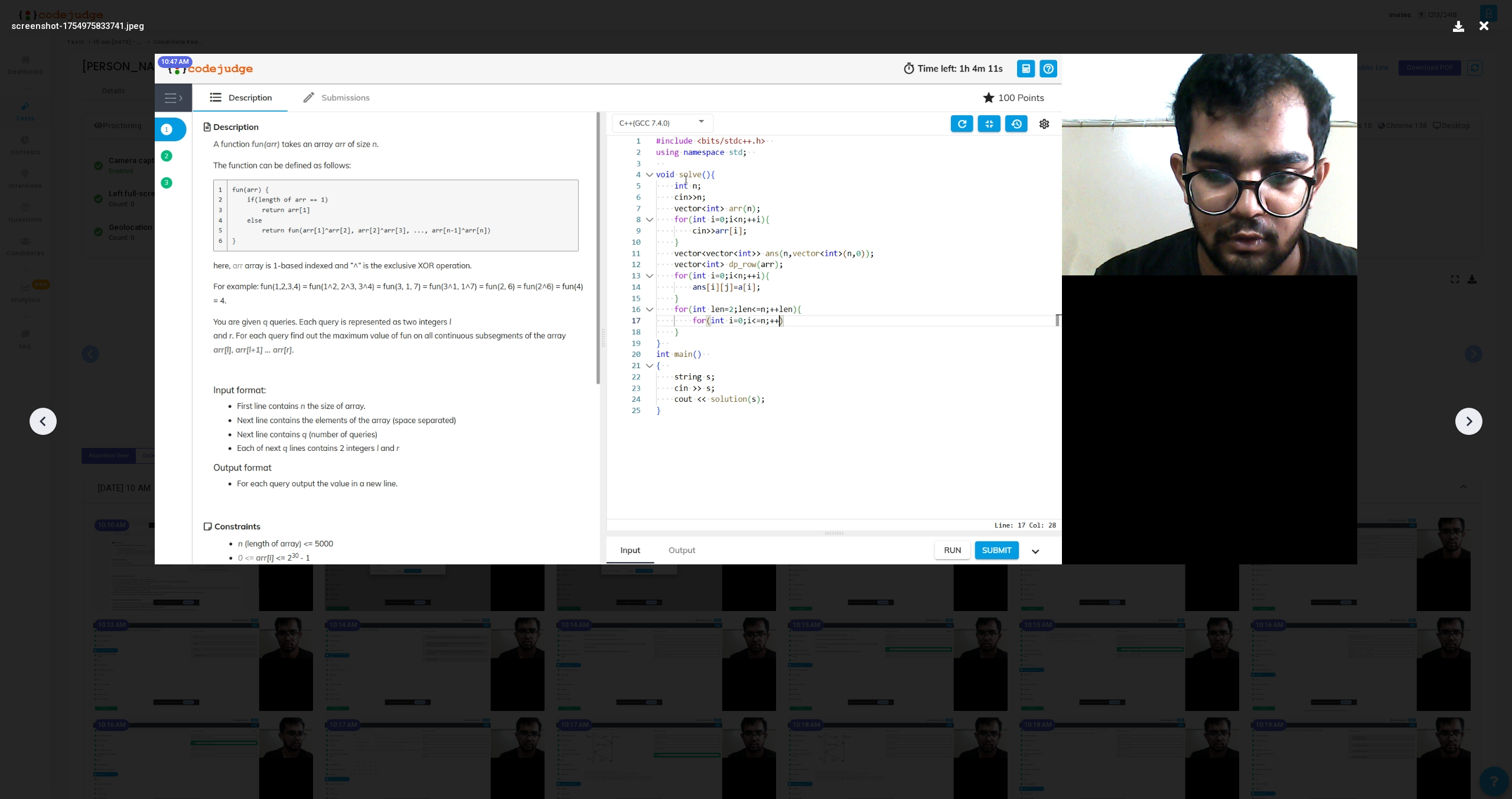
click at [1471, 422] on icon at bounding box center [1470, 421] width 6 height 10
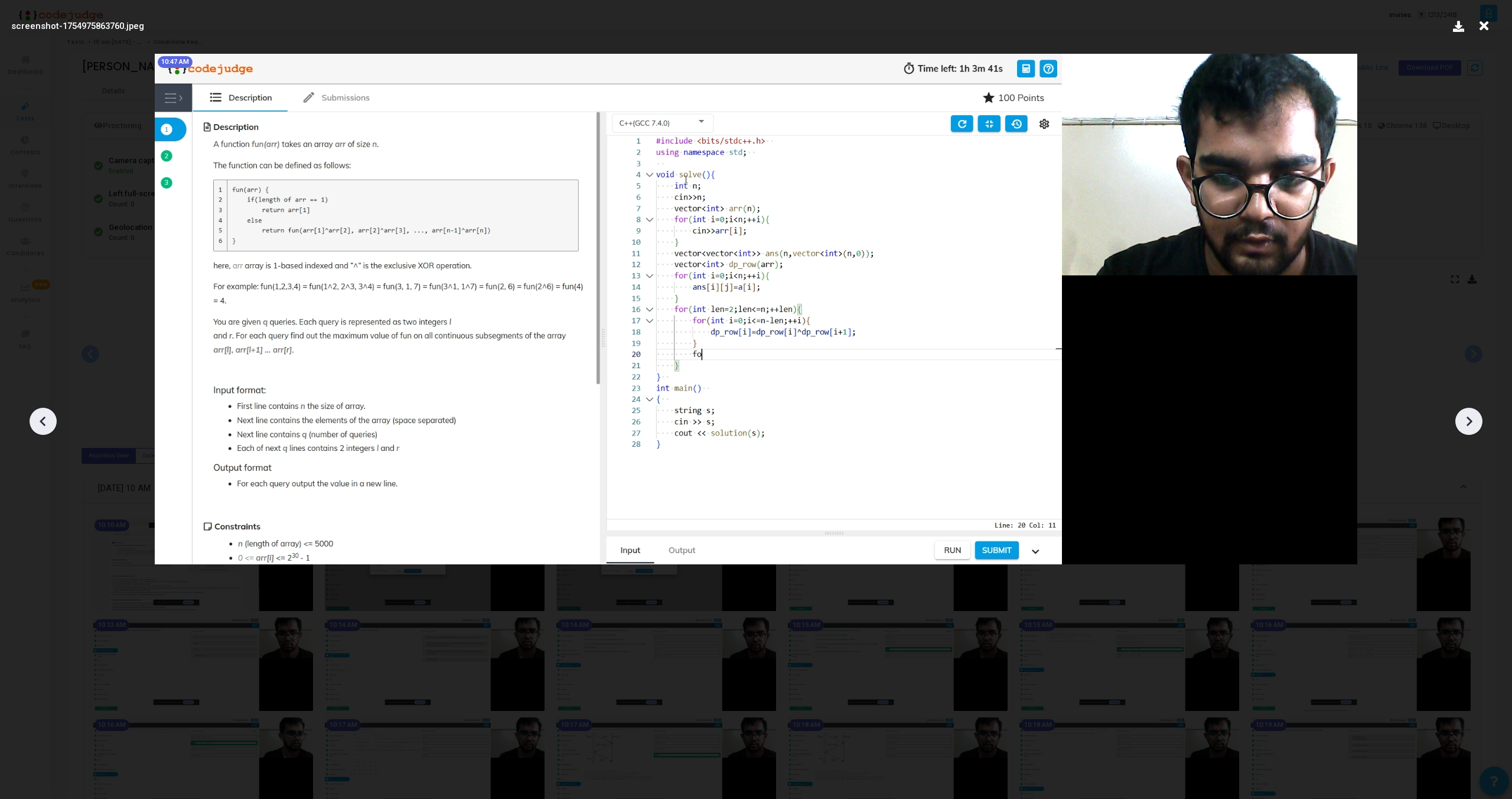
click at [1471, 422] on icon at bounding box center [1470, 421] width 6 height 10
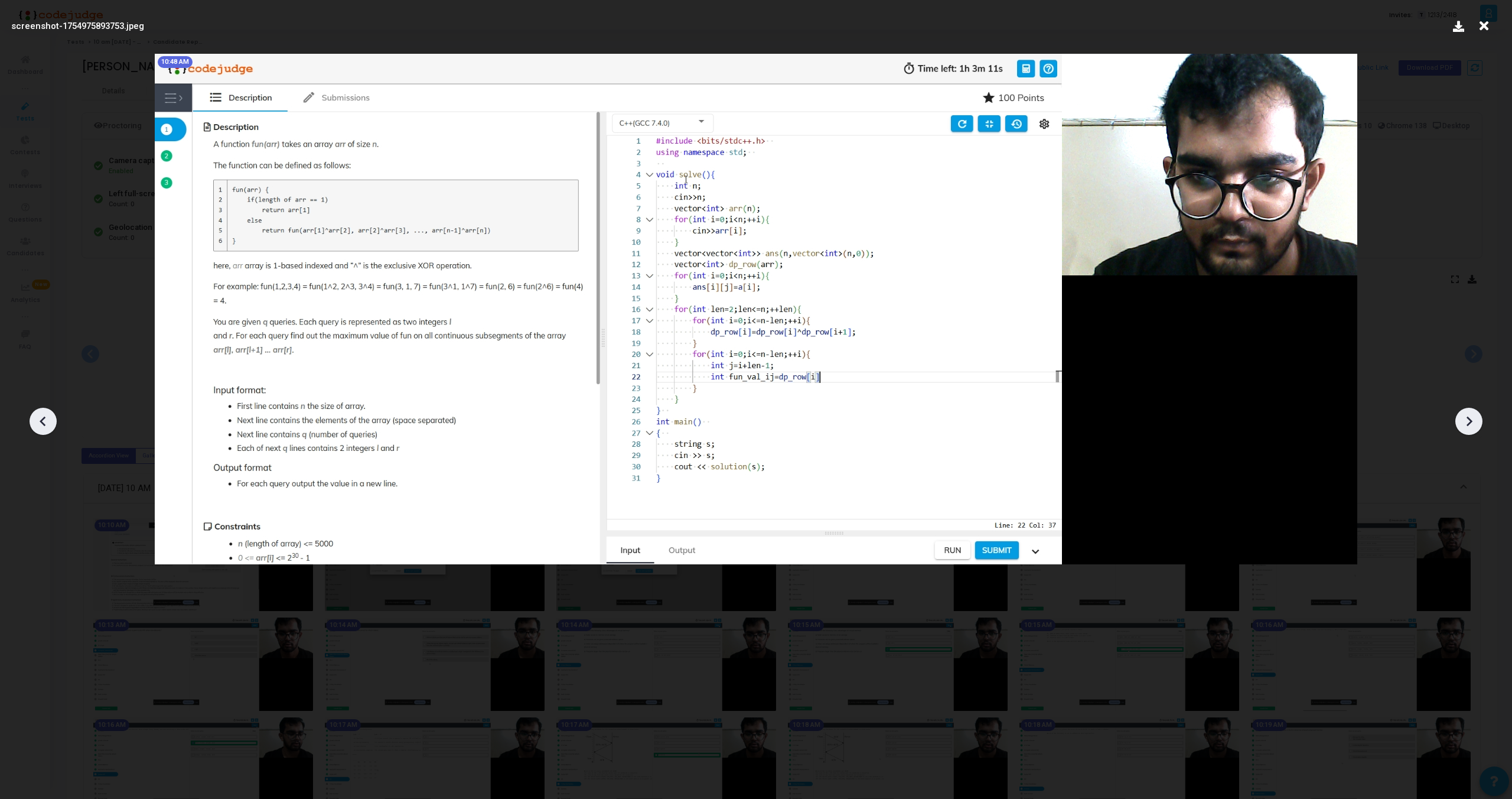
click at [1471, 422] on icon at bounding box center [1470, 421] width 6 height 10
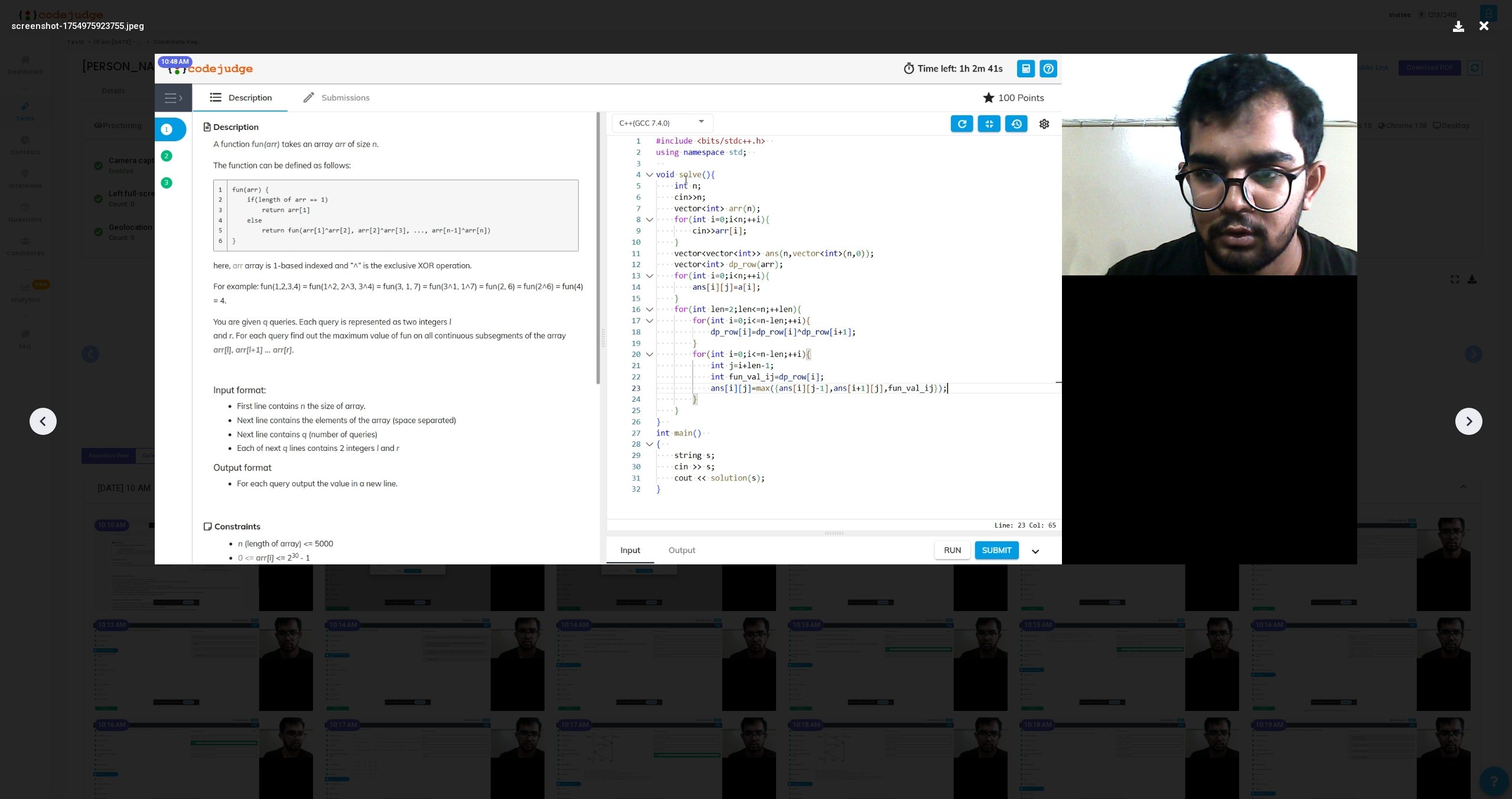
click at [1471, 422] on icon at bounding box center [1470, 421] width 6 height 10
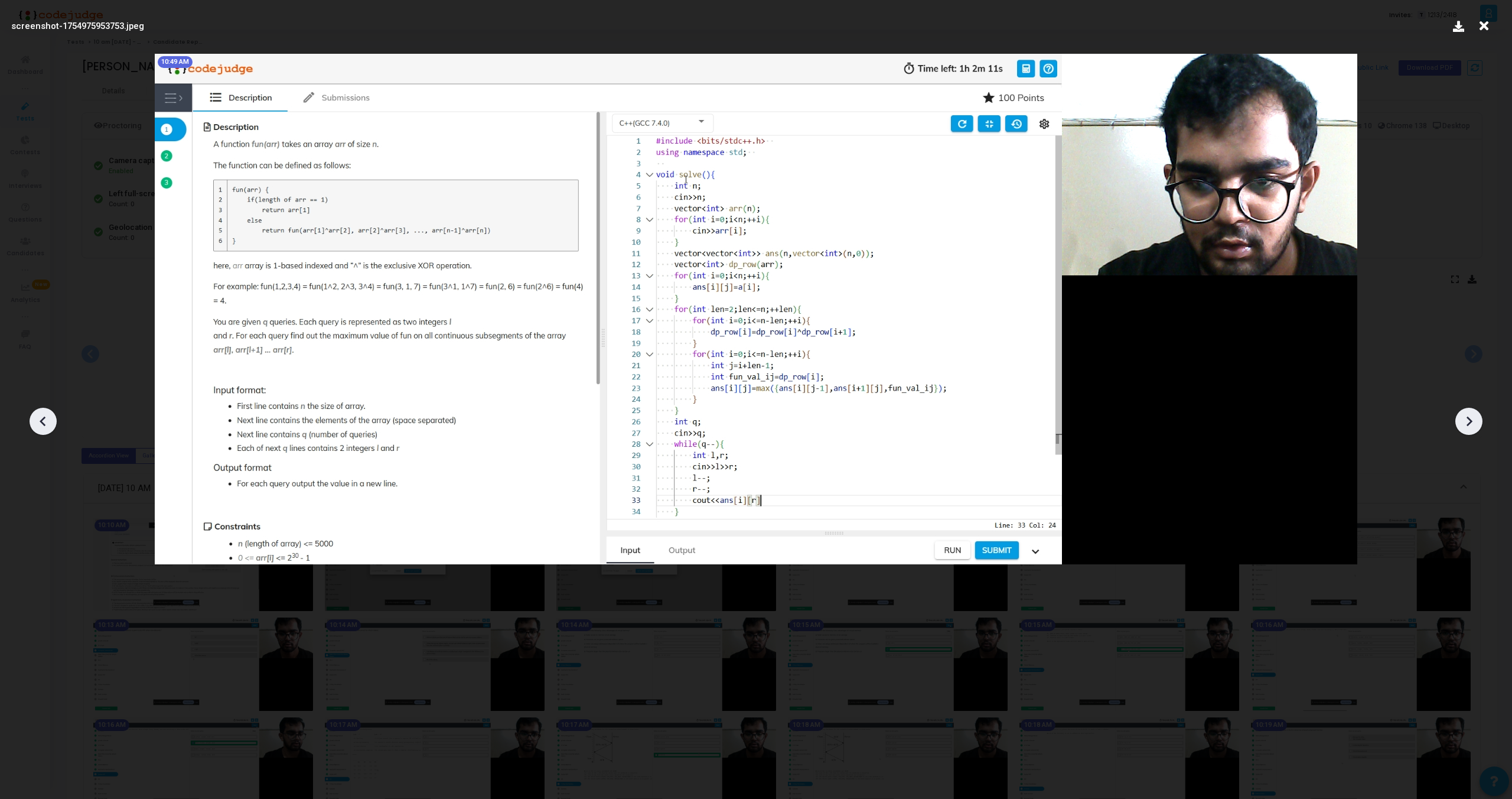
click at [1471, 422] on icon at bounding box center [1470, 421] width 6 height 10
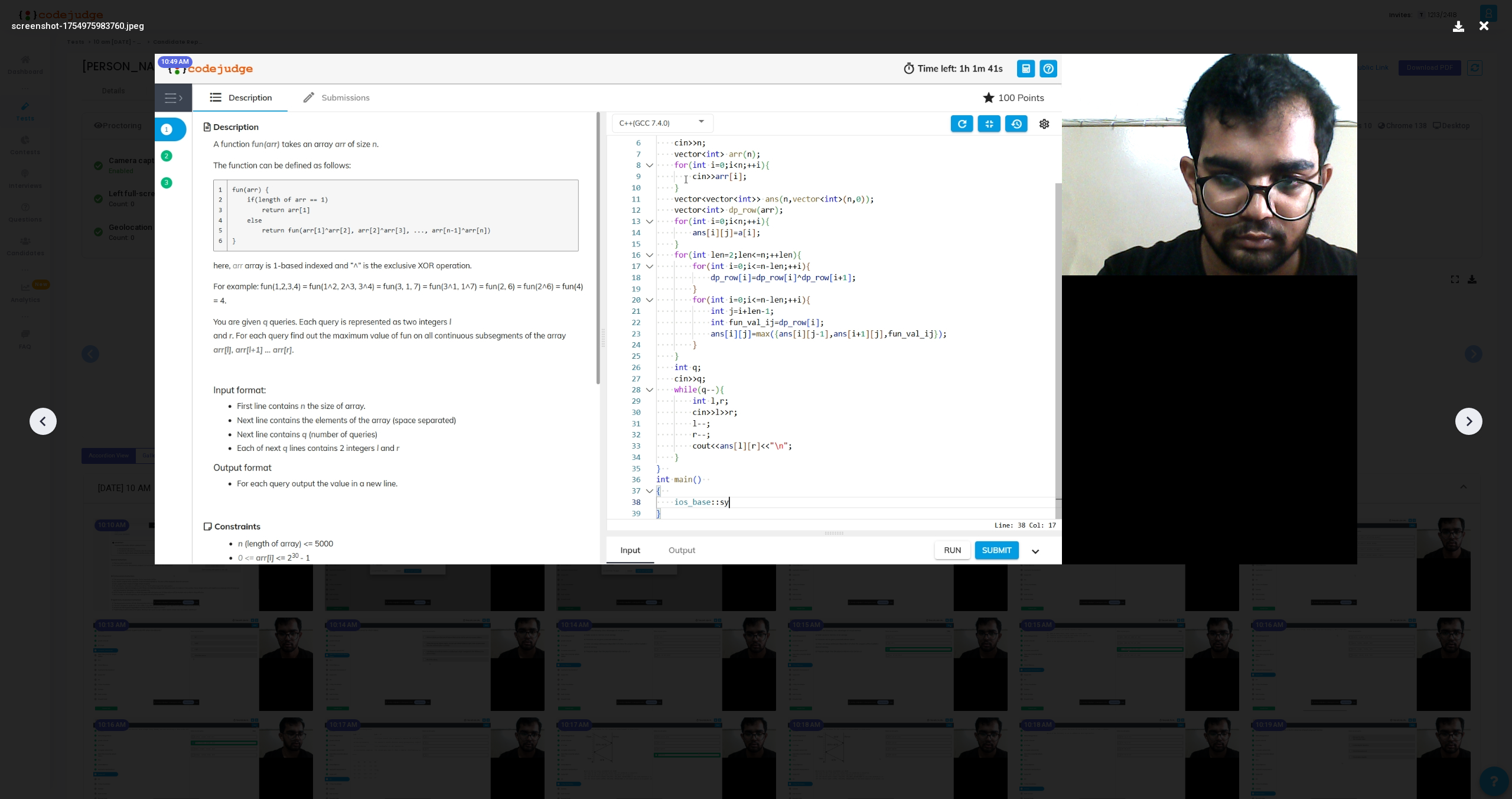
click at [1471, 422] on icon at bounding box center [1470, 421] width 6 height 10
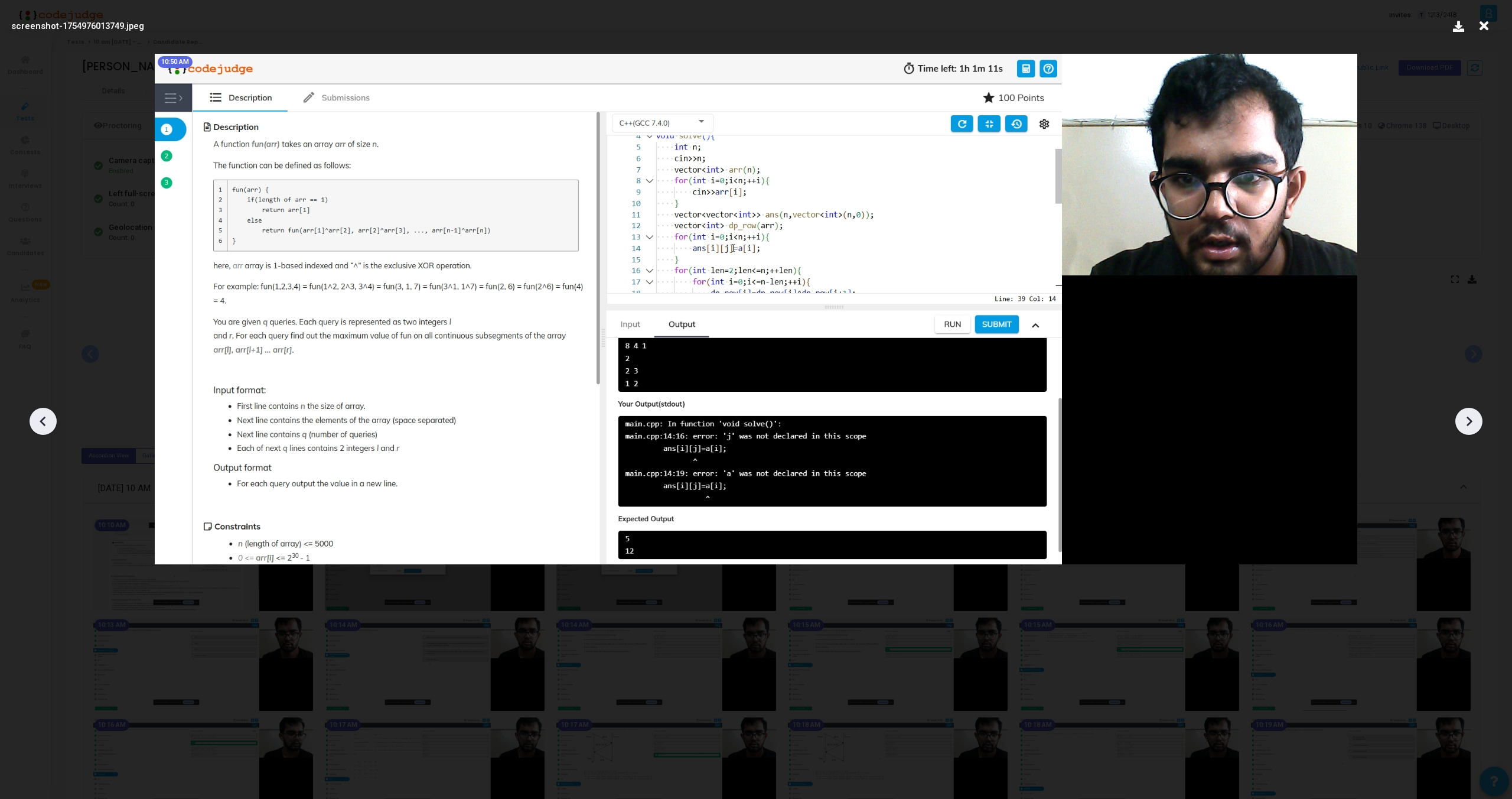
click at [1471, 422] on icon at bounding box center [1470, 421] width 6 height 10
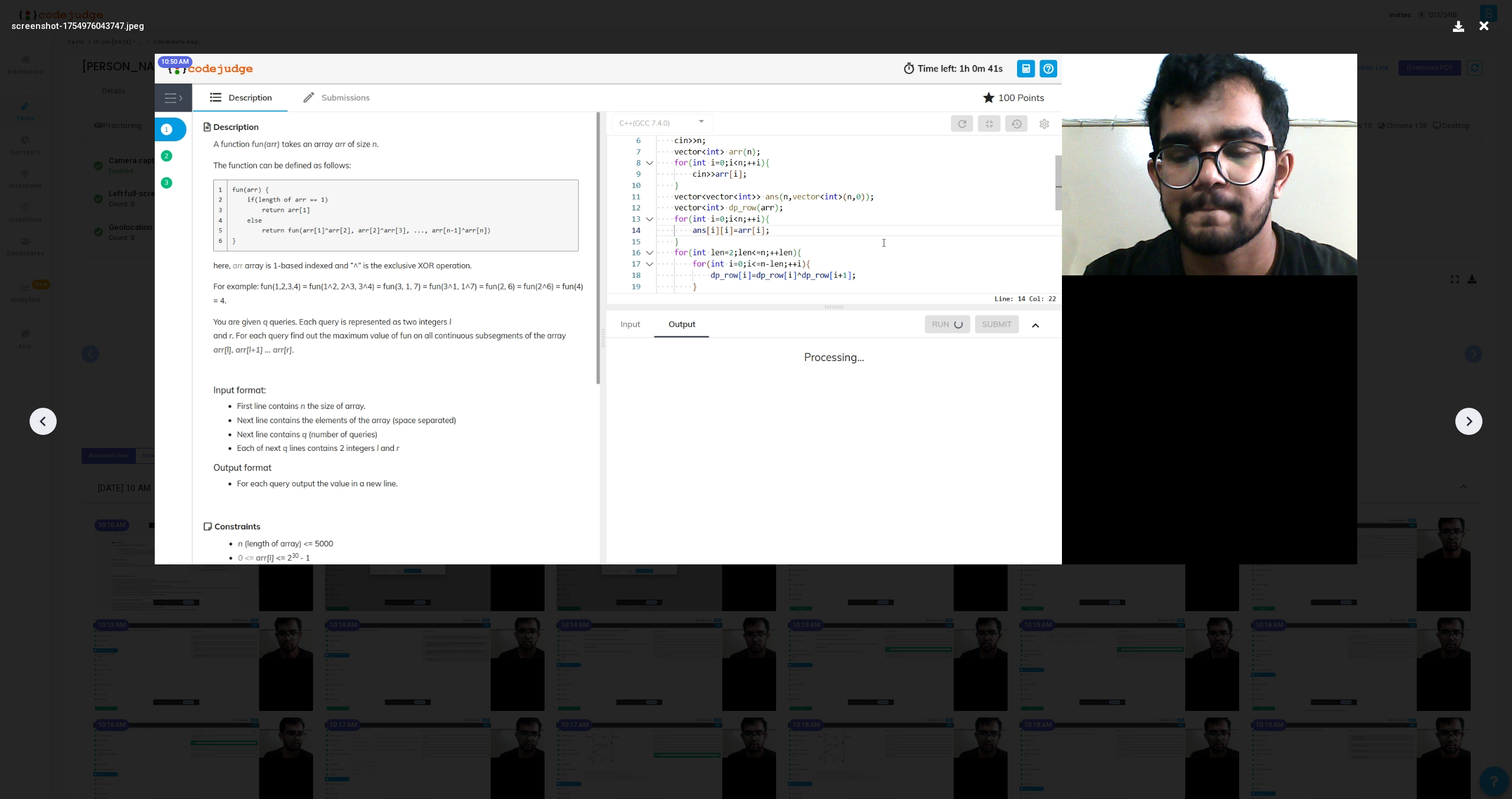
click at [1471, 422] on icon at bounding box center [1470, 421] width 6 height 10
click at [1487, 28] on icon at bounding box center [1484, 26] width 18 height 23
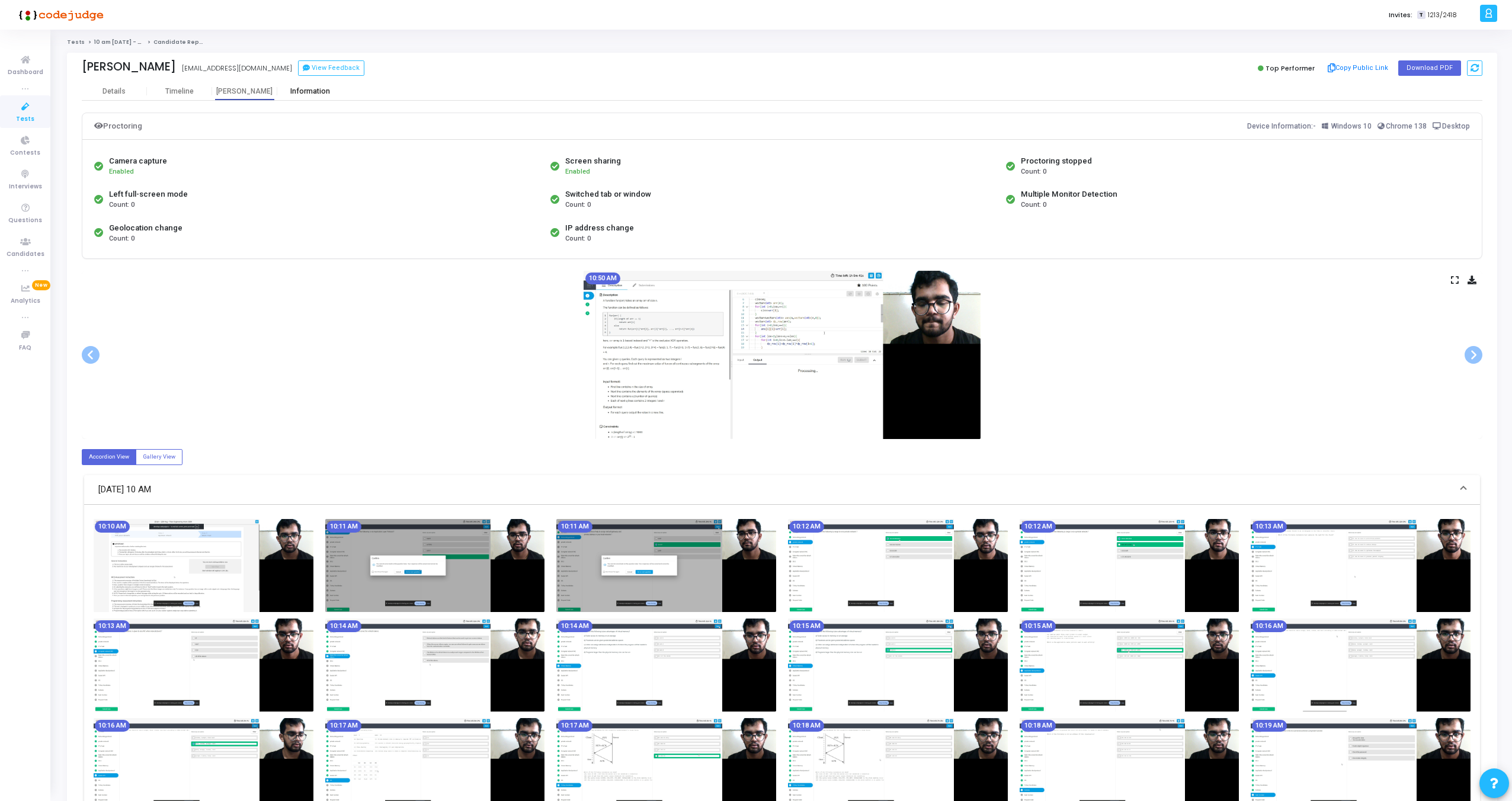
click at [310, 93] on div "Information" at bounding box center [310, 91] width 65 height 9
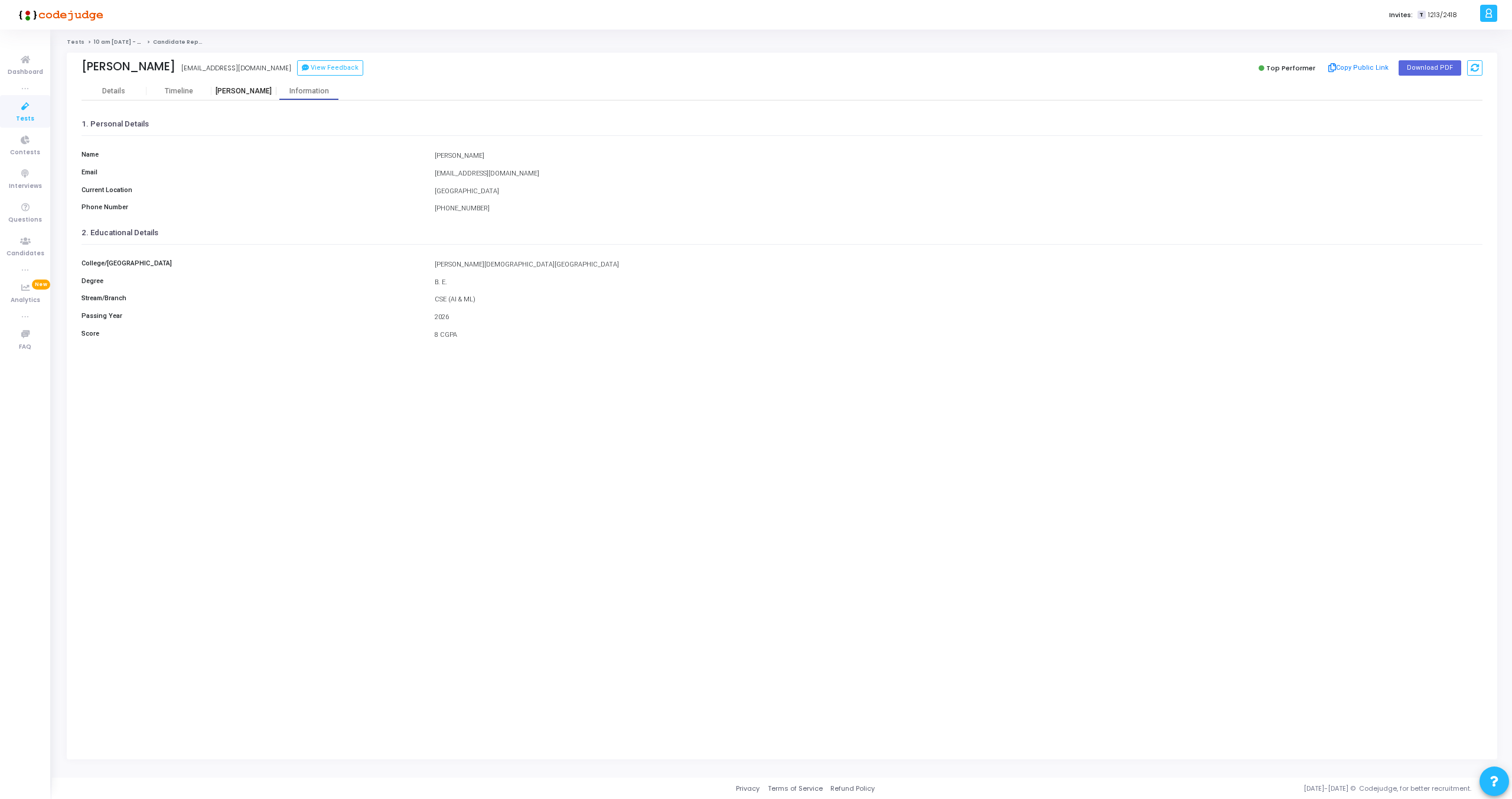
click at [260, 93] on div "[PERSON_NAME]" at bounding box center [244, 91] width 65 height 9
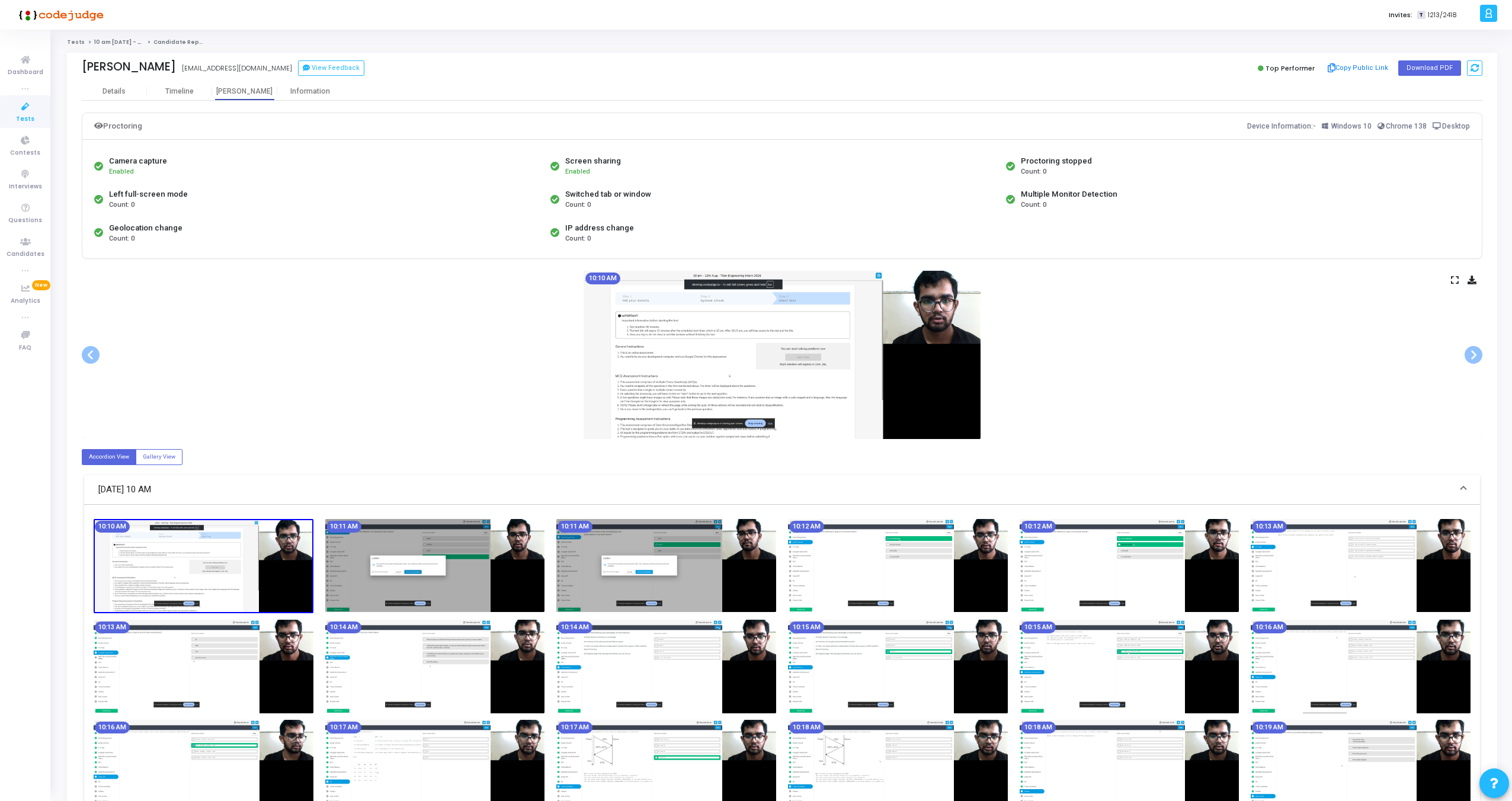
click at [176, 95] on div "Timeline" at bounding box center [180, 91] width 28 height 9
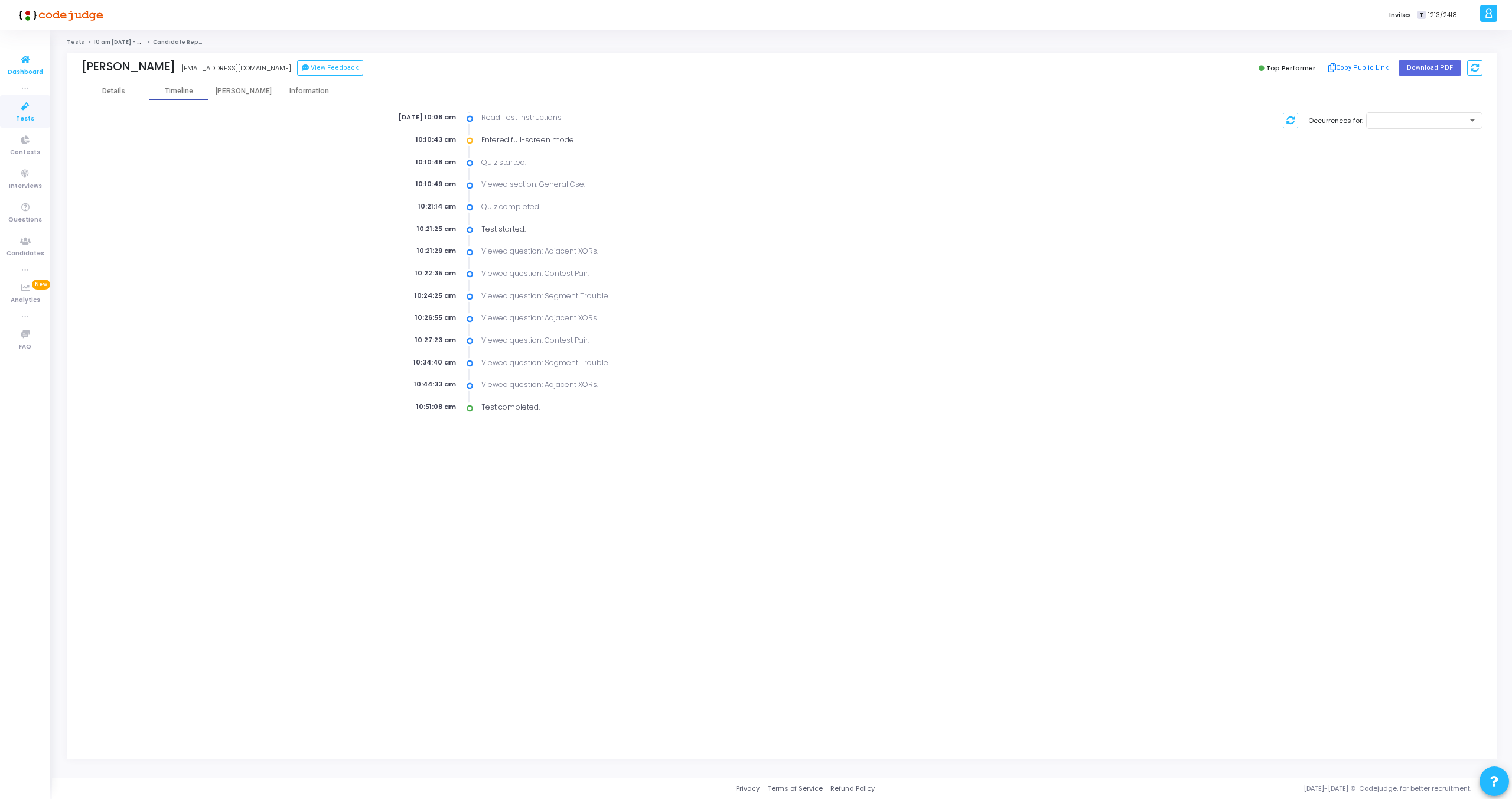
click at [30, 71] on span "Dashboard" at bounding box center [25, 72] width 35 height 10
